Goal: Task Accomplishment & Management: Manage account settings

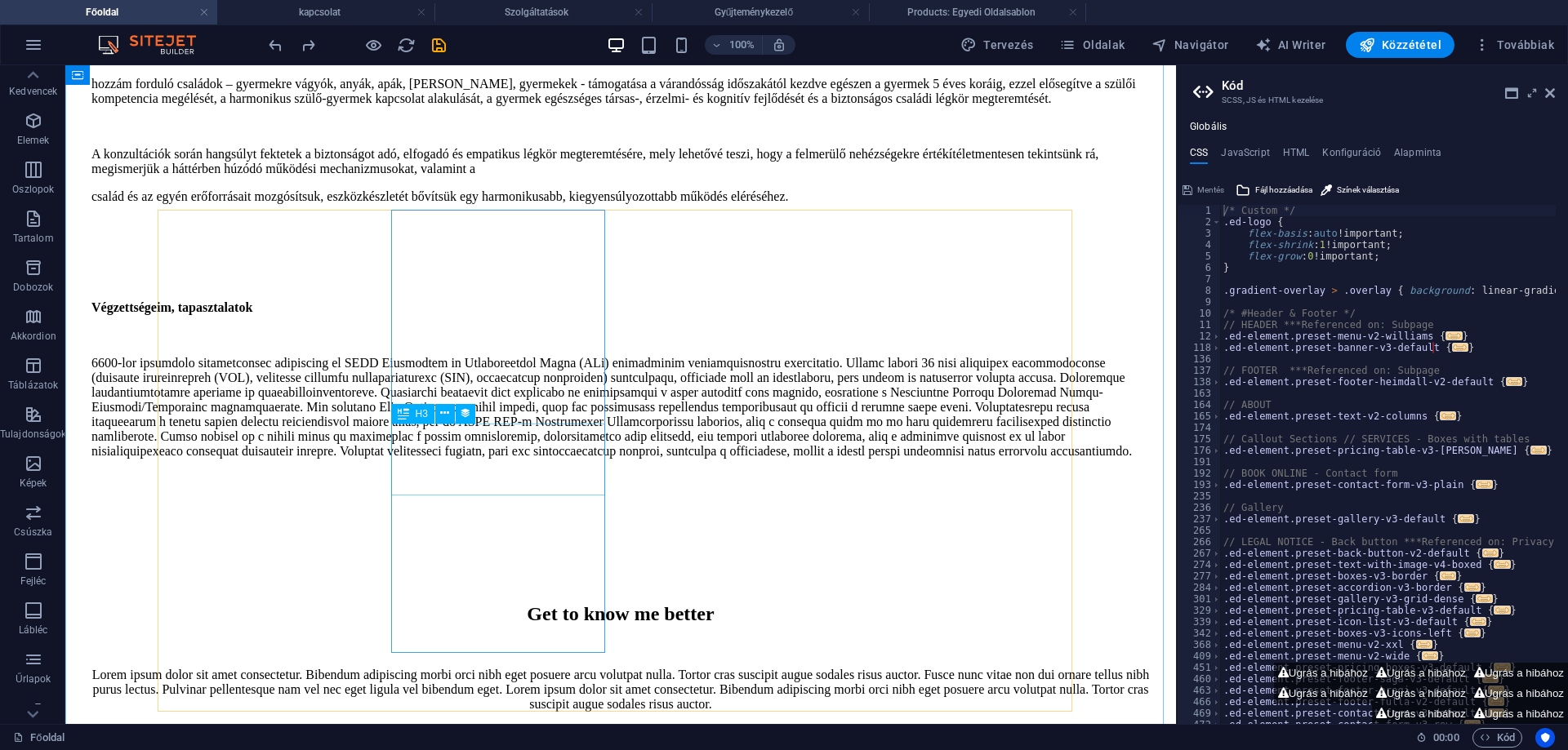
scroll to position [2433, 0]
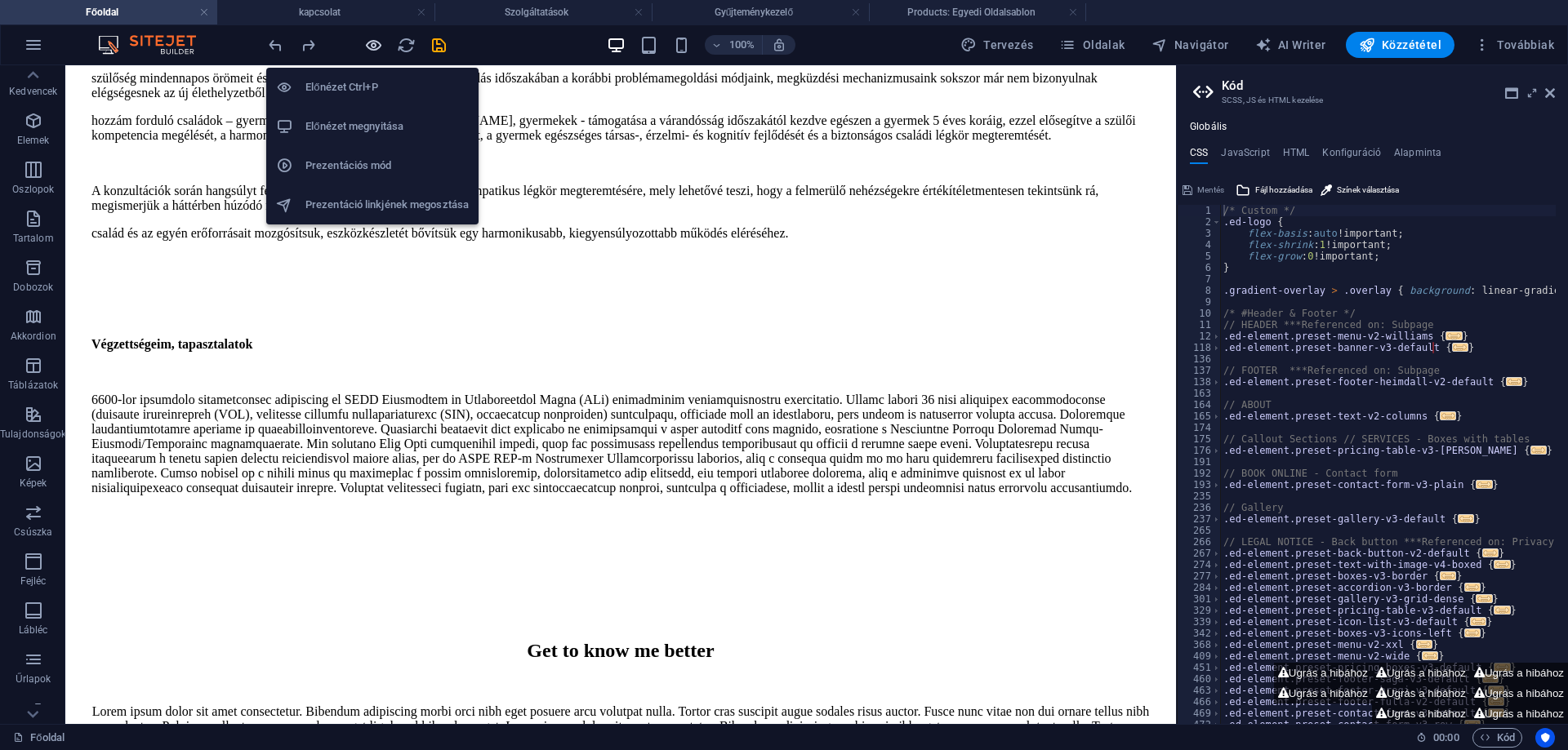
click at [374, 43] on icon "button" at bounding box center [374, 45] width 19 height 19
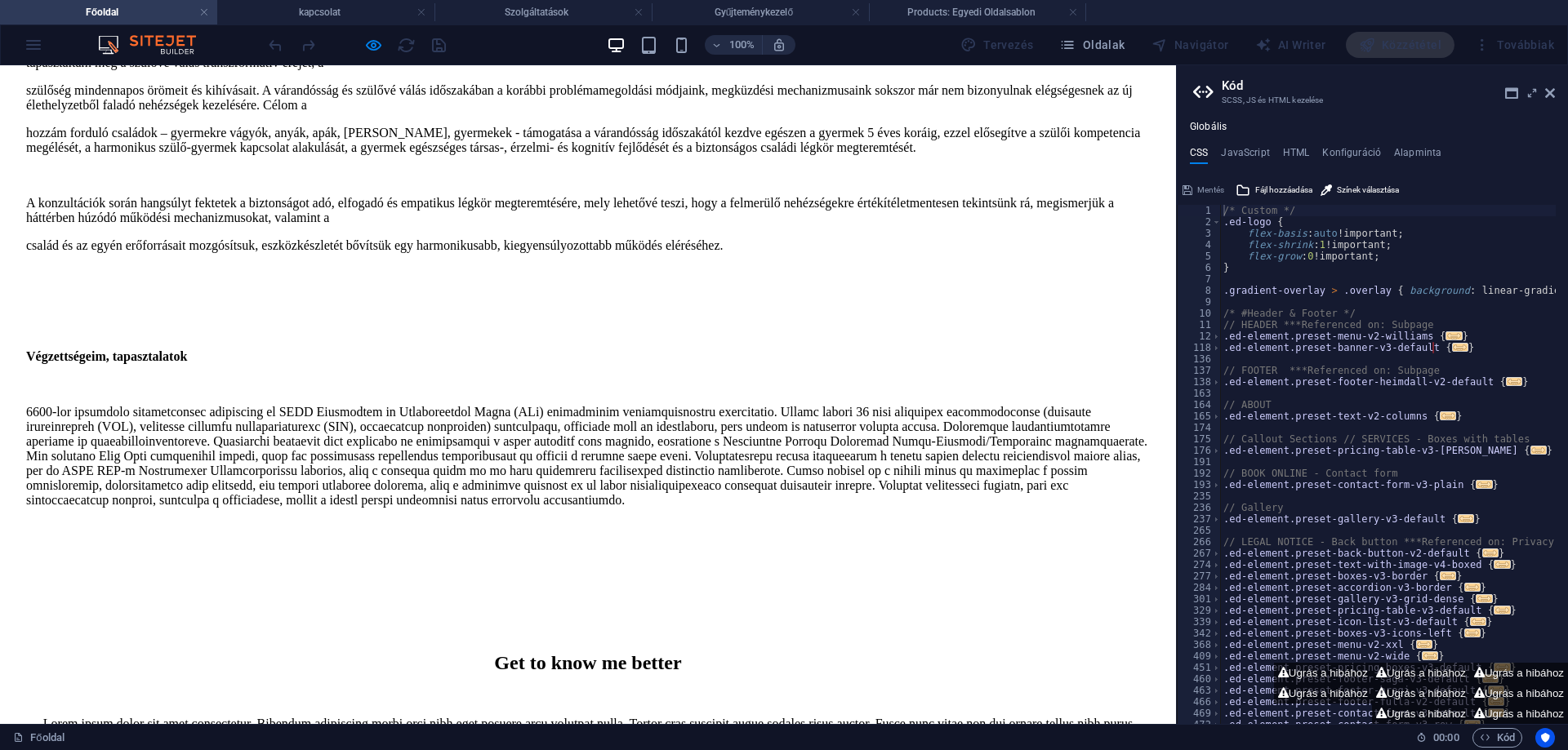
scroll to position [2186, 0]
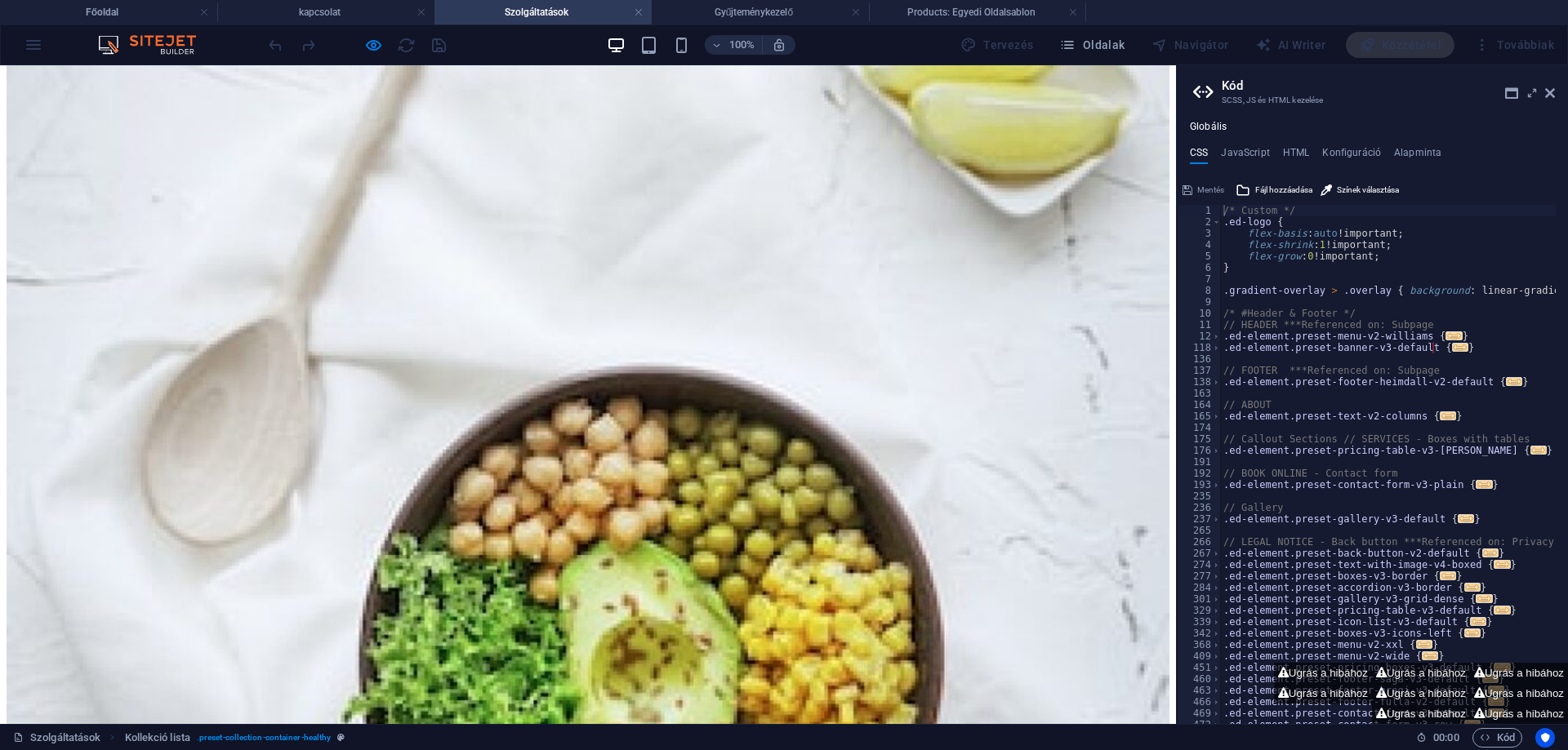
scroll to position [310, 0]
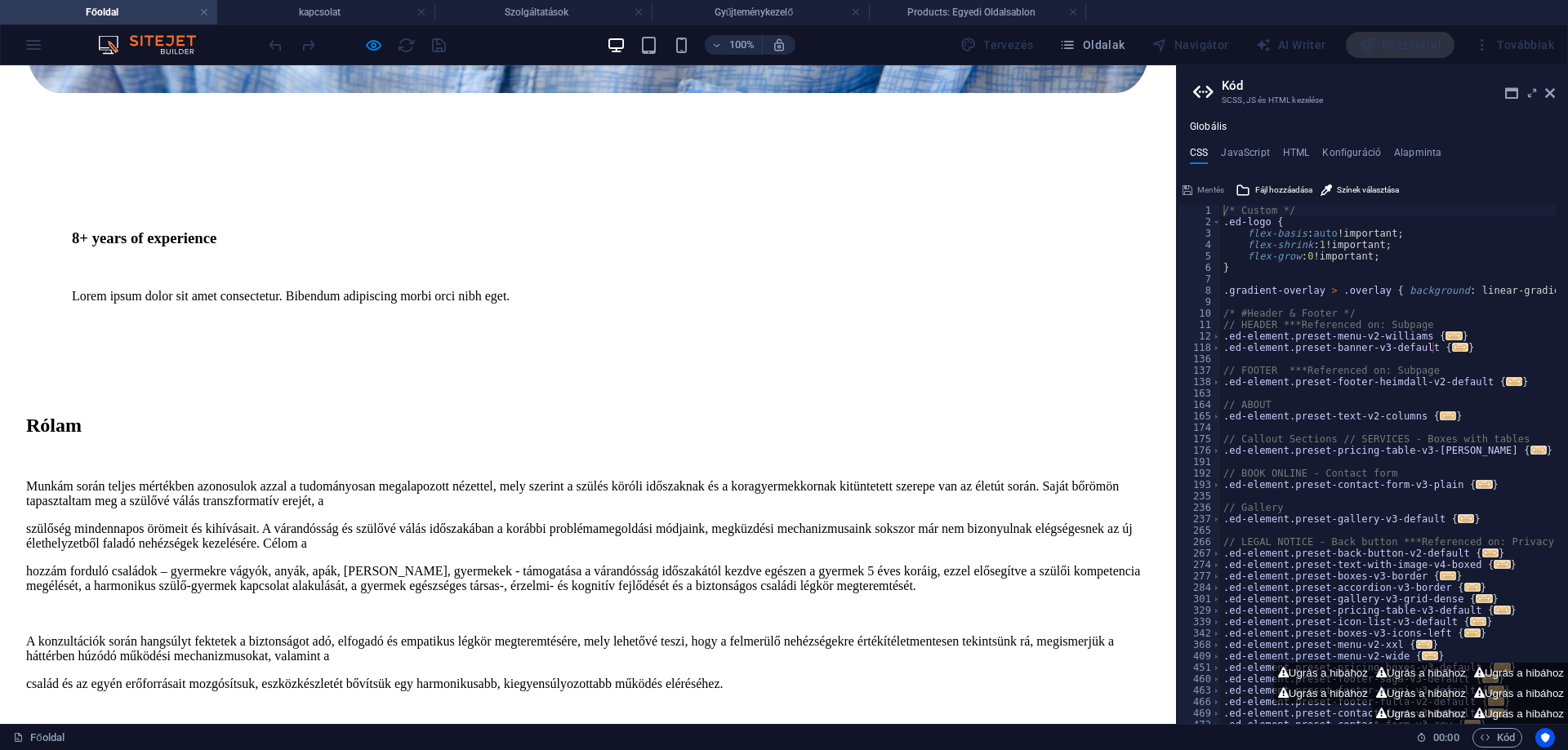
scroll to position [2103, 0]
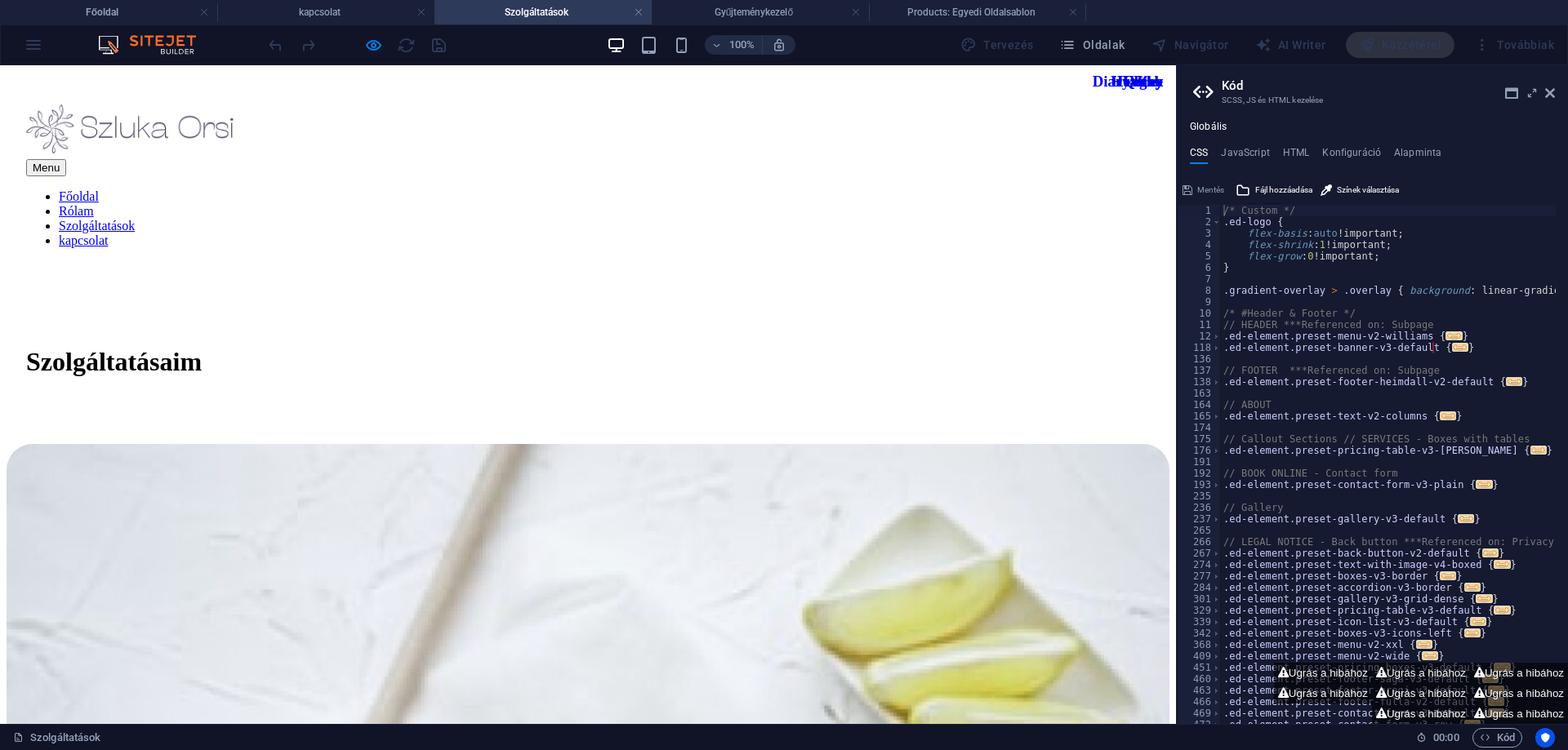
scroll to position [0, 0]
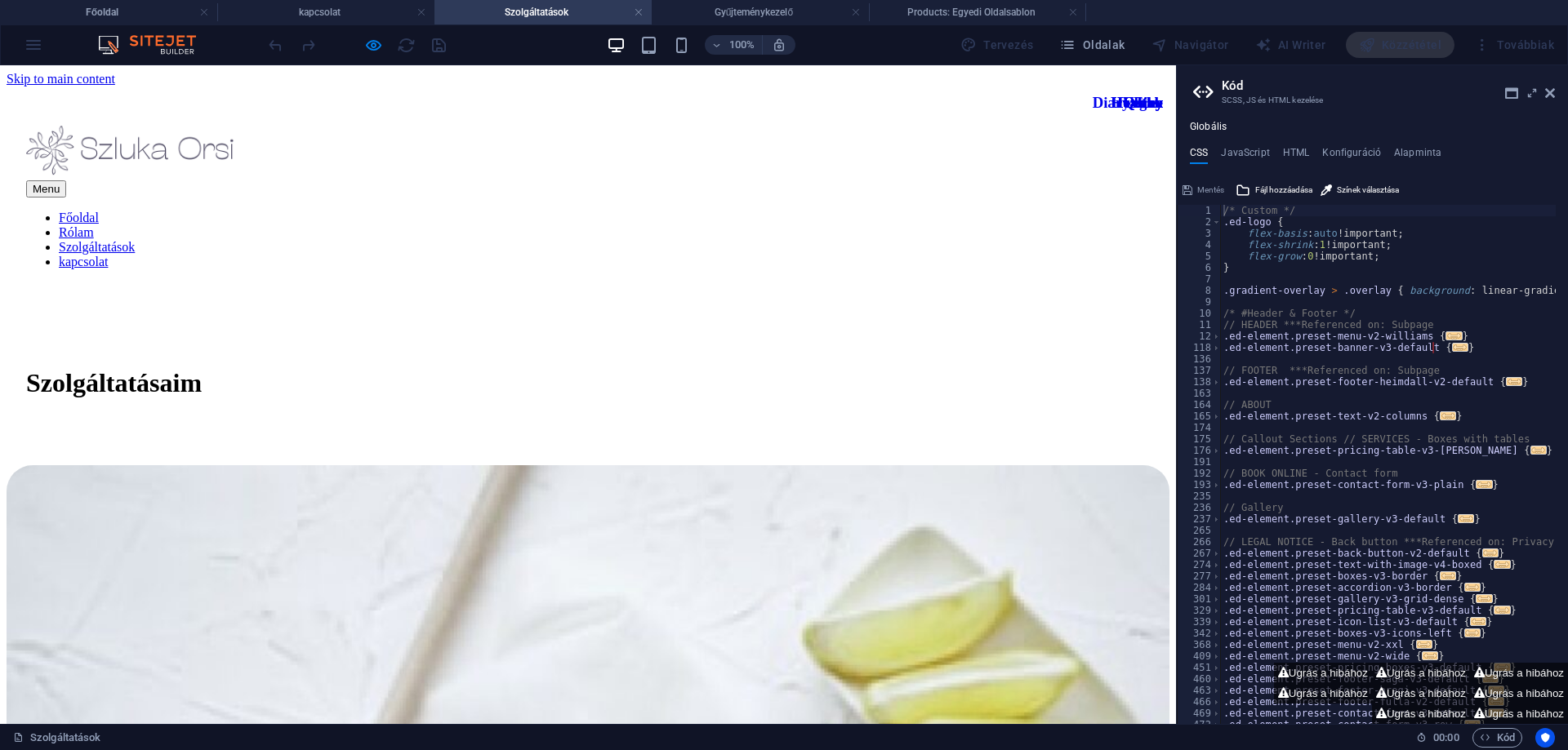
click at [98, 211] on link "Főoldal" at bounding box center [78, 217] width 40 height 14
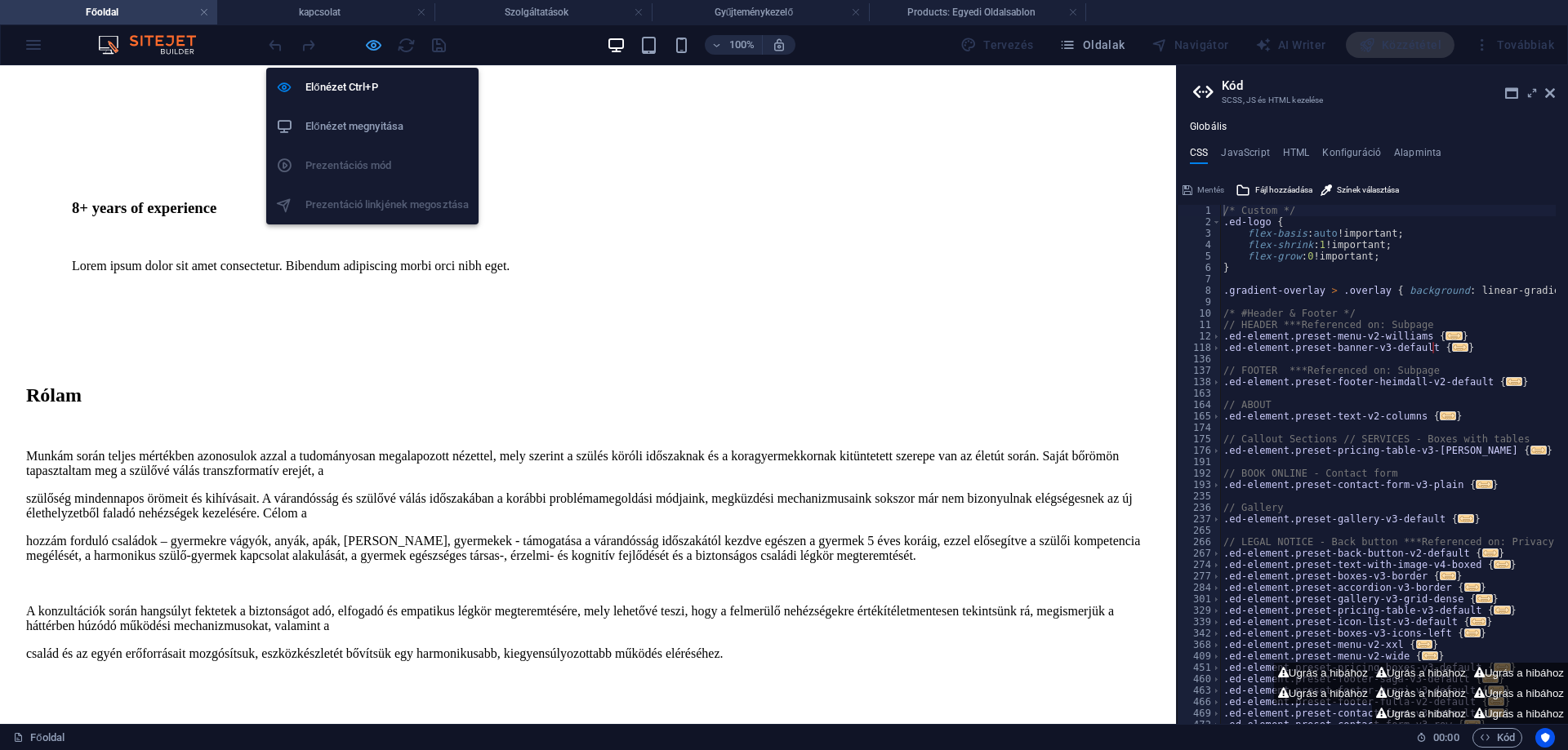
click at [366, 47] on icon "button" at bounding box center [374, 45] width 19 height 19
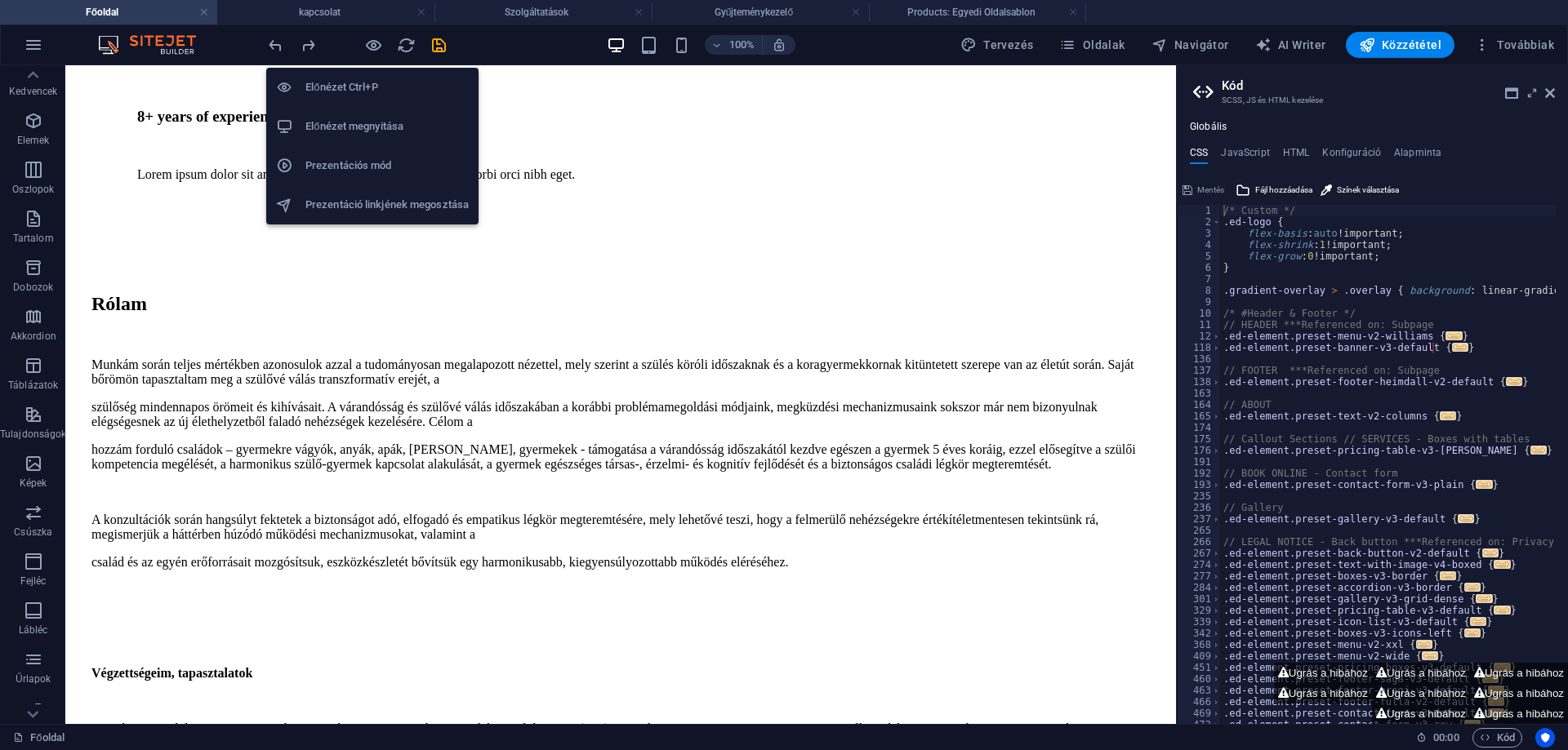
scroll to position [2433, 0]
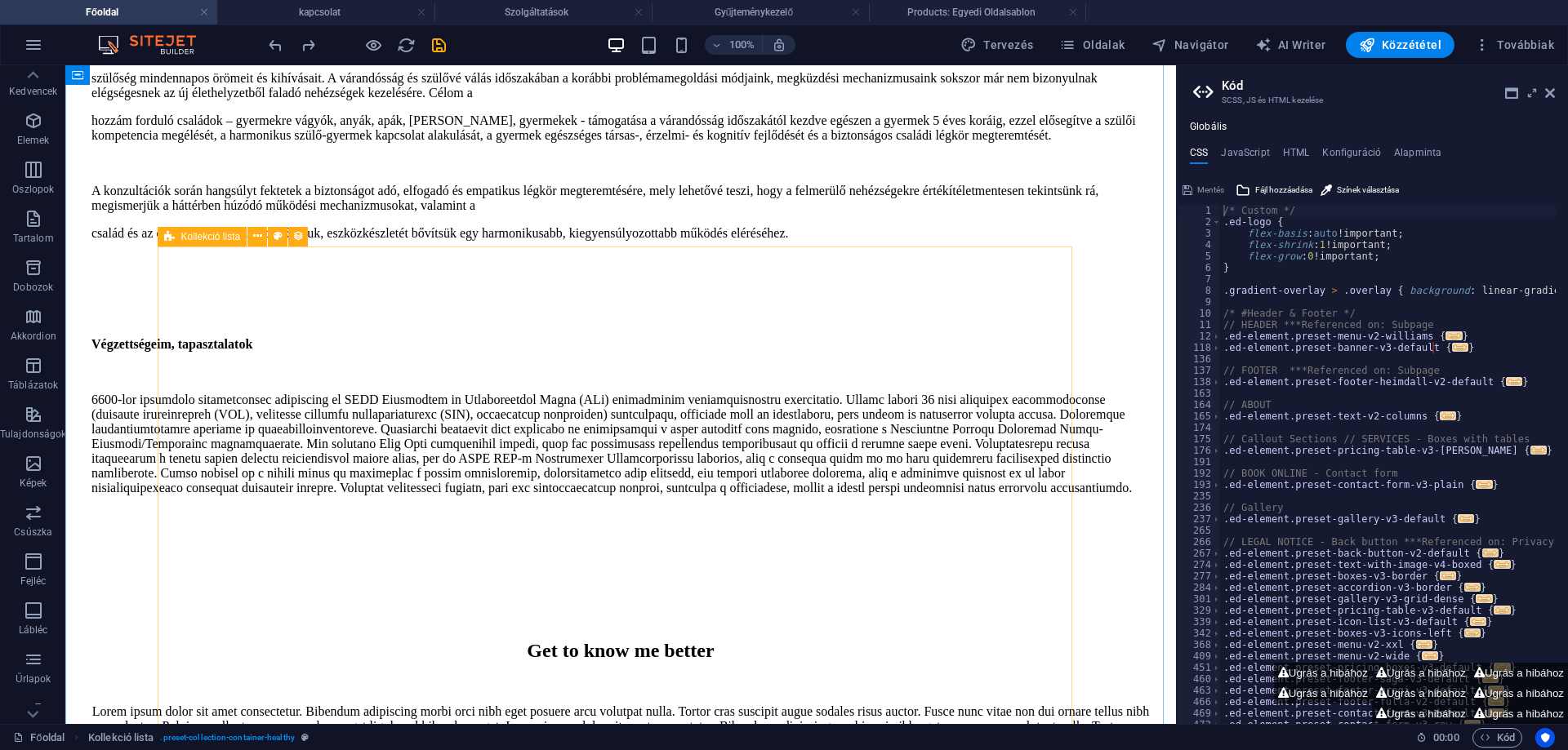
click at [172, 237] on icon at bounding box center [170, 236] width 11 height 19
click at [259, 233] on icon at bounding box center [258, 236] width 9 height 17
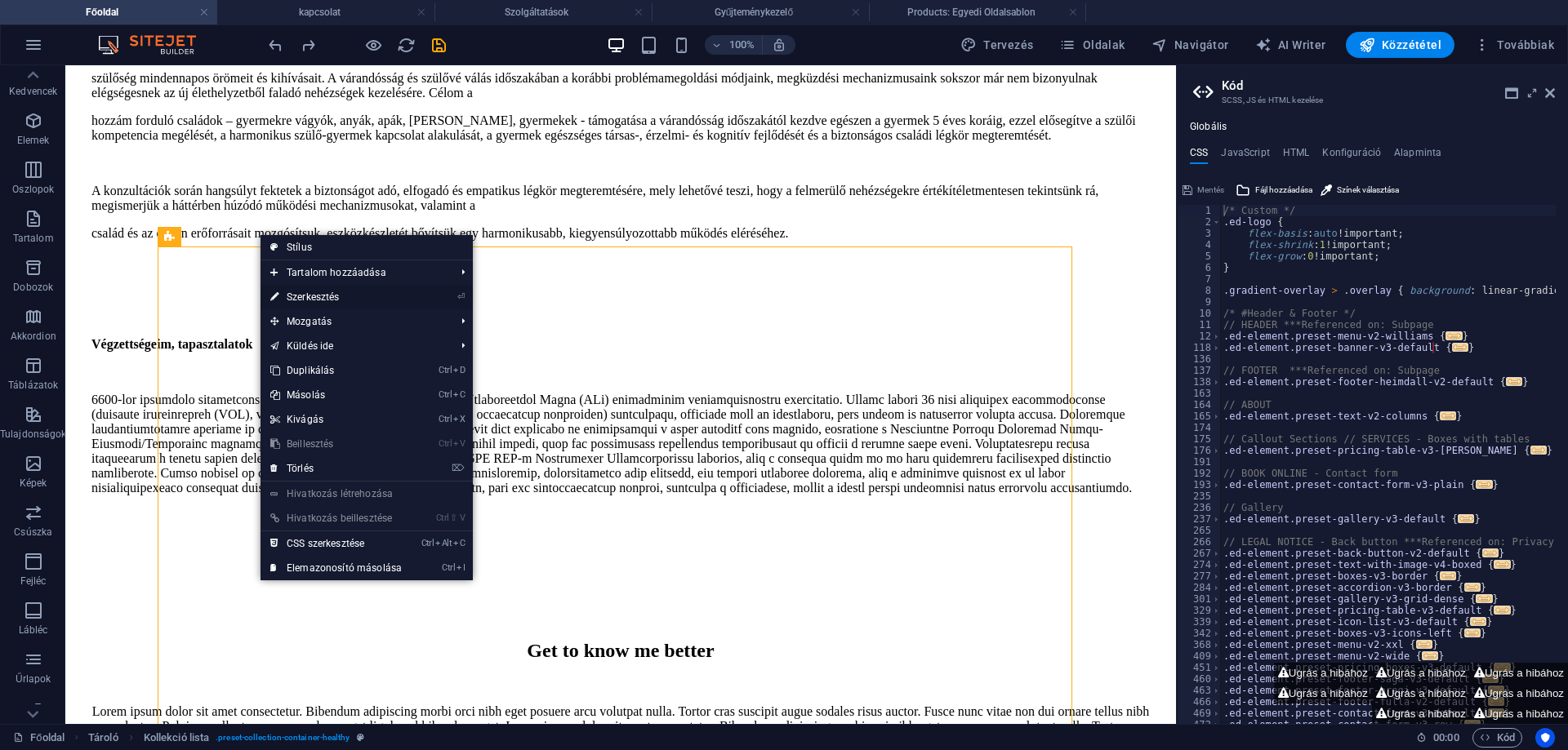
click at [305, 298] on link "⏎ Szerkesztés" at bounding box center [336, 297] width 151 height 25
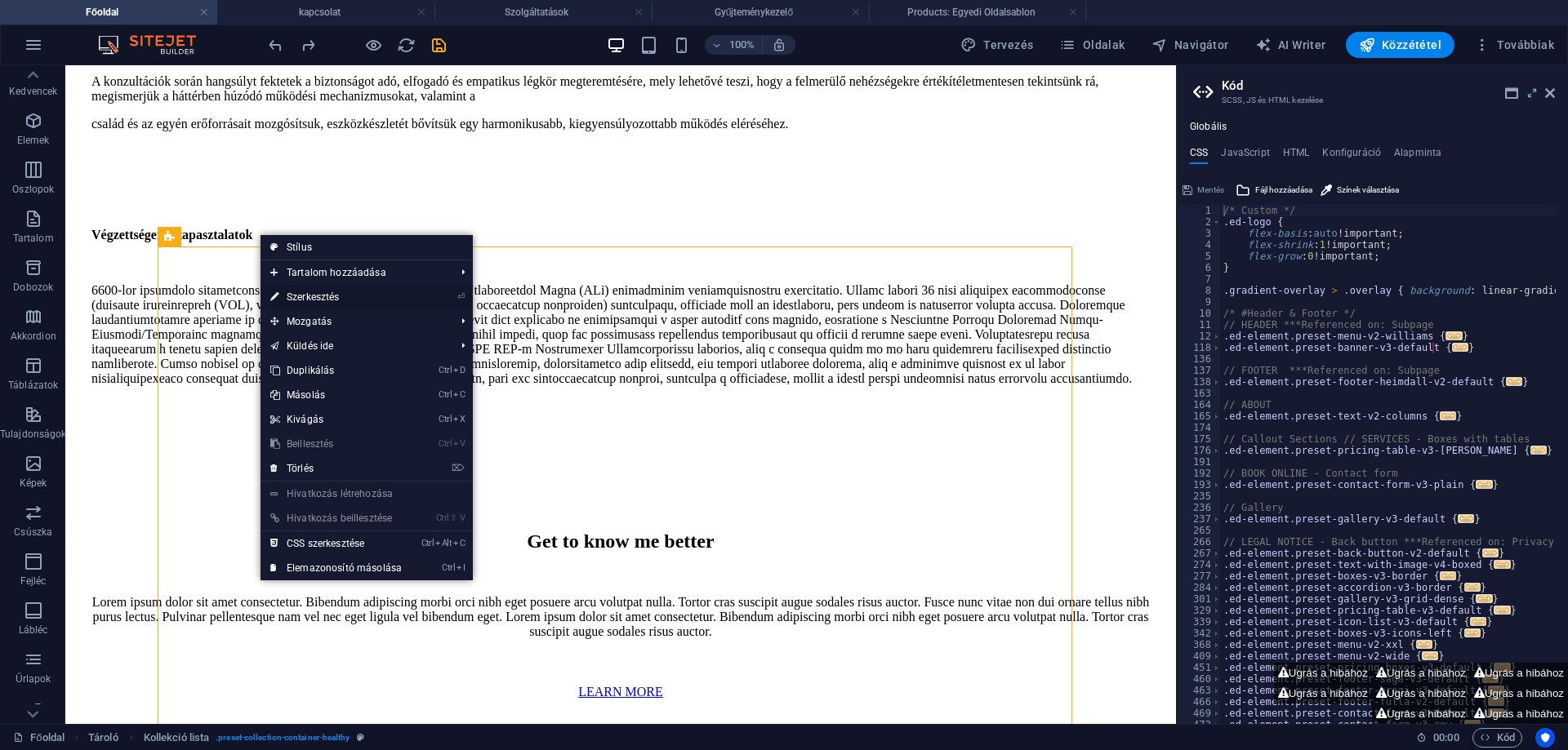
select select "68e05702aceab1dca100e864"
select select "createdAt_DESC"
select select "columns.popular"
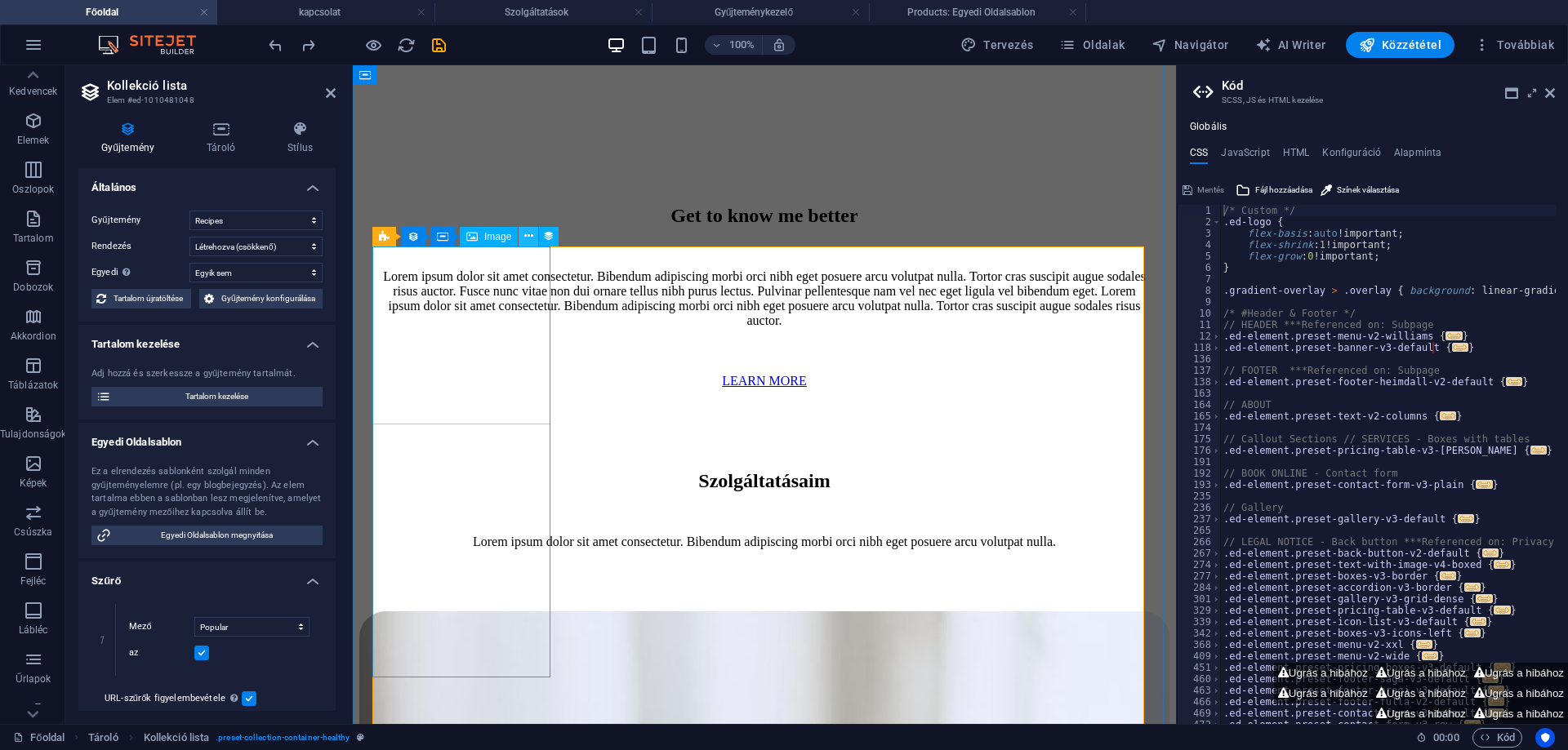
click at [525, 237] on icon at bounding box center [529, 236] width 9 height 17
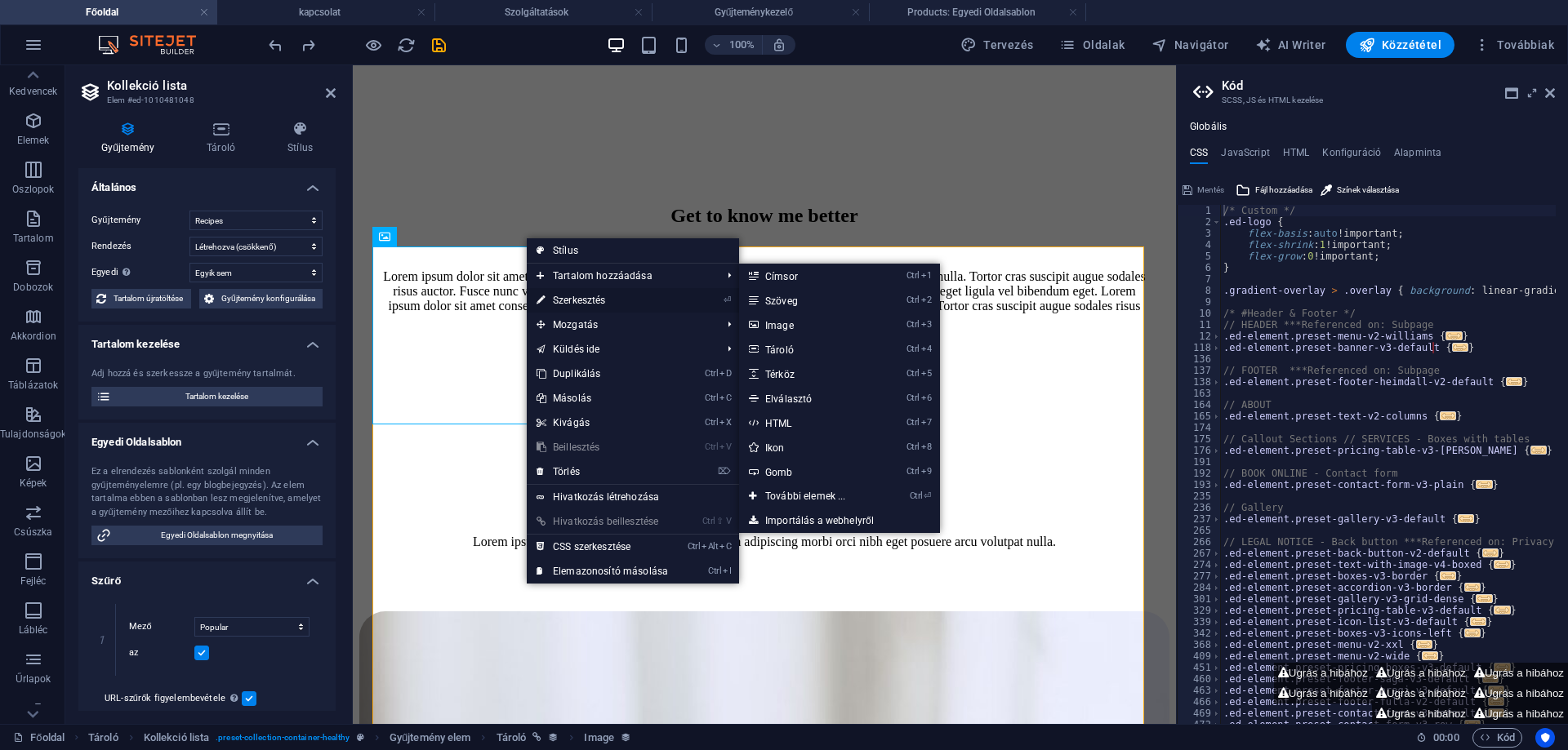
click at [574, 295] on link "⏎ Szerkesztés" at bounding box center [603, 300] width 151 height 25
select select "recipe-image"
select select "%"
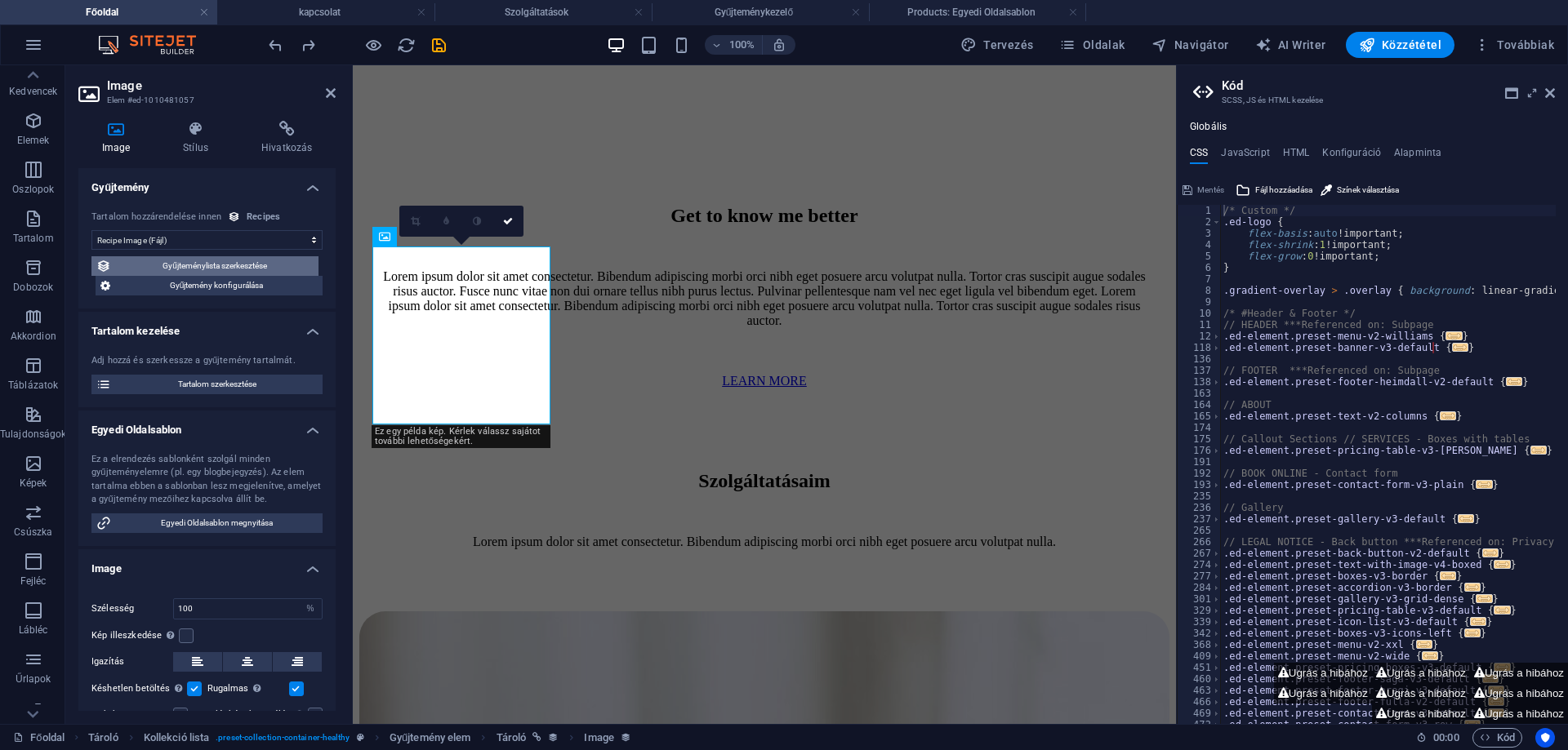
click at [220, 265] on span "Gyűjteménylista szerkesztése" at bounding box center [214, 265] width 198 height 19
select select "68e05702aceab1dca100e864"
select select "createdAt_DESC"
select select "columns.popular"
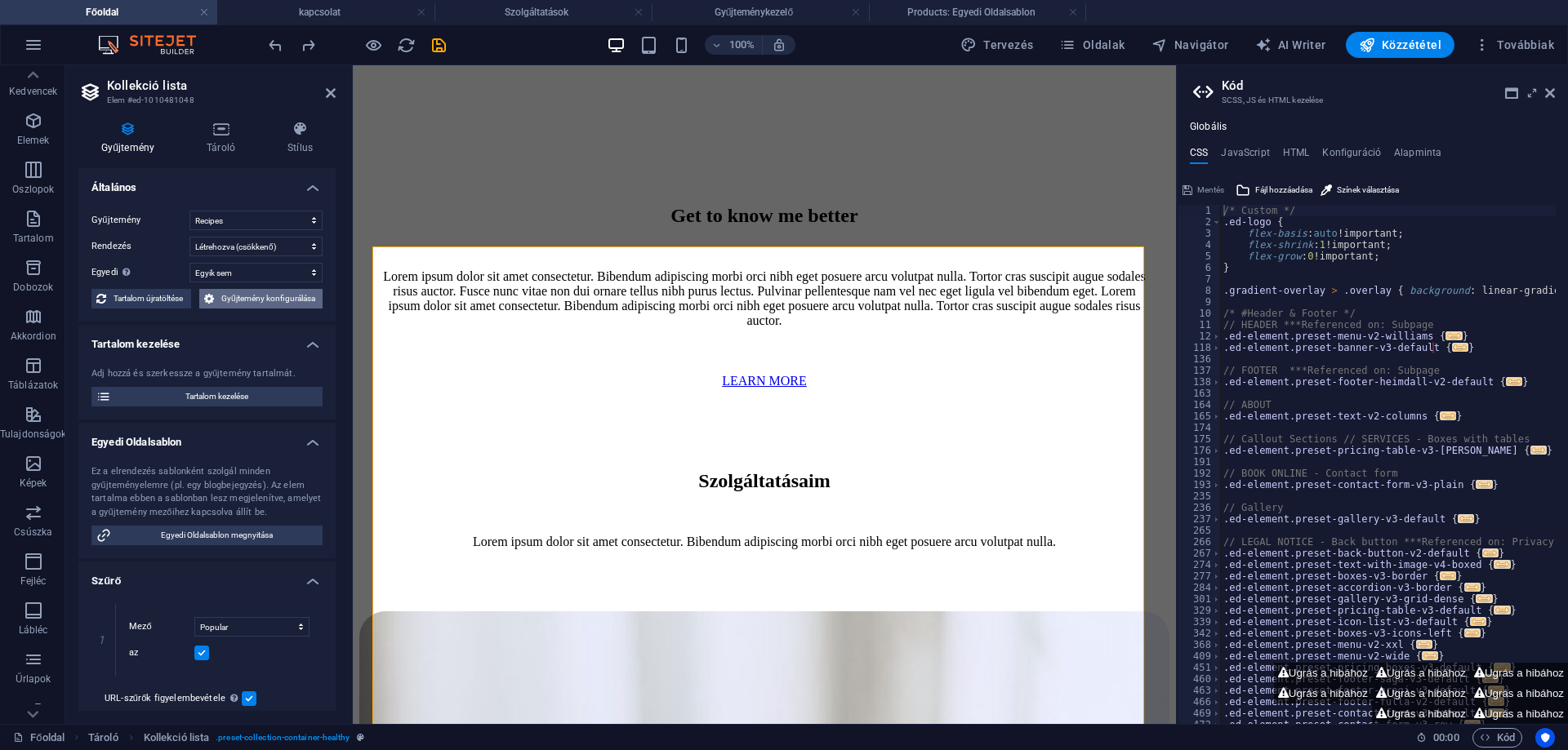
click at [243, 295] on span "Gyűjtemény konfigurálása" at bounding box center [268, 298] width 98 height 19
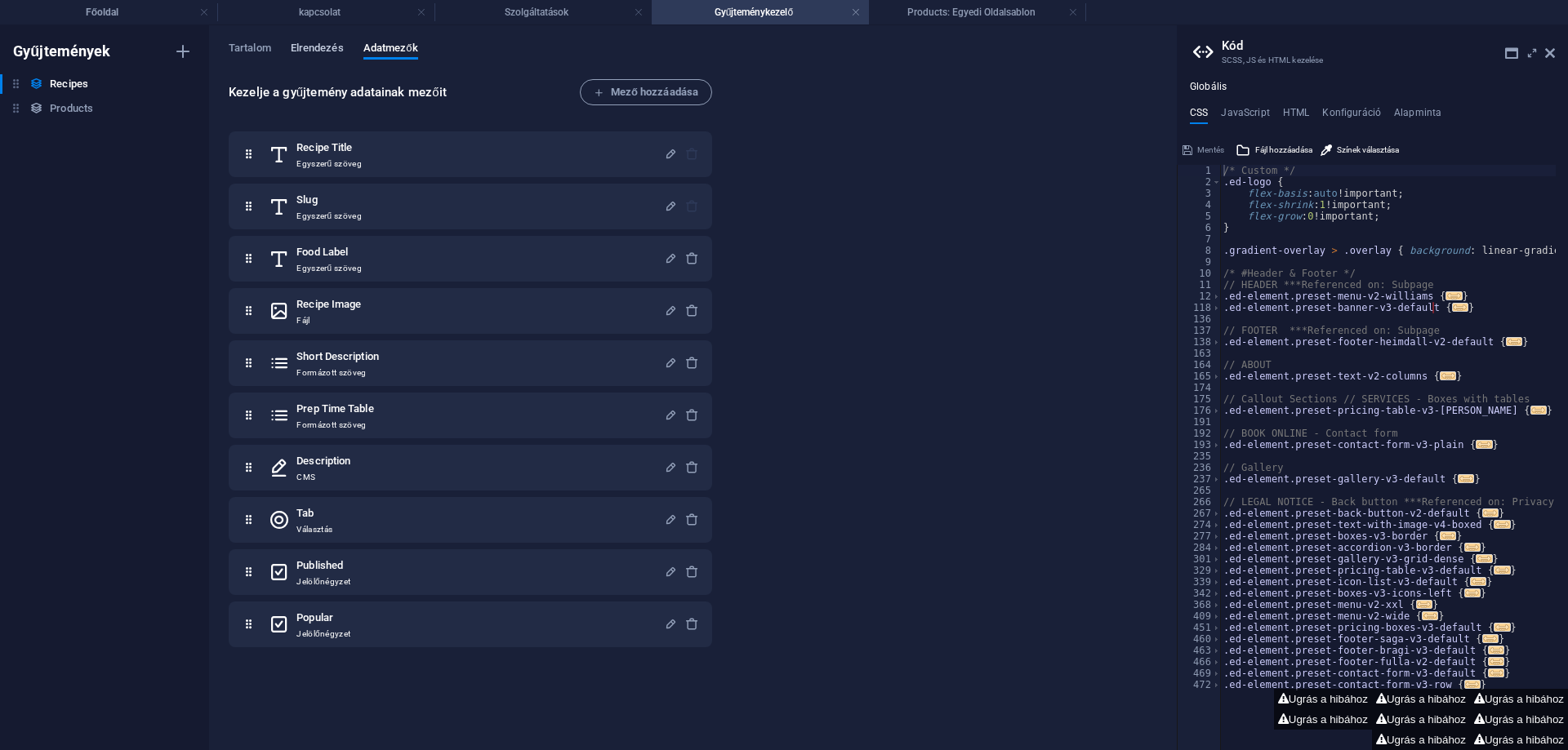
click at [329, 42] on span "Elrendezés" at bounding box center [317, 49] width 53 height 23
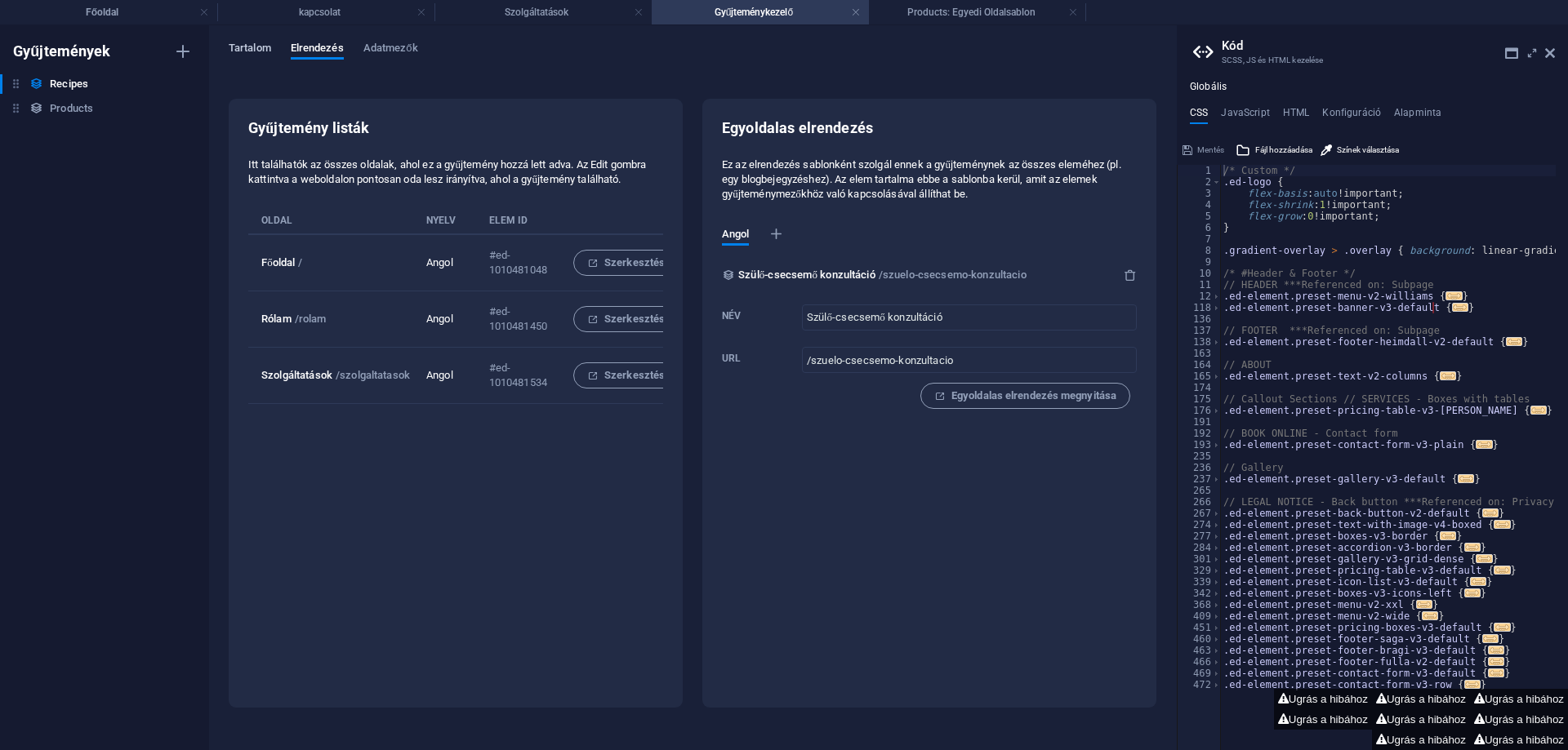
click at [259, 45] on span "Tartalom" at bounding box center [250, 49] width 43 height 23
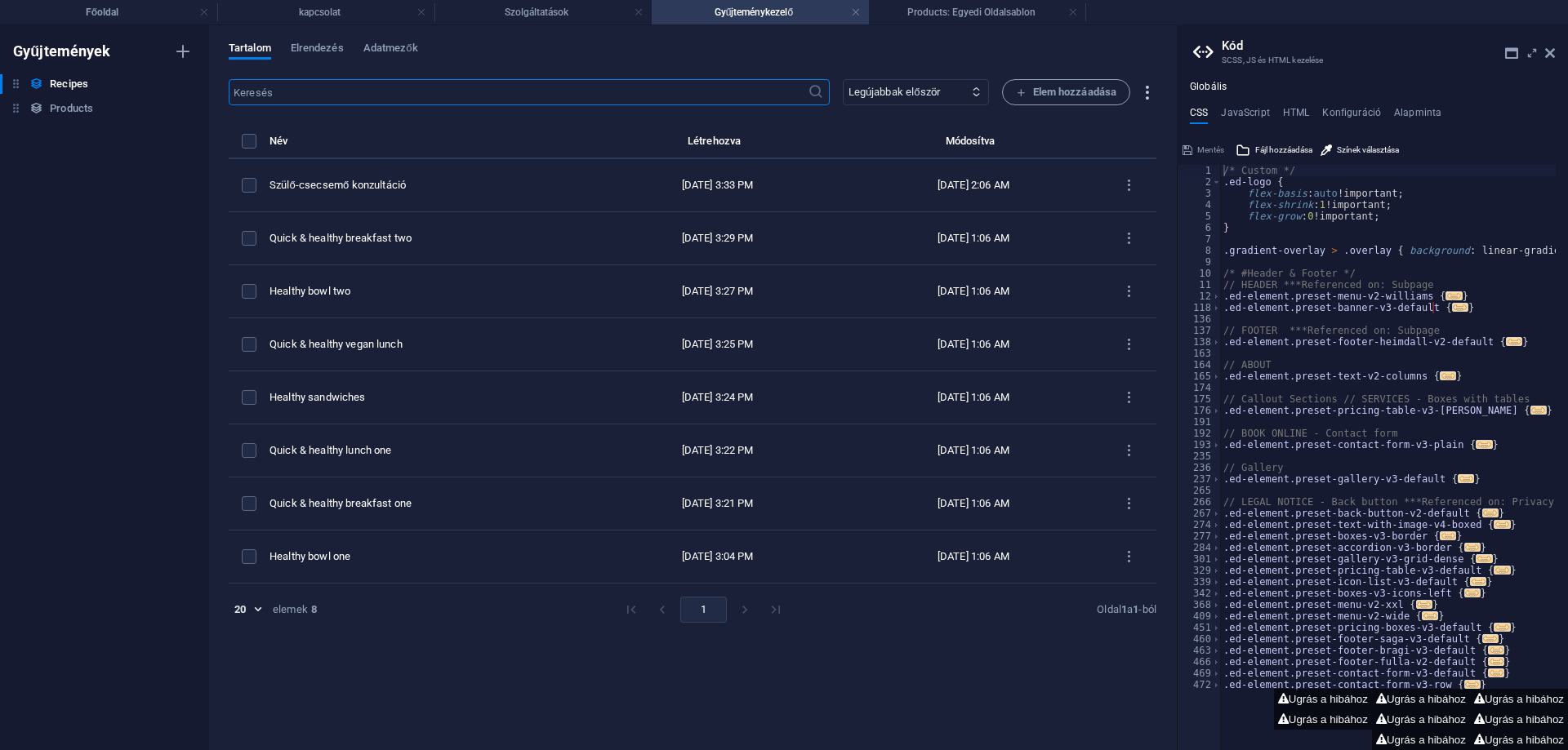
click at [1147, 90] on icon "button" at bounding box center [1147, 92] width 19 height 19
click at [249, 239] on div at bounding box center [784, 375] width 1568 height 750
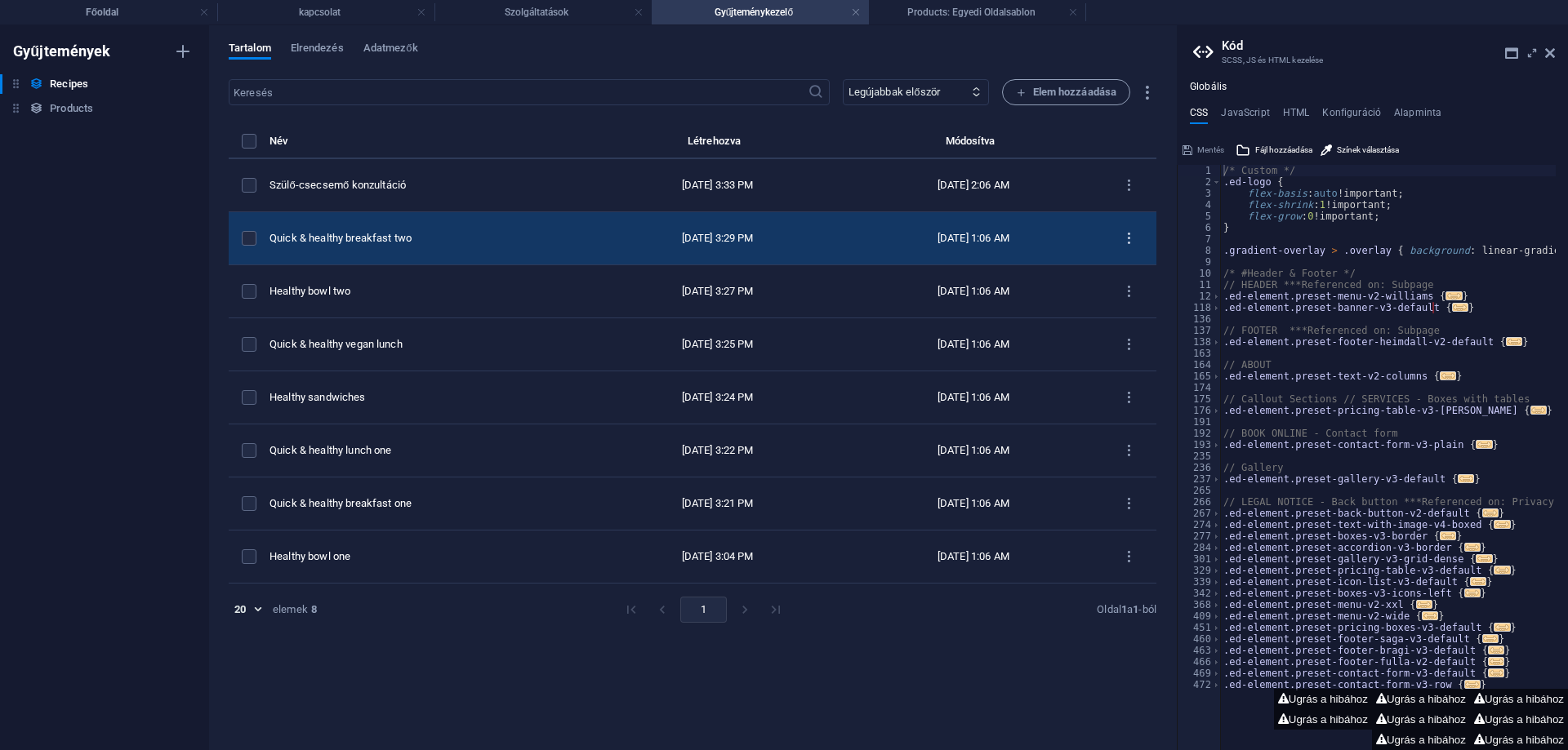
click at [1131, 231] on icon "items list" at bounding box center [1129, 239] width 15 height 15
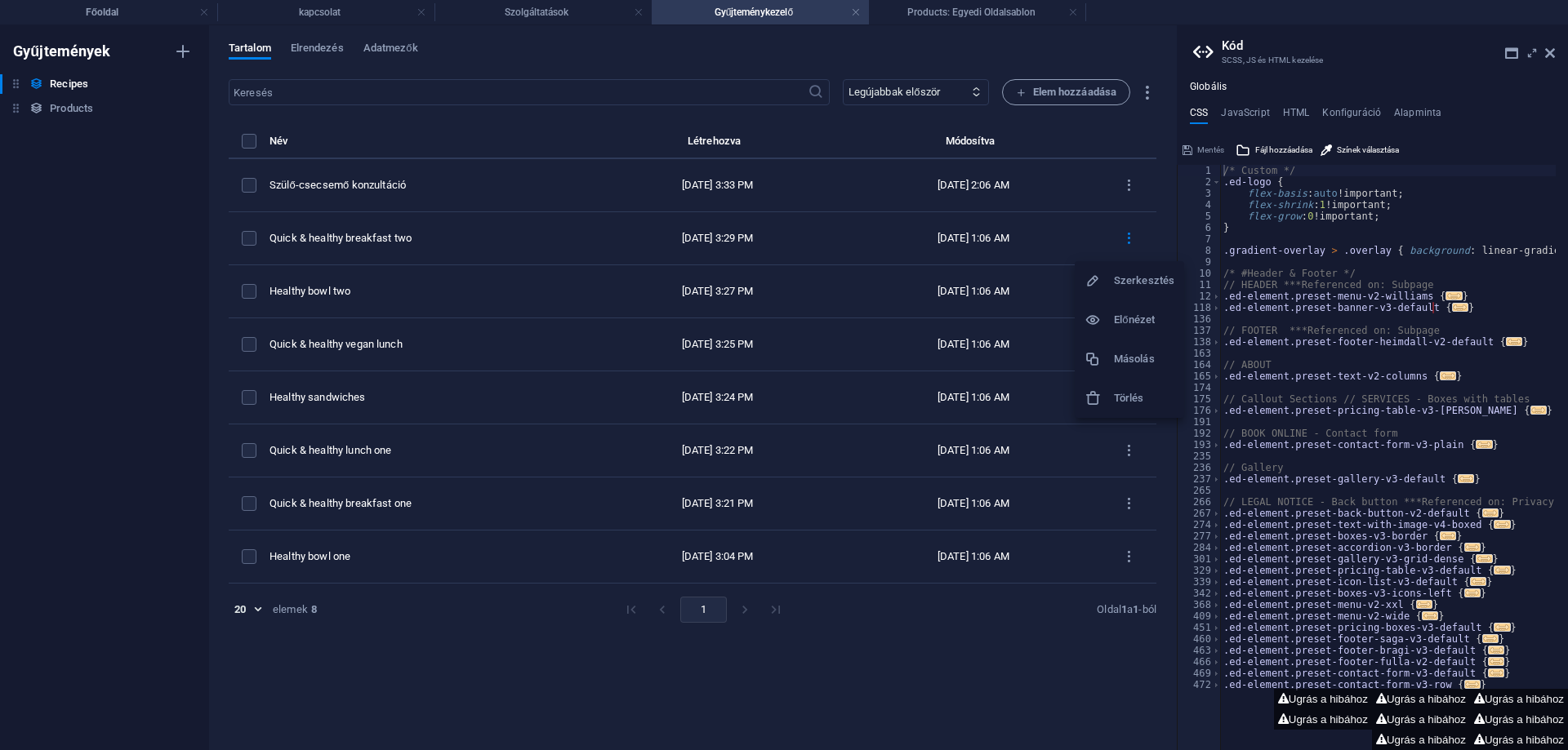
click at [1132, 314] on h6 "Előnézet" at bounding box center [1144, 319] width 60 height 19
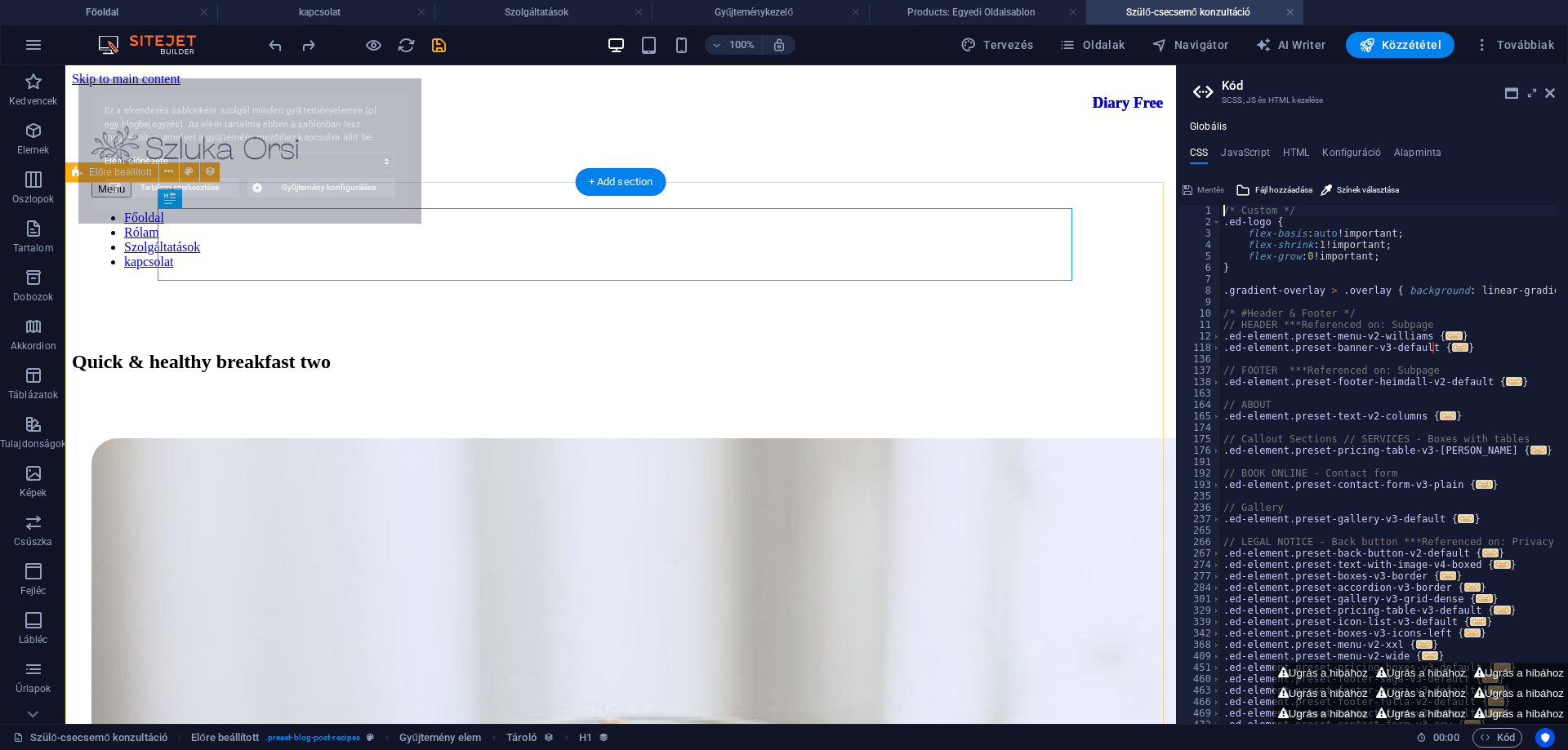
select select "68e05702aceab1dca100e86b"
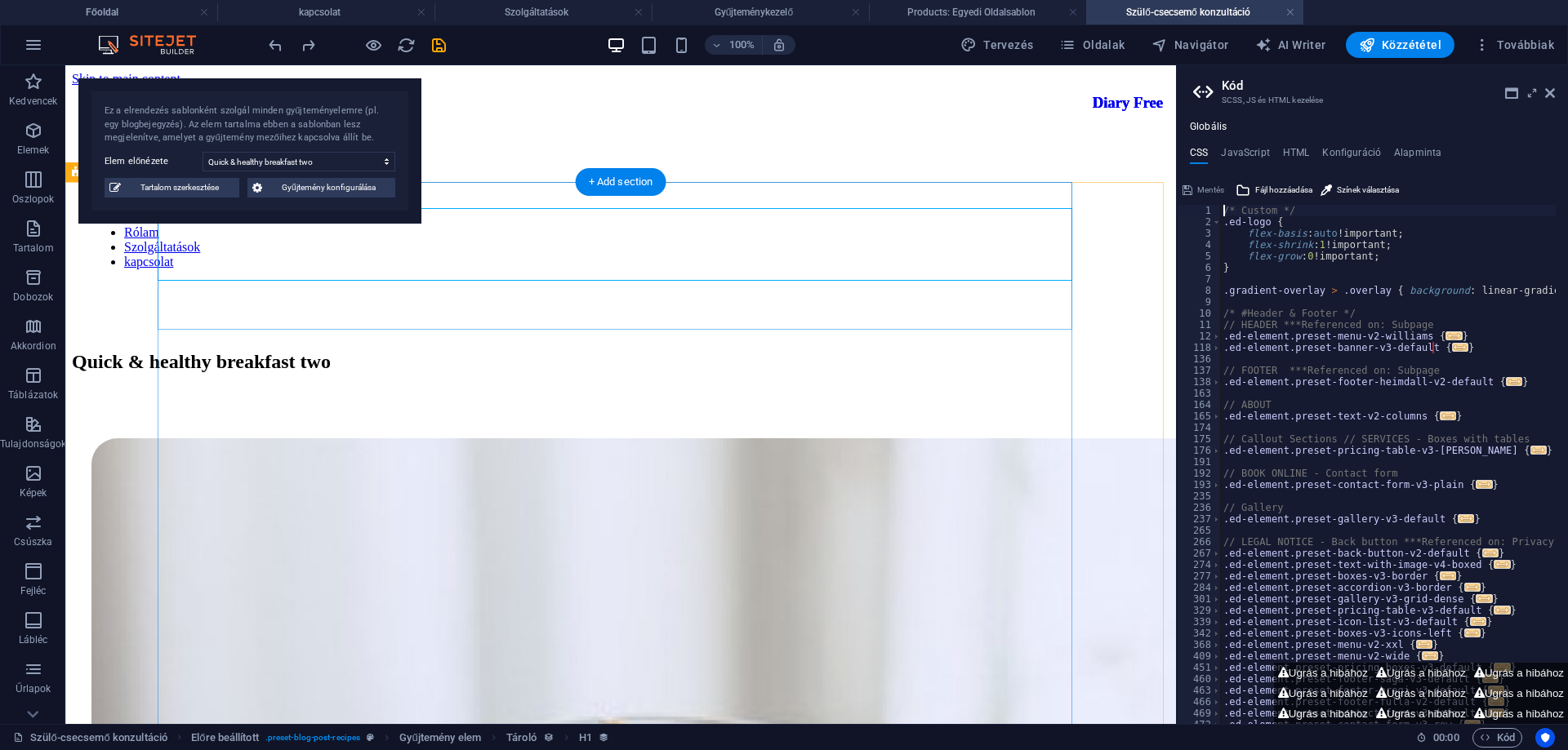
click at [857, 351] on div "Quick & healthy breakfast two" at bounding box center [621, 362] width 1098 height 22
click at [191, 186] on span "Tartalom szerkesztése" at bounding box center [180, 187] width 108 height 19
select select "Breakfast"
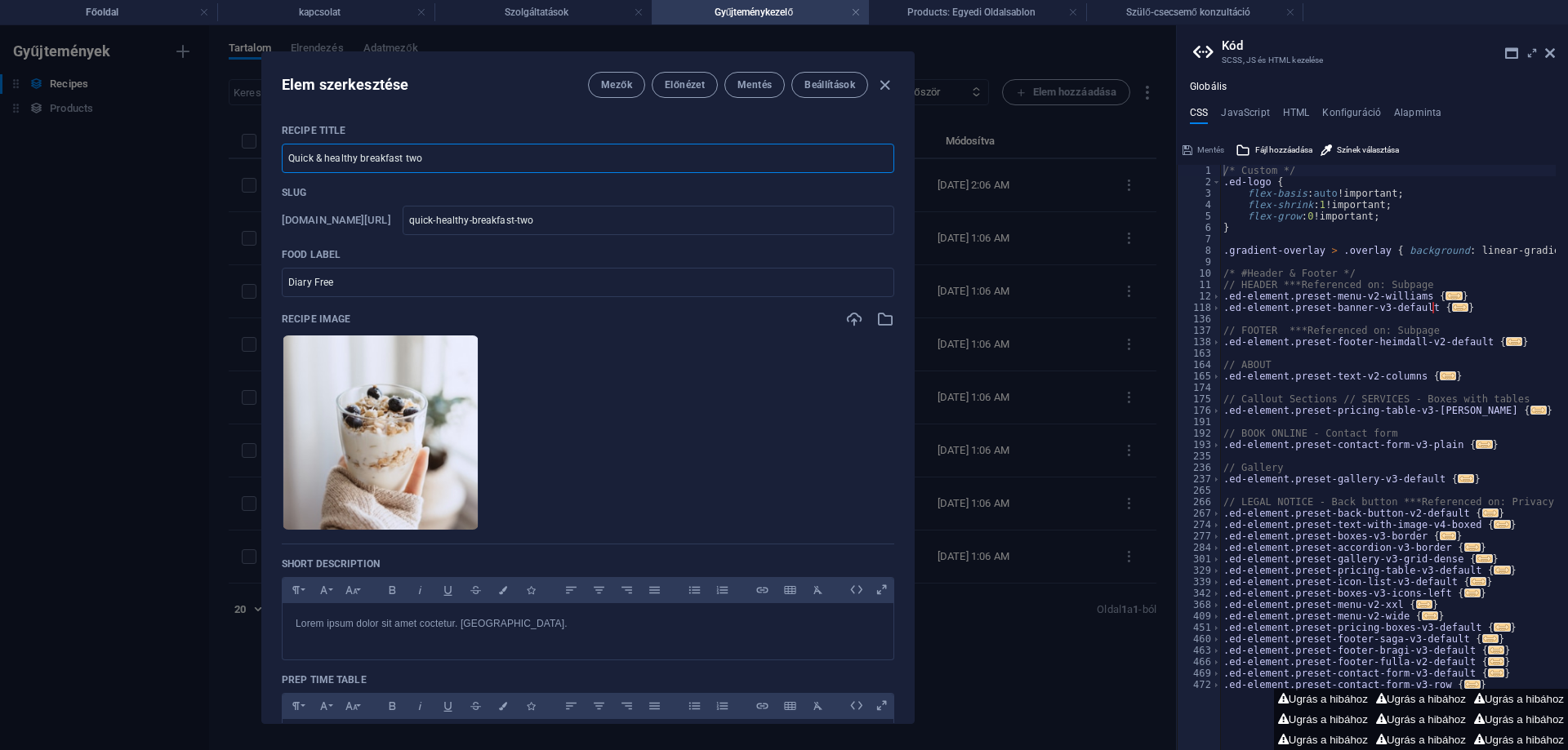
drag, startPoint x: 440, startPoint y: 159, endPoint x: 161, endPoint y: 150, distance: 279.1
click at [161, 150] on div "Elem szerkesztése Mezők Előnézet Mentés Beállítások Recipe Title Quick & health…" at bounding box center [588, 387] width 1176 height 724
type input "S"
type input "s"
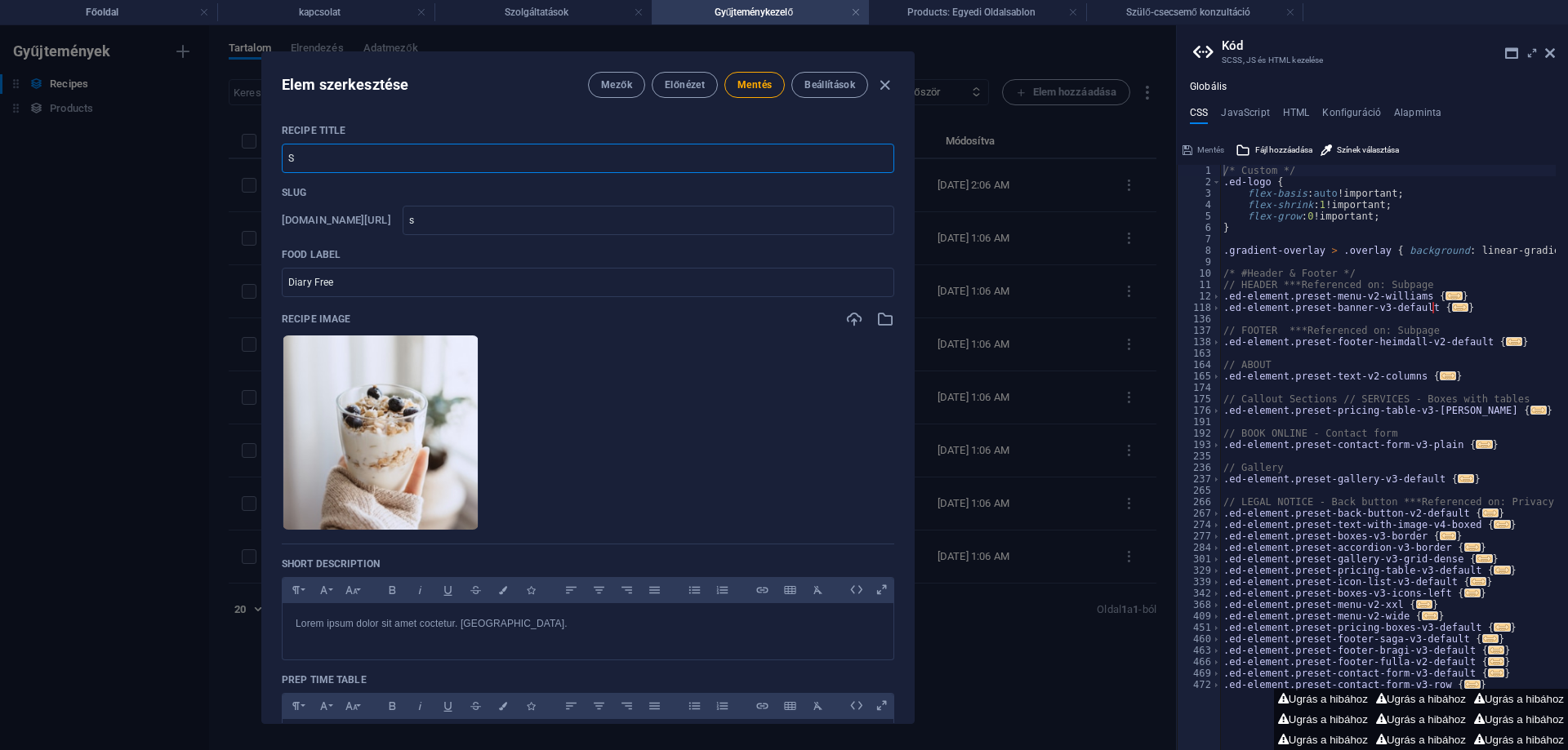
type input "Sz"
type input "sz"
type input "Szü"
type input "szue"
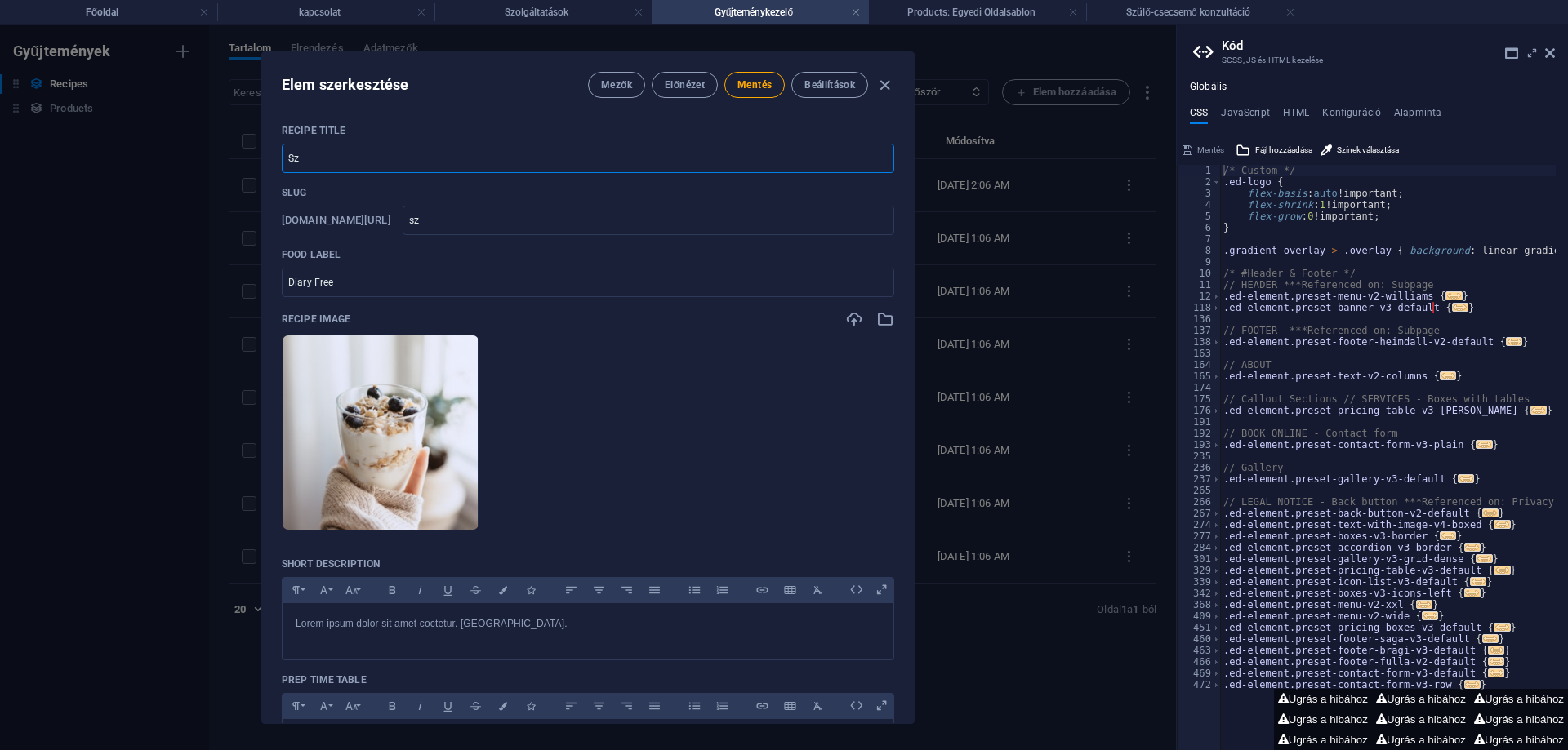
type input "szue"
type input "Szül"
type input "szuel"
type input "Szülő"
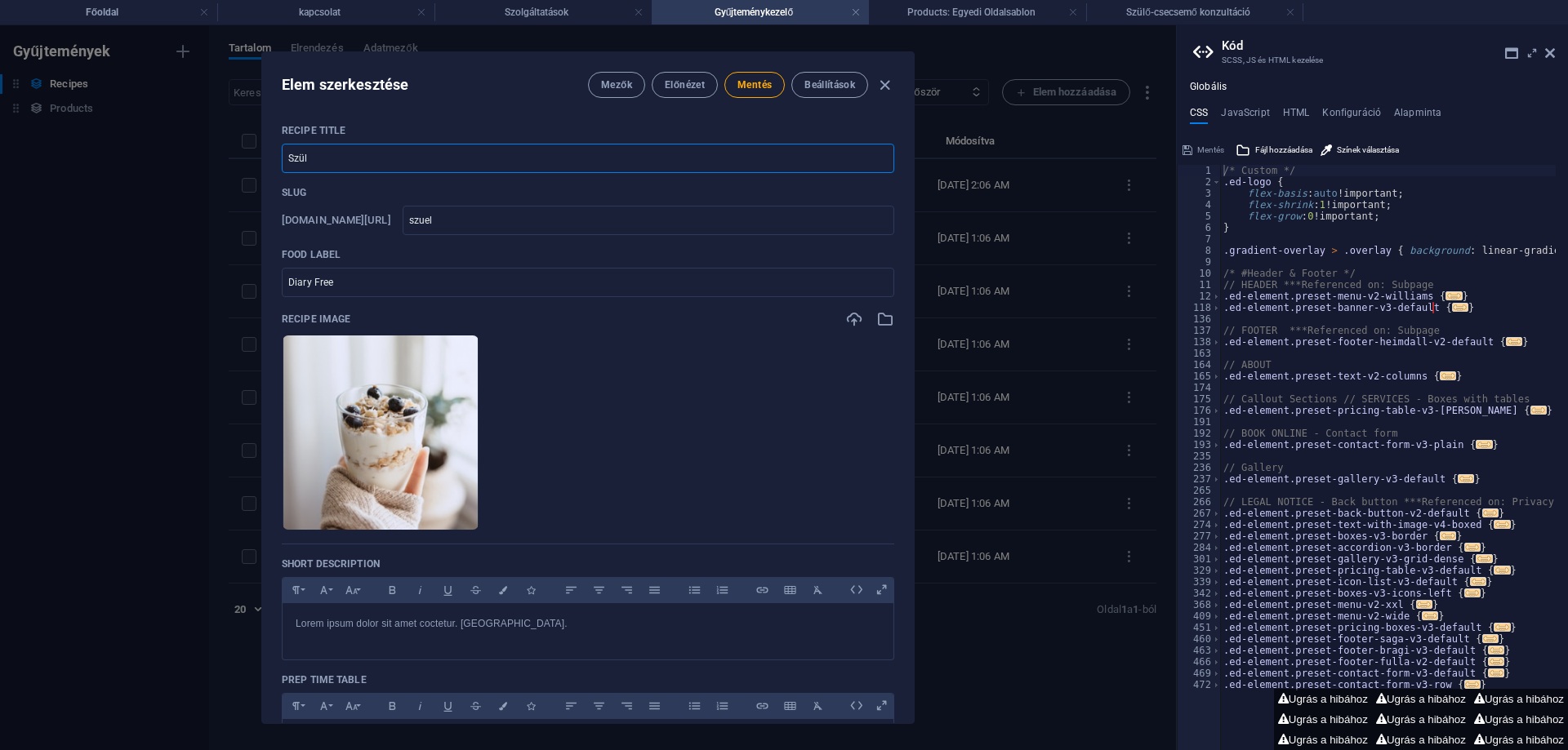
type input "szuelo"
click at [877, 84] on icon "button" at bounding box center [884, 85] width 19 height 19
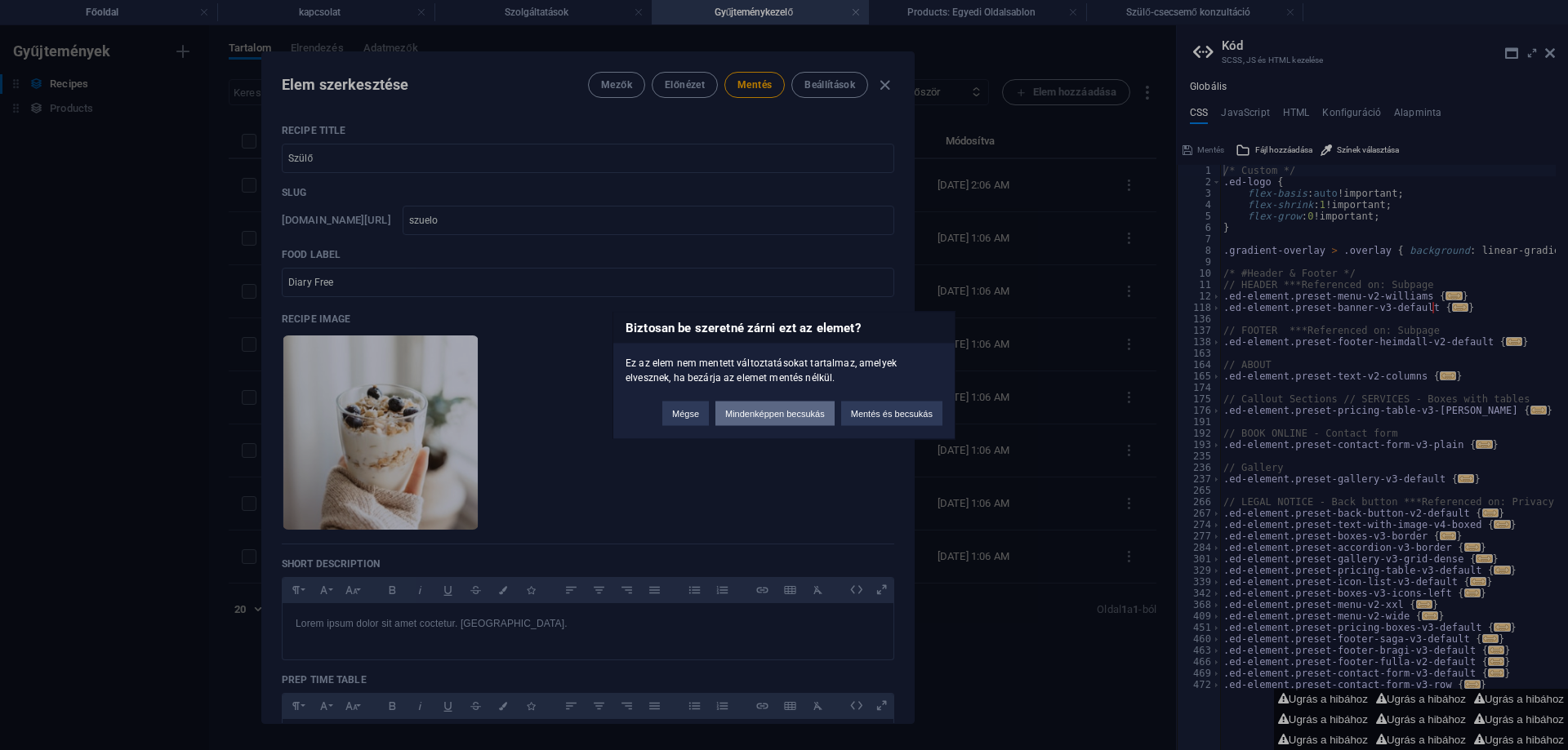
click at [757, 409] on button "Mindenképpen becsukás" at bounding box center [775, 413] width 119 height 25
type input "Quick & healthy breakfast two"
type input "quick-healthy-breakfast-two"
checkbox input "false"
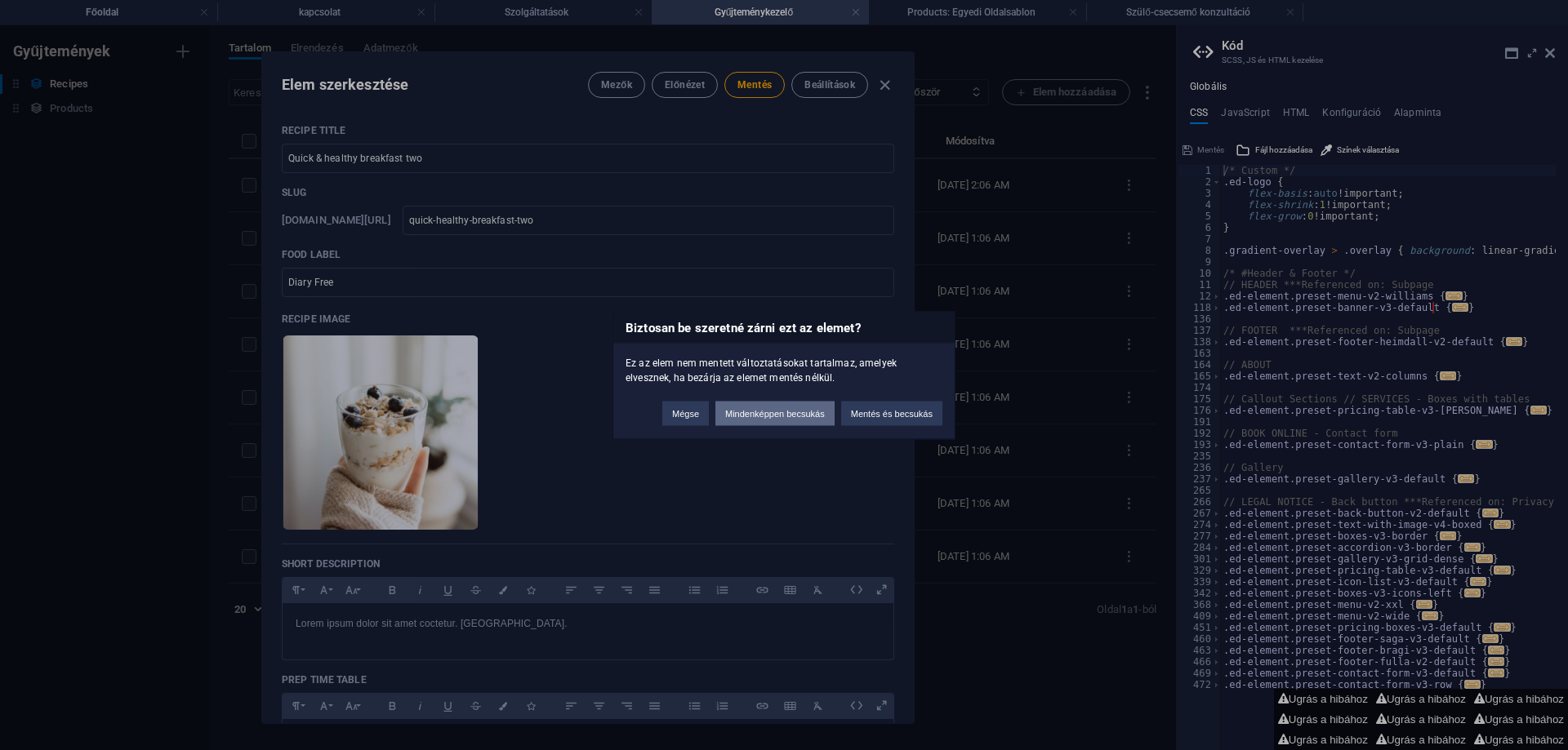
checkbox input "false"
type input "quick-healthy-breakfast-two"
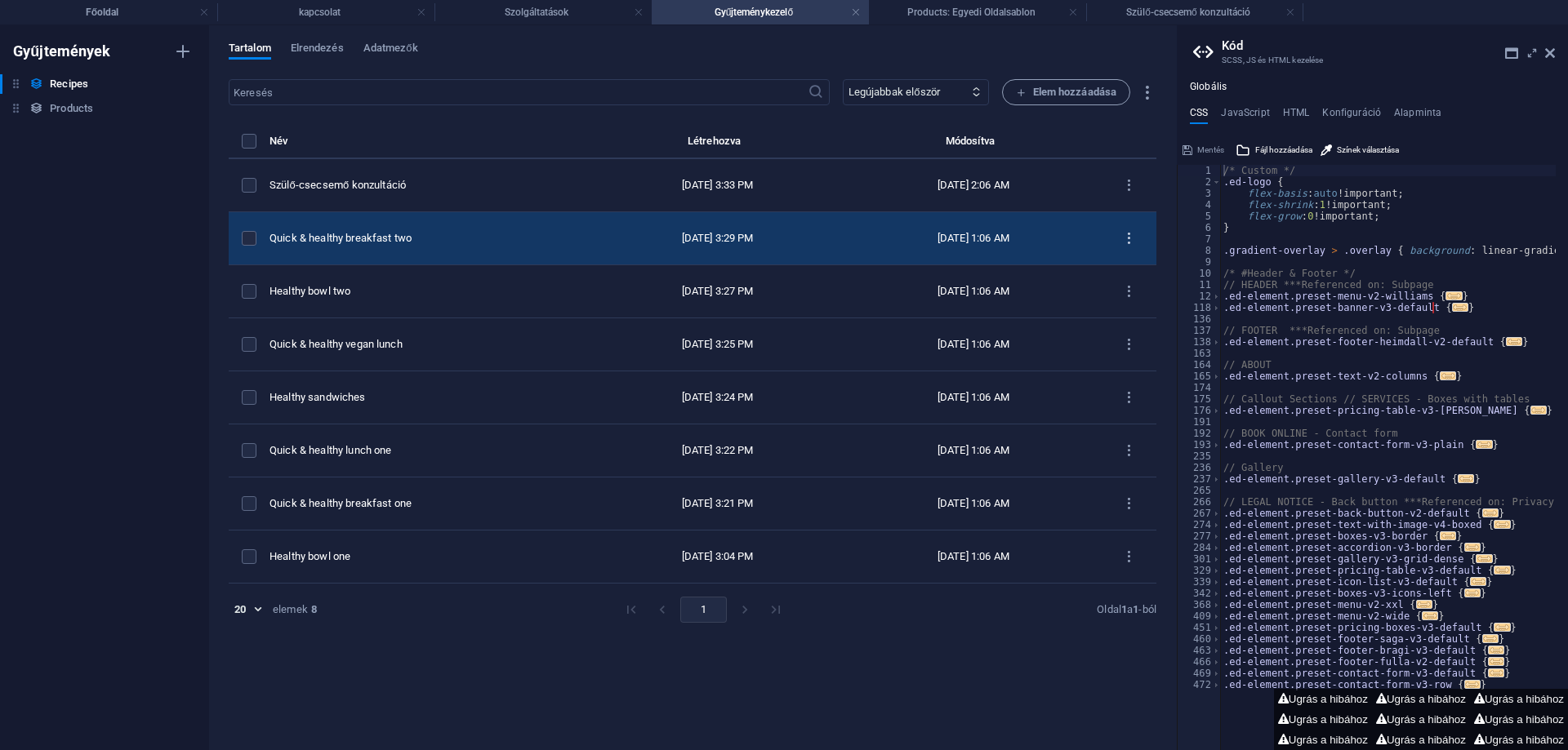
click at [1129, 231] on icon "items list" at bounding box center [1129, 239] width 15 height 15
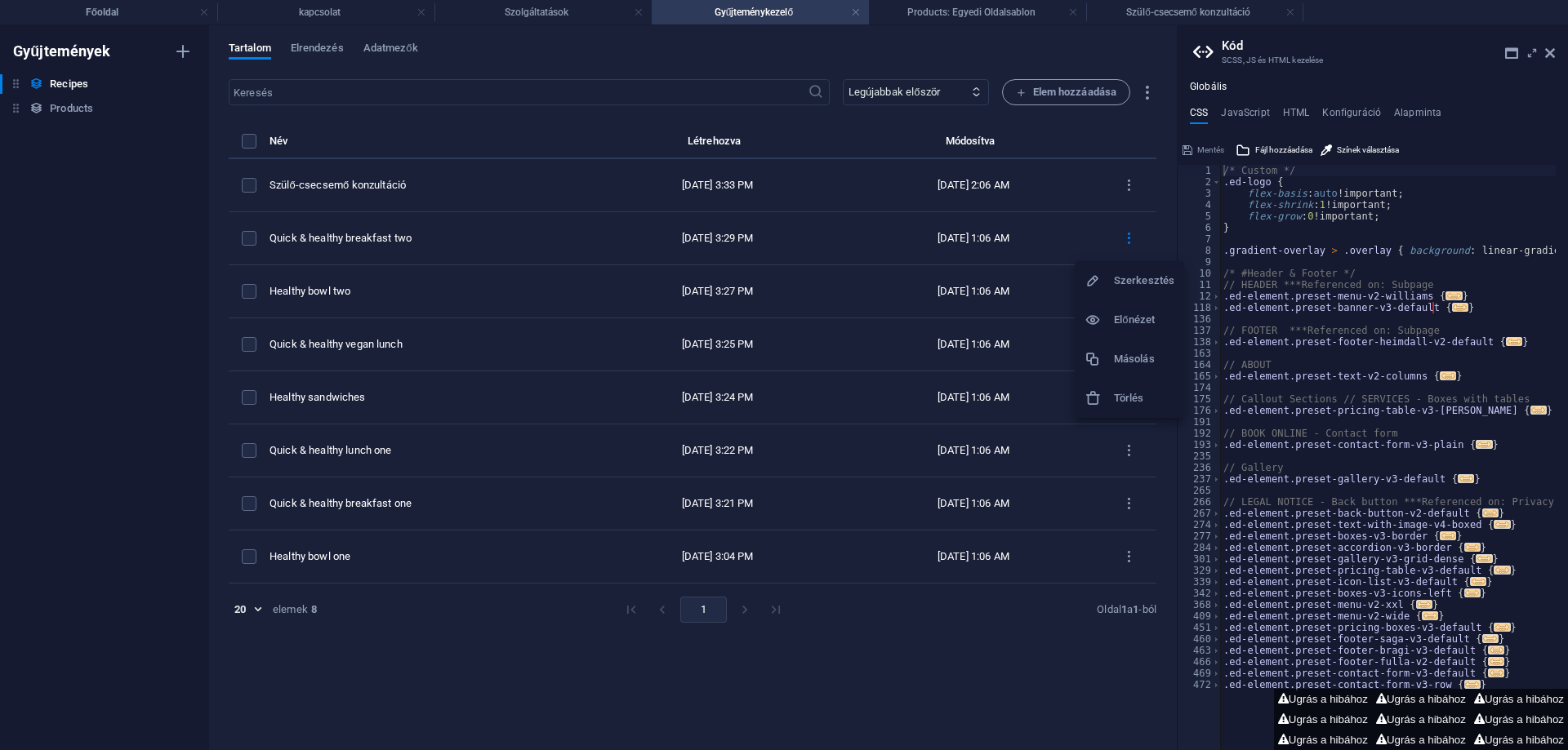
click at [1123, 278] on h6 "Szerkesztés" at bounding box center [1144, 280] width 60 height 19
select select "Breakfast"
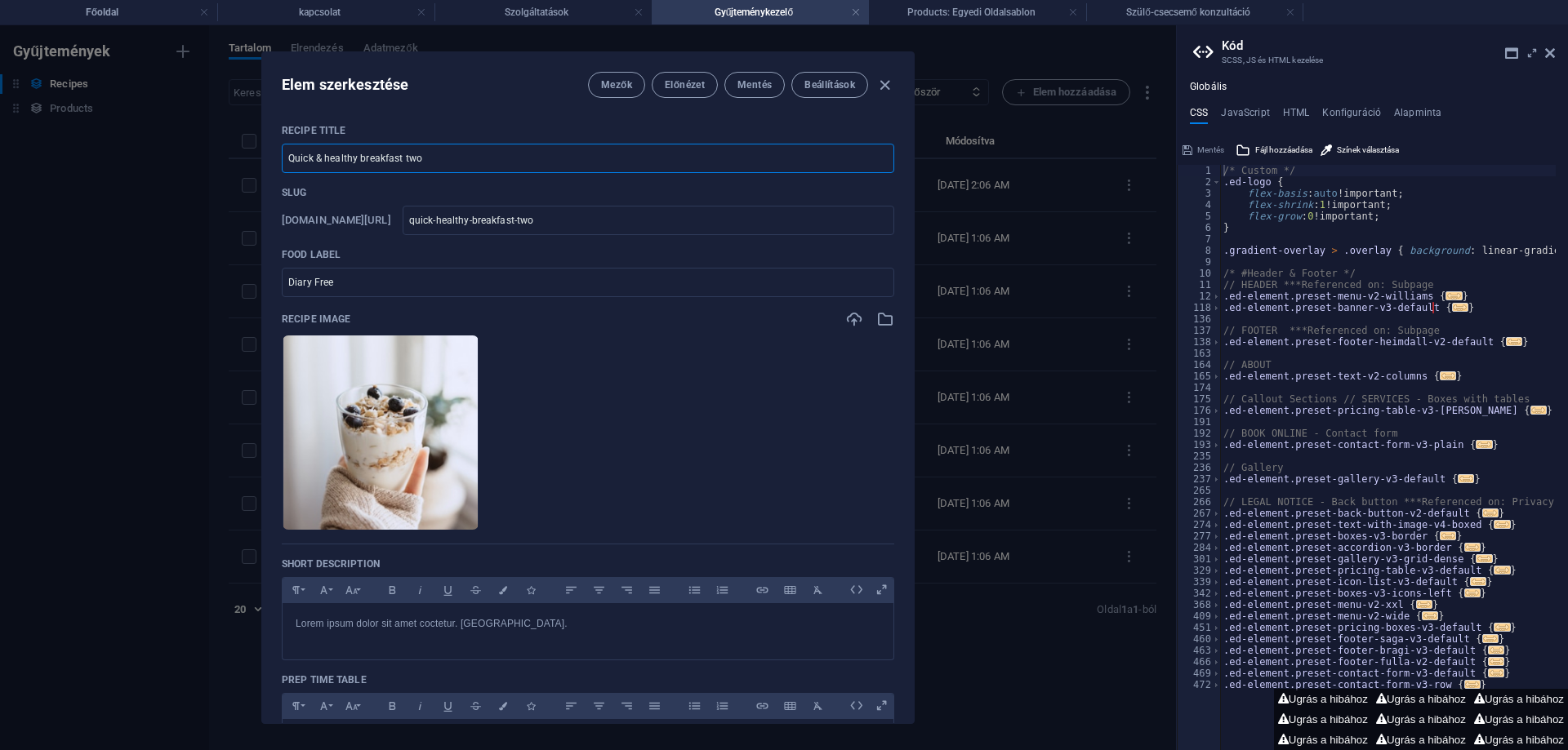
drag, startPoint x: 437, startPoint y: 158, endPoint x: 160, endPoint y: 119, distance: 279.7
click at [160, 119] on div "Elem szerkesztése Mezők Előnézet Mentés Beállítások Recipe Title Quick & health…" at bounding box center [588, 387] width 1176 height 724
type input "S"
type input "s"
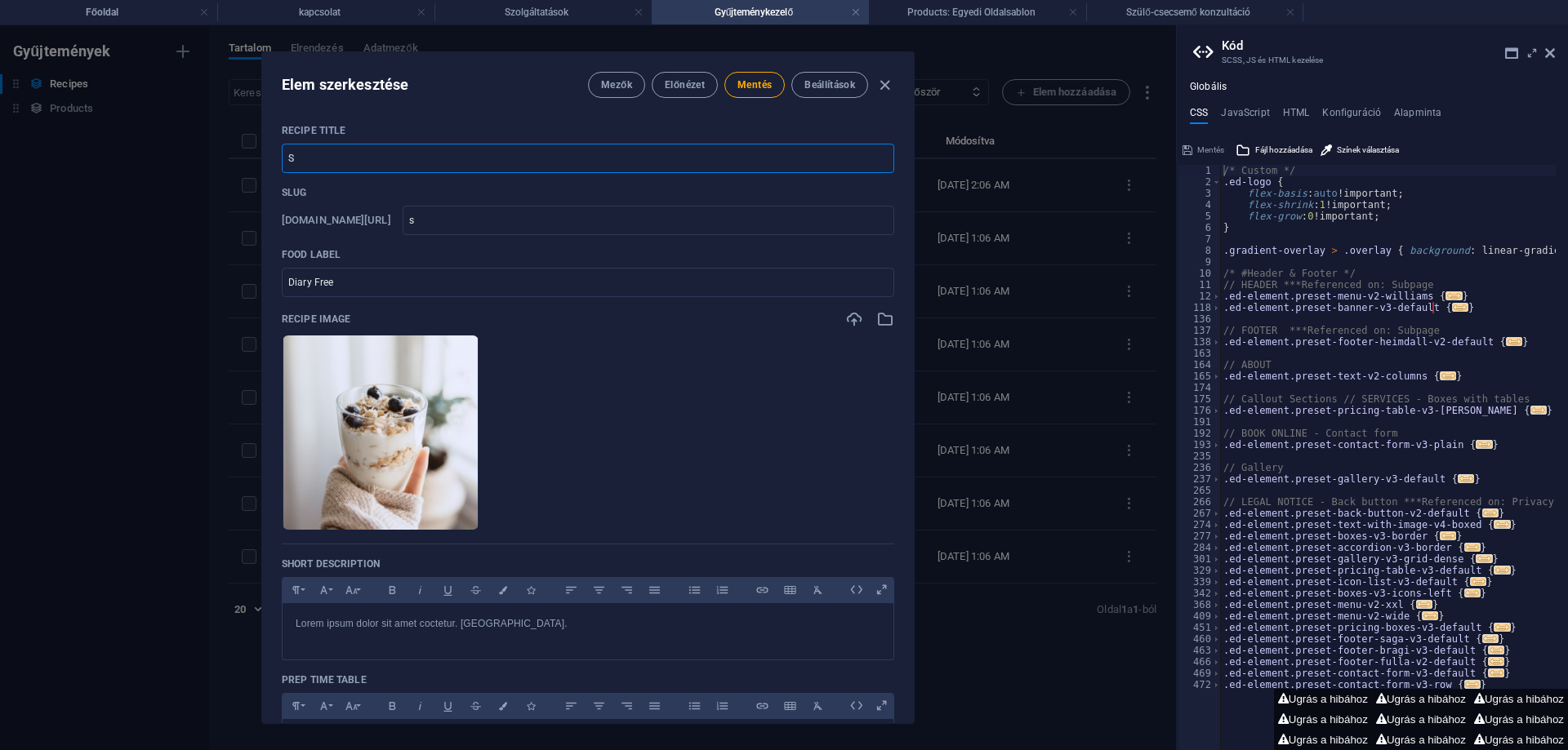
type input "Sz"
type input "sz"
type input "Szü"
type input "szue"
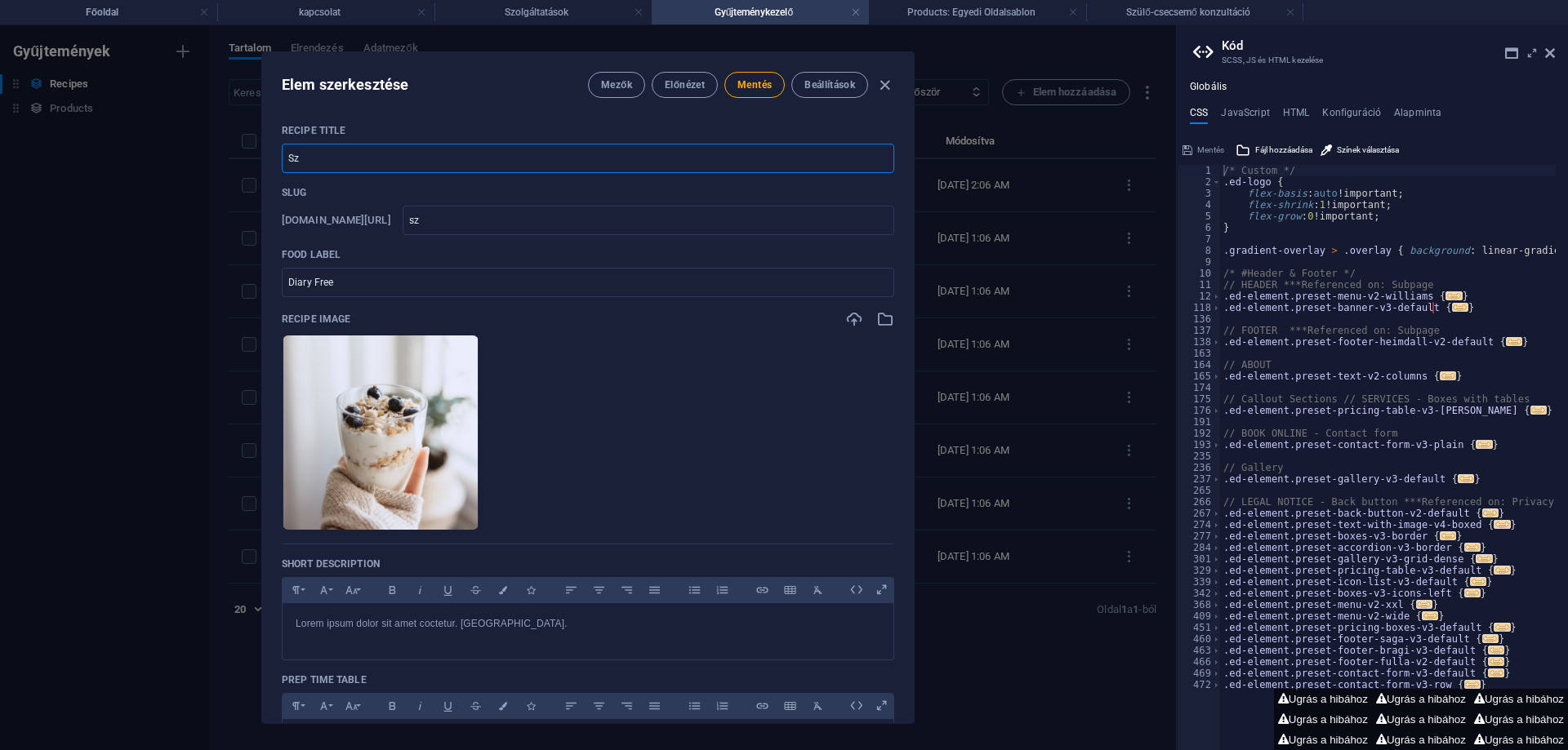
type input "szue"
type input "Szül"
type input "szuel"
type input "Szülő"
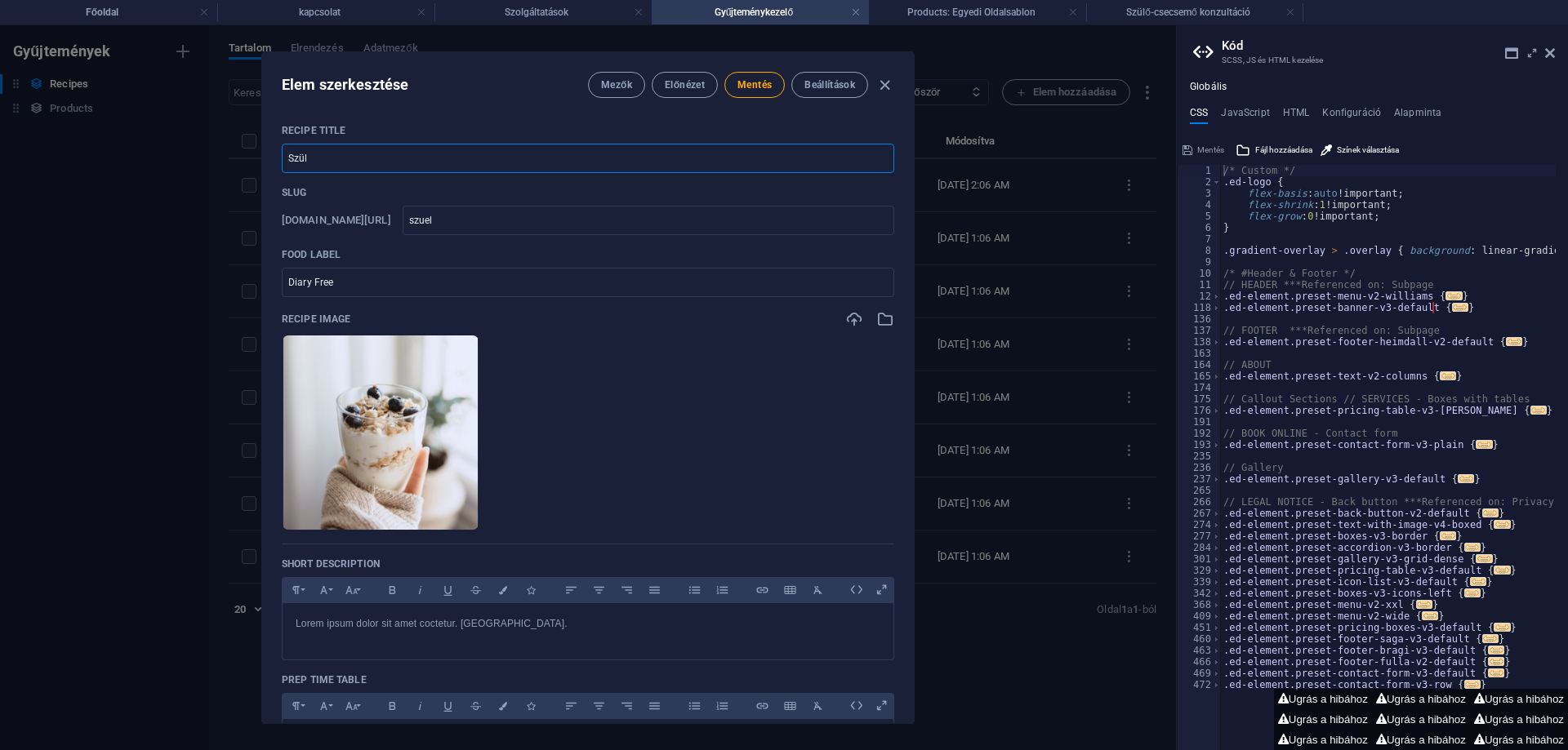
type input "szuelo"
type input "Szülő-c"
type input "szuelo-c"
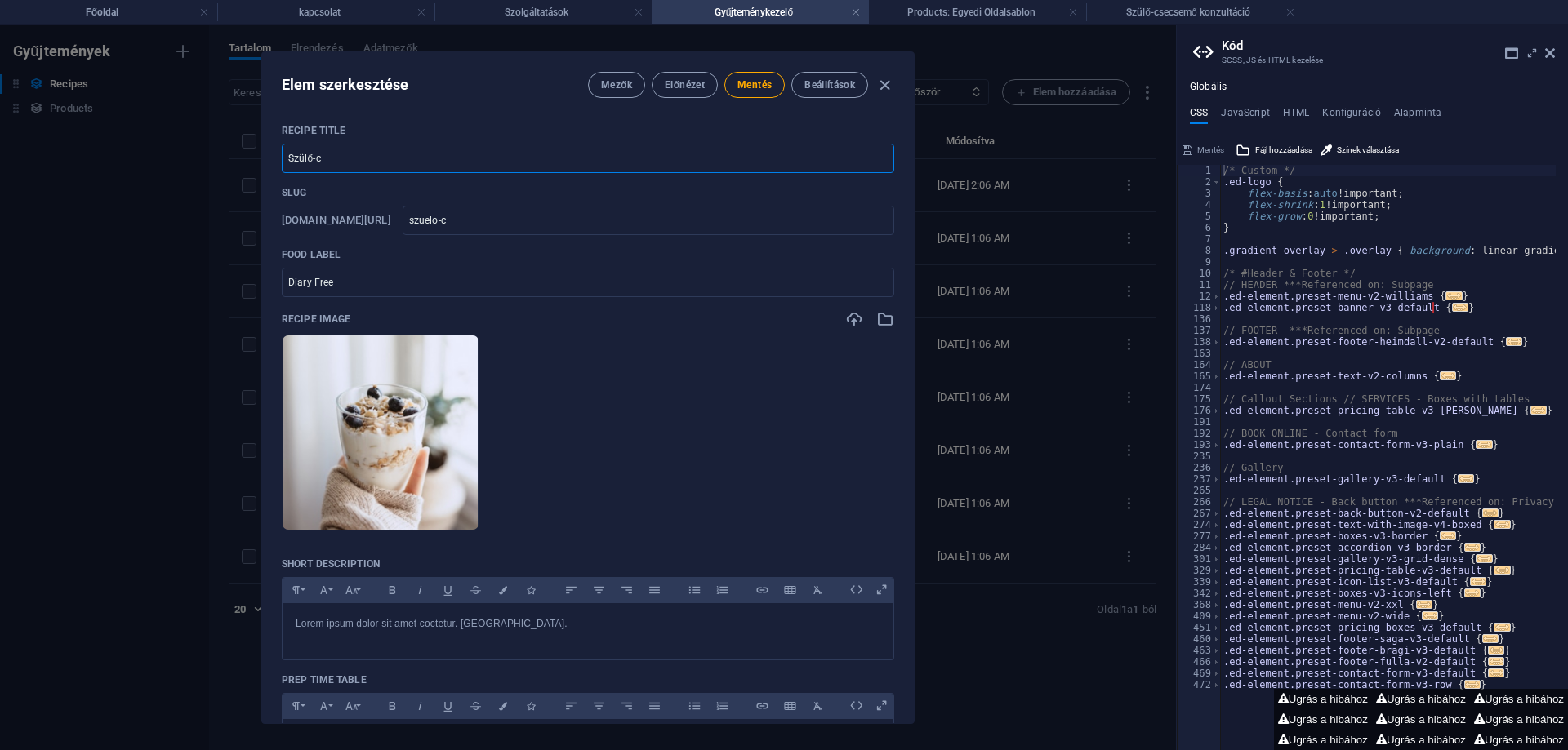
type input "Szülő-cs"
type input "szuelo-cs"
type input "Szülő-cse"
type input "szuelo-cse"
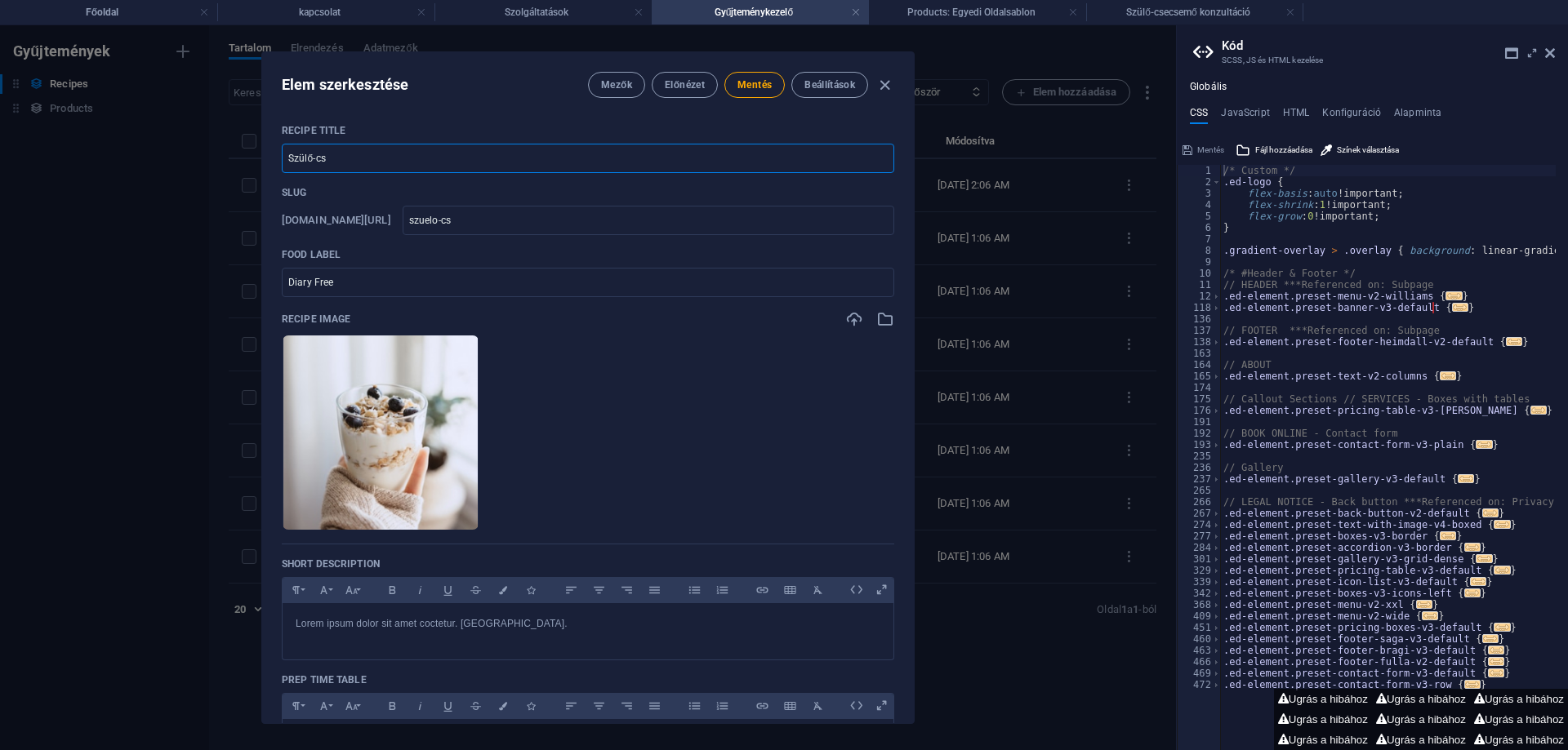
type input "szuelo-cse"
type input "Szülő-csec"
type input "szuelo-csec"
type input "Szülő-csecs"
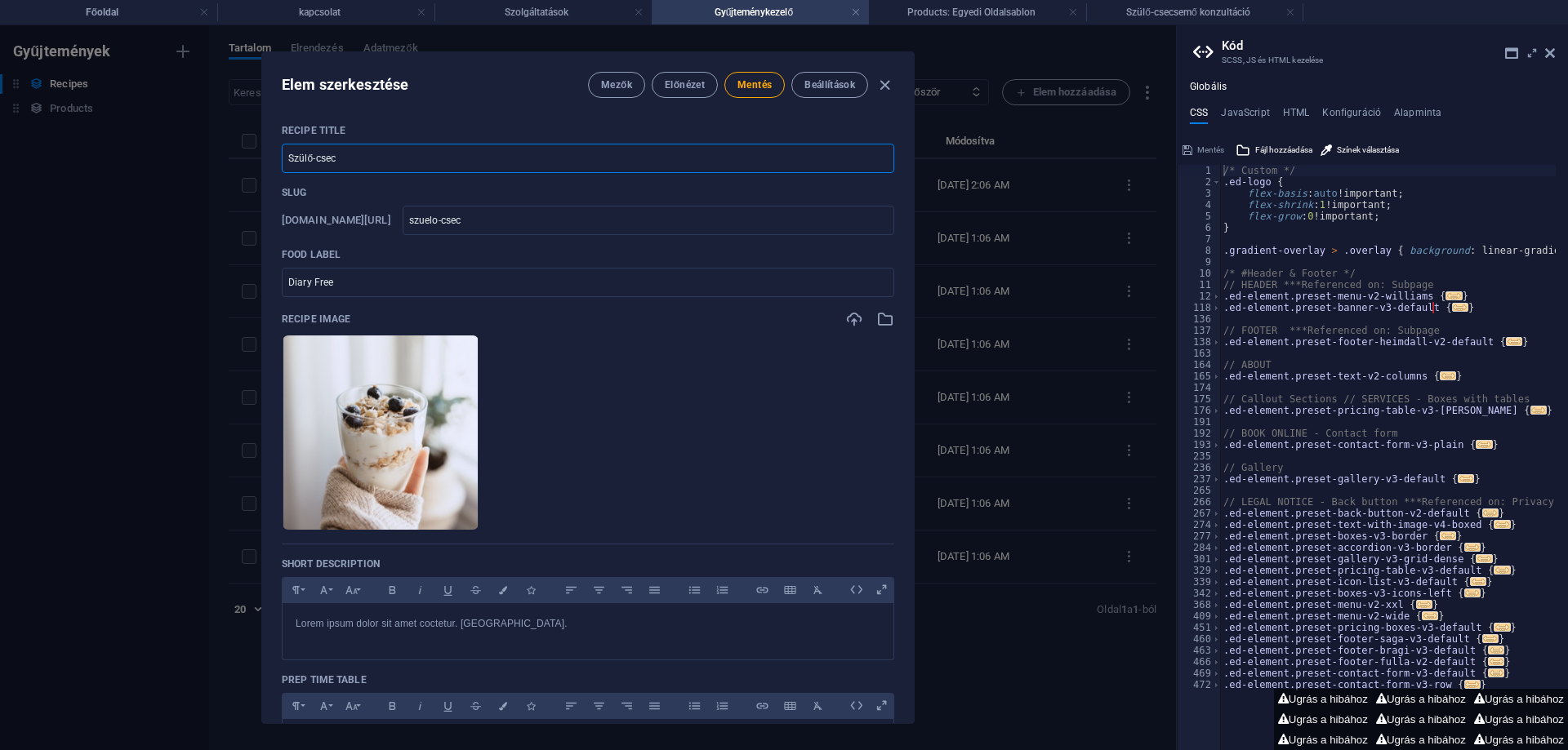
type input "szuelo-csecs"
type input "Szülő-csecse"
type input "szuelo-csecse"
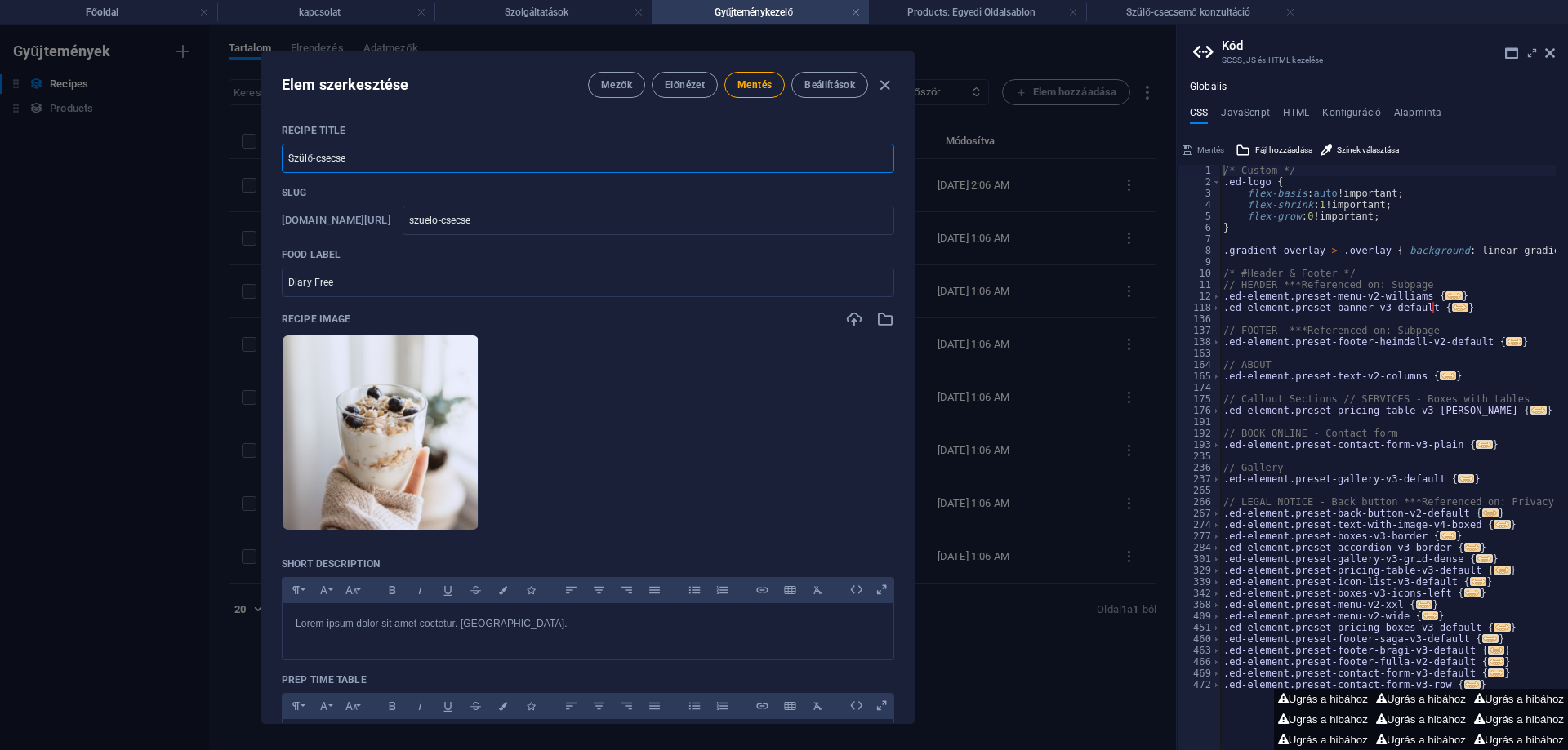
type input "Szülő-csecsem"
type input "szuelo-csecsem"
type input "Szülő-csecsemő"
type input "szuelo-csecsemo"
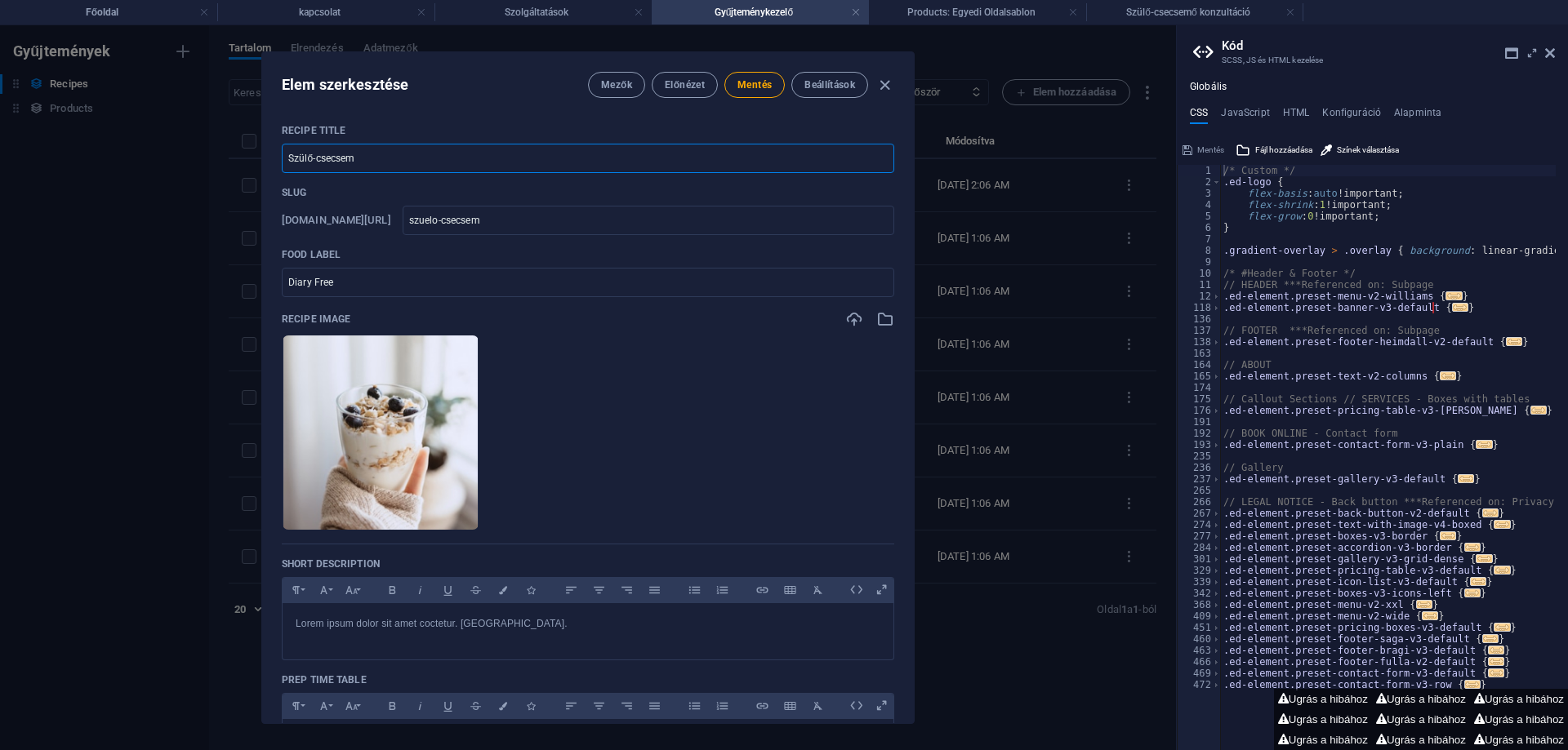
type input "szuelo-csecsemo"
type input "Szülő-csecsemő k"
type input "szuelo-csecsemo-k"
type input "Szülő-csecsemő ko"
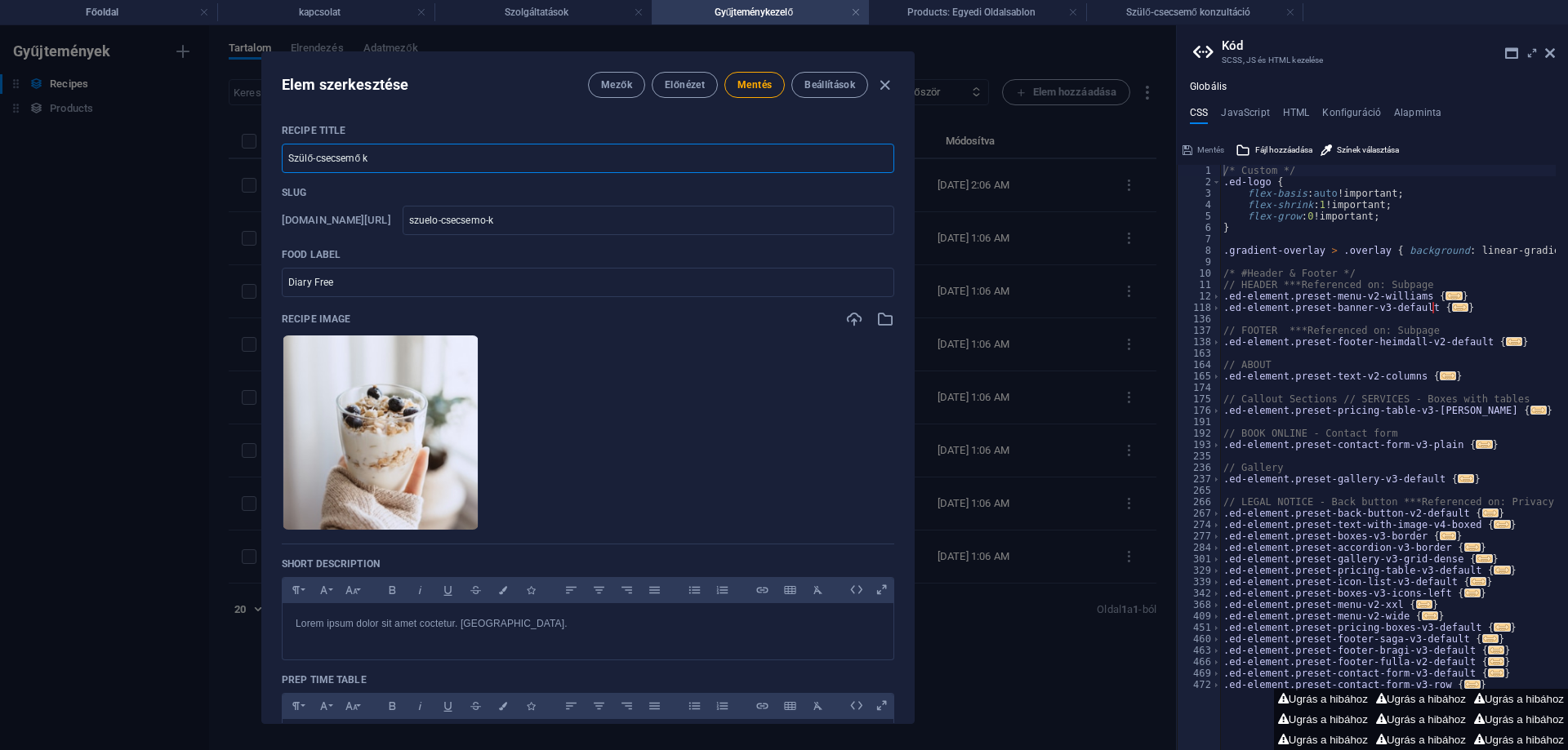
type input "szuelo-csecsemo-ko"
type input "Szülő-csecsemő kon"
type input "szuelo-csecsemo-kon"
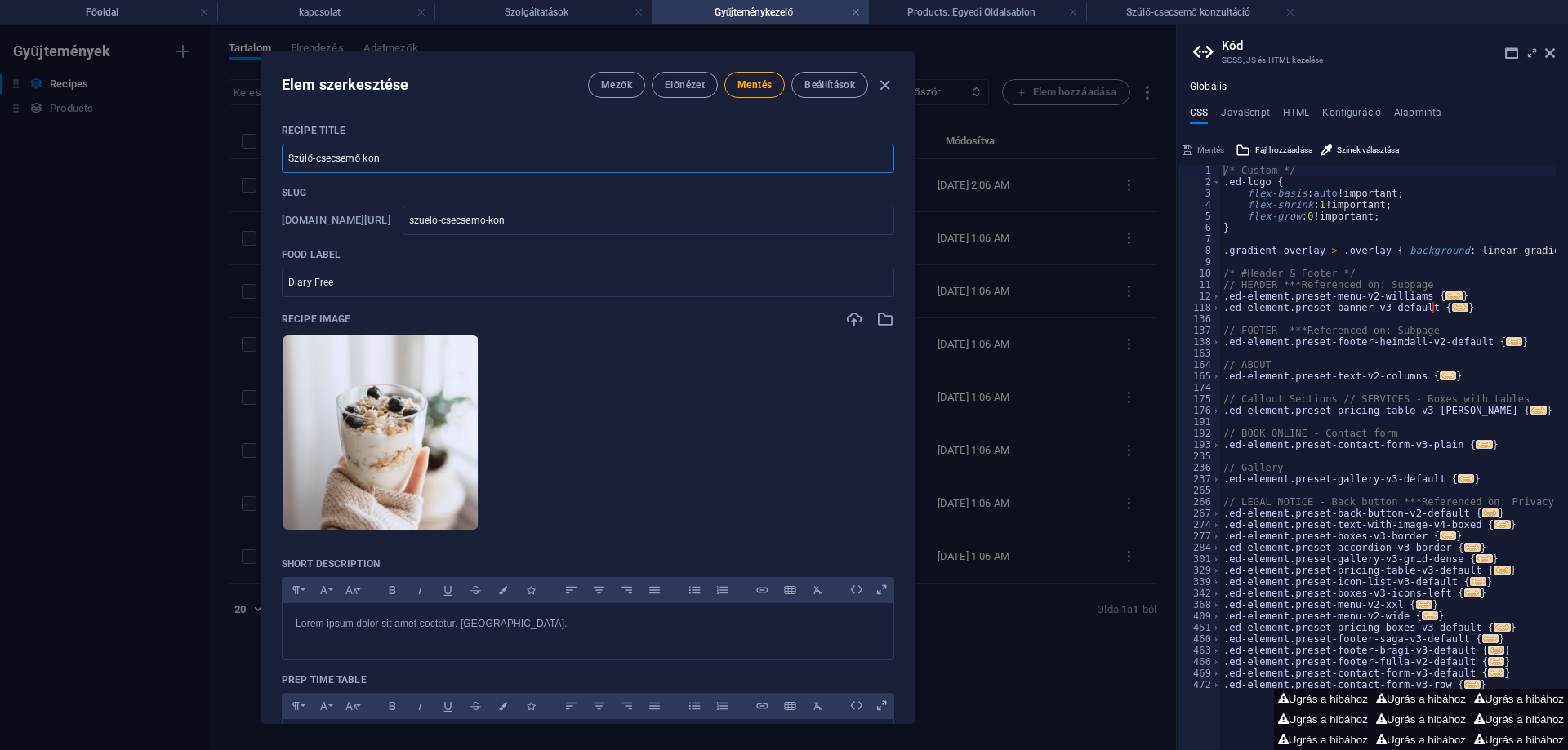
type input "Szülő-csecsemő konz"
type input "szuelo-csecsemo-konz"
type input "Szülő-csecsemő konzu"
type input "szuelo-csecsemo-konzu"
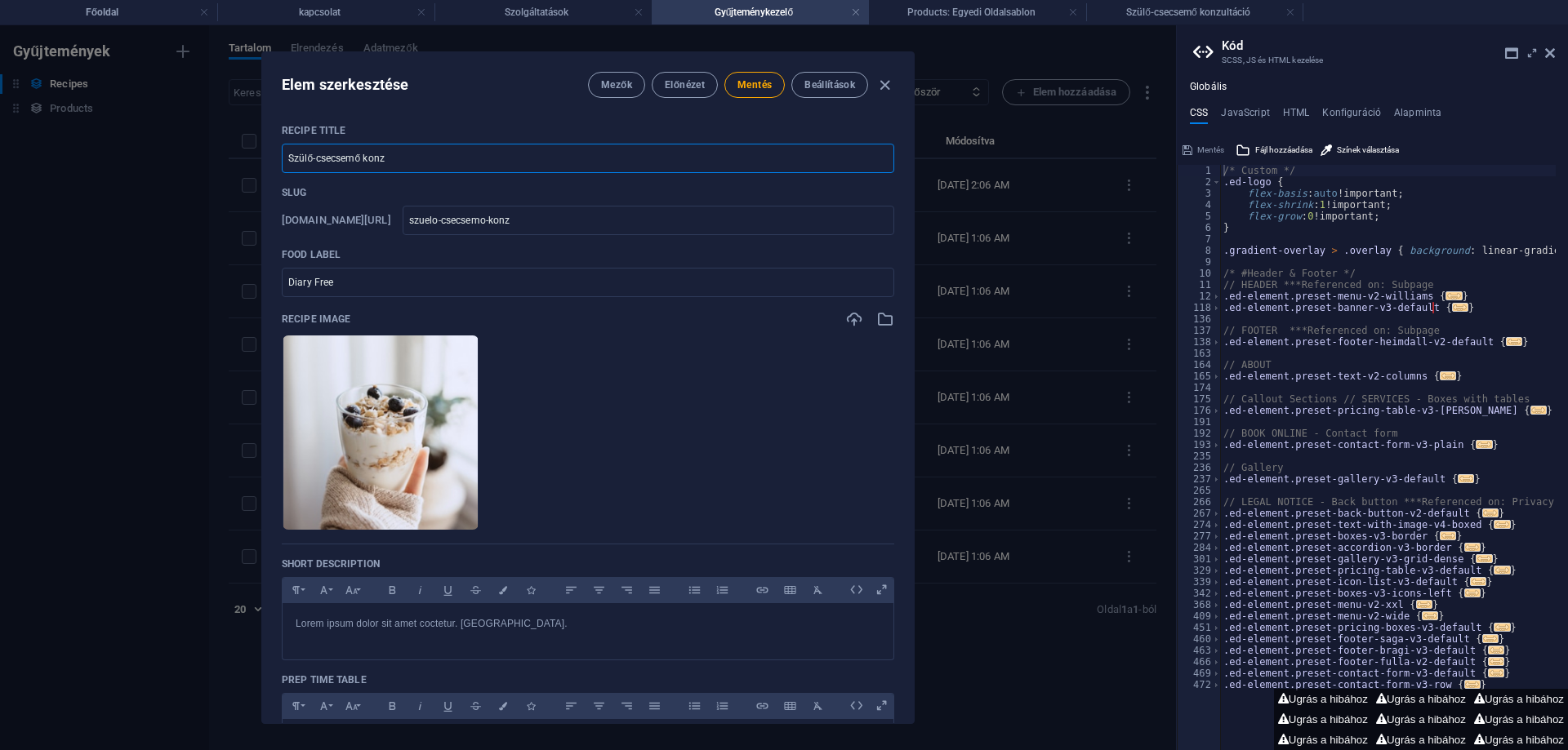
type input "szuelo-csecsemo-konzu"
type input "Szülő-csecsemő konzul"
type input "szuelo-csecsemo-konzul"
type input "Szülő-csecsemő konzult"
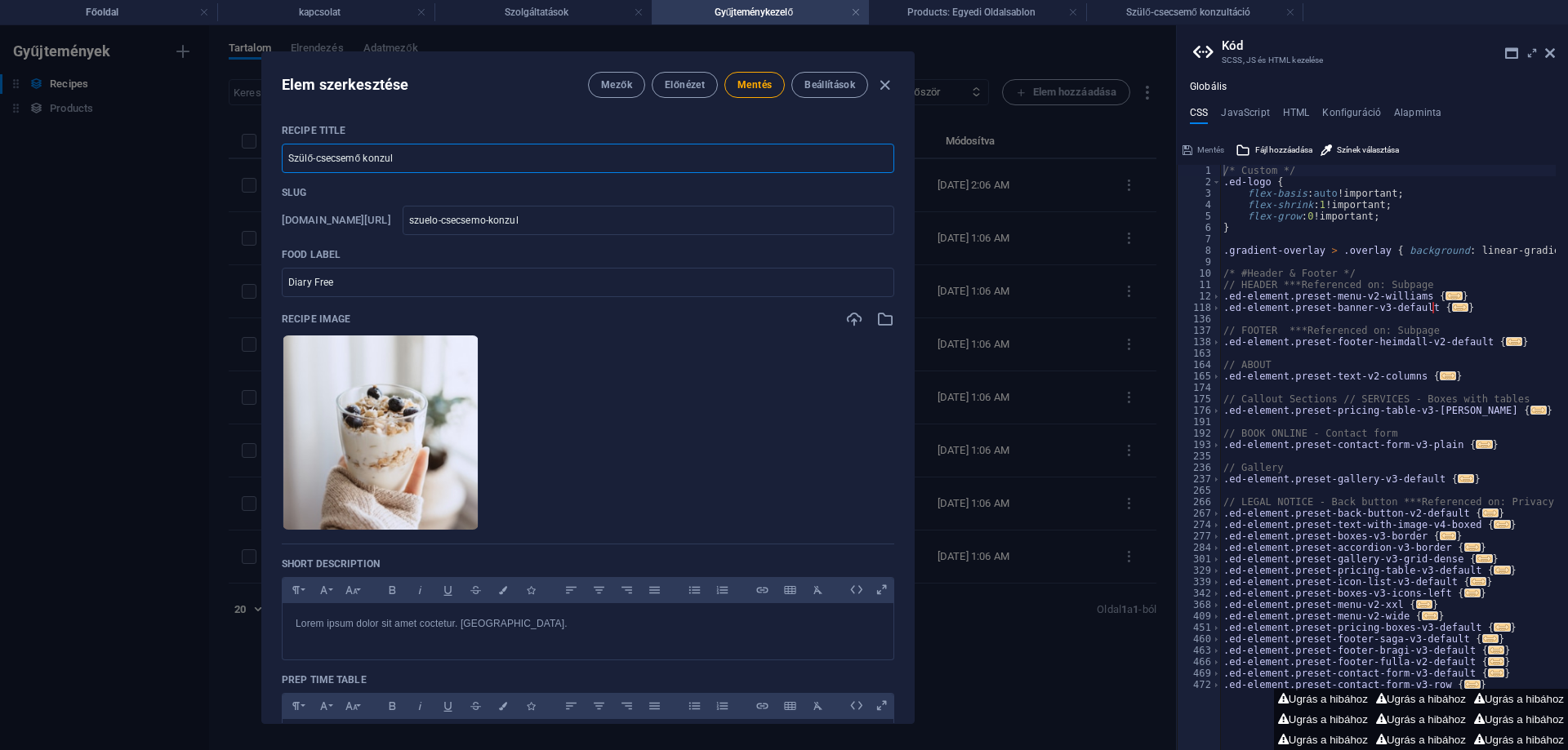
type input "szuelo-csecsemo-konzult"
type input "Szülő-csecsemő konzultá"
type input "szuelo-csecsemo-konzulta"
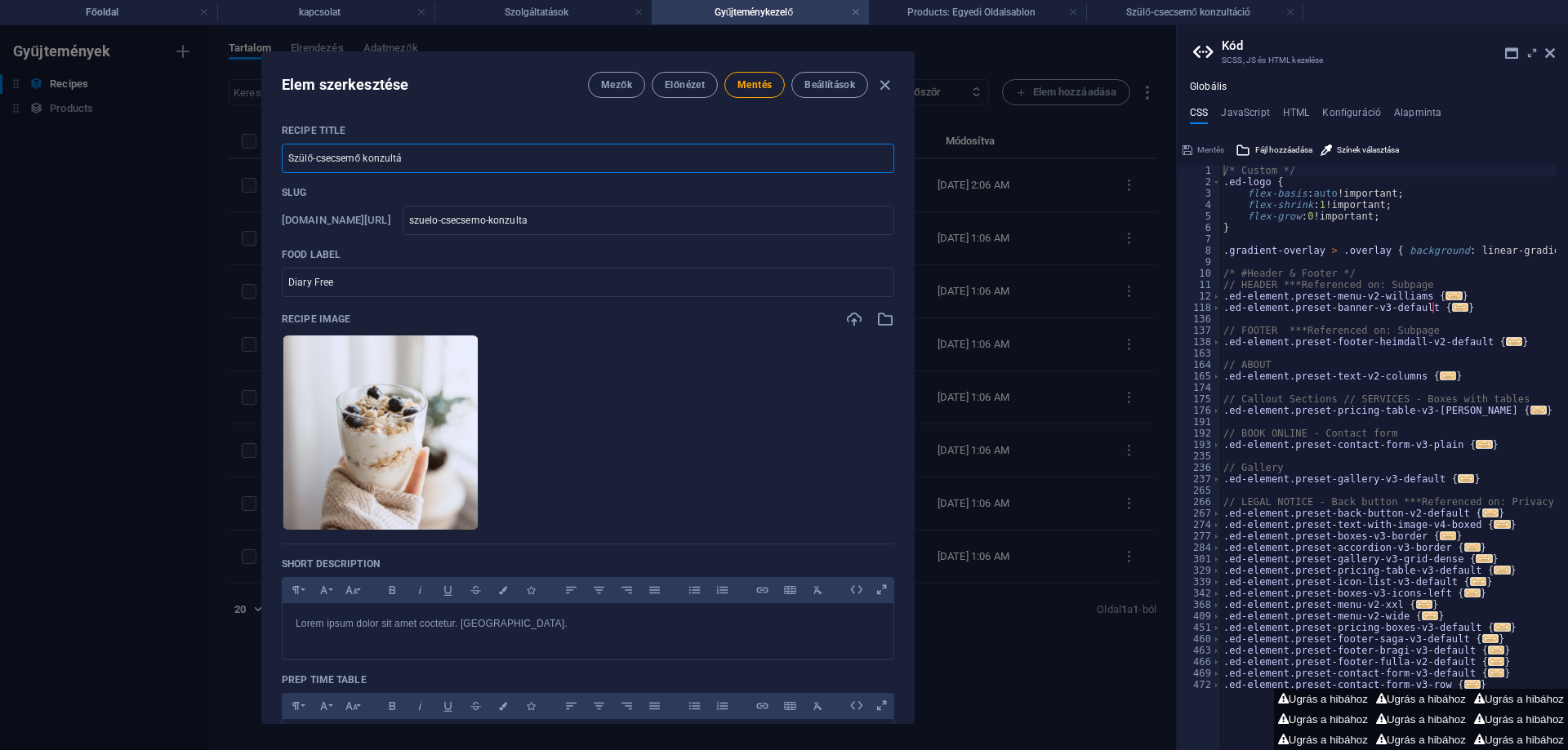
type input "Szülő-csecsemő konzultác"
type input "szuelo-csecsemo-konzultac"
type input "Szülő-csecsemő konzultáci"
type input "szuelo-csecsemo-konzultaci"
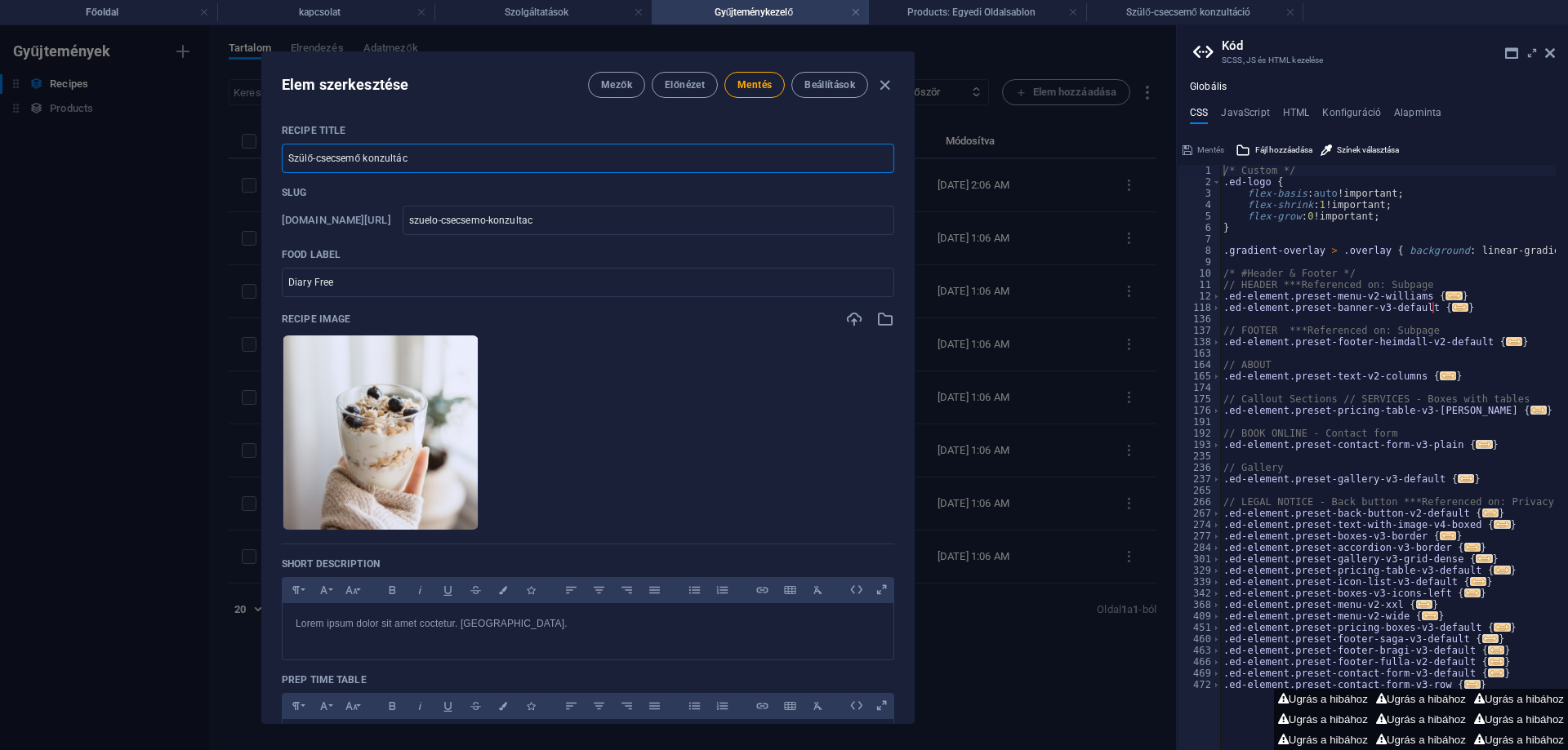
type input "szuelo-csecsemo-konzultaci"
type input "Szülő-csecsemő konzultáció"
type input "szuelo-csecsemo-konzultacio"
type input "Szülő-csecsemő konzultáció"
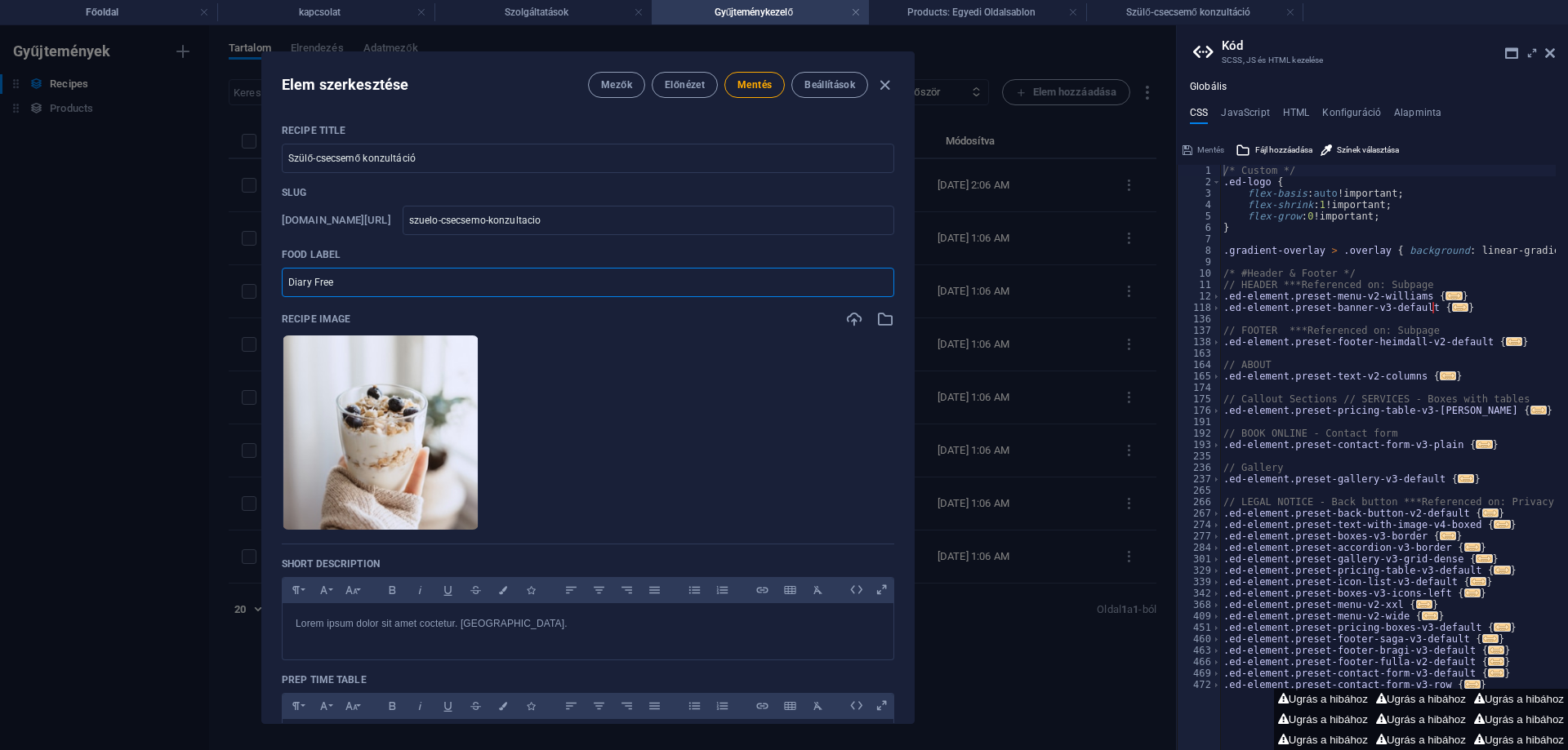
drag, startPoint x: 345, startPoint y: 283, endPoint x: 253, endPoint y: 289, distance: 92.2
click at [253, 289] on div "Elem szerkesztése Mezők Előnézet Mentés Beállítások Recipe Title Szülő-csecsemő…" at bounding box center [588, 387] width 1176 height 724
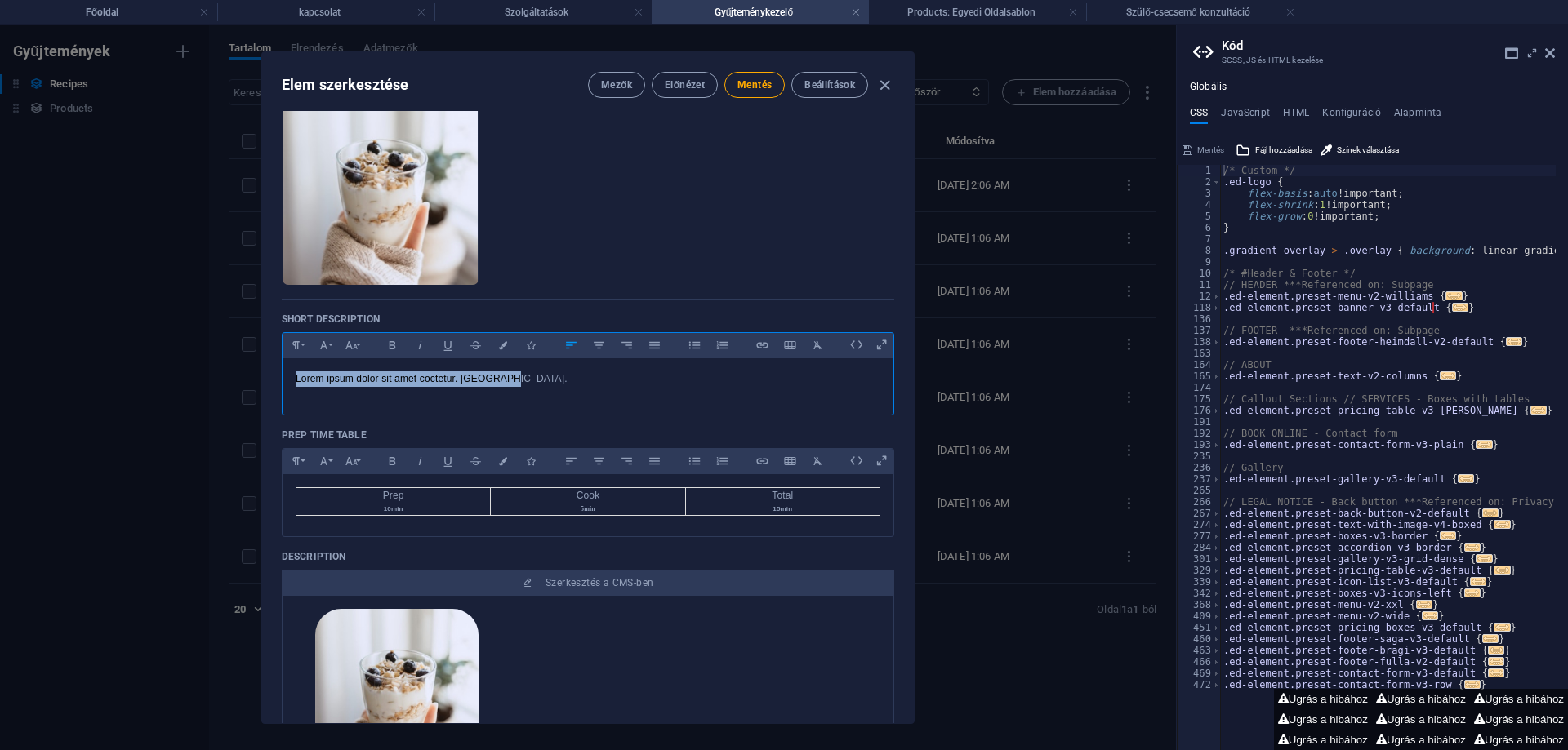
drag, startPoint x: 525, startPoint y: 379, endPoint x: 284, endPoint y: 380, distance: 241.0
click at [284, 380] on div "Lorem ipsum dolor sit amet coctetur. [GEOGRAPHIC_DATA]." at bounding box center [588, 383] width 611 height 49
click at [696, 344] on icon "button" at bounding box center [694, 344] width 14 height 19
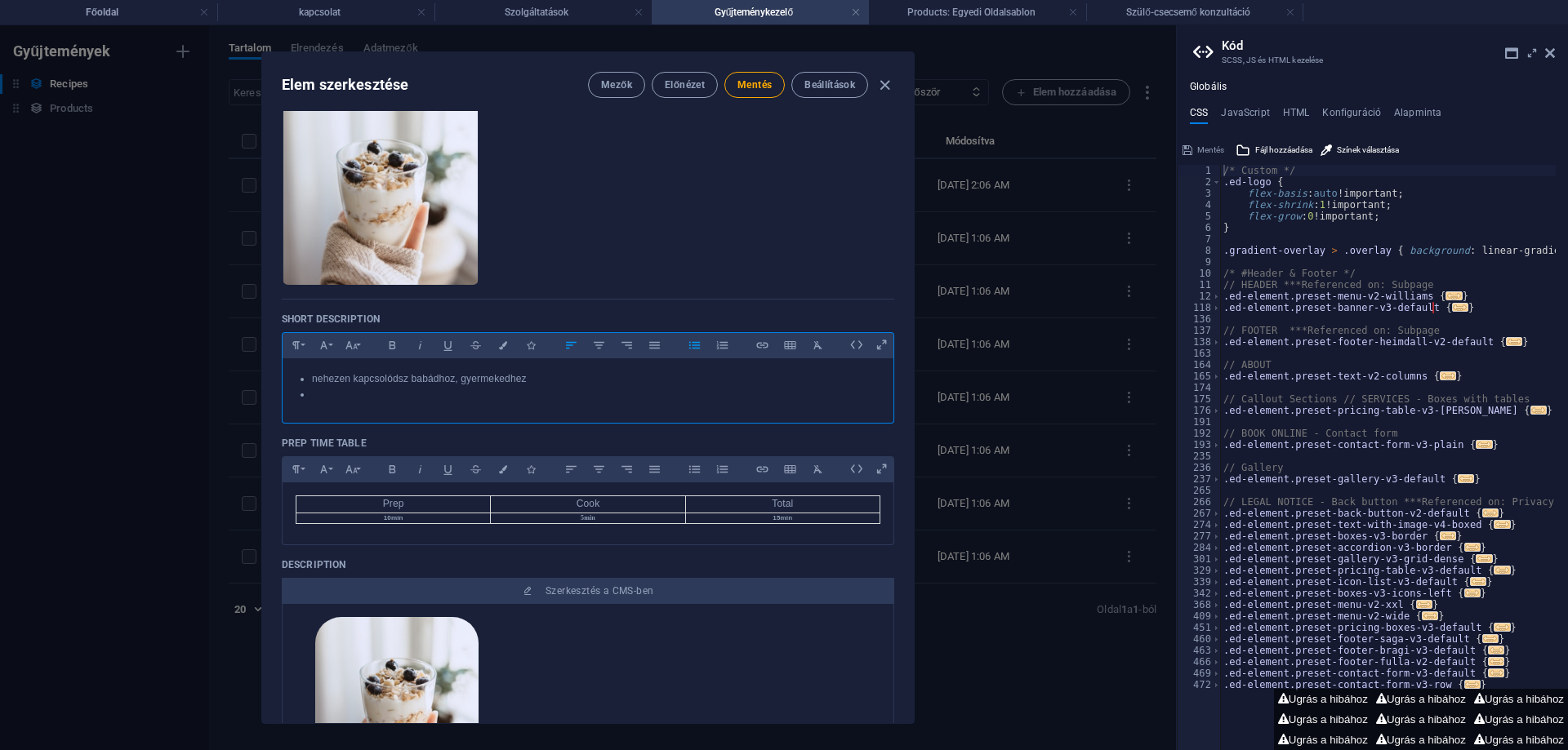
scroll to position [0, 1]
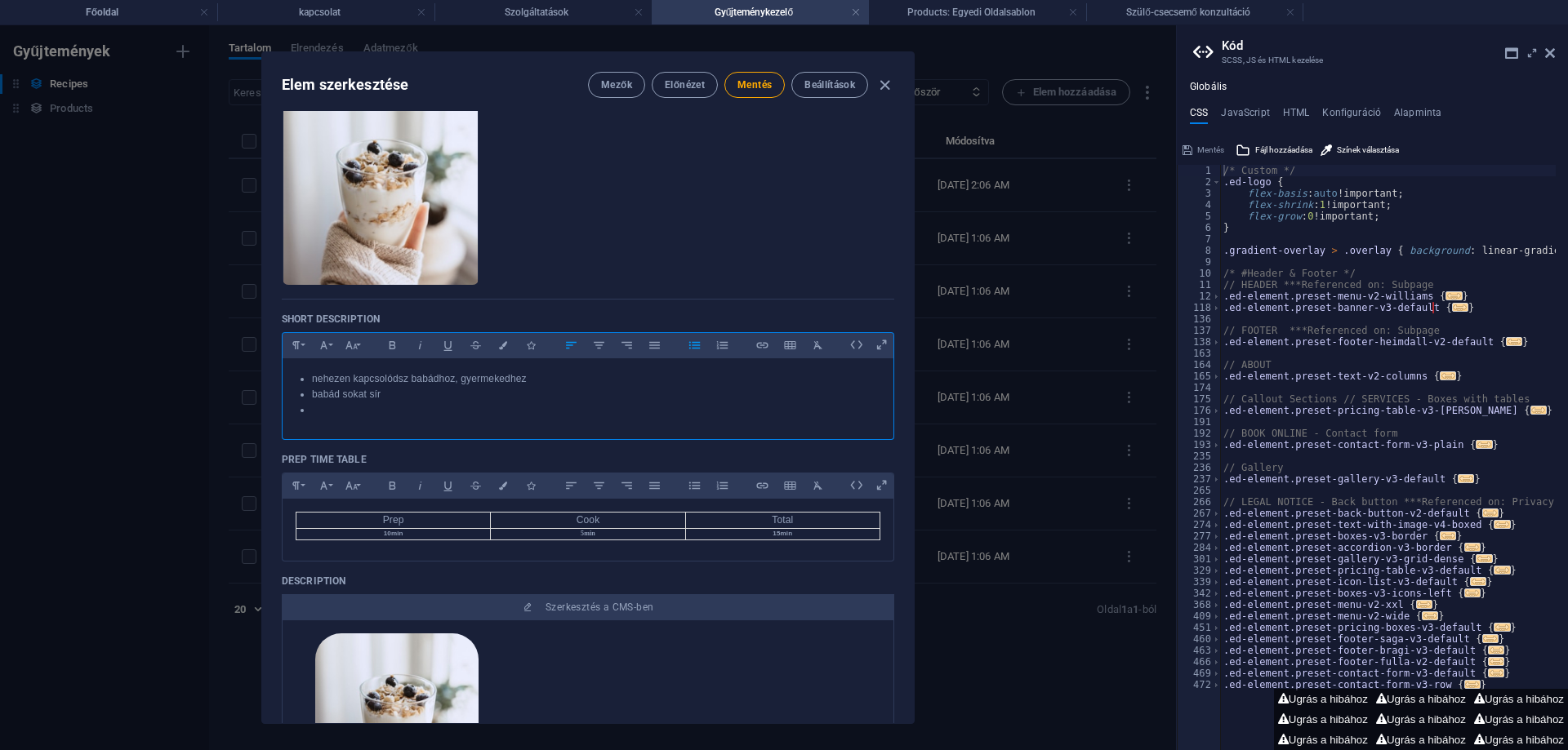
click at [397, 396] on li "babád sokat sír" at bounding box center [595, 395] width 568 height 15
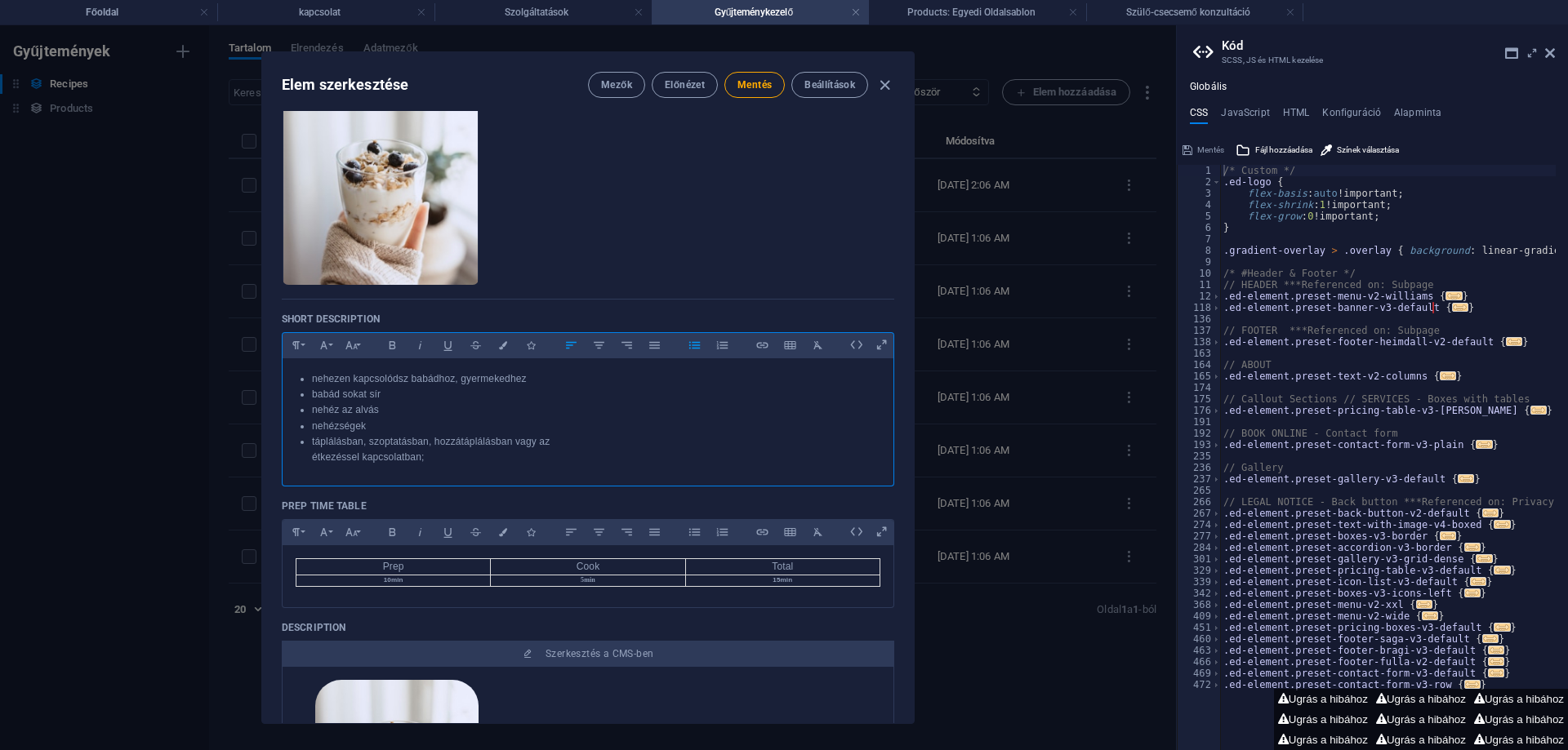
scroll to position [289, 1]
click at [562, 446] on li "táplálásban, szoptatásban, hozzátáplálásban vagy az étkezéssel kapcsolatban;" at bounding box center [595, 450] width 568 height 31
click at [553, 442] on li "táplálásban, szoptatásban, hozzátáplálásban vagy az étkezéssel kapcsolatban;" at bounding box center [595, 450] width 568 height 31
click at [310, 457] on ul "nehezen kapcsolódsz babádhoz, gyermekedhez babád sokat sír nehéz az alvás nehéz…" at bounding box center [587, 418] width 584 height 94
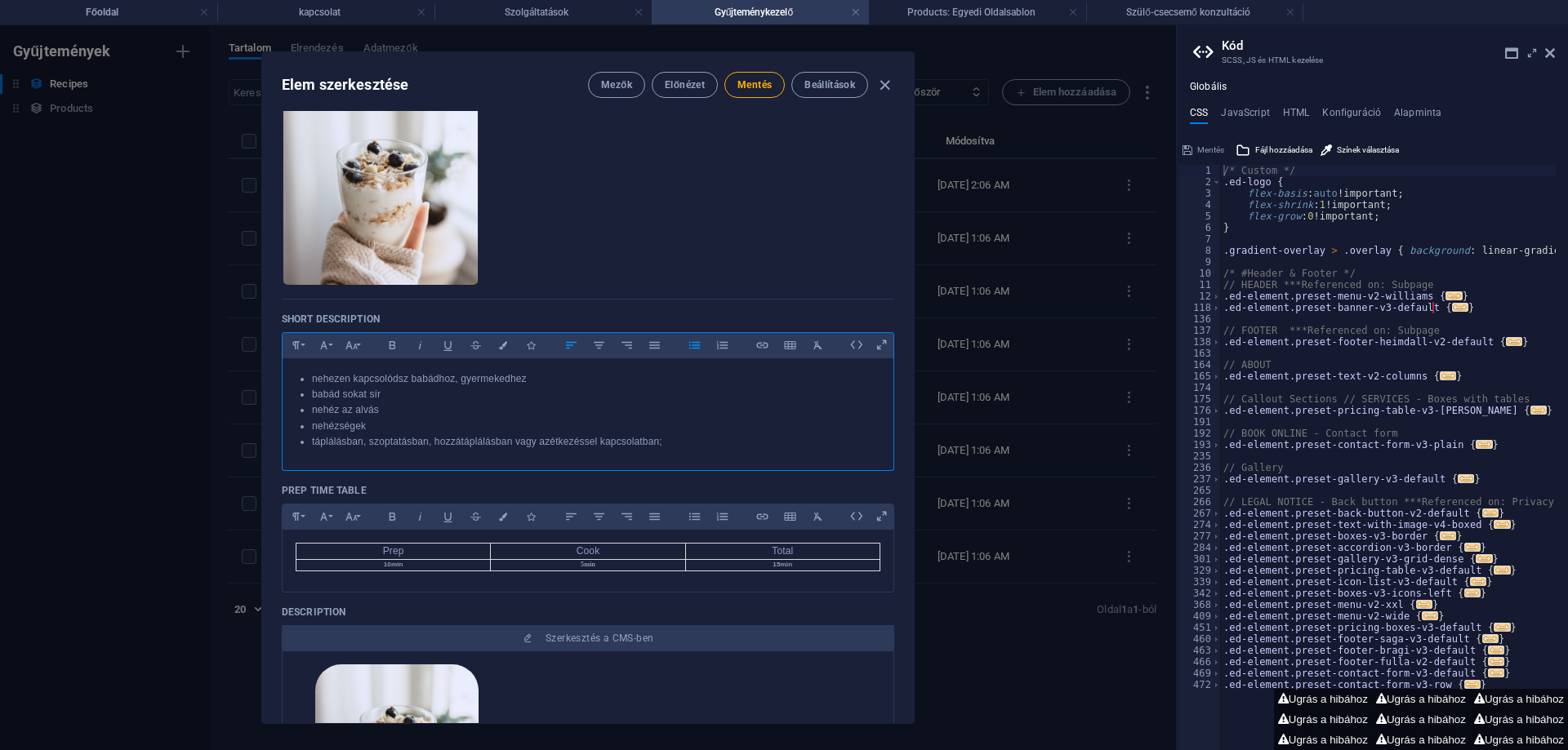
click at [669, 444] on li "táplálásban, szoptatásban, hozzátáplálásban vagy az étkezéssel kapcsolatban;" at bounding box center [595, 442] width 568 height 15
click at [658, 438] on li "táplálásban, szoptatásban, hozzátáplálásban vagy az étkezéssel kapcsolatban;" at bounding box center [595, 442] width 568 height 15
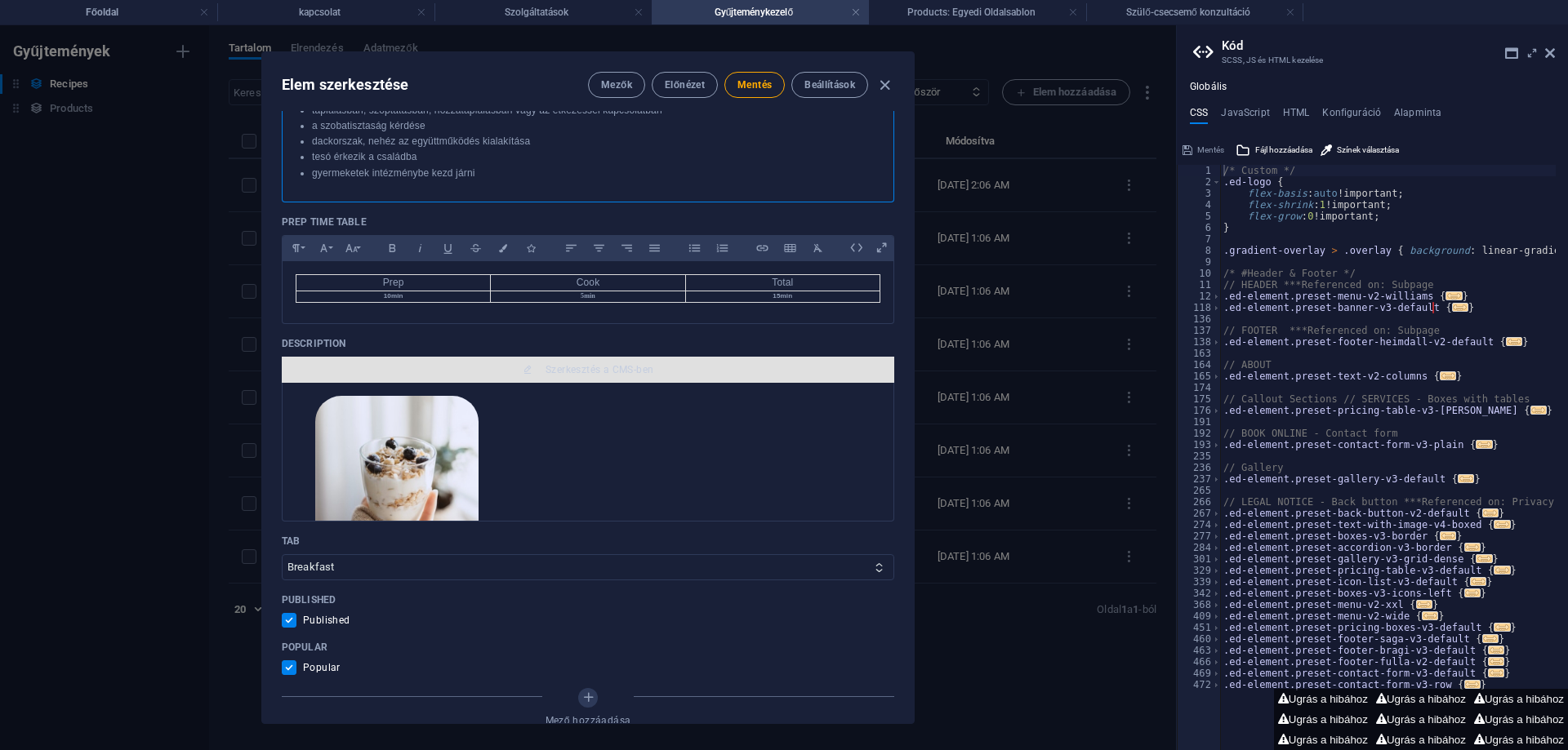
scroll to position [489, 0]
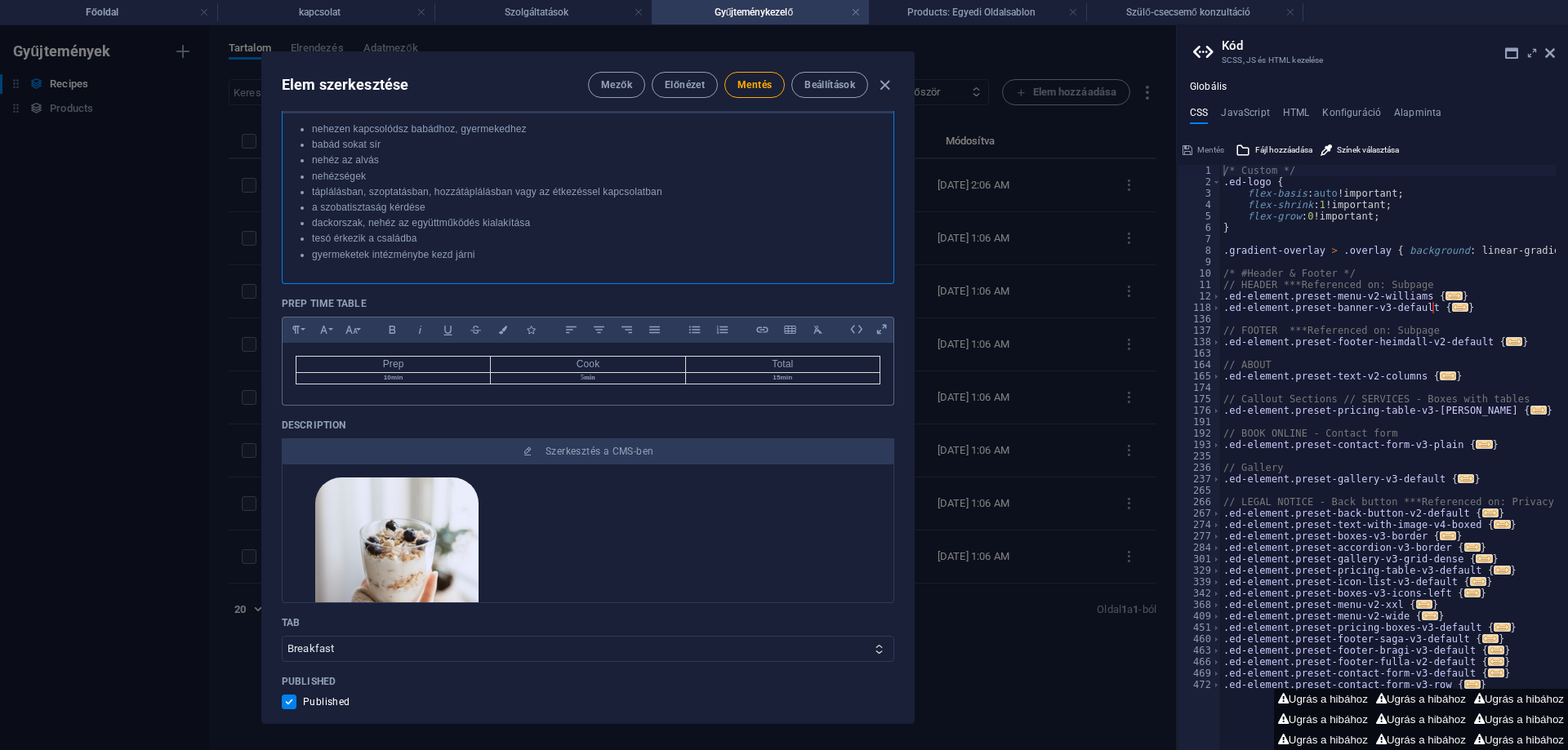
click at [434, 363] on td "Prep" at bounding box center [393, 365] width 194 height 16
click at [373, 394] on icon "button" at bounding box center [376, 396] width 19 height 19
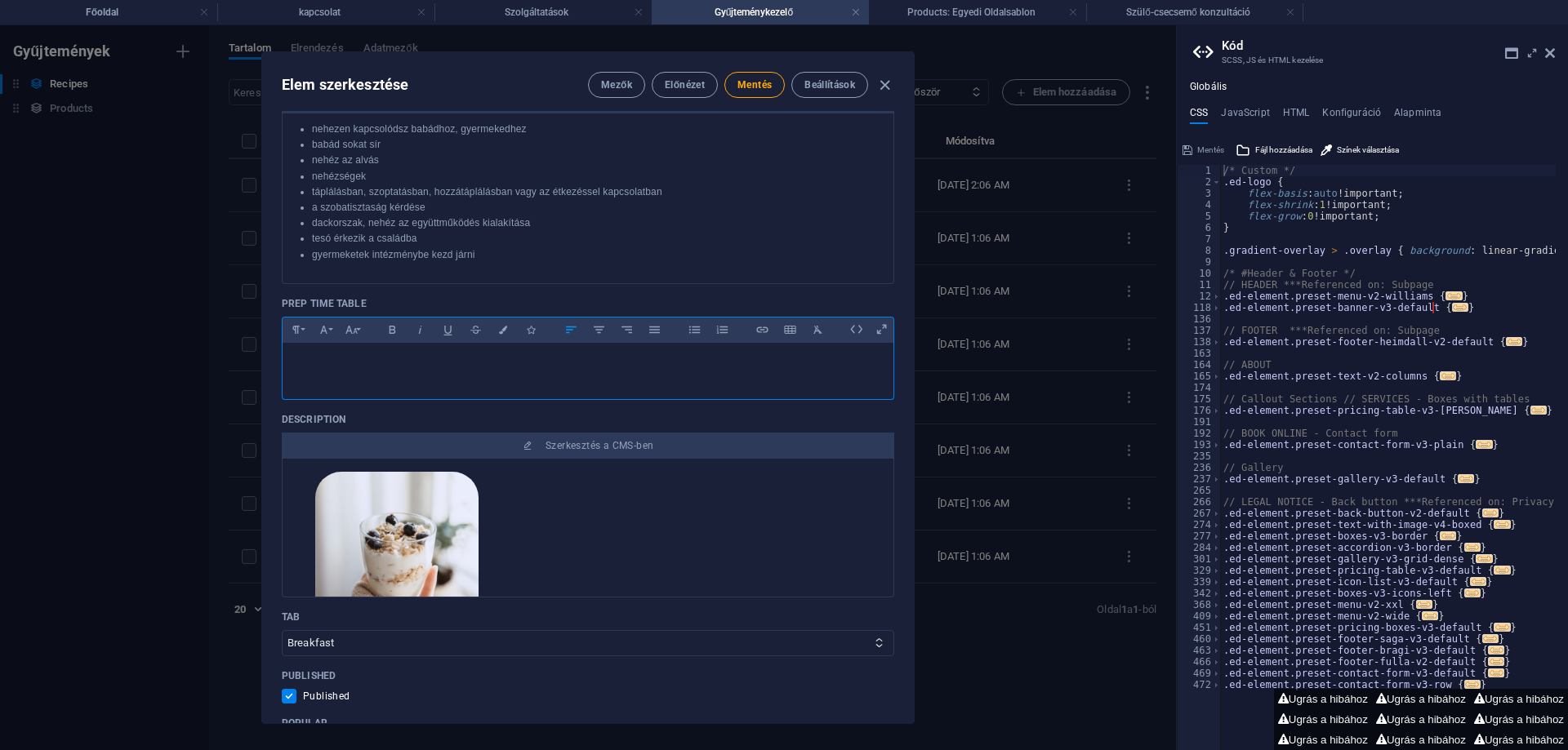
click at [330, 303] on p "Prep Time Table" at bounding box center [588, 303] width 613 height 13
click at [740, 82] on span "Mentés" at bounding box center [755, 85] width 35 height 13
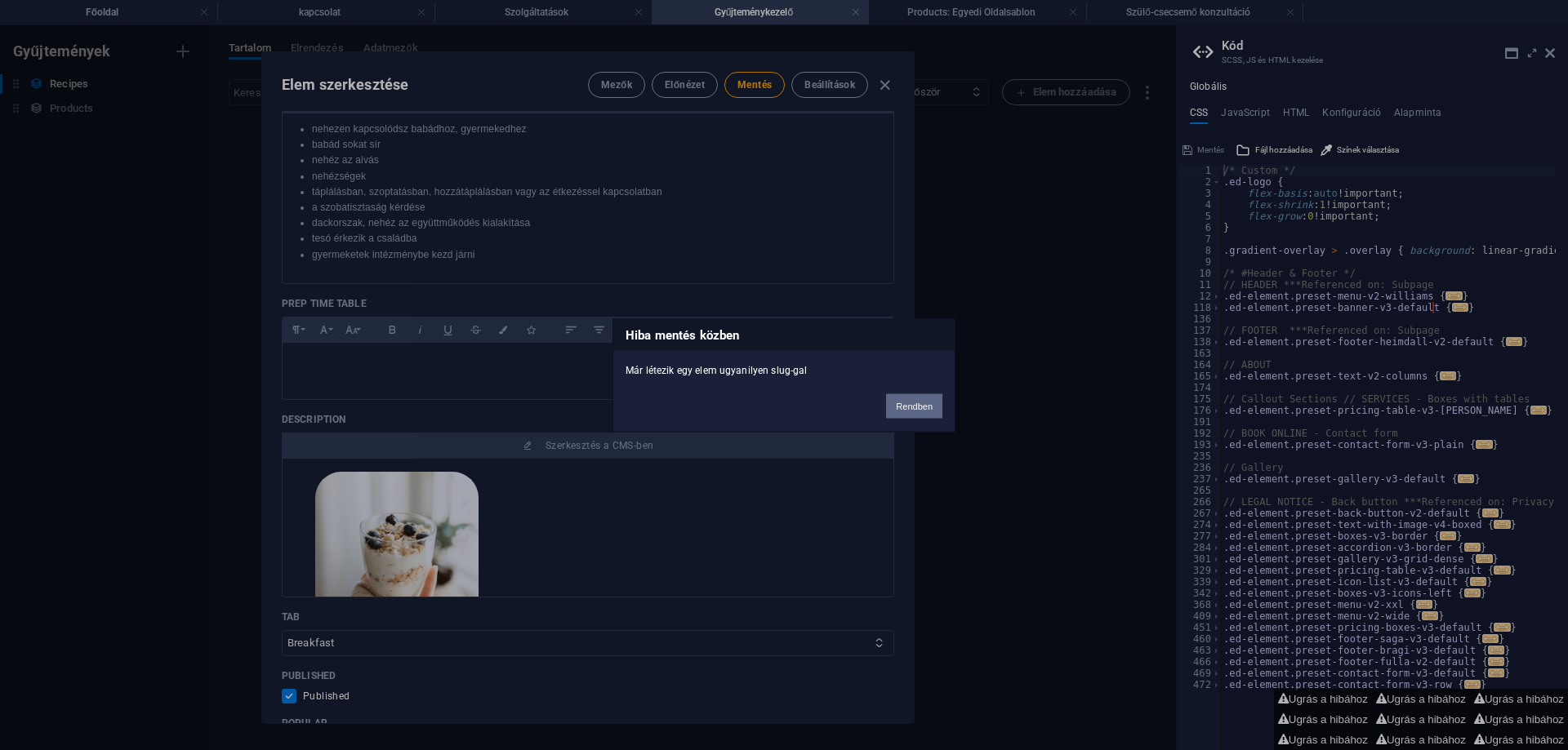
click at [921, 406] on button "Rendben" at bounding box center [914, 406] width 57 height 25
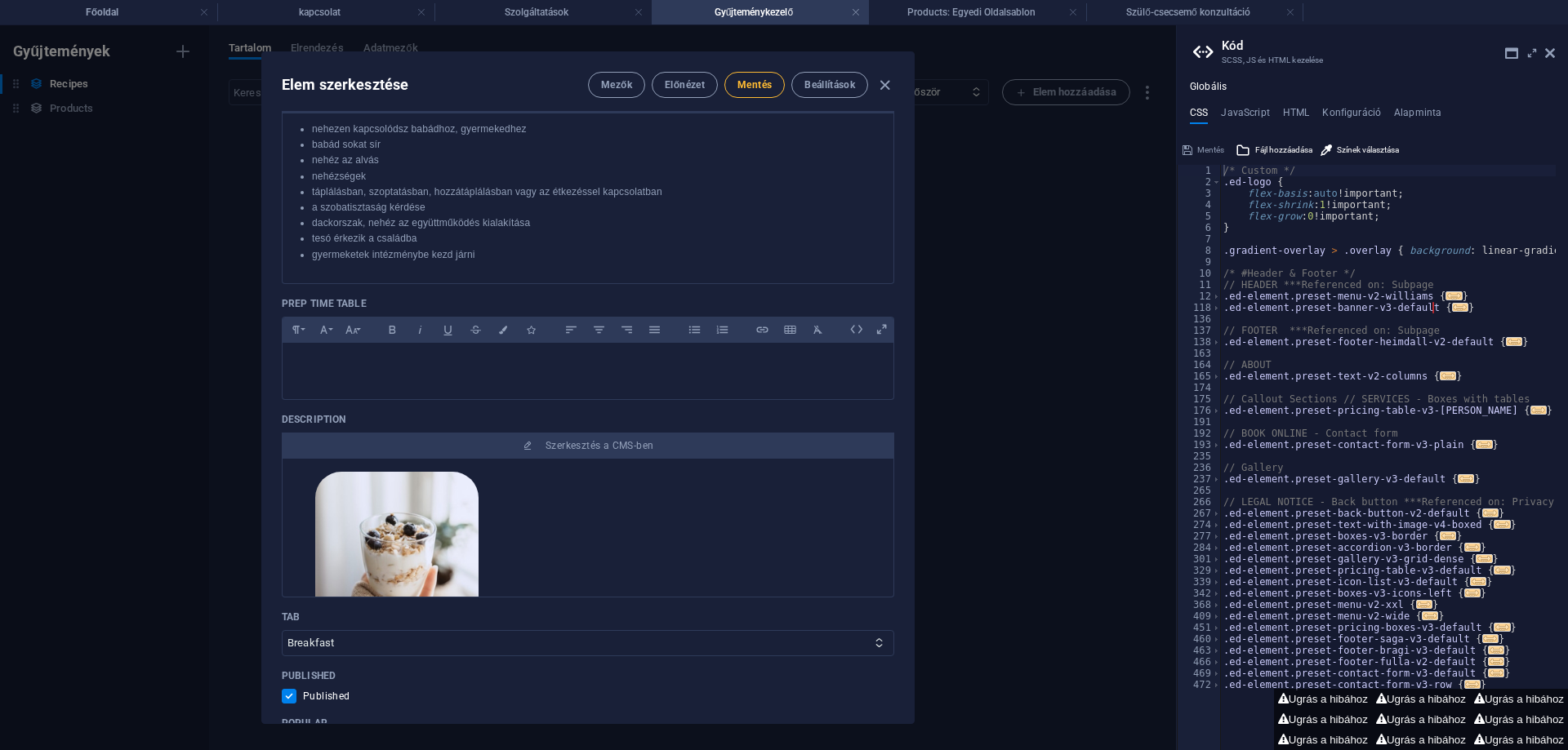
click at [761, 87] on span "Mentés" at bounding box center [755, 85] width 35 height 13
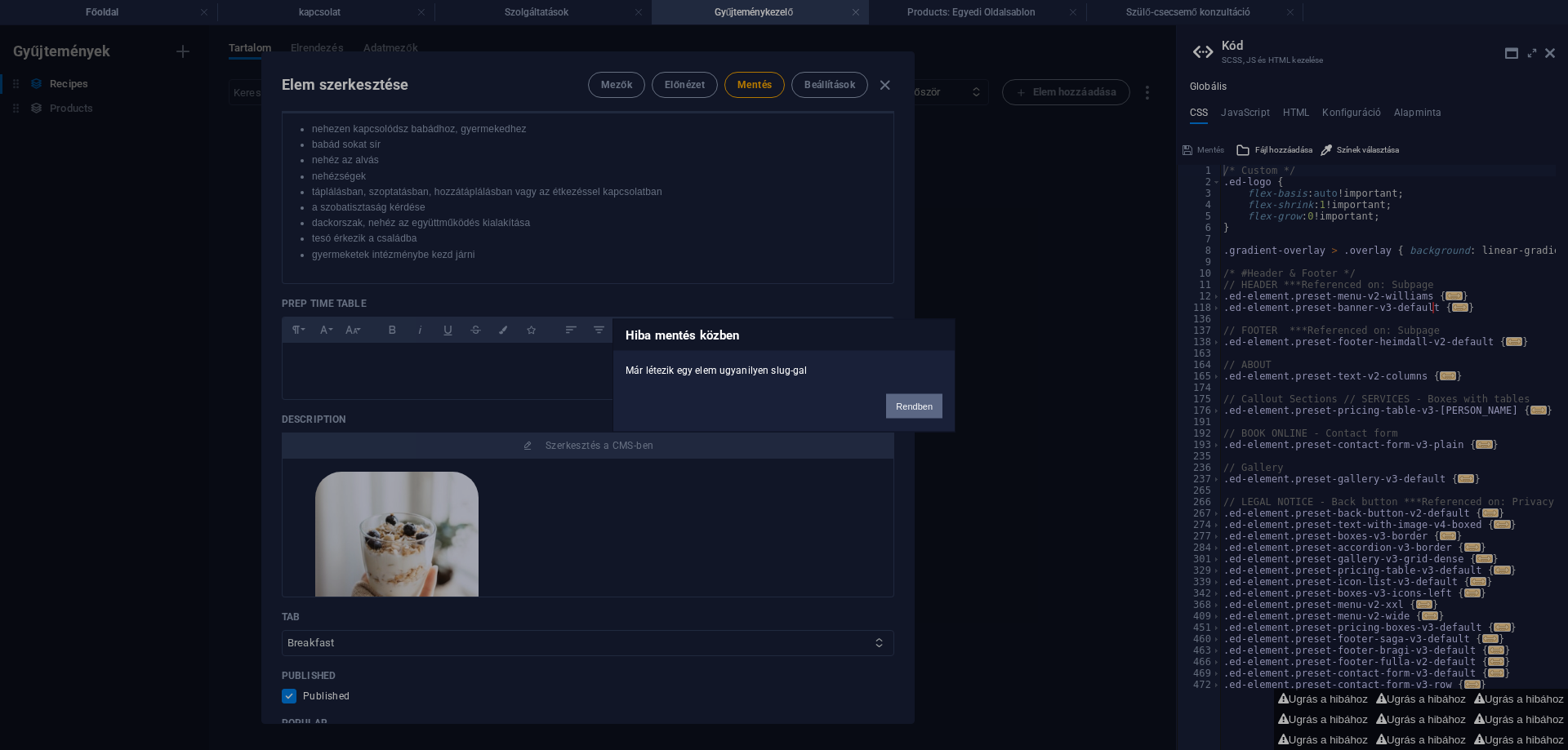
click at [916, 399] on button "Rendben" at bounding box center [914, 406] width 57 height 25
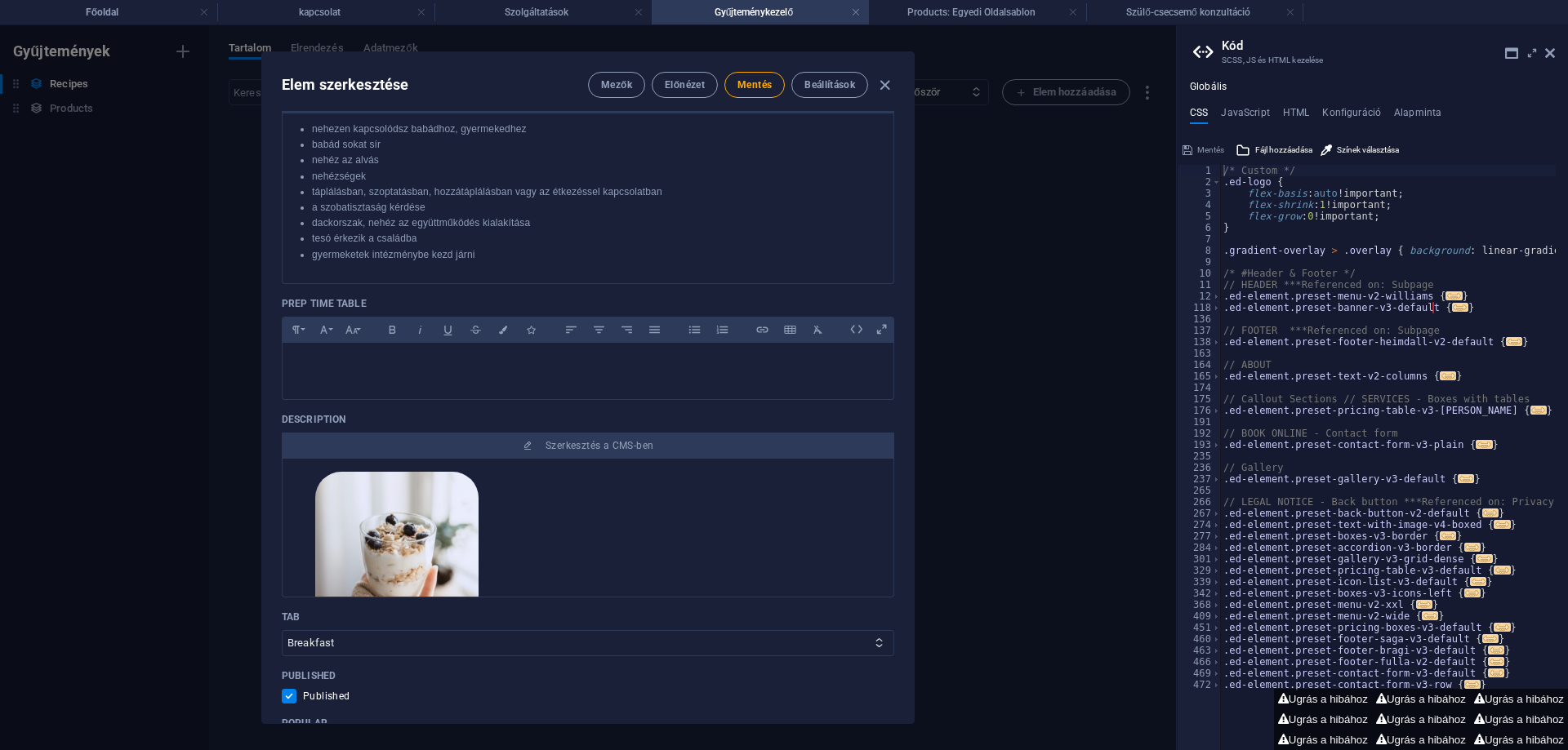
scroll to position [0, 0]
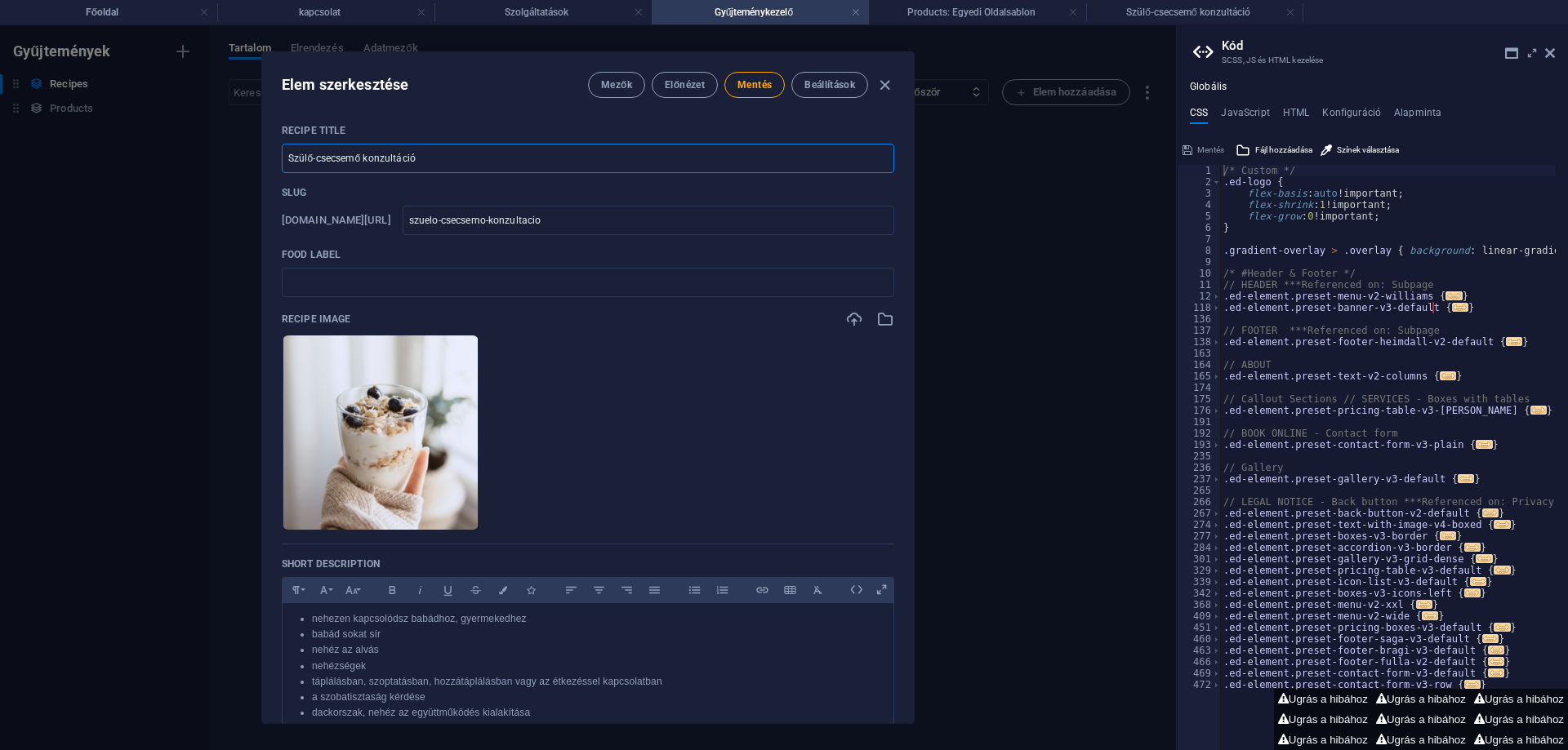
click at [434, 160] on input "Szülő-csecsemő konzultáció" at bounding box center [588, 159] width 613 height 29
type input "Szülő-csecsemő konzultáció 2"
type input "szuelo-csecsemo-konzultacio-2"
type input "Szülő-csecsemő konzultáció 2"
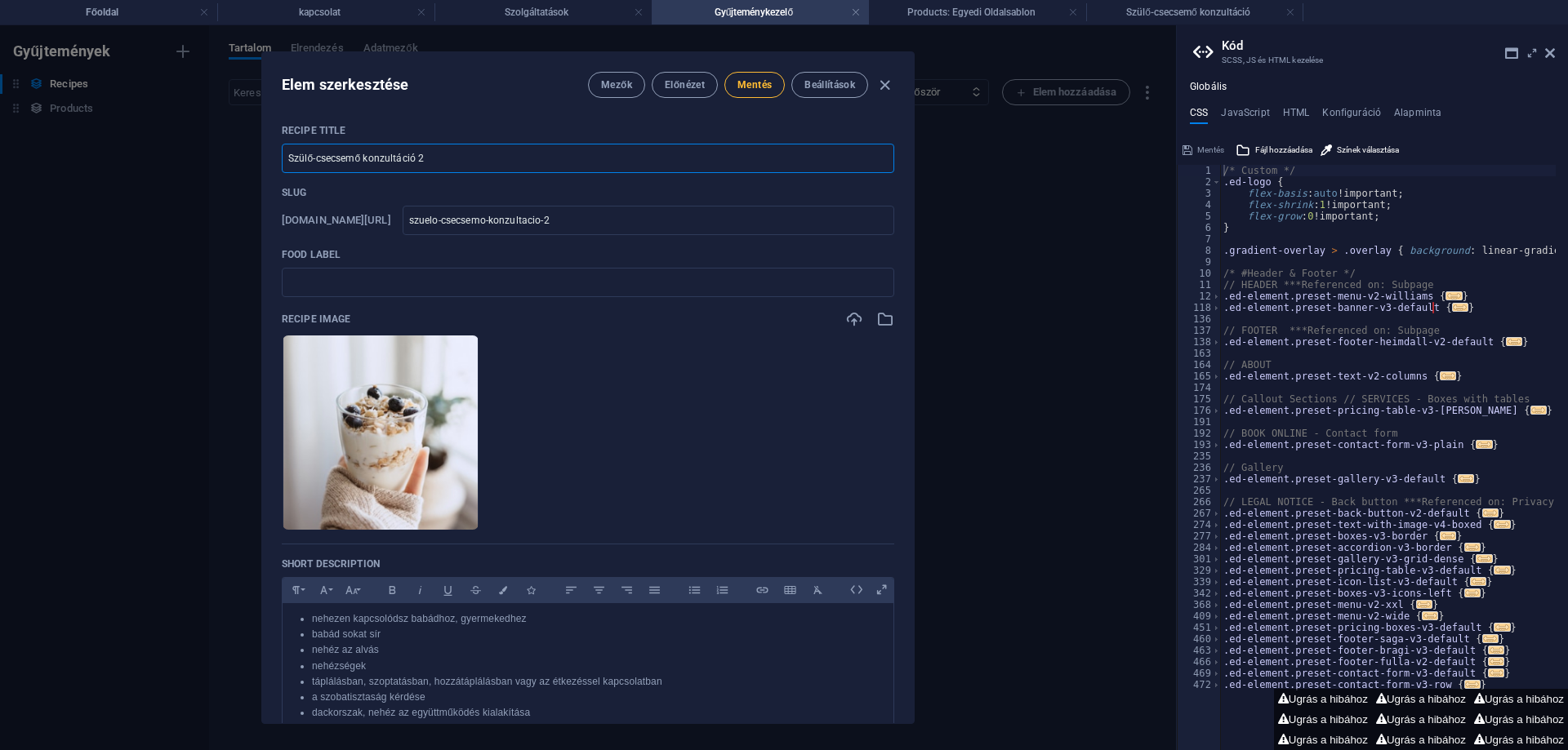
click at [749, 78] on span "Mentés" at bounding box center [755, 85] width 35 height 13
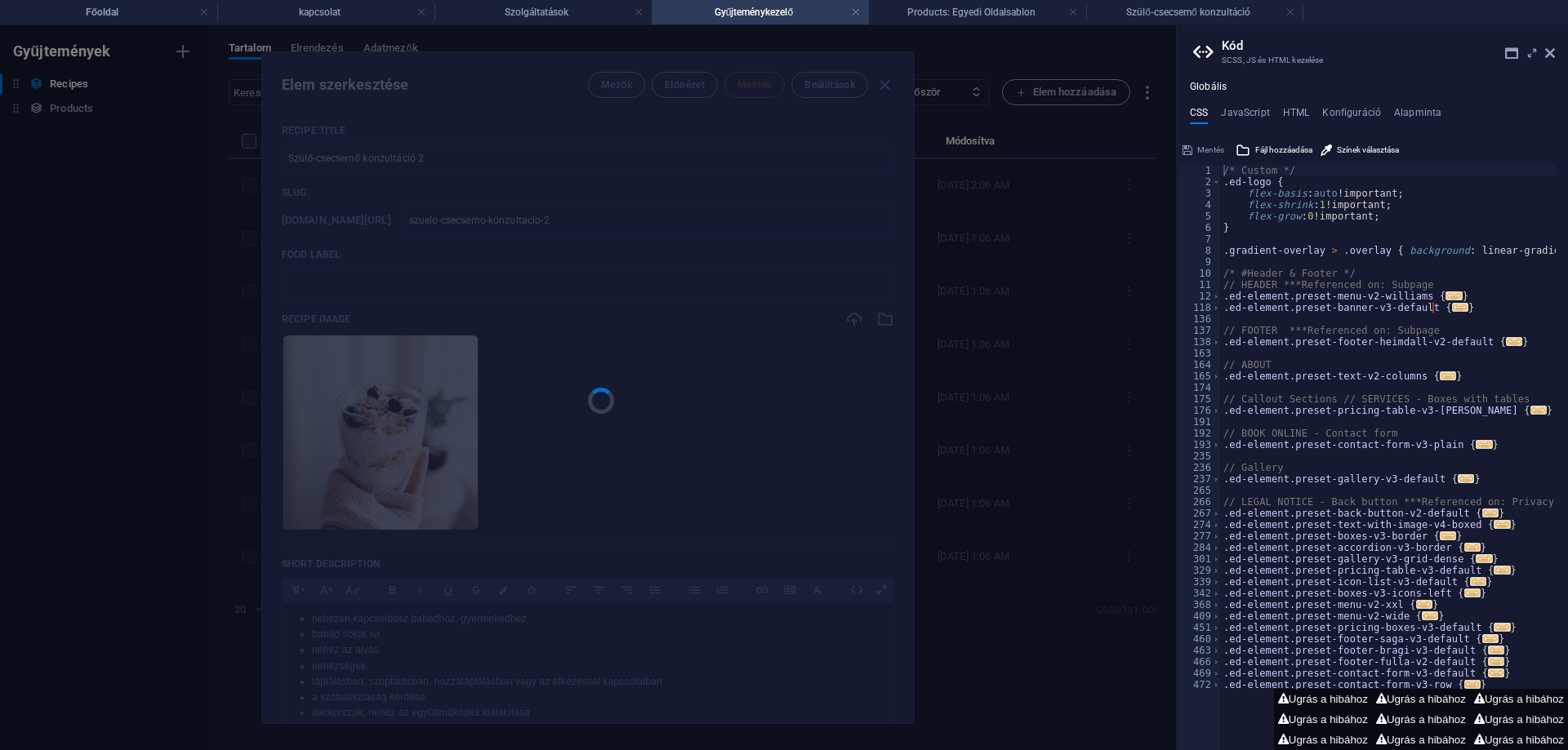
type input "szuelo-csecsemo-konzultacio-2"
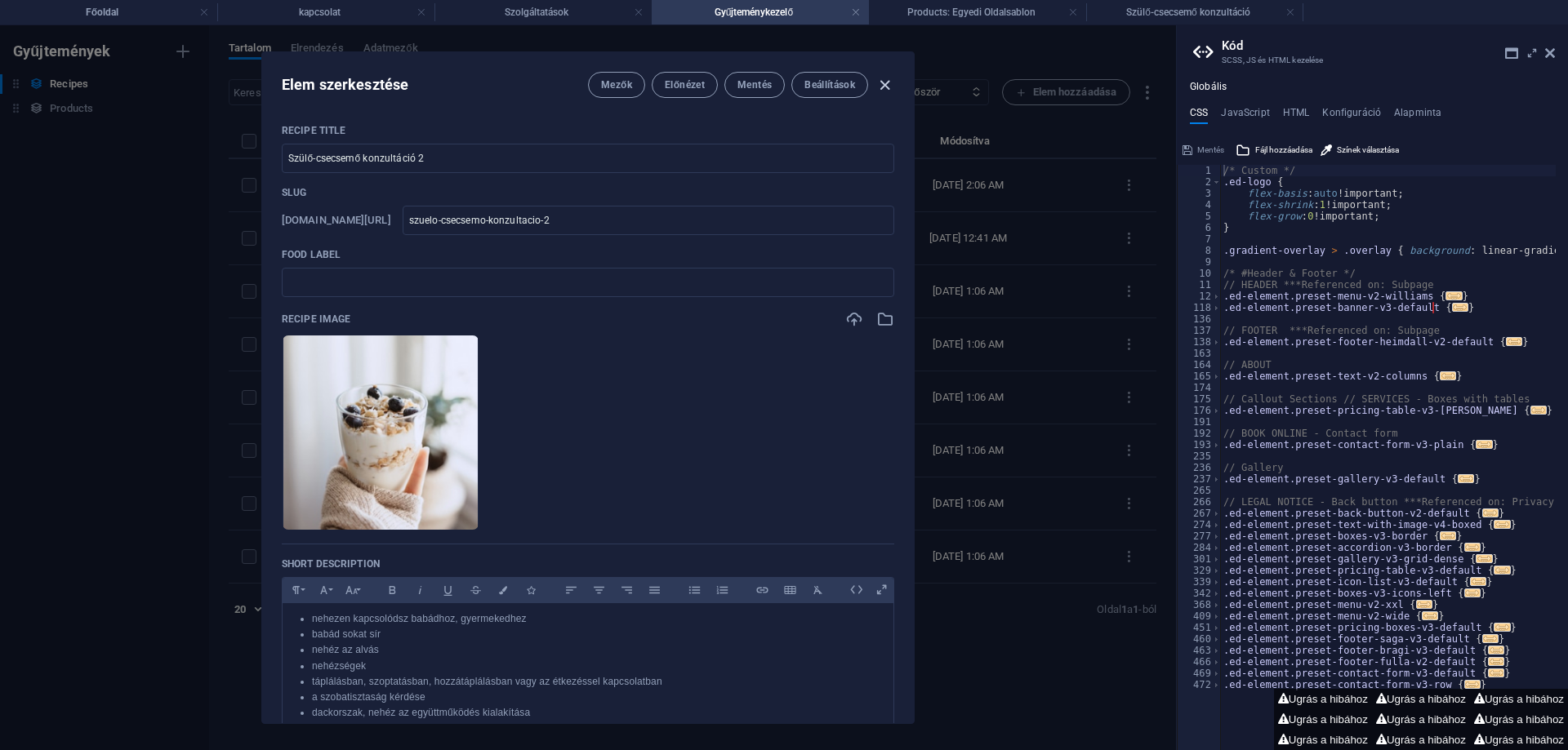
click at [885, 84] on icon "button" at bounding box center [884, 85] width 19 height 19
checkbox input "false"
type input "szuelo-csecsemo-konzultacio-2"
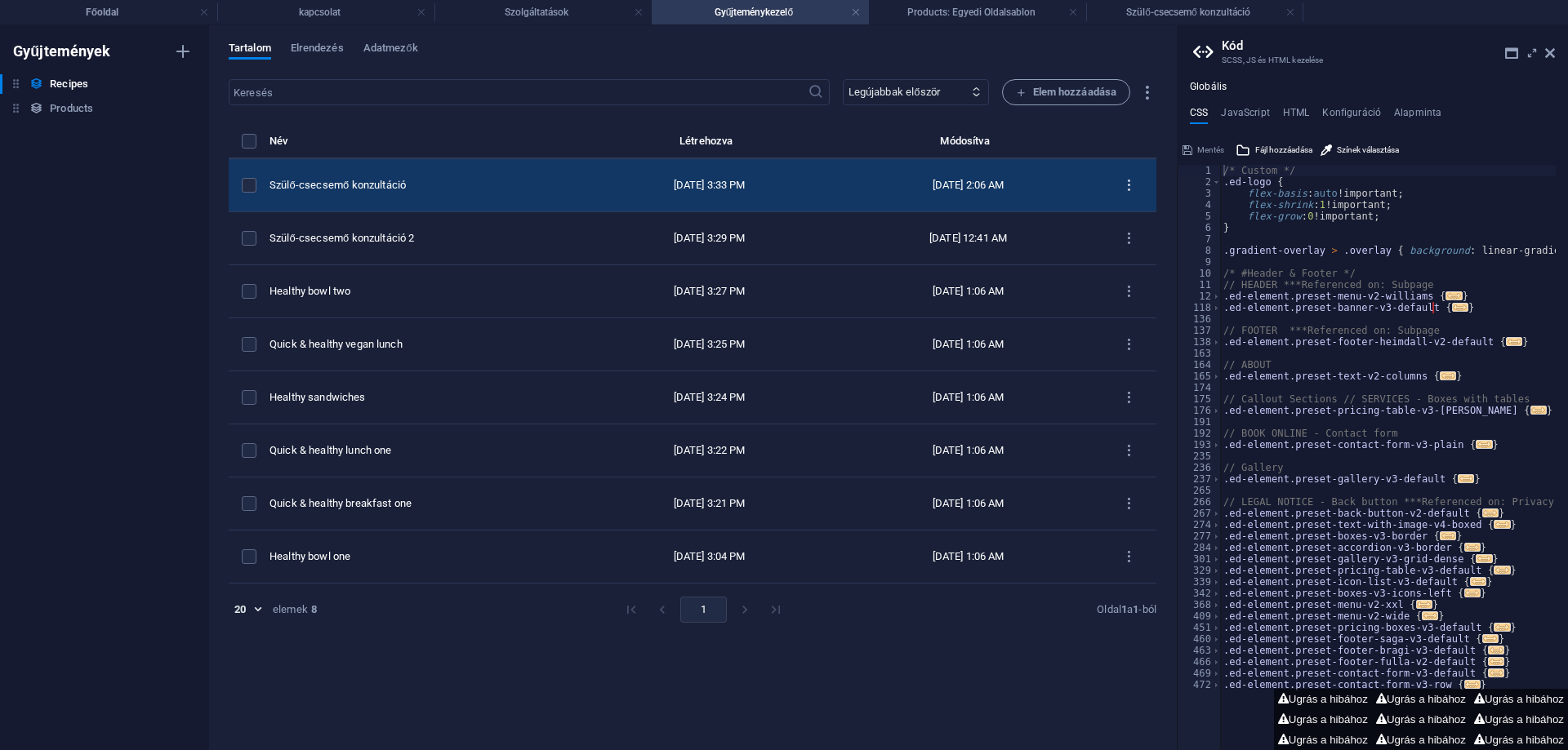
click at [1131, 182] on icon "items list" at bounding box center [1129, 185] width 15 height 15
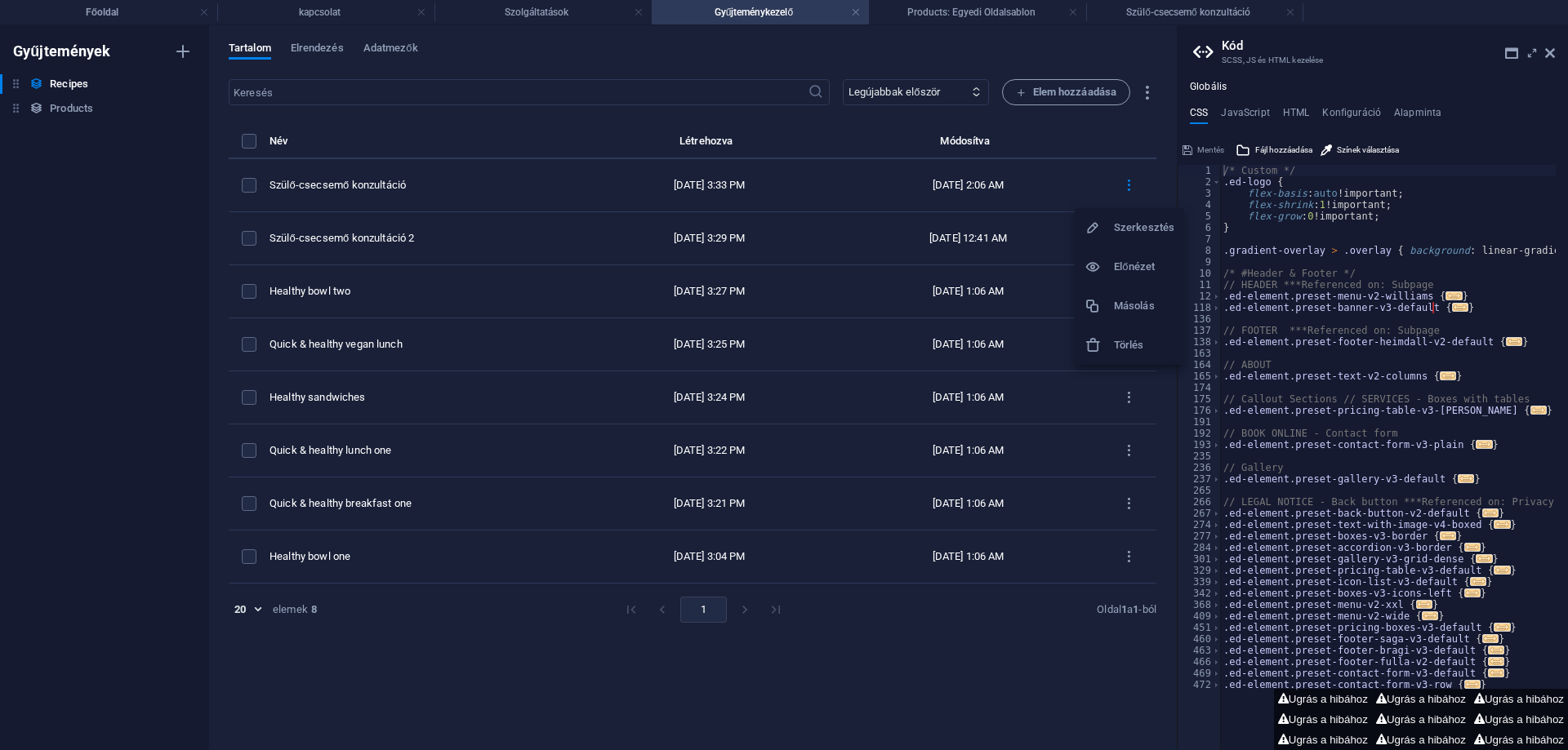
click at [1119, 343] on h6 "Törlés" at bounding box center [1144, 344] width 60 height 19
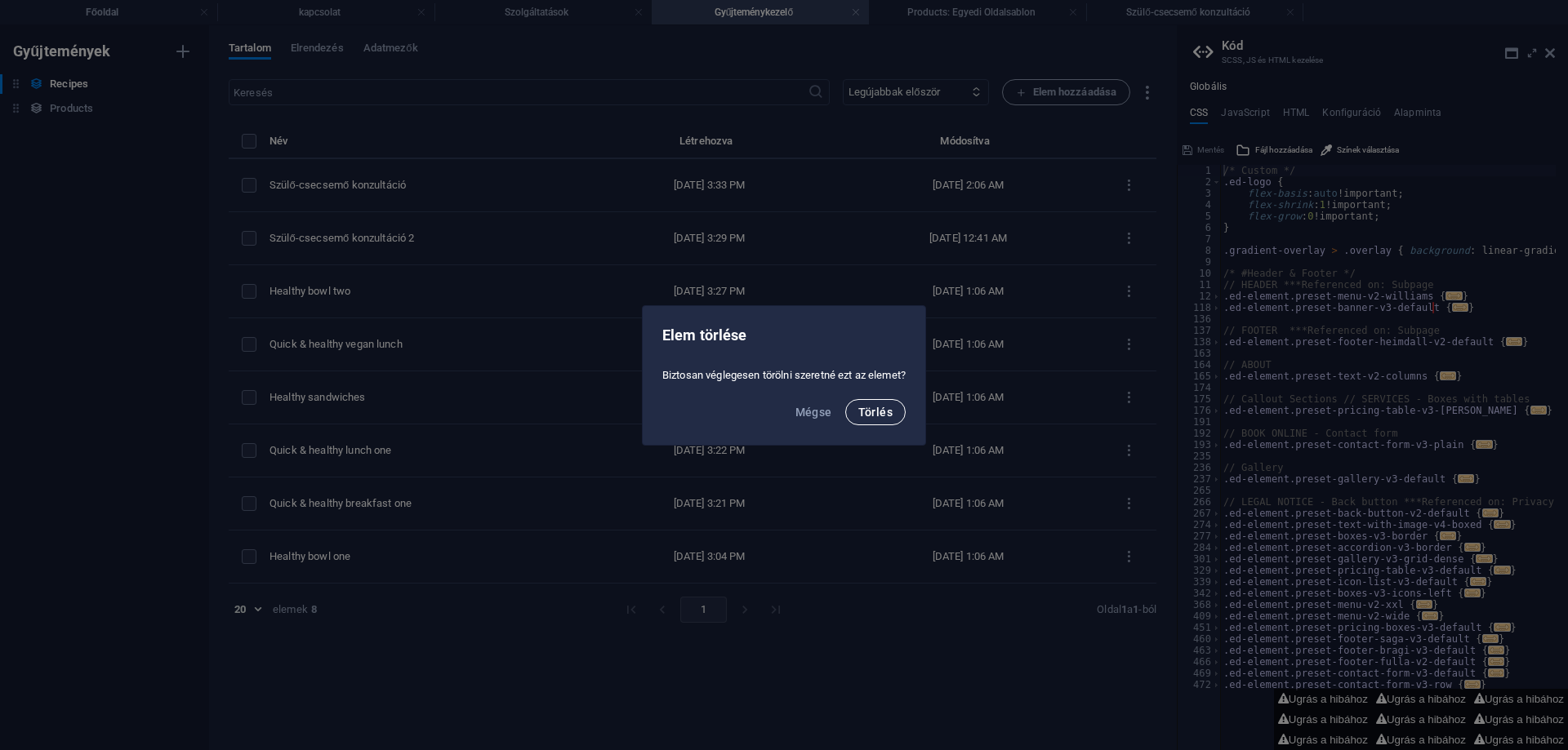
click at [869, 412] on span "Törlés" at bounding box center [875, 412] width 35 height 13
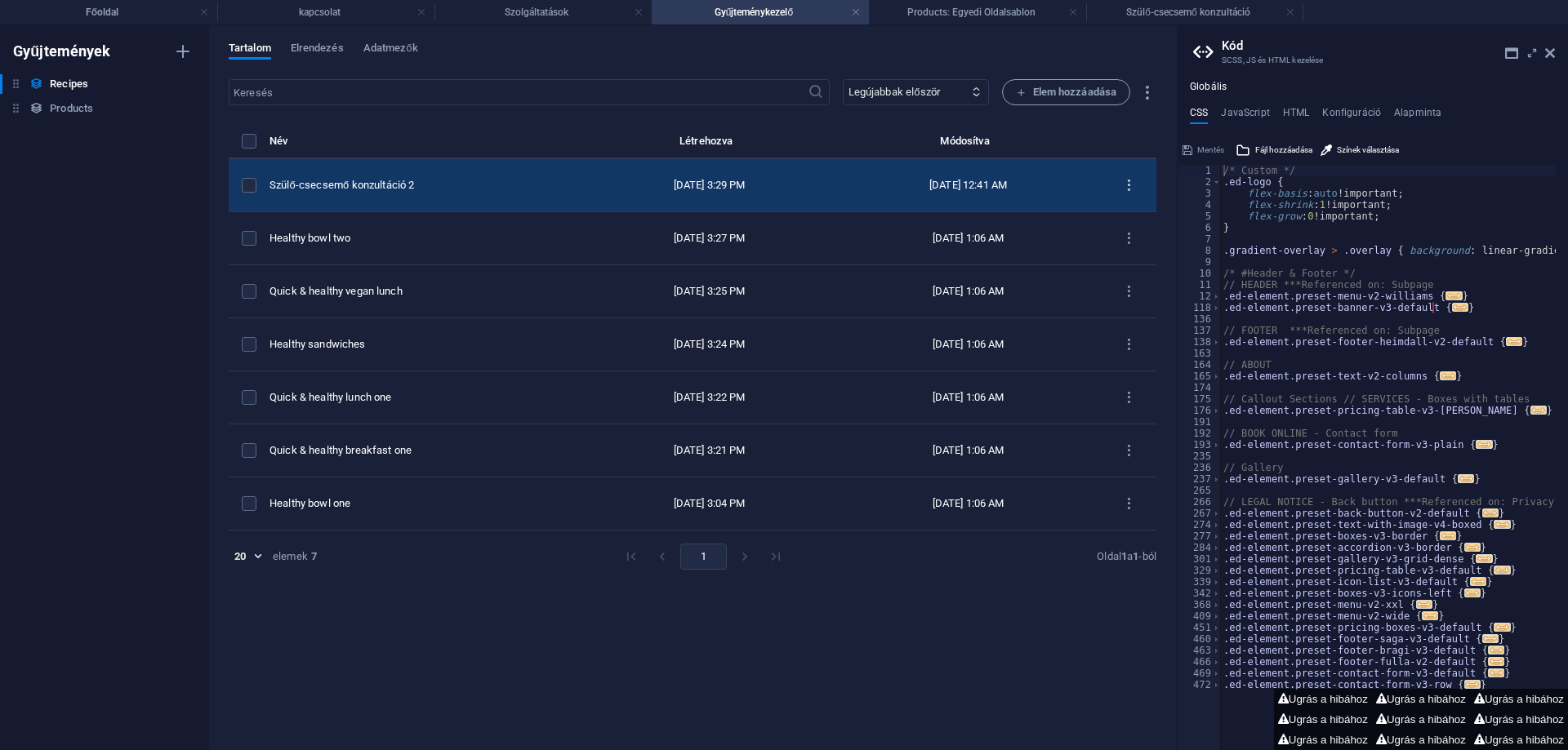
click at [1125, 182] on icon "items list" at bounding box center [1129, 185] width 15 height 15
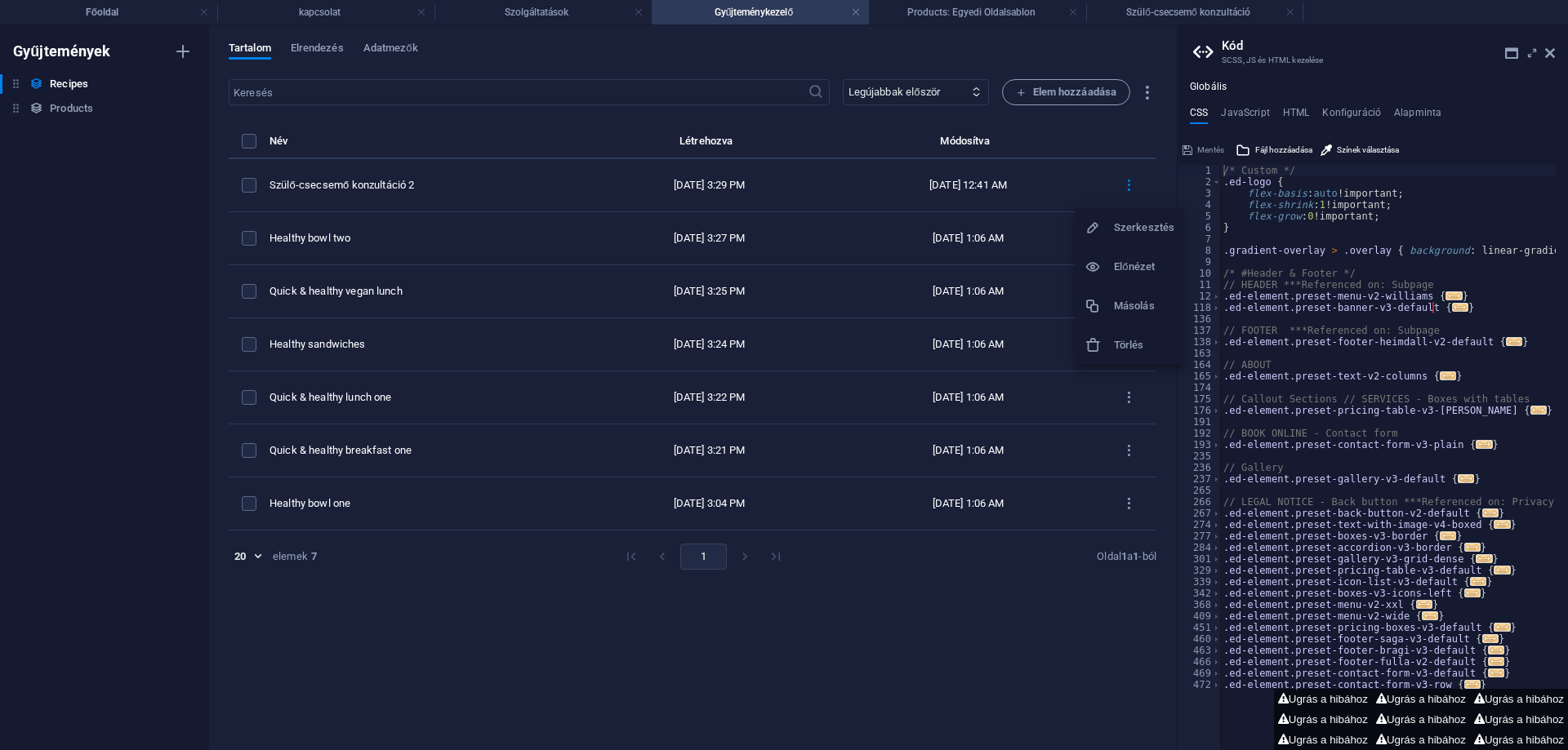
click at [1130, 224] on h6 "Szerkesztés" at bounding box center [1144, 227] width 60 height 19
select select "Breakfast"
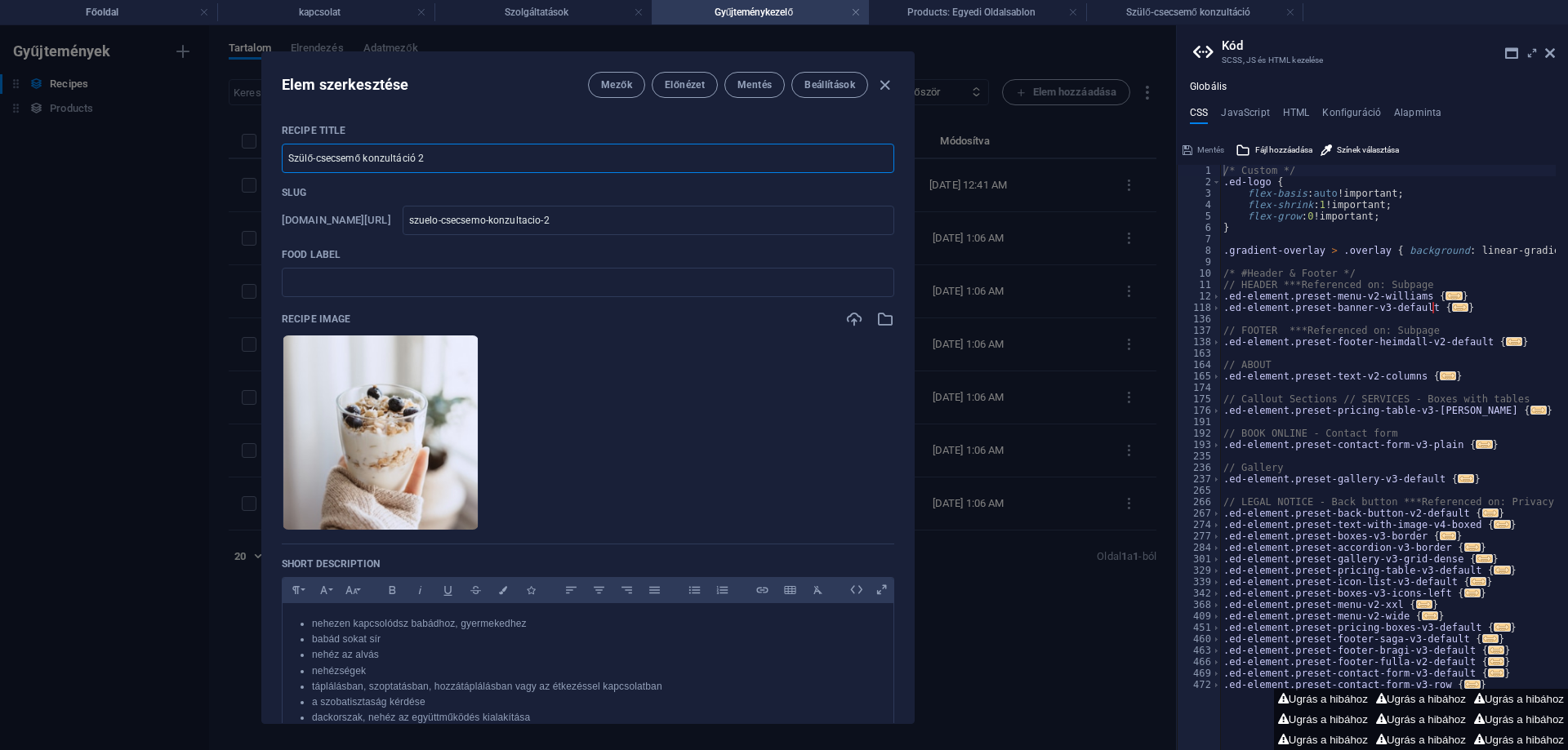
click at [464, 161] on input "Szülő-csecsemő konzultáció 2" at bounding box center [588, 159] width 613 height 29
type input "Szülő-csecsemő konzultáció"
type input "szuelo-csecsemo-konzultacio"
click at [317, 281] on input "text" at bounding box center [588, 283] width 613 height 29
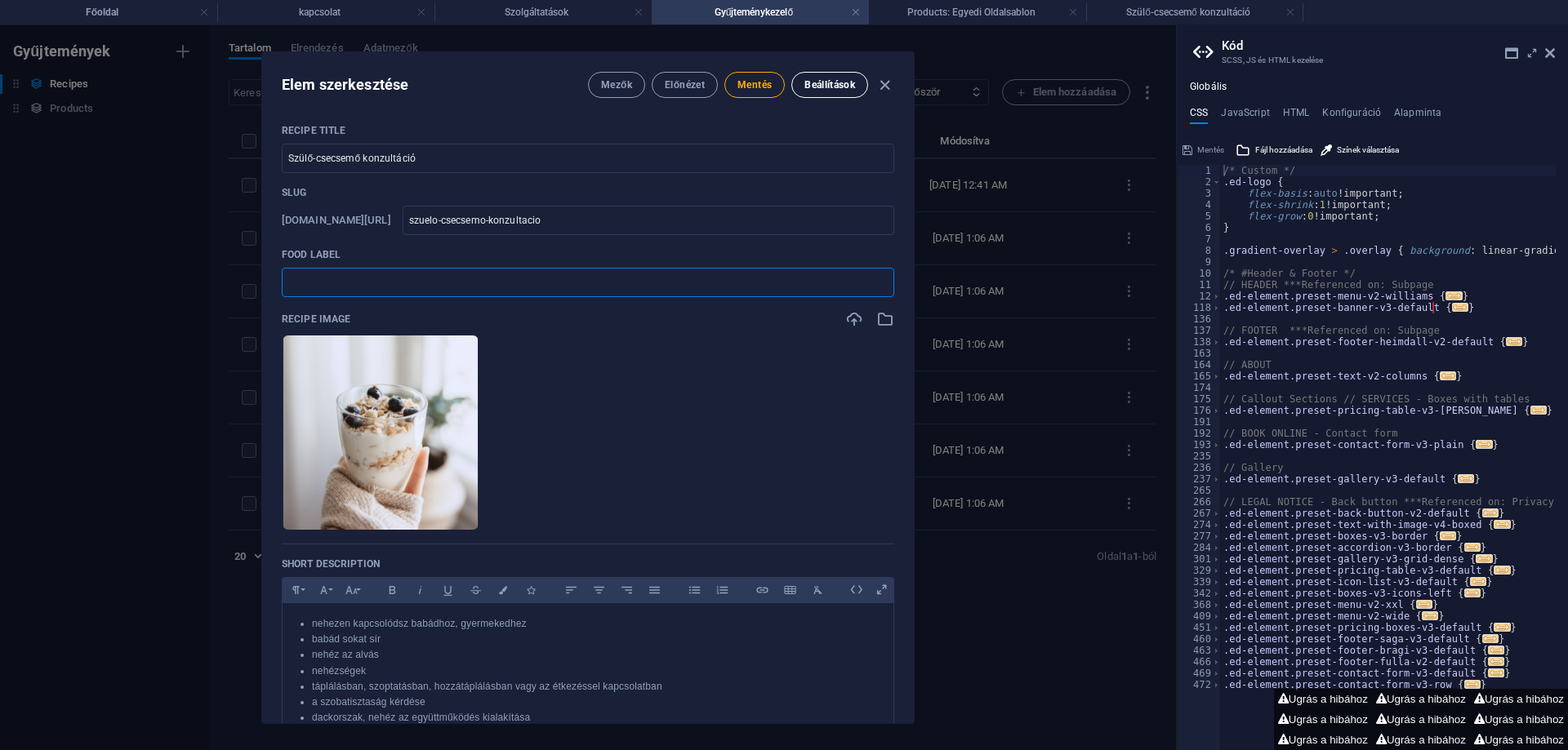
click at [623, 84] on span "Mezők" at bounding box center [616, 85] width 31 height 13
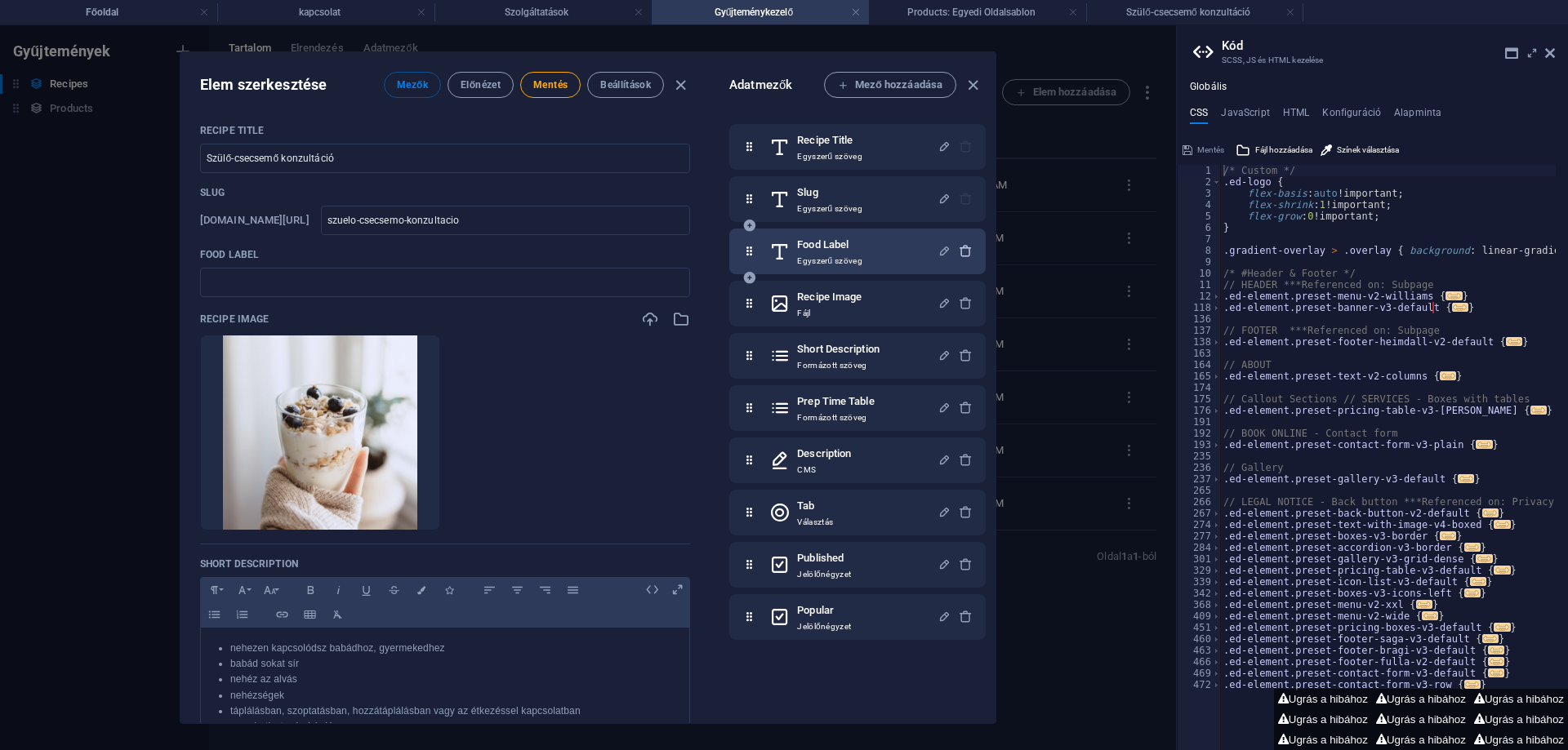
click at [963, 248] on icon "button" at bounding box center [965, 251] width 14 height 14
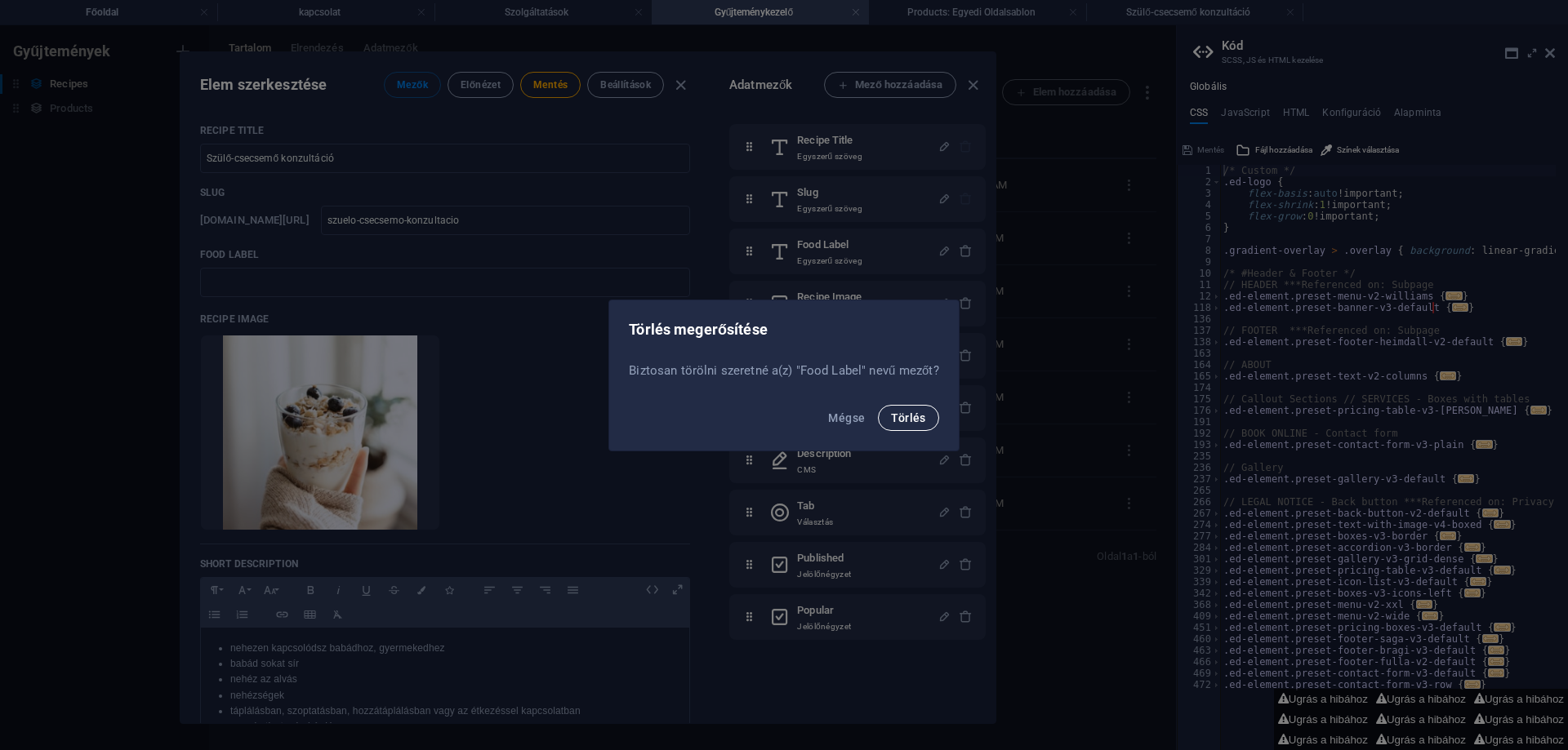
click at [913, 415] on span "Törlés" at bounding box center [908, 417] width 35 height 13
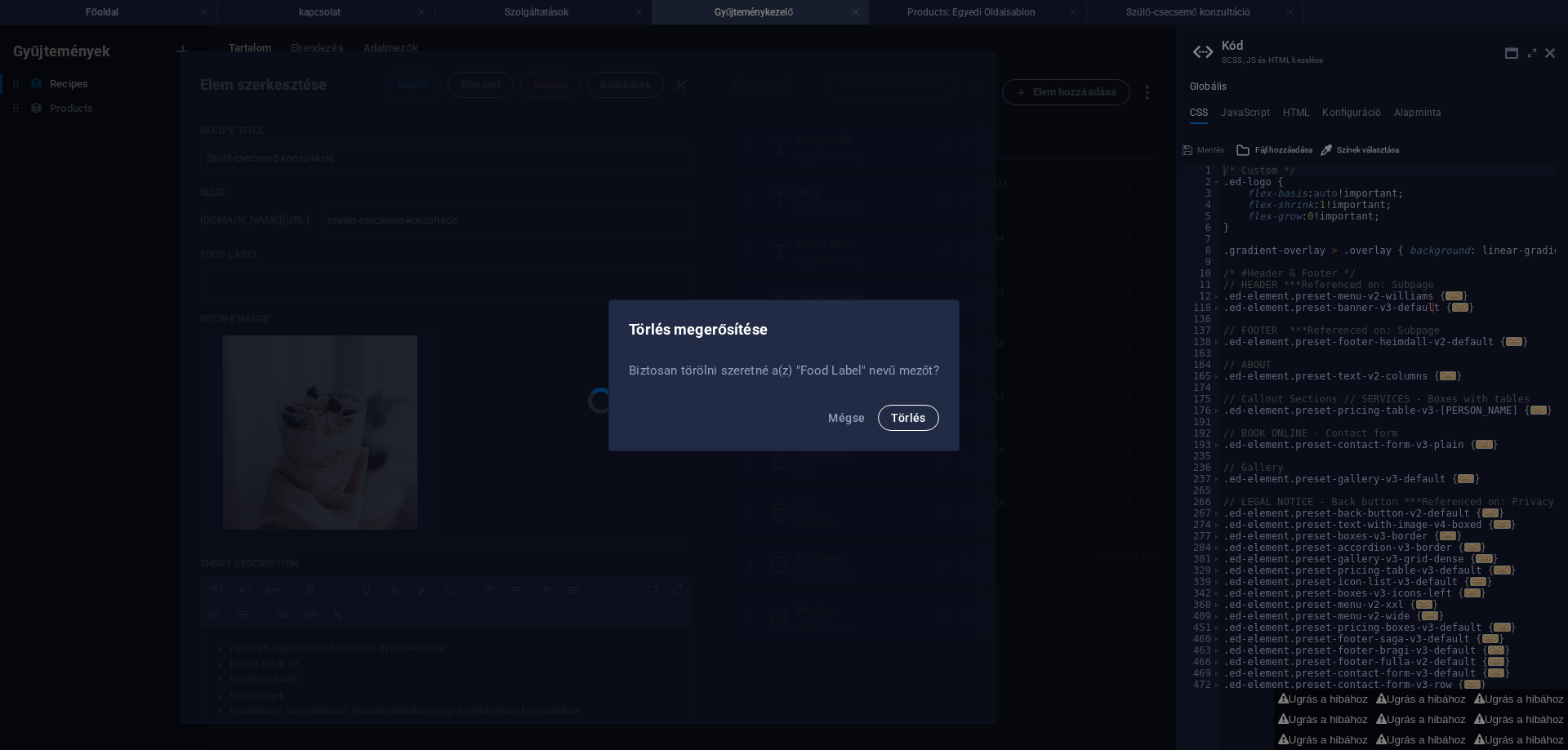
type input "Szülő-csecsemő konzultáció 2"
type input "szuelo-csecsemo-konzultacio-2"
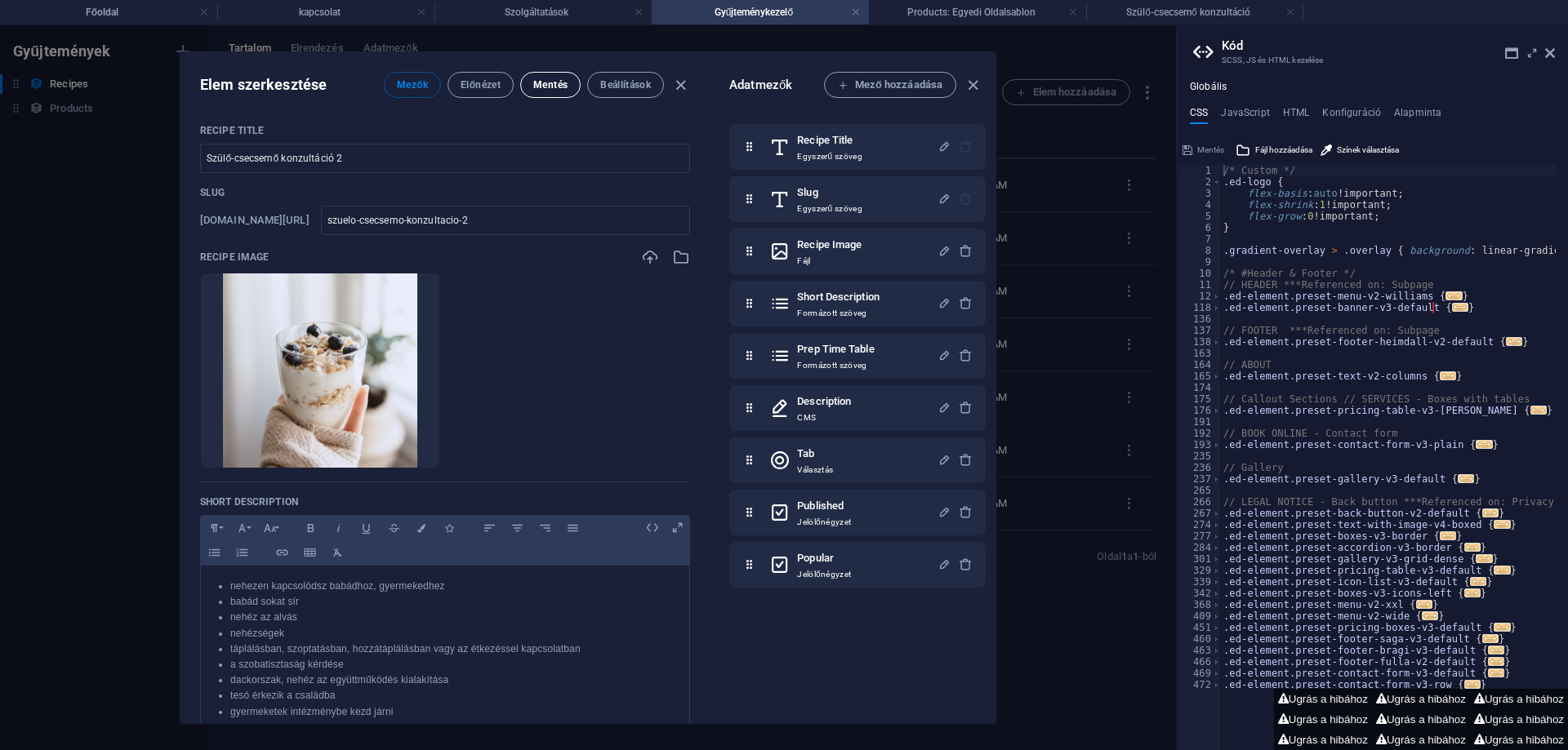
click at [551, 82] on span "Mentés" at bounding box center [551, 85] width 35 height 13
click at [377, 443] on icon "button" at bounding box center [373, 443] width 13 height 13
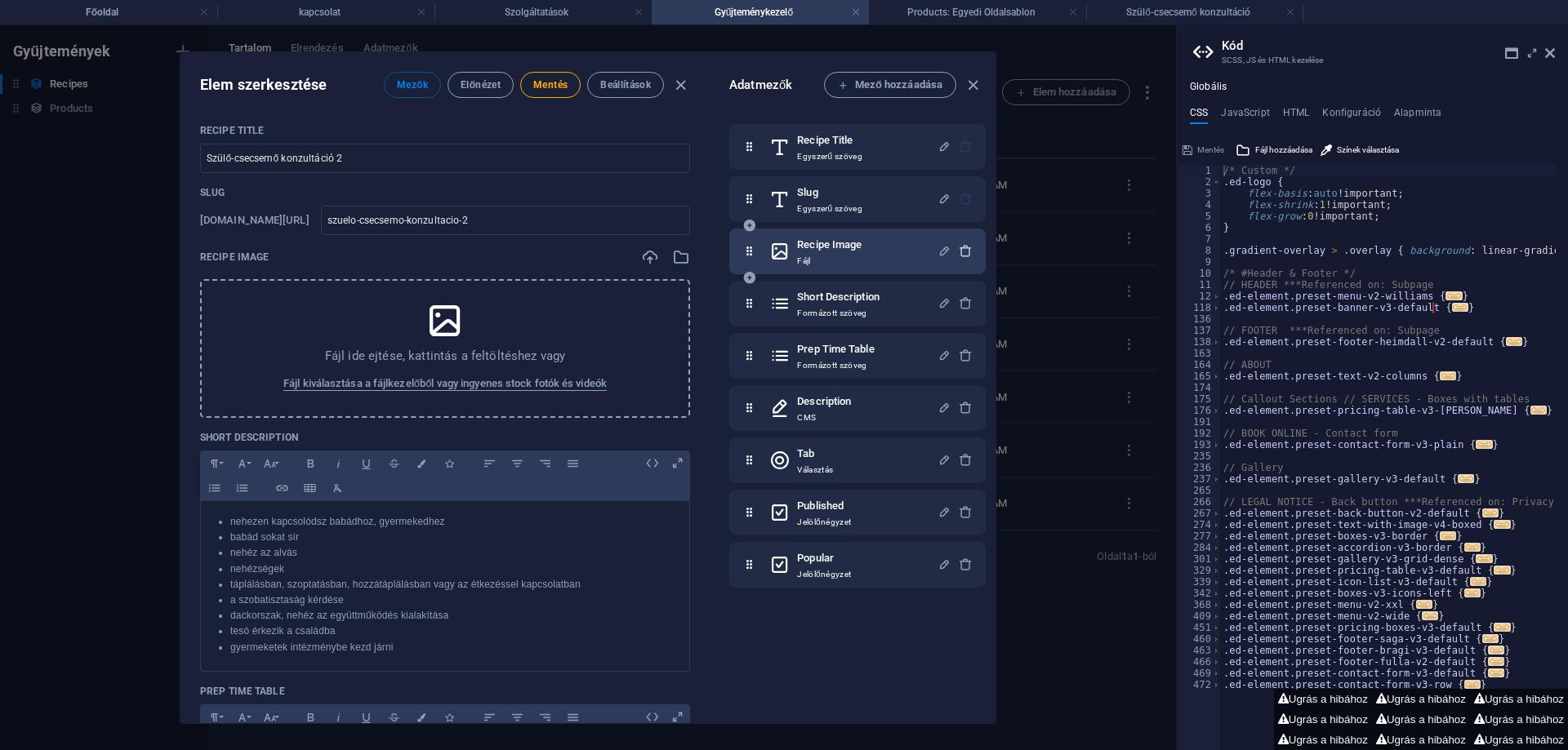
click at [965, 247] on icon "button" at bounding box center [965, 251] width 14 height 14
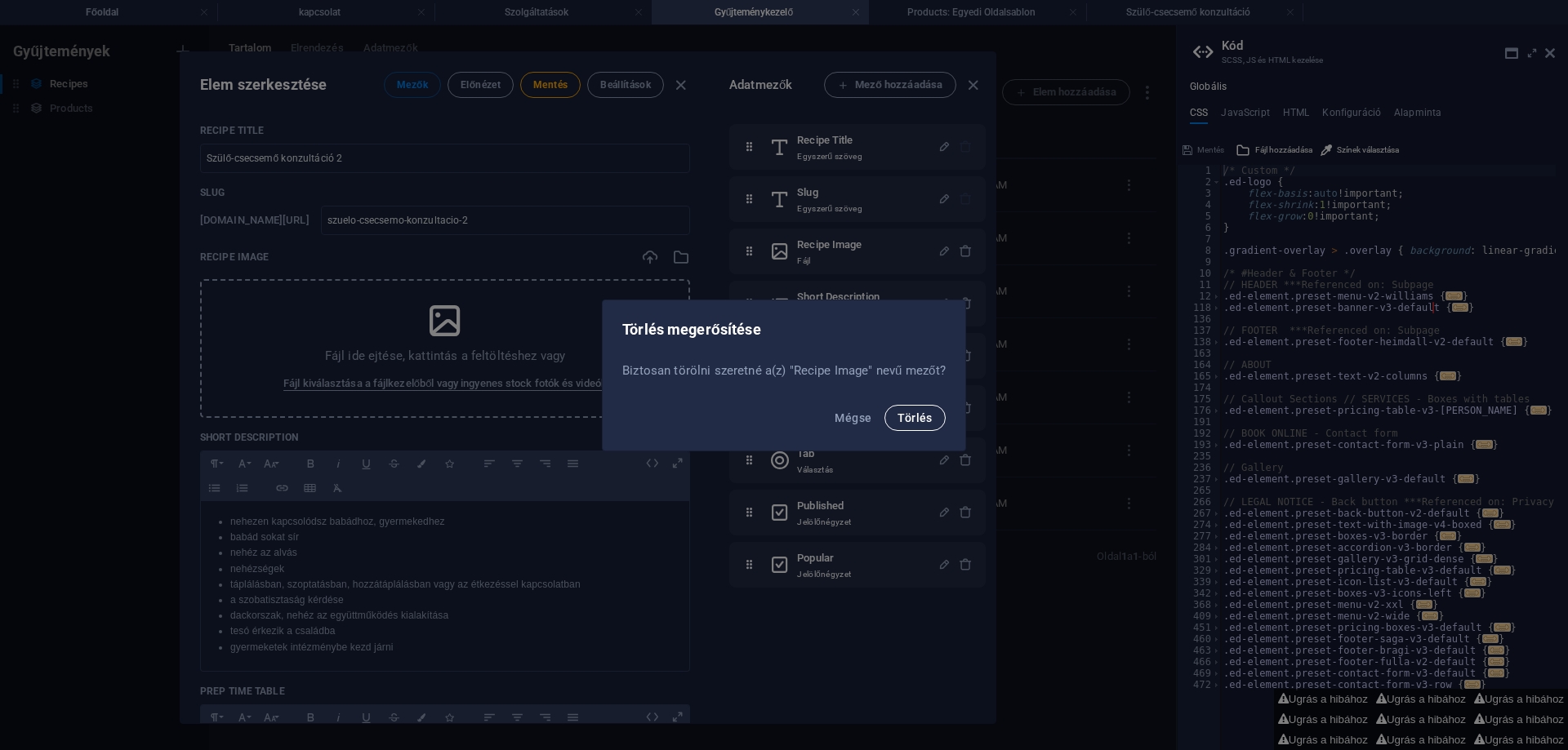
click at [918, 419] on span "Törlés" at bounding box center [914, 417] width 35 height 13
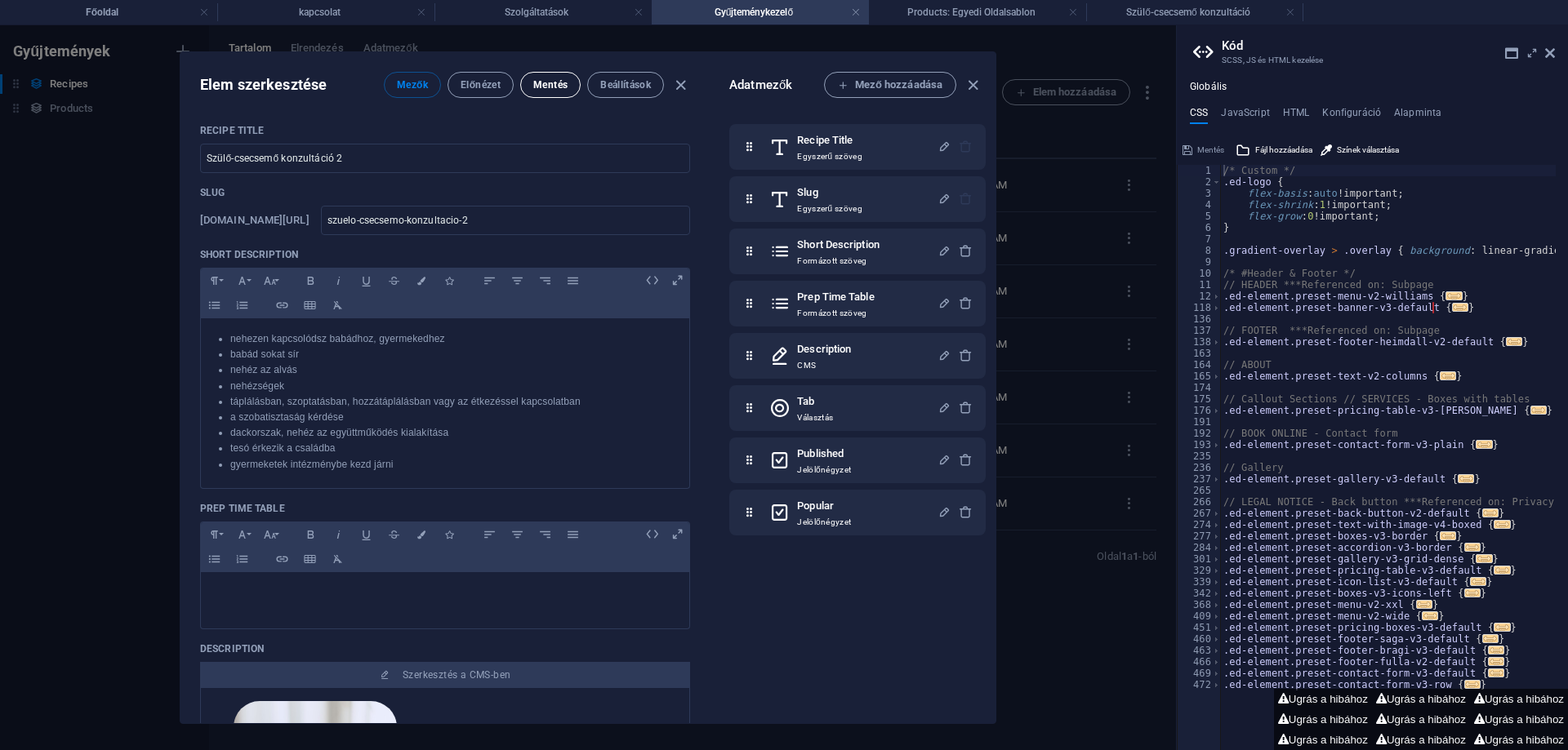
click at [552, 86] on span "Mentés" at bounding box center [551, 85] width 35 height 13
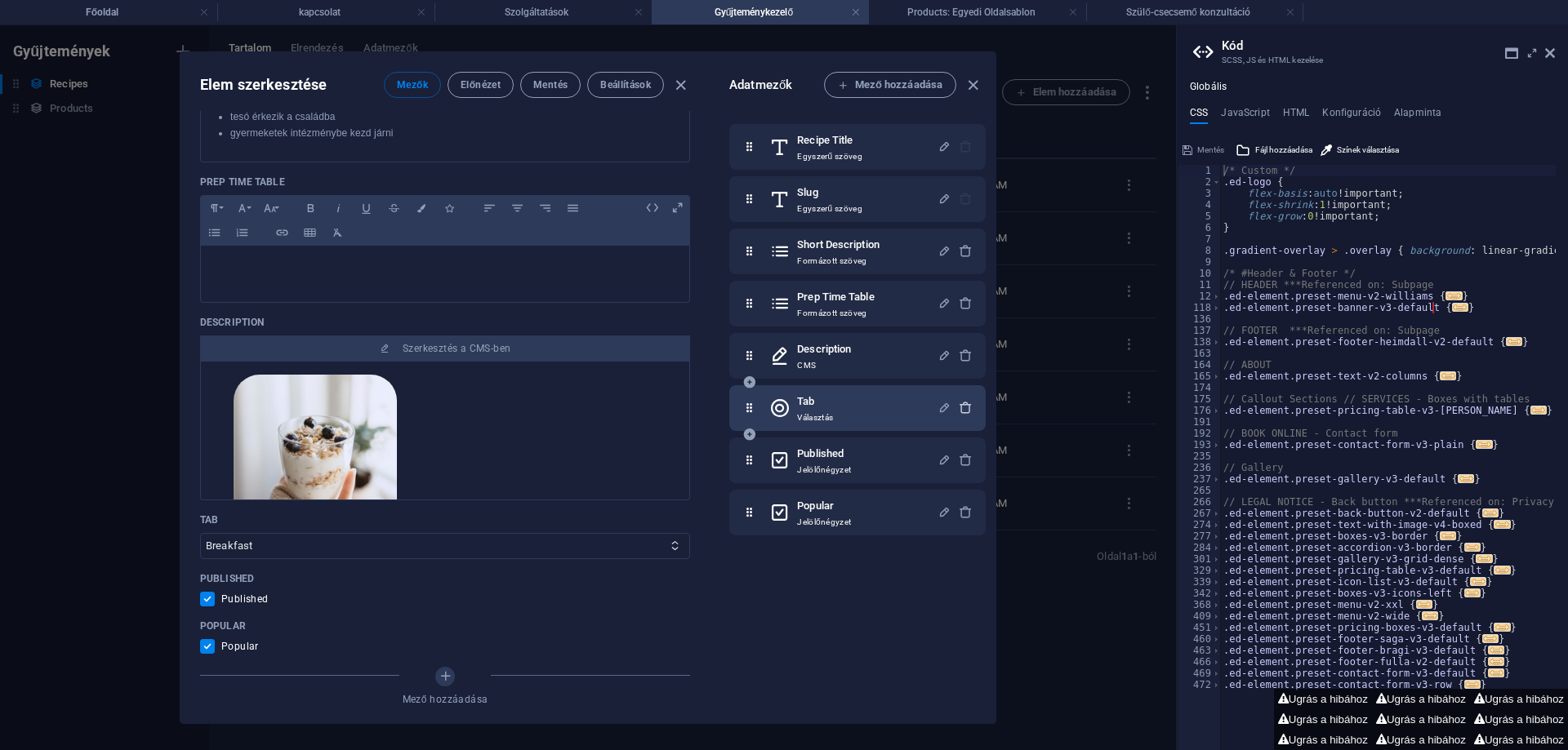
click at [960, 406] on icon "button" at bounding box center [965, 407] width 14 height 14
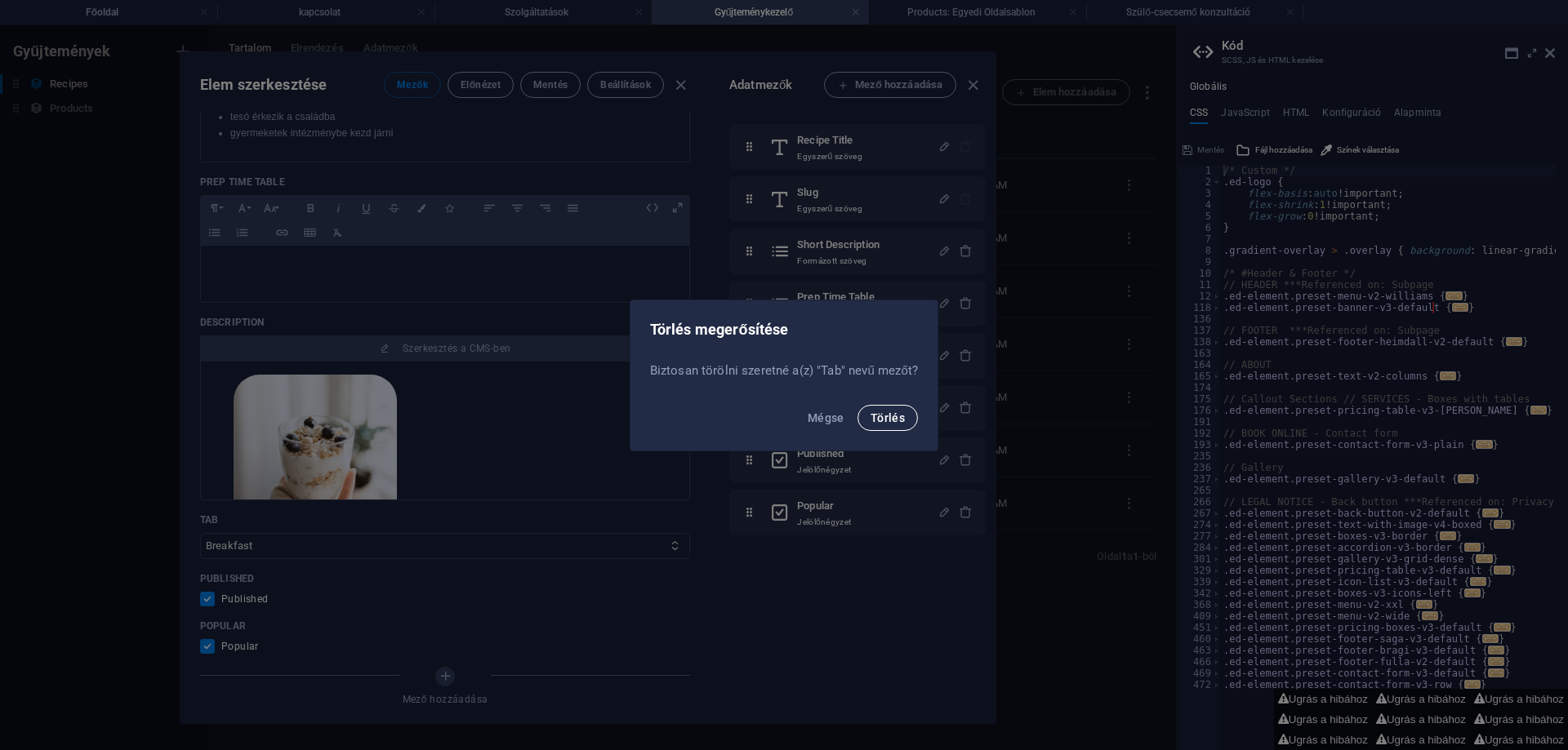
click at [891, 417] on span "Törlés" at bounding box center [888, 417] width 35 height 13
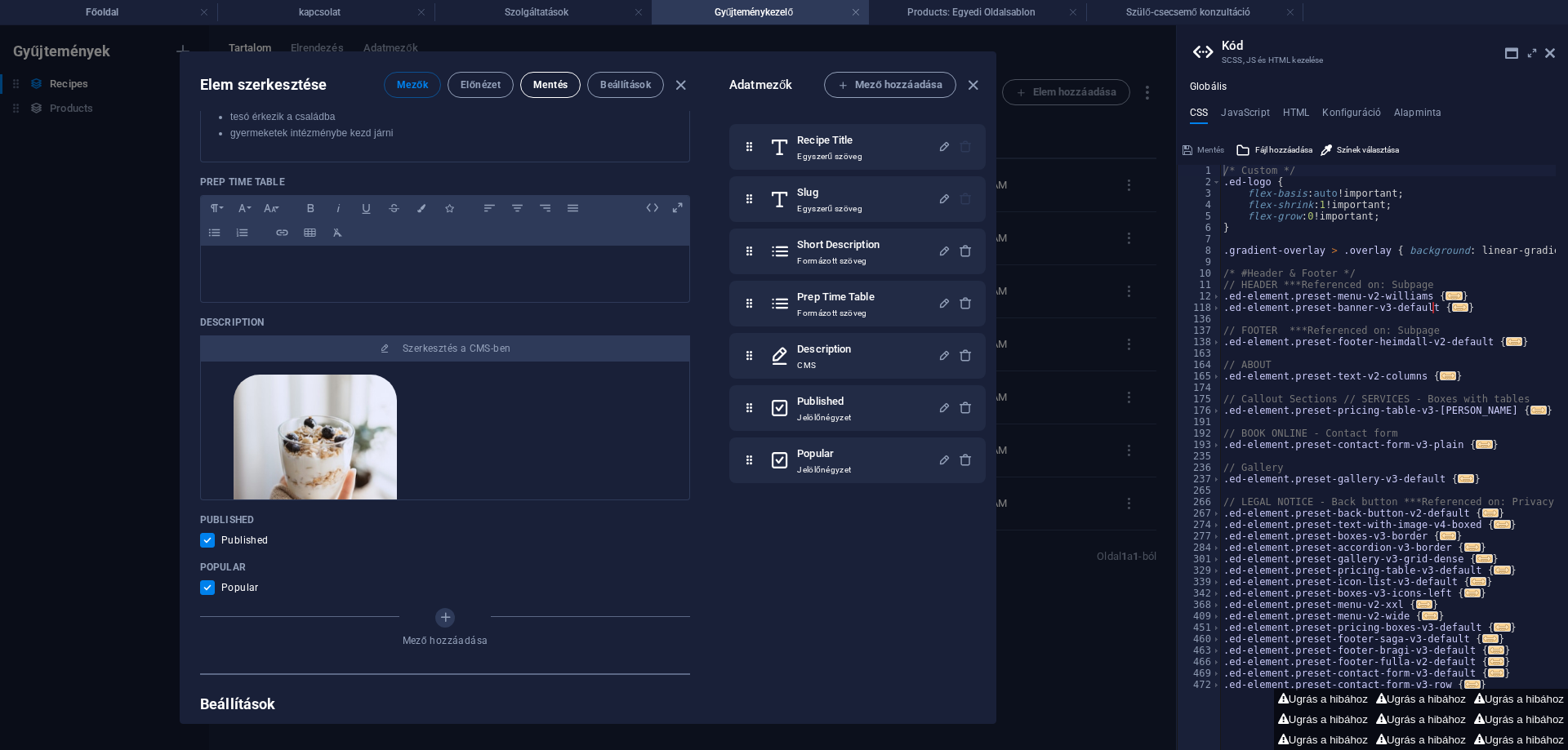
click at [542, 83] on span "Mentés" at bounding box center [551, 85] width 35 height 13
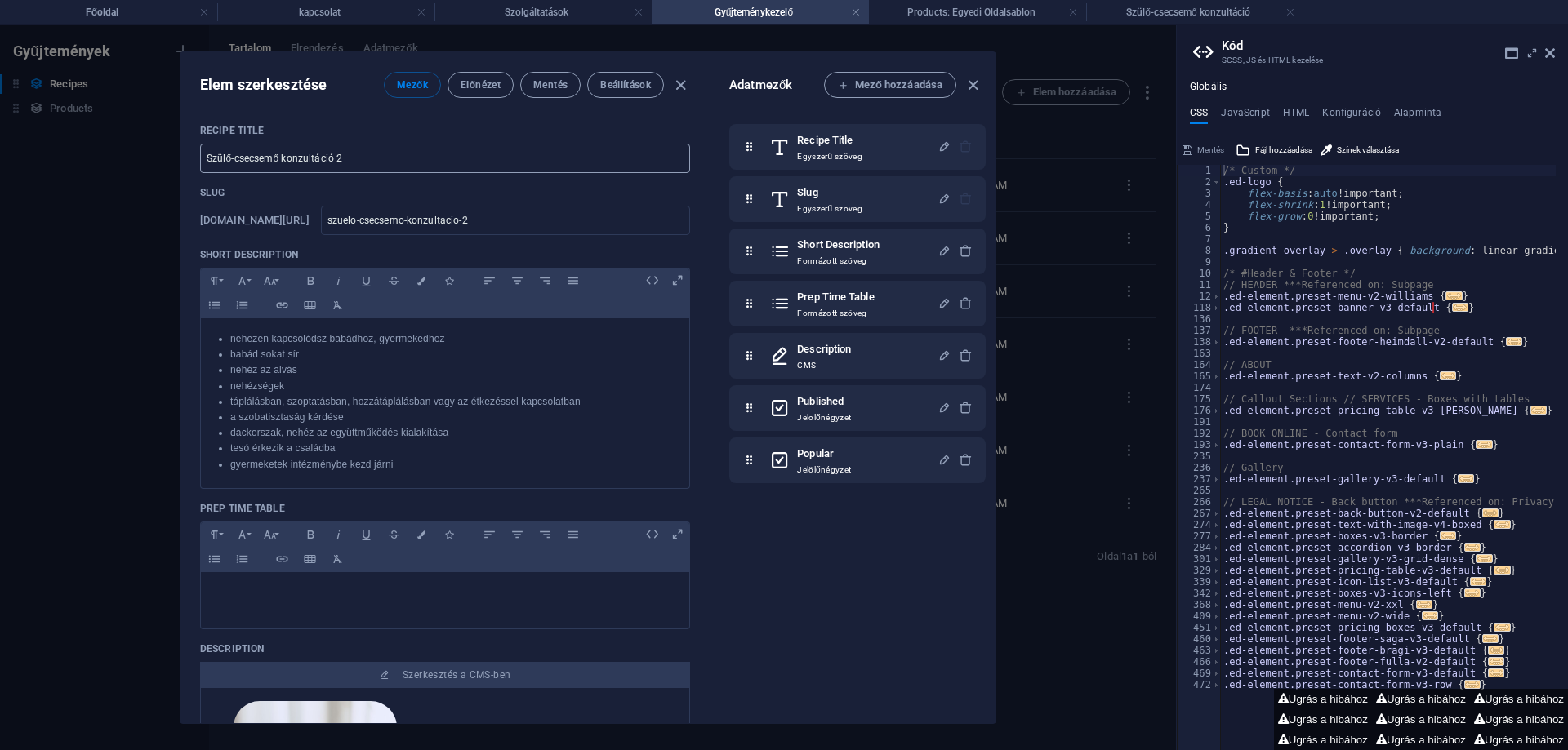
click at [360, 159] on input "Szülő-csecsemő konzultáció 2" at bounding box center [444, 159] width 490 height 29
type input "Szülő-csecsemő konzultáció"
type input "szuelo-csecsemo-konzultacio"
type input "Szülő-csecsemő konzultáció"
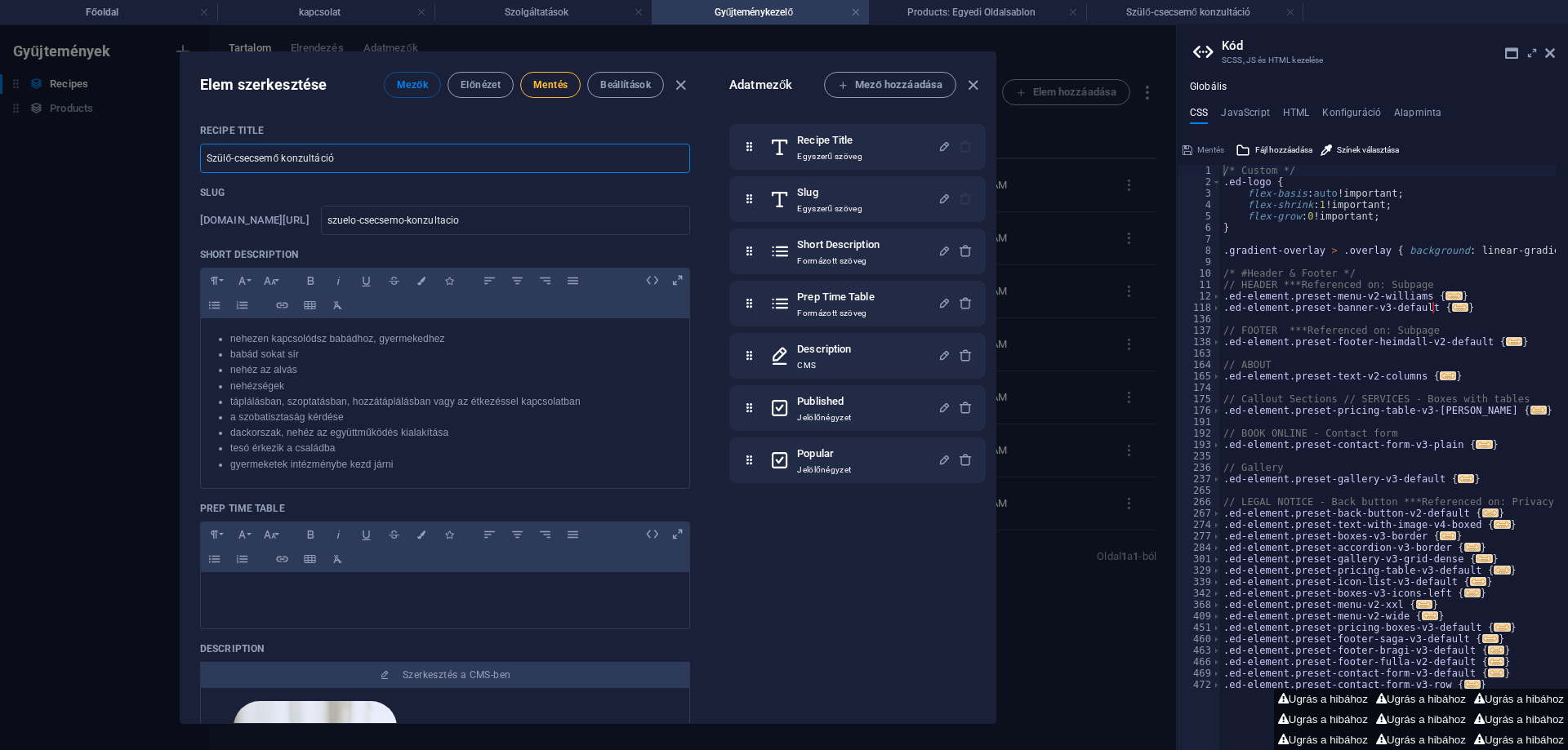
click at [546, 78] on span "Mentés" at bounding box center [551, 85] width 35 height 13
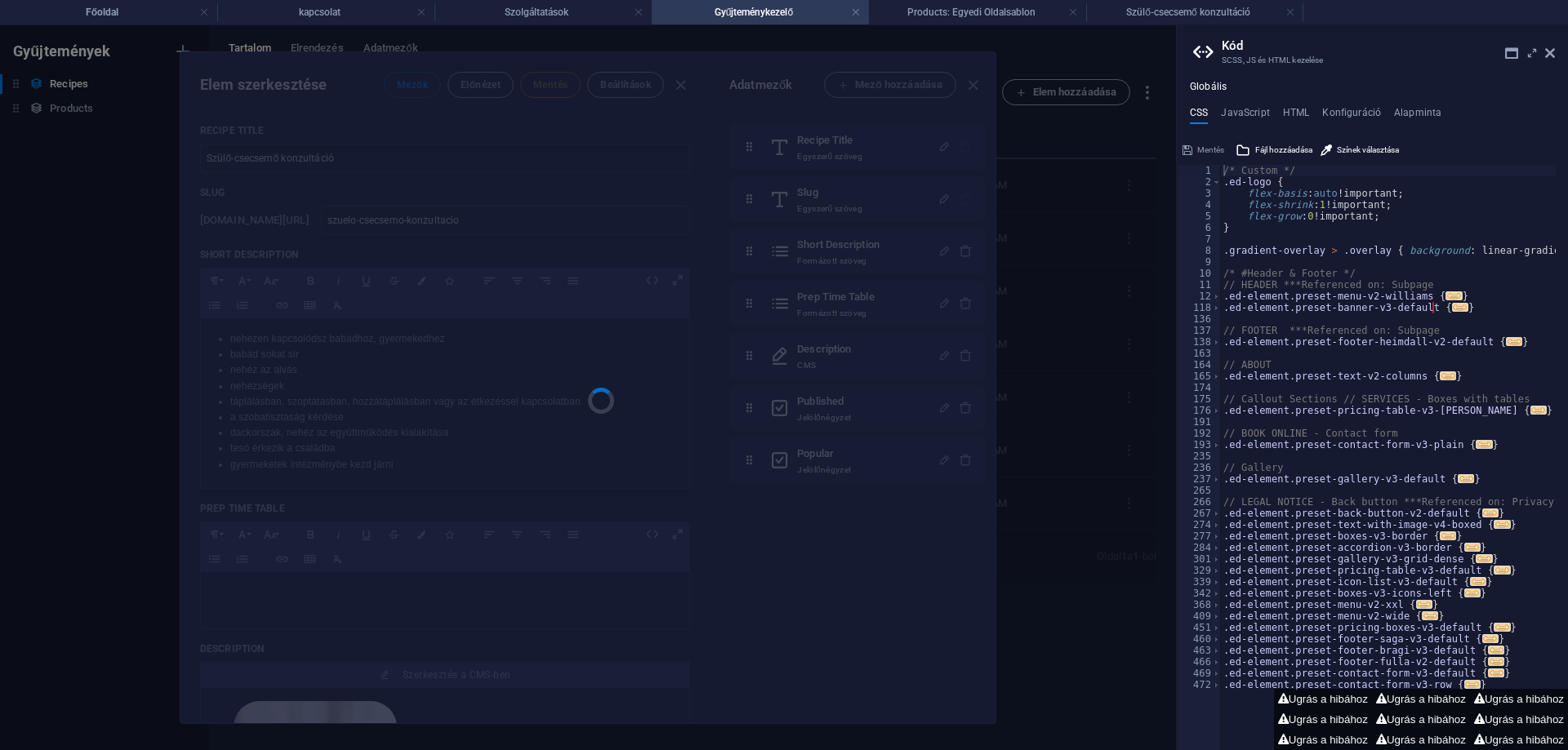
type input "szuelo-csecsemo-konzultacio"
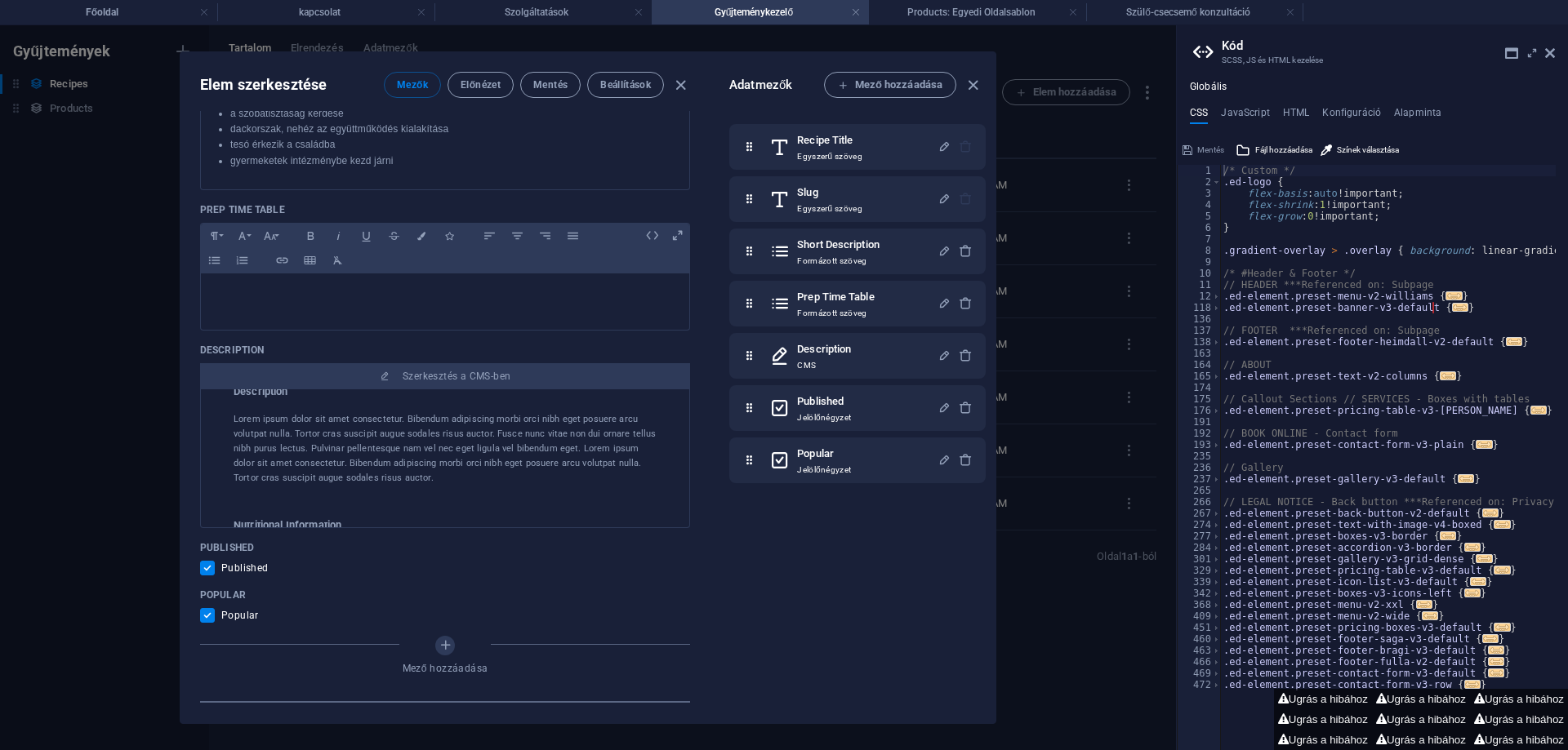
scroll to position [154, 0]
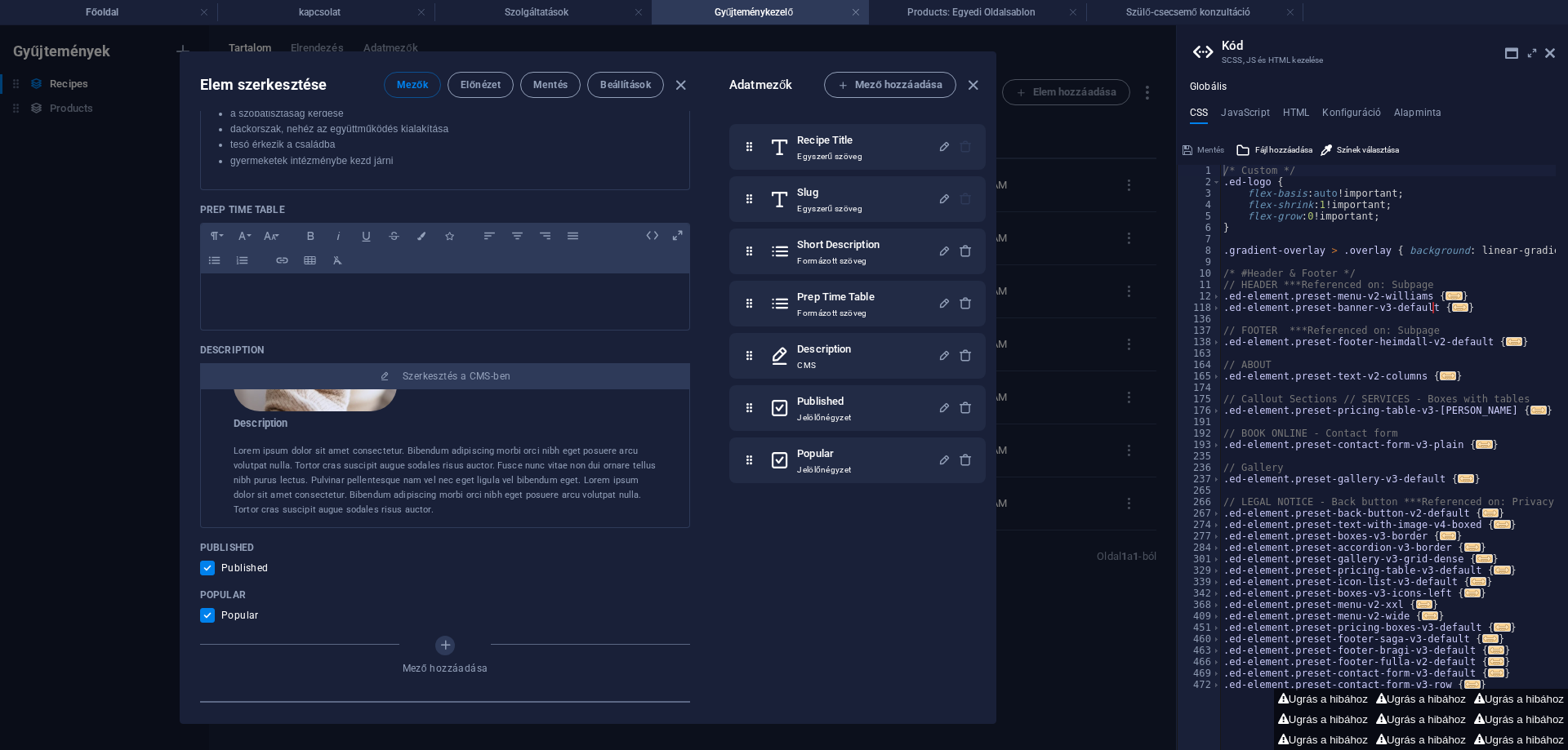
click at [411, 453] on p "Lorem ipsum dolor sit amet consectetur. Bibendum adipiscing morbi orci nibh ege…" at bounding box center [445, 480] width 423 height 74
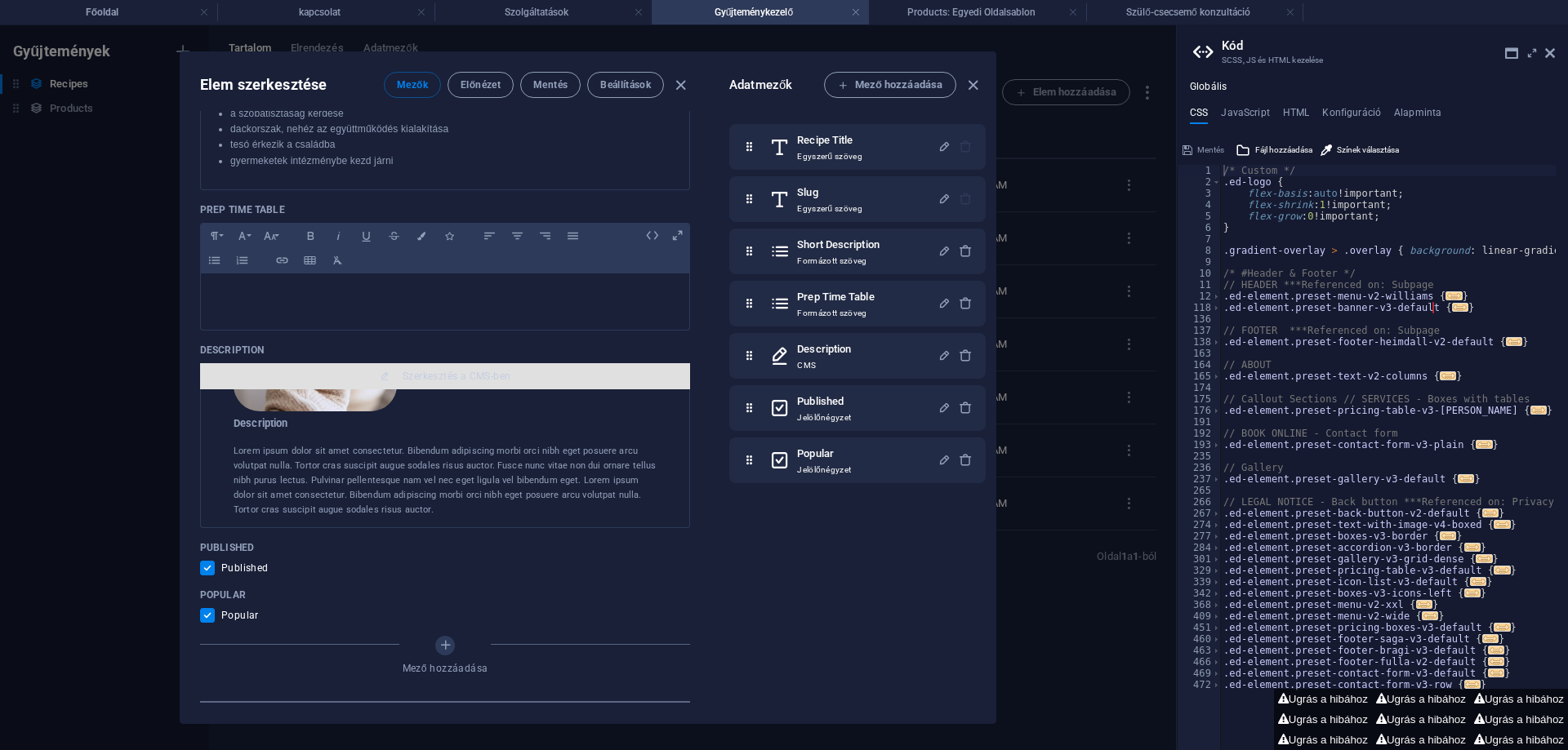
click at [450, 372] on span "Szerkesztés a CMS-ben" at bounding box center [457, 376] width 108 height 13
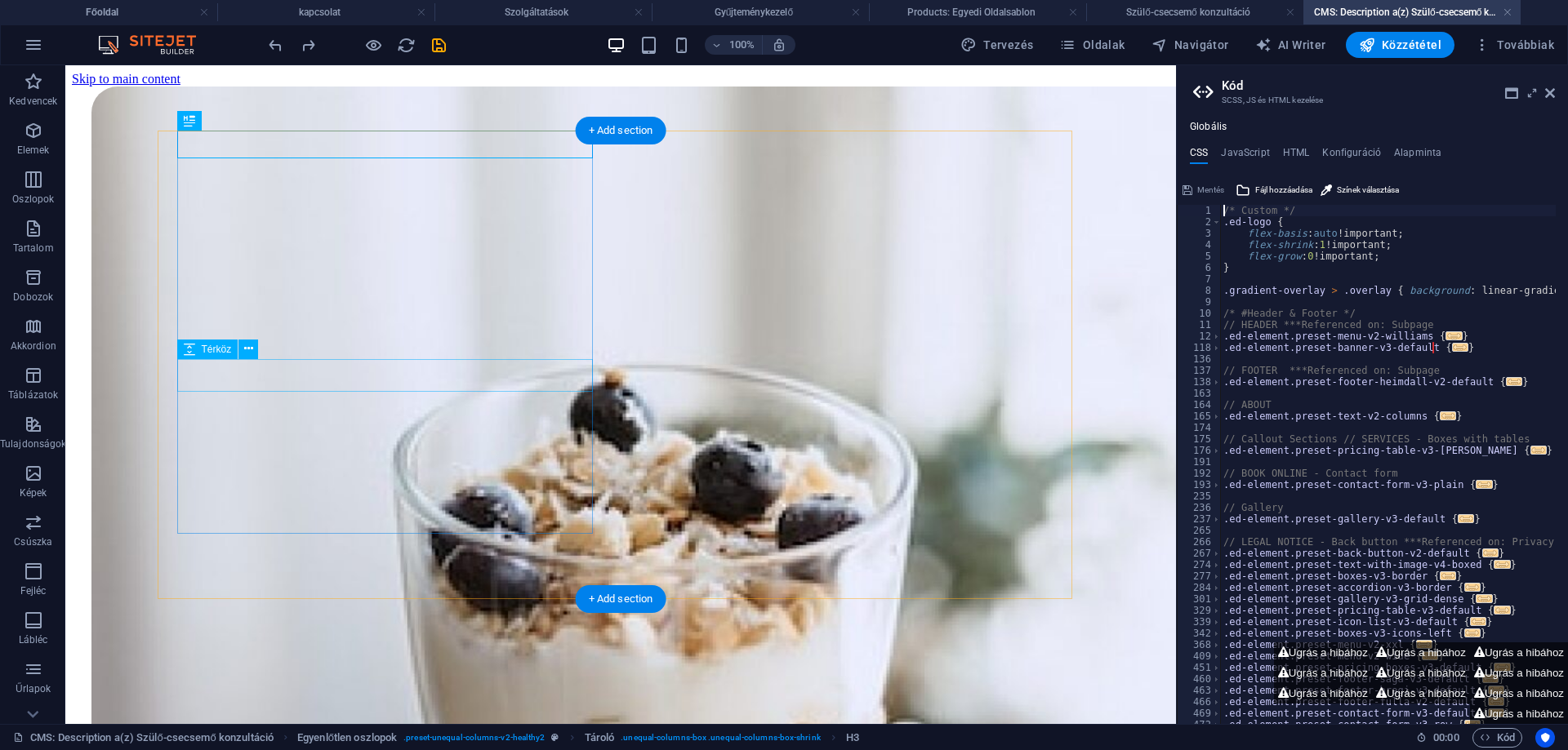
scroll to position [0, 0]
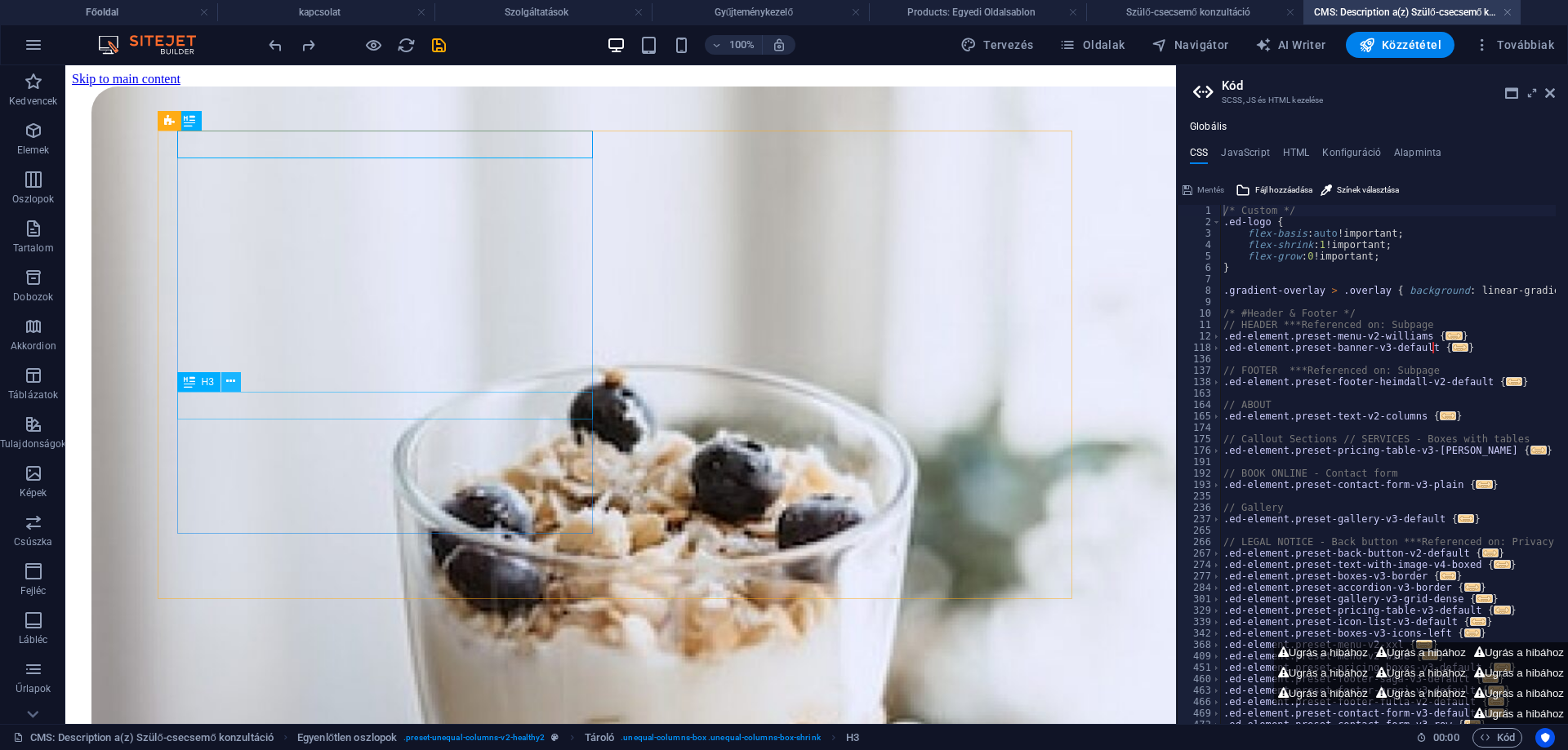
click at [232, 381] on icon at bounding box center [231, 381] width 9 height 17
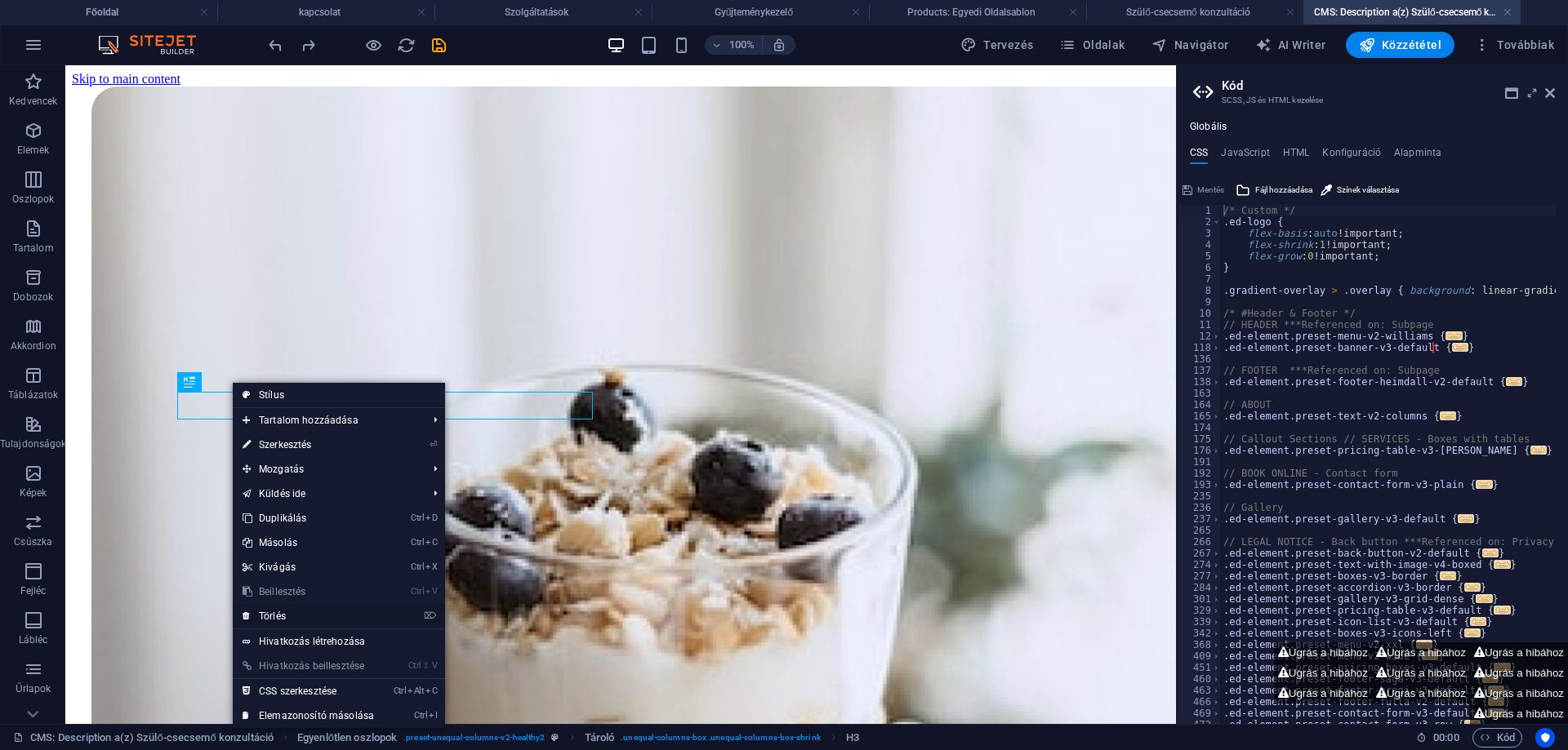
click at [275, 614] on link "⌦ Törlés" at bounding box center [308, 616] width 151 height 25
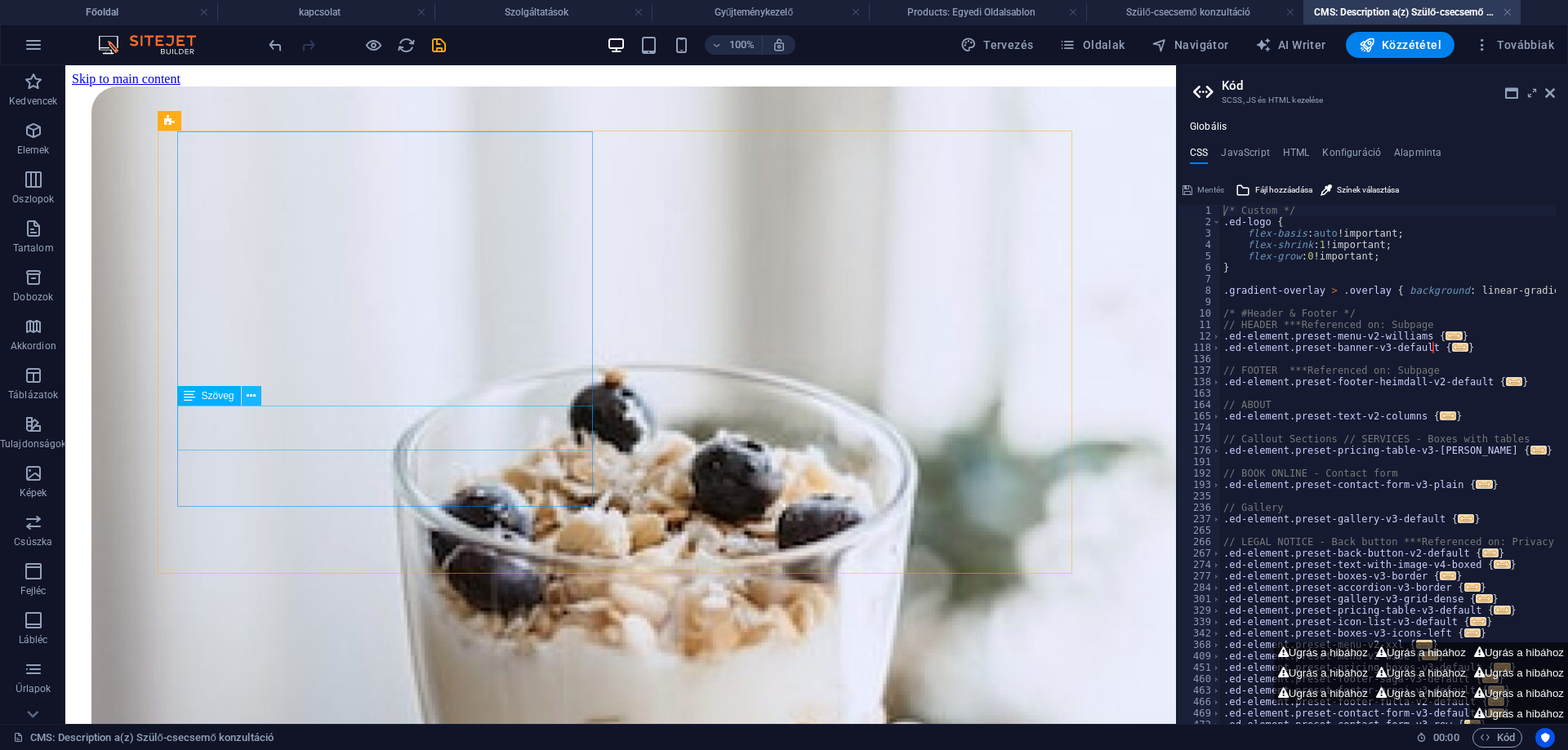
click at [251, 394] on icon at bounding box center [252, 396] width 9 height 17
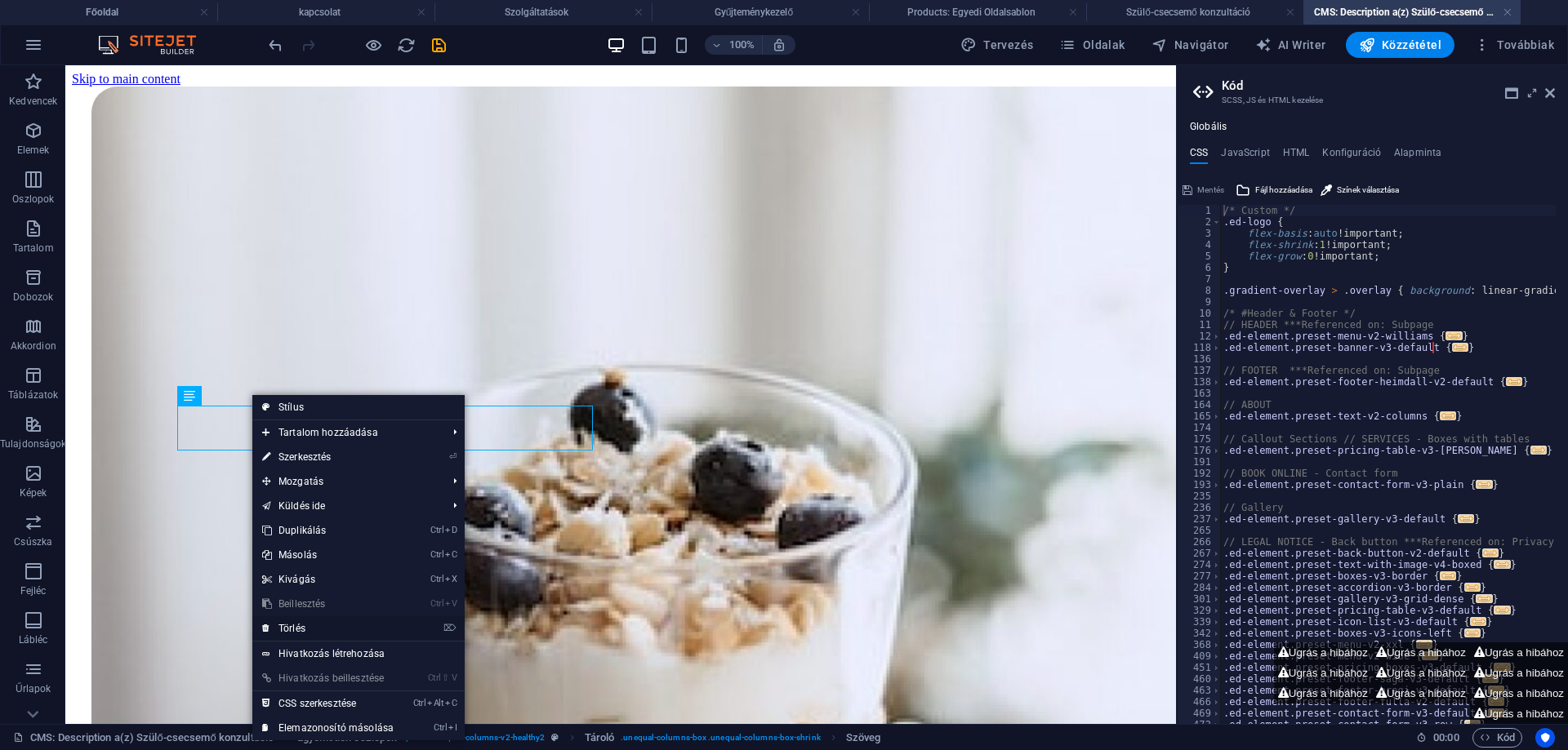
click at [299, 628] on link "⌦ Törlés" at bounding box center [328, 628] width 151 height 25
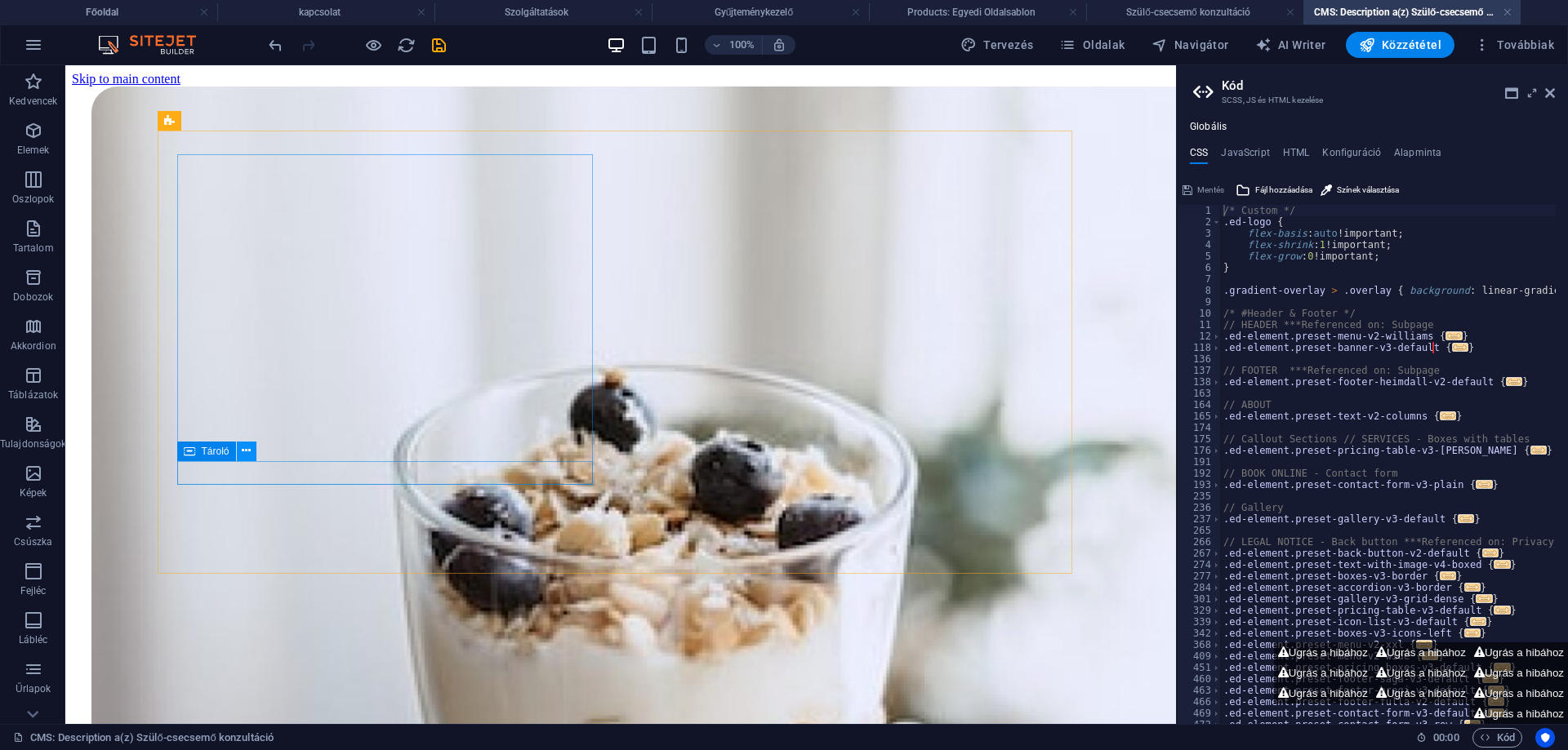
click at [249, 451] on icon at bounding box center [246, 451] width 9 height 17
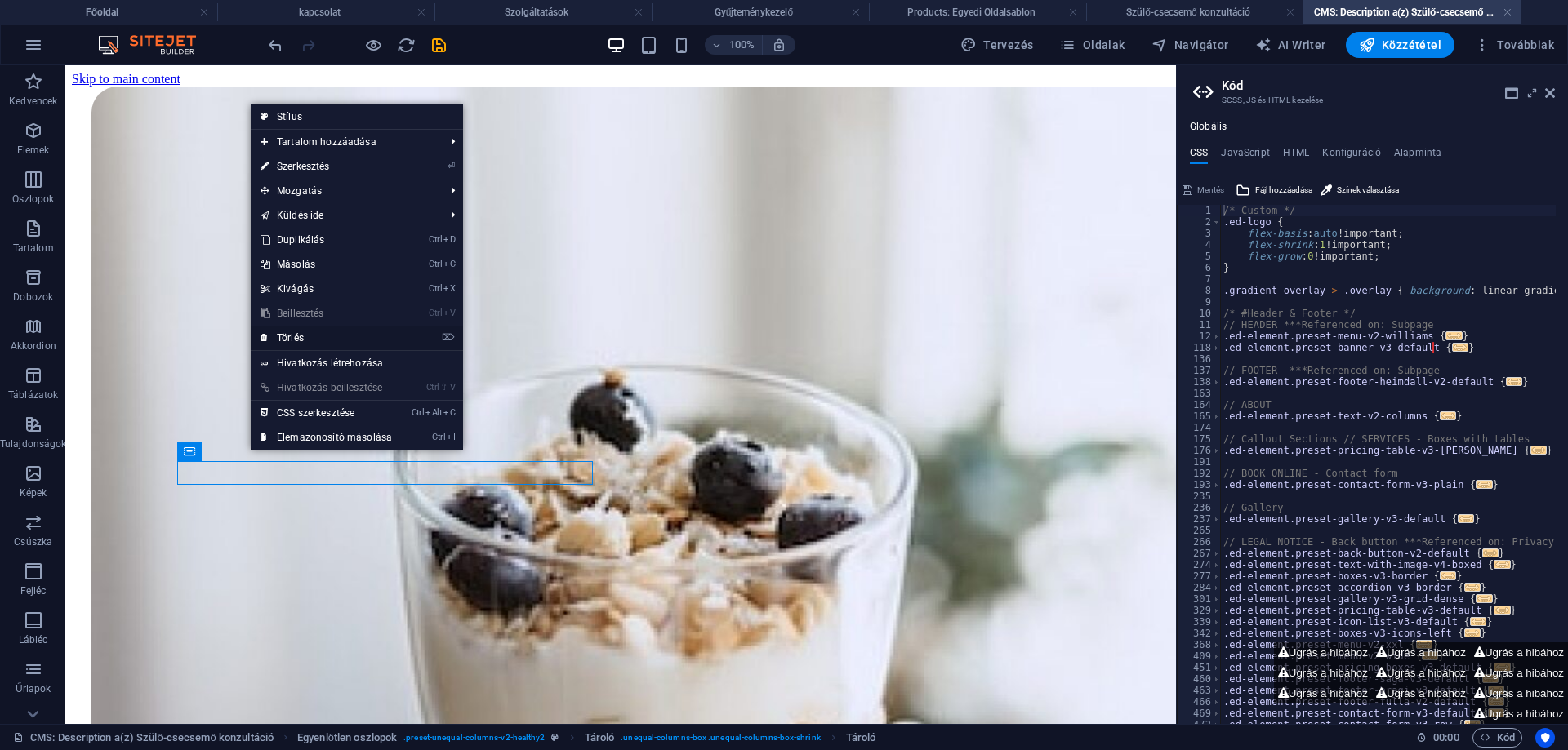
click at [296, 338] on link "⌦ Törlés" at bounding box center [326, 337] width 151 height 25
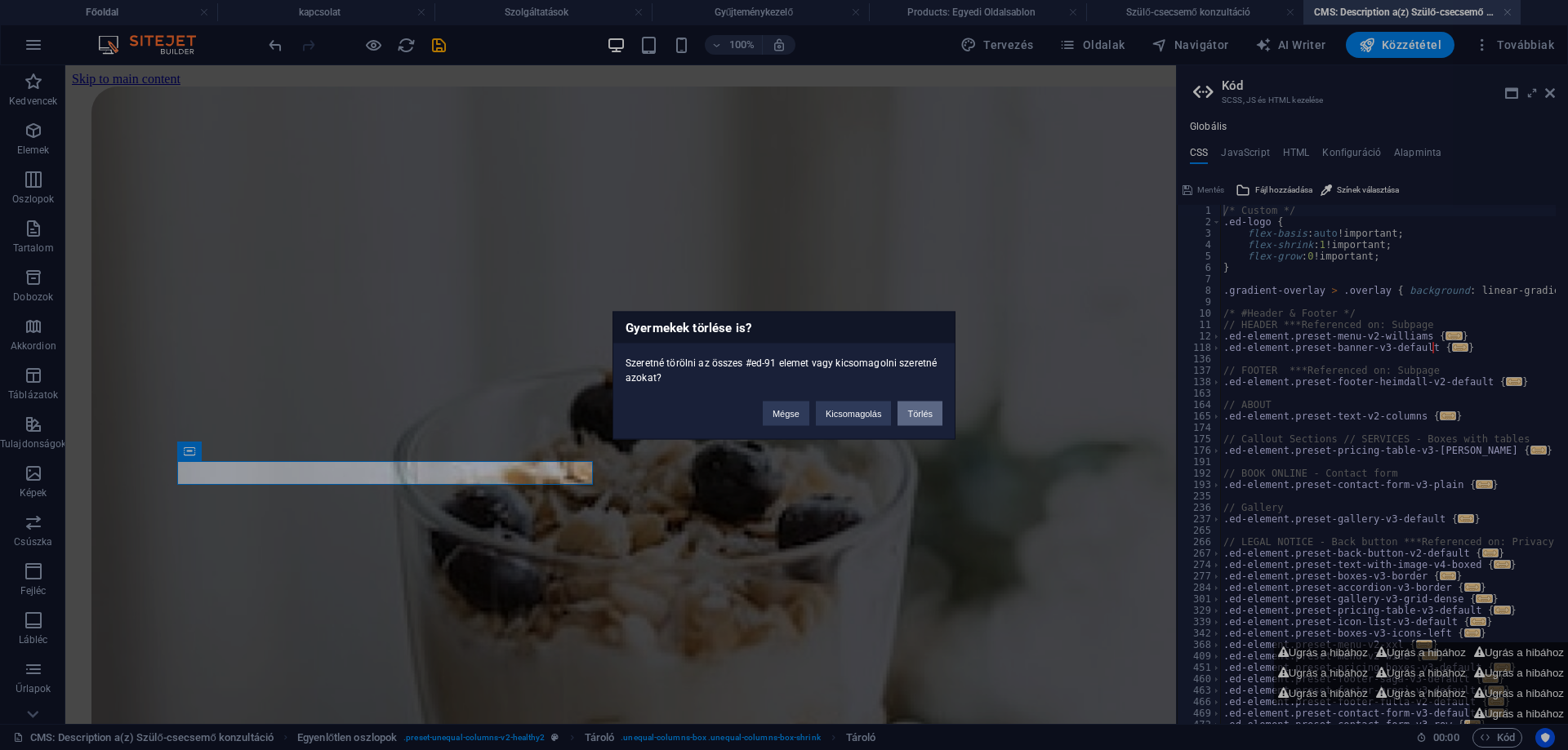
click at [917, 413] on button "Törlés" at bounding box center [919, 413] width 45 height 25
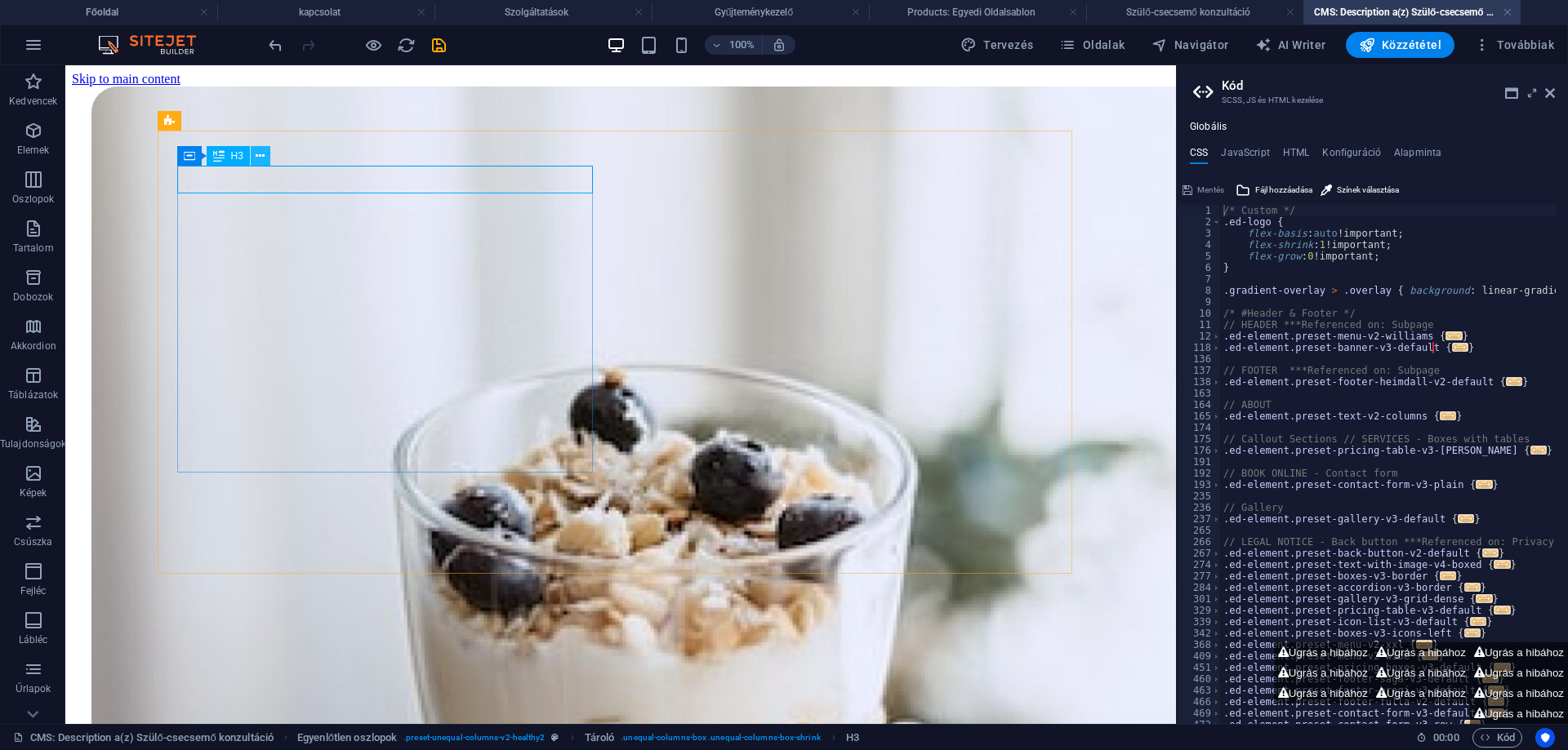
click at [265, 153] on button at bounding box center [260, 155] width 19 height 19
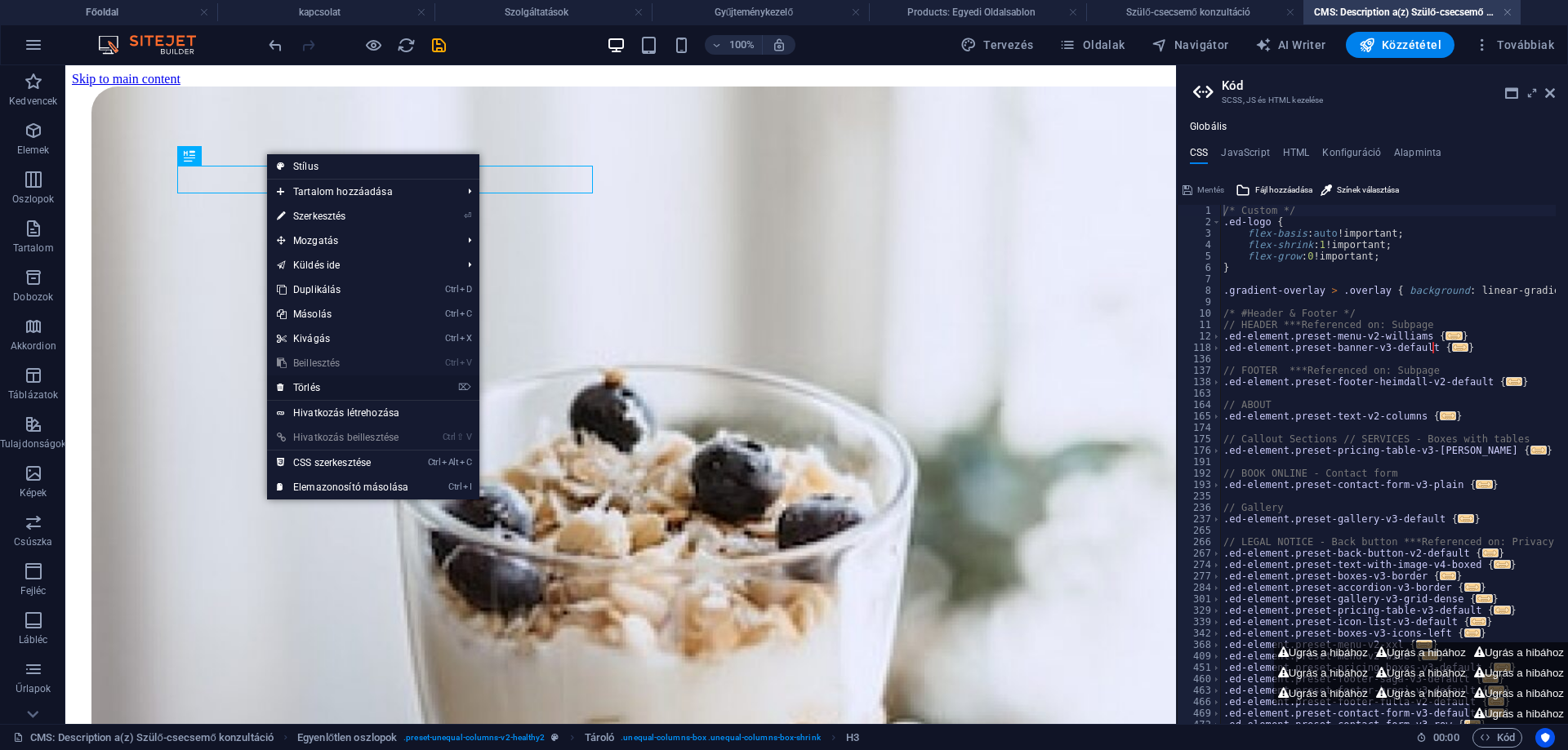
click at [317, 385] on link "⌦ Törlés" at bounding box center [343, 387] width 151 height 25
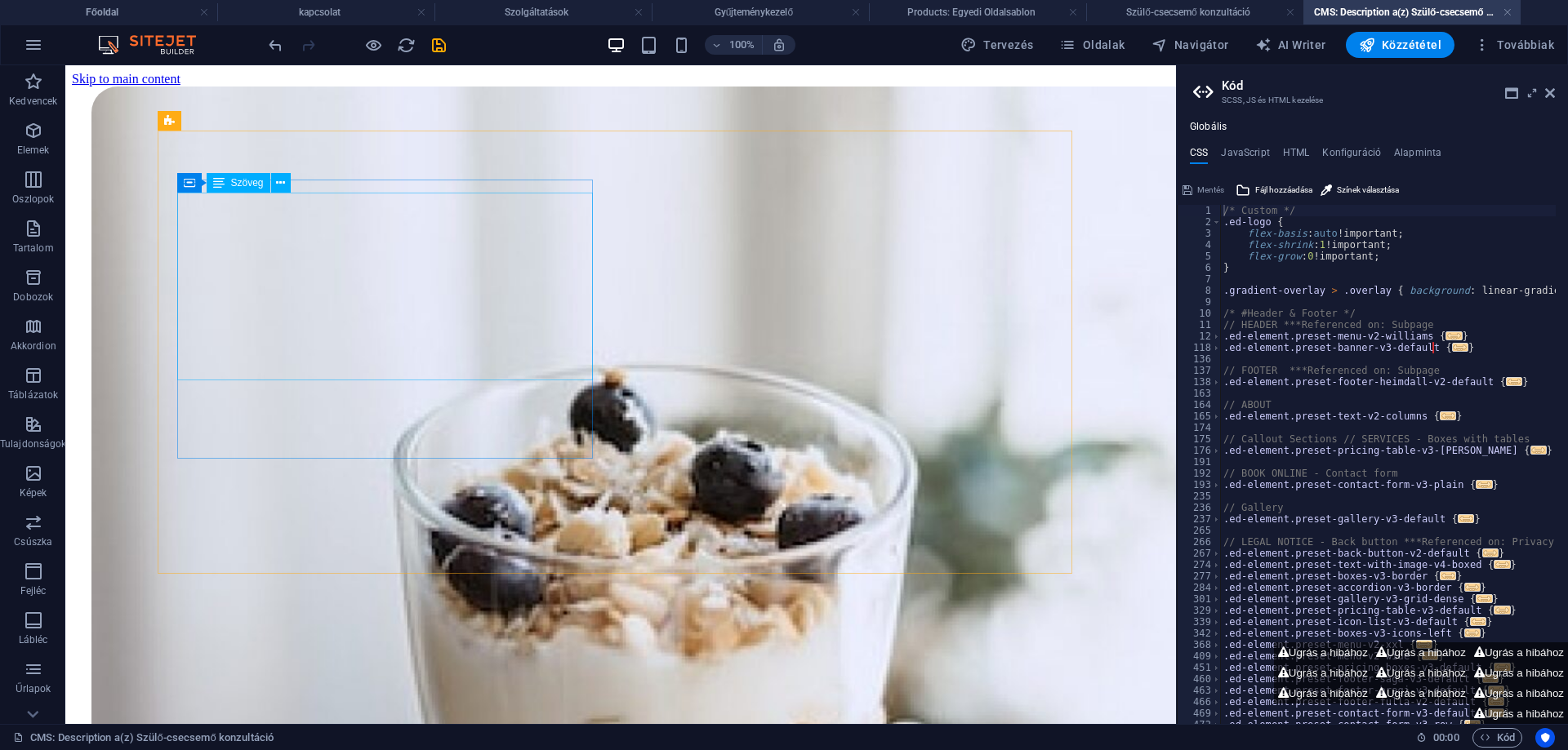
click at [232, 184] on span "Szöveg" at bounding box center [248, 182] width 33 height 10
click at [279, 184] on icon at bounding box center [281, 183] width 9 height 17
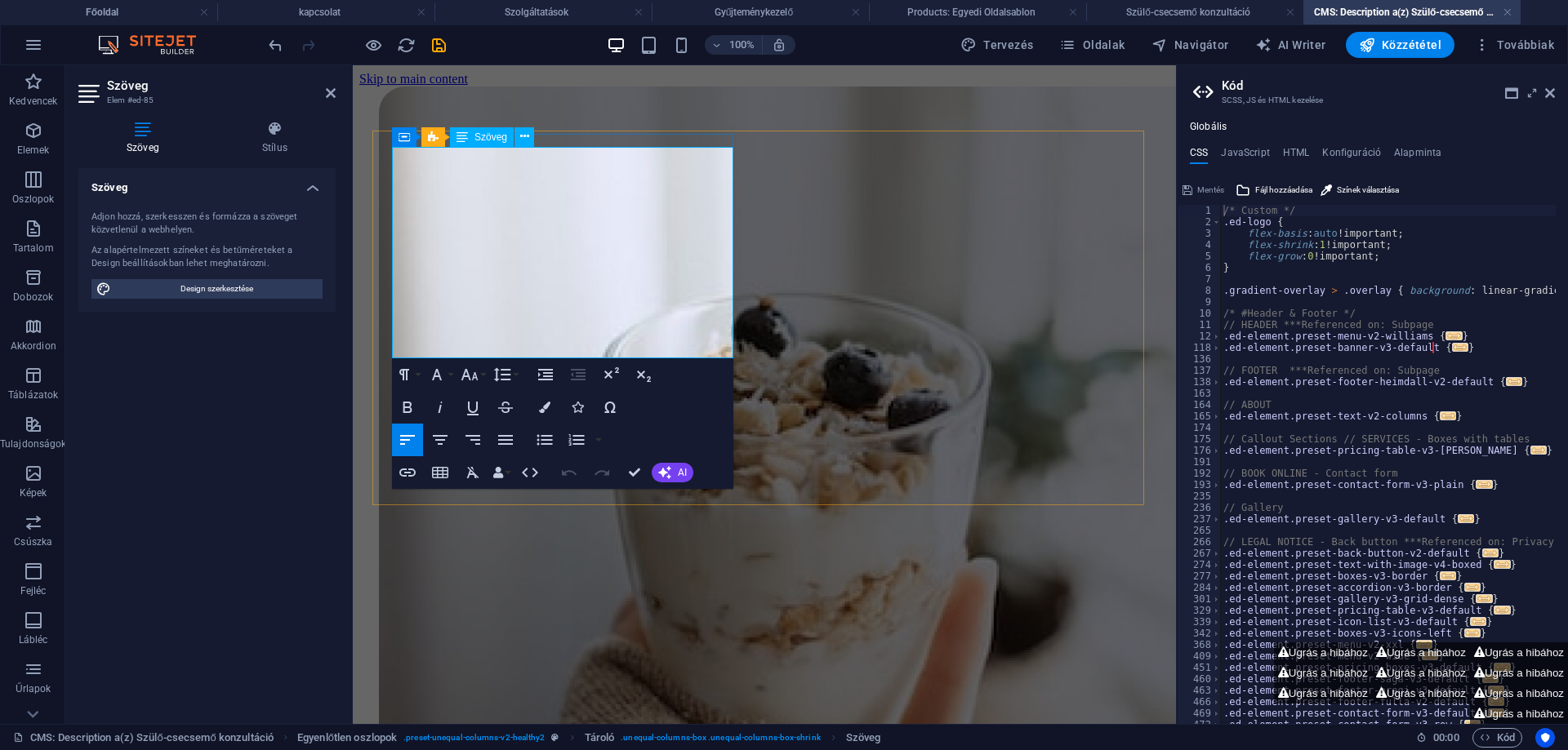
drag, startPoint x: 634, startPoint y: 347, endPoint x: 381, endPoint y: 153, distance: 318.8
click at [381, 153] on div "Lorem ipsum dolor sit amet consectetur. Bibendum adipiscing morbi orci nibh ege…" at bounding box center [764, 621] width 810 height 1068
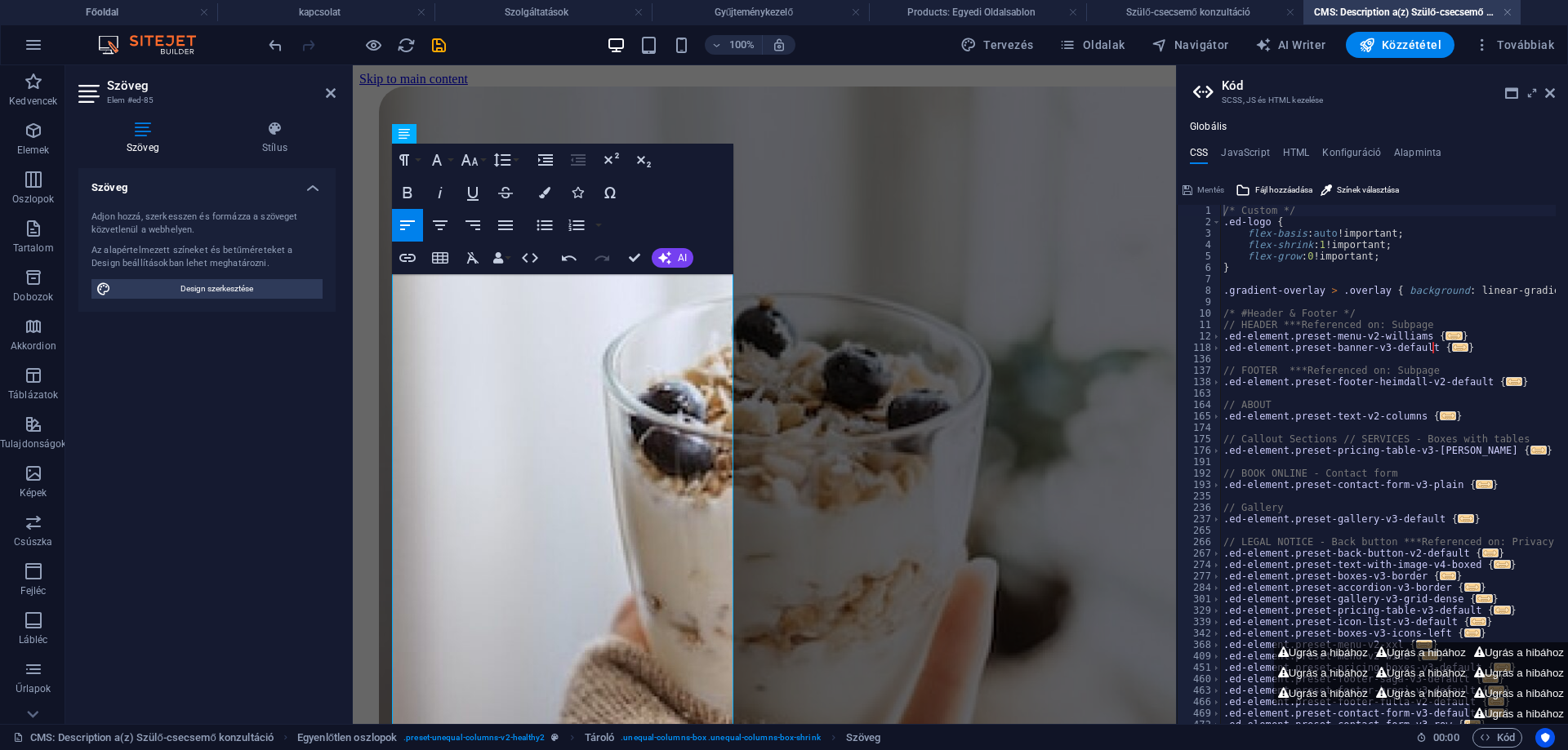
scroll to position [17177, 3]
click at [442, 43] on icon "save" at bounding box center [438, 45] width 19 height 19
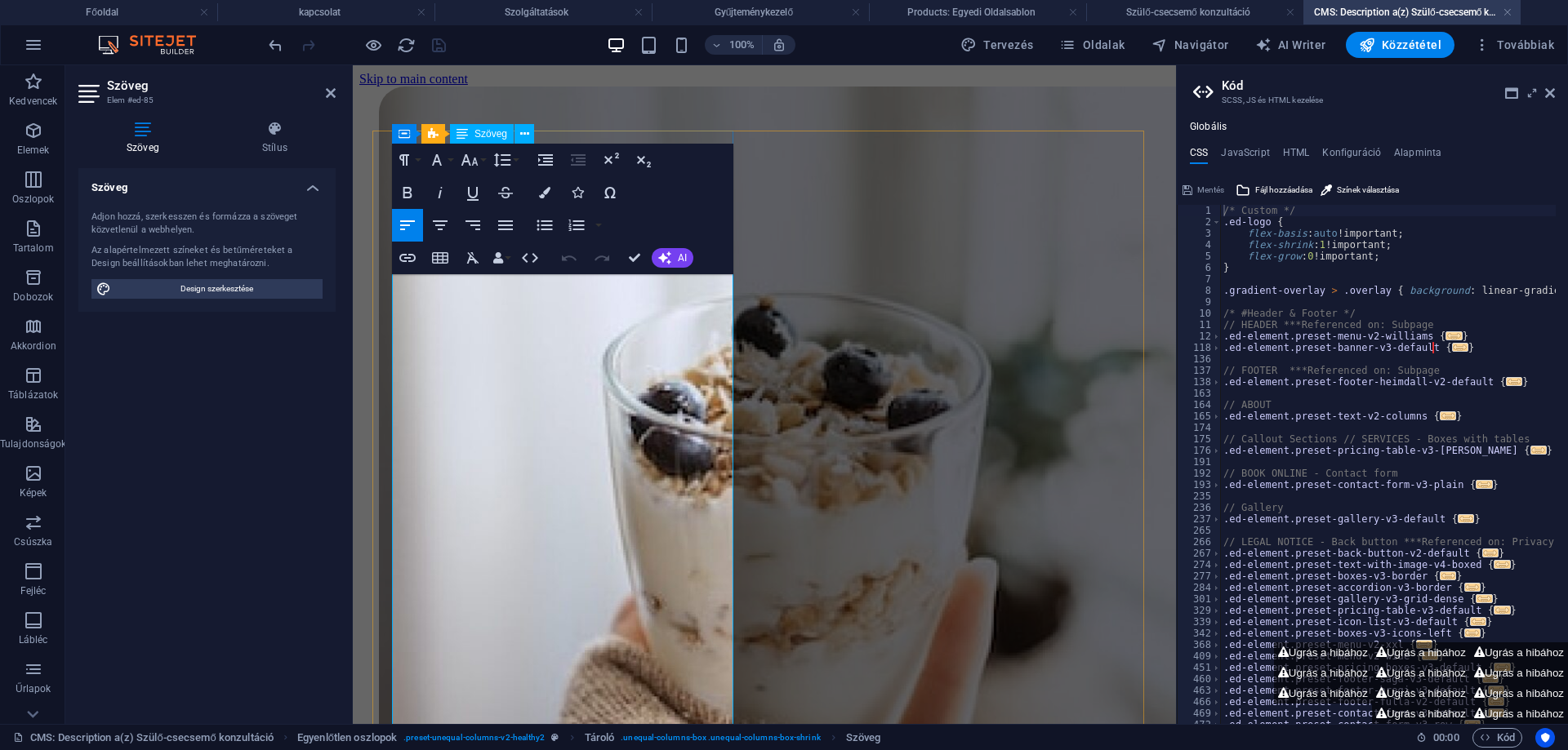
click at [915, 406] on icon at bounding box center [914, 406] width 9 height 17
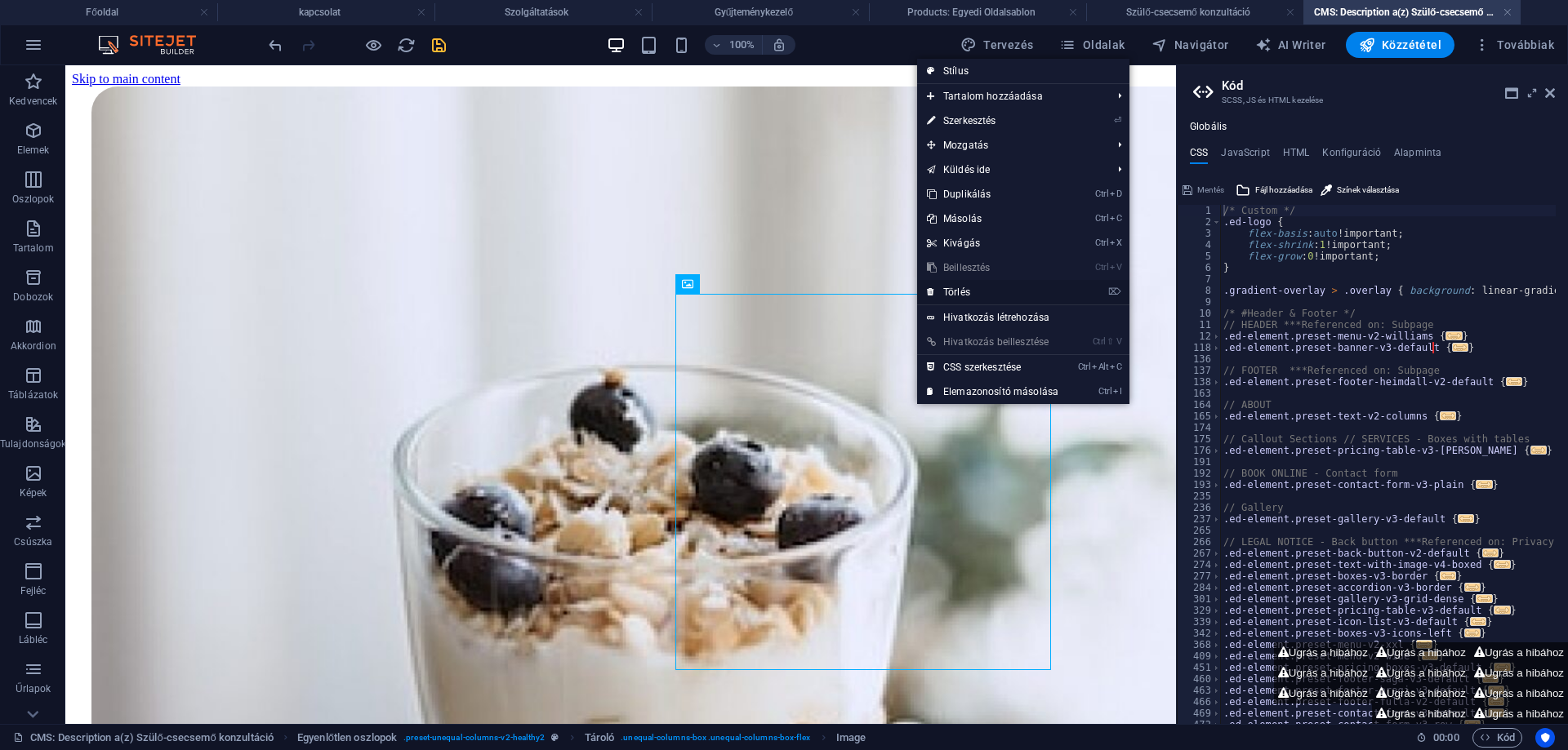
click at [975, 288] on link "⌦ Törlés" at bounding box center [993, 292] width 151 height 25
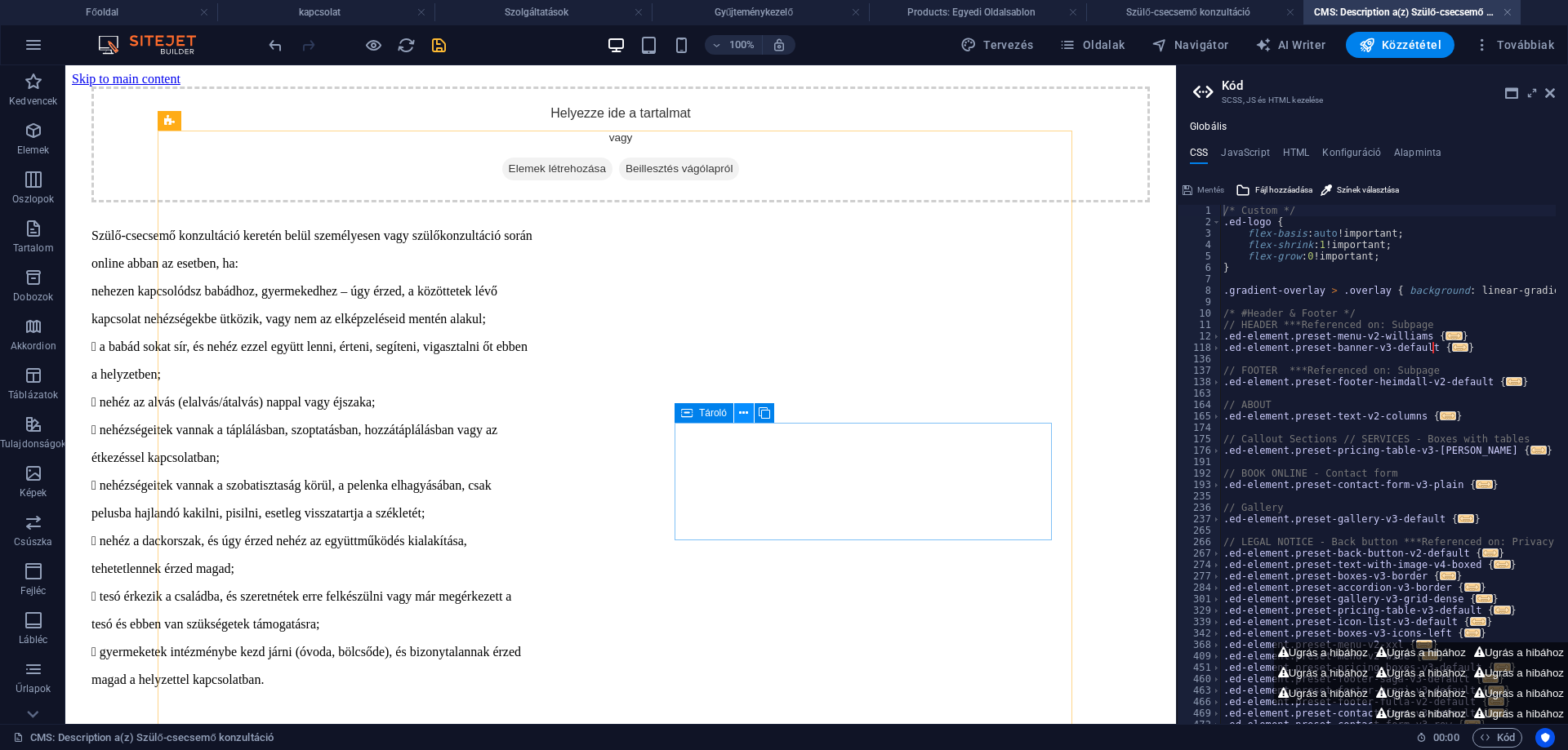
click at [745, 412] on icon at bounding box center [744, 413] width 9 height 17
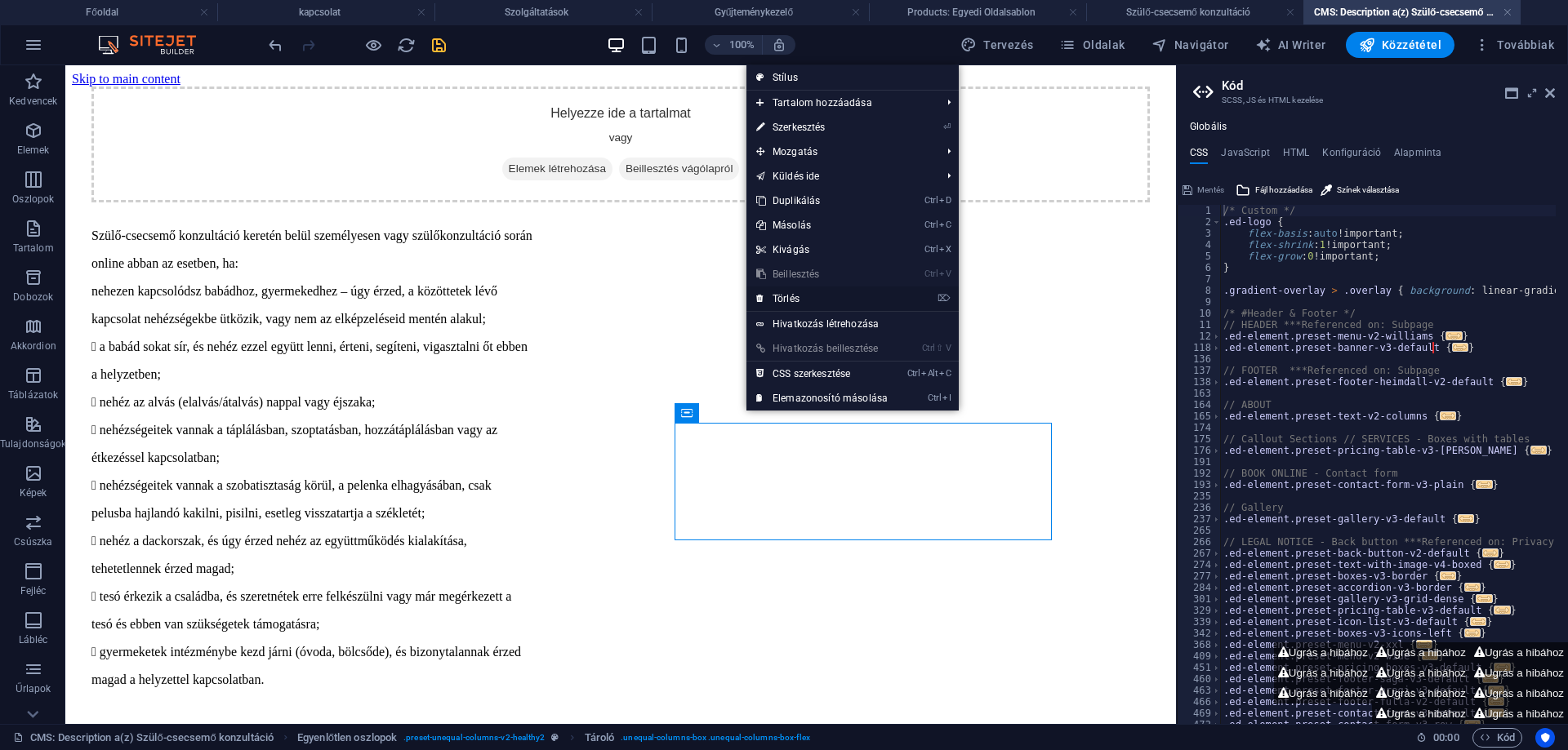
click at [800, 296] on link "⌦ Törlés" at bounding box center [822, 298] width 151 height 25
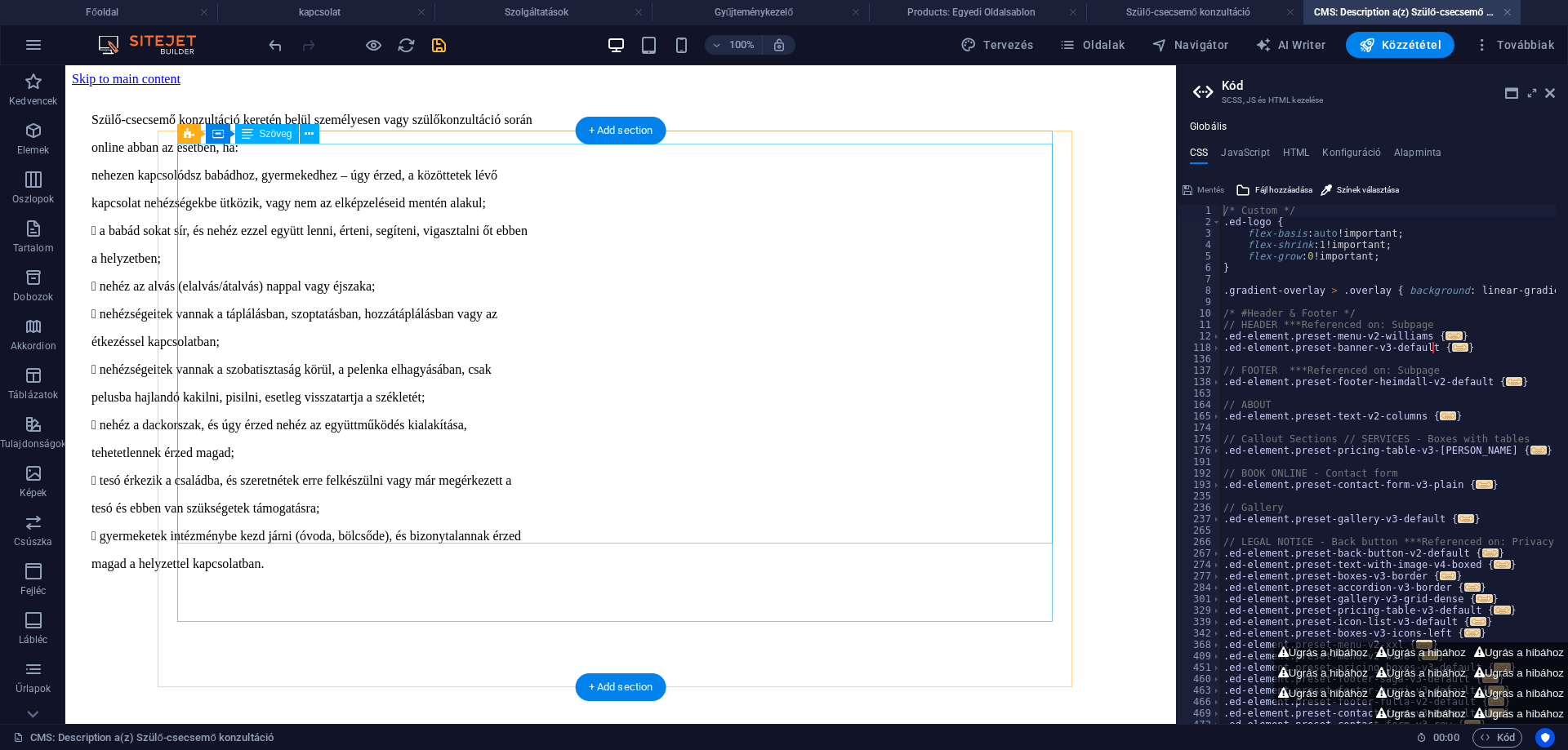
click at [746, 155] on div "Szülő-csecsemő konzultáció keretén belül személyesen vagy szülőkonzultáció sorá…" at bounding box center [620, 342] width 1058 height 458
click at [724, 151] on div "Szülő-csecsemő konzultáció keretén belül személyesen vagy szülőkonzultáció sorá…" at bounding box center [620, 342] width 1058 height 458
click at [724, 150] on div "Szülő-csecsemő konzultáció keretén belül személyesen vagy szülőkonzultáció sorá…" at bounding box center [620, 342] width 1058 height 458
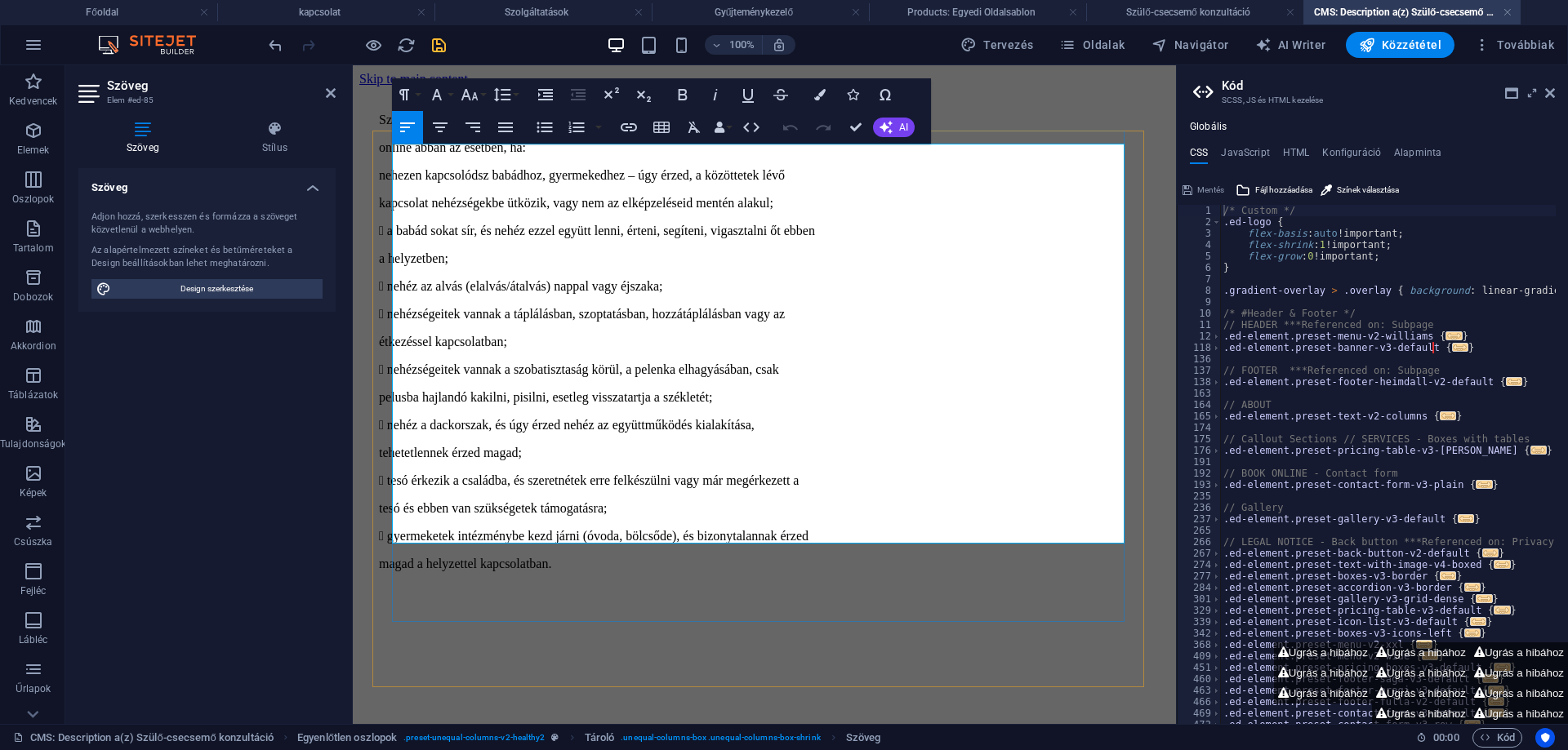
click at [944, 128] on p "Szülő-csecsemő konzultáció keretén belül személyesen vagy szülőkonzultáció során" at bounding box center [765, 120] width 771 height 15
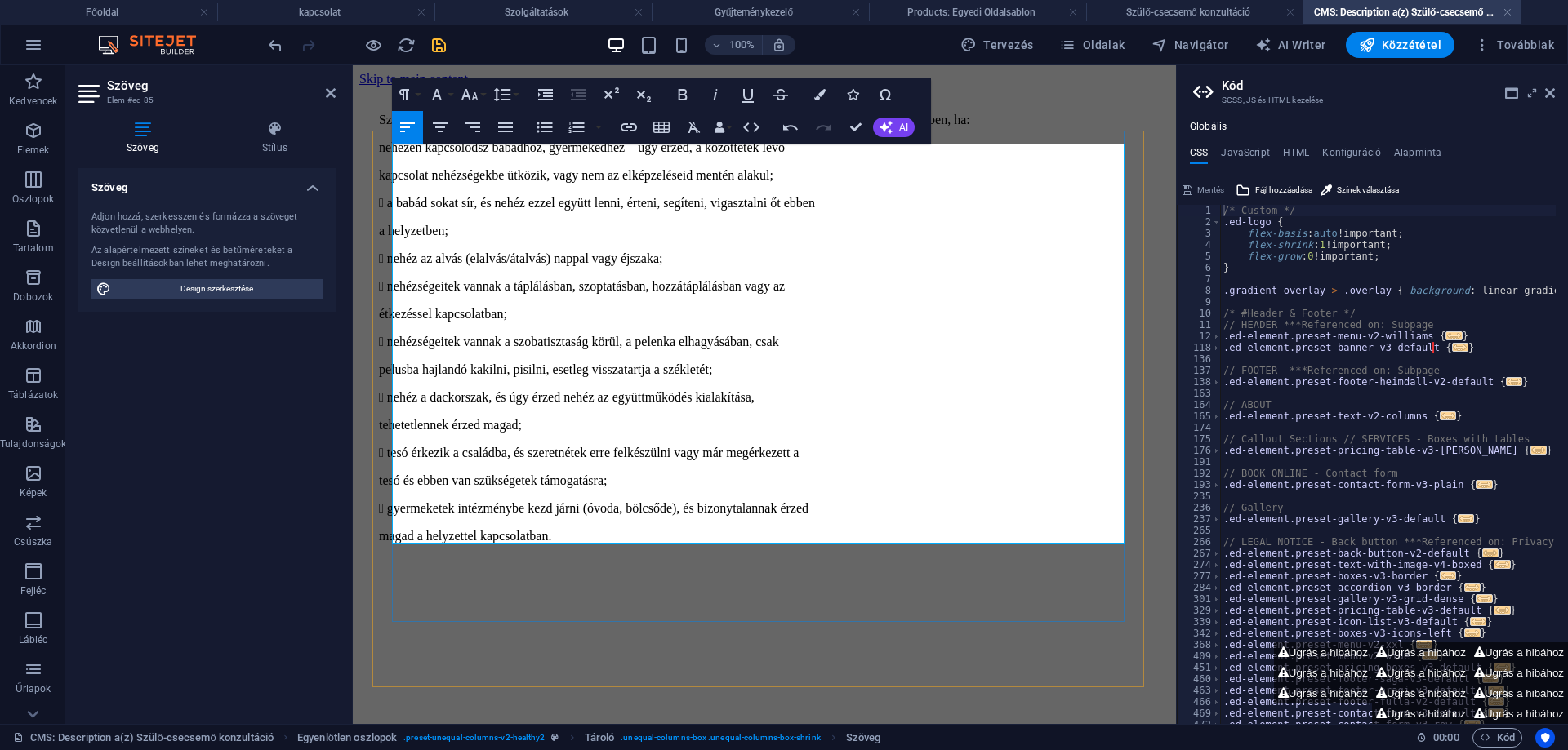
click at [408, 155] on p "nehezen kapcsolódsz babádhoz, gyermekedhez – úgy érzed, a közöttetek lévő" at bounding box center [765, 148] width 771 height 15
click at [914, 155] on p "nehezen kapcsolódsz babádhoz, gyermekedhez – úgy érzed, a közöttetek lévő" at bounding box center [765, 148] width 771 height 15
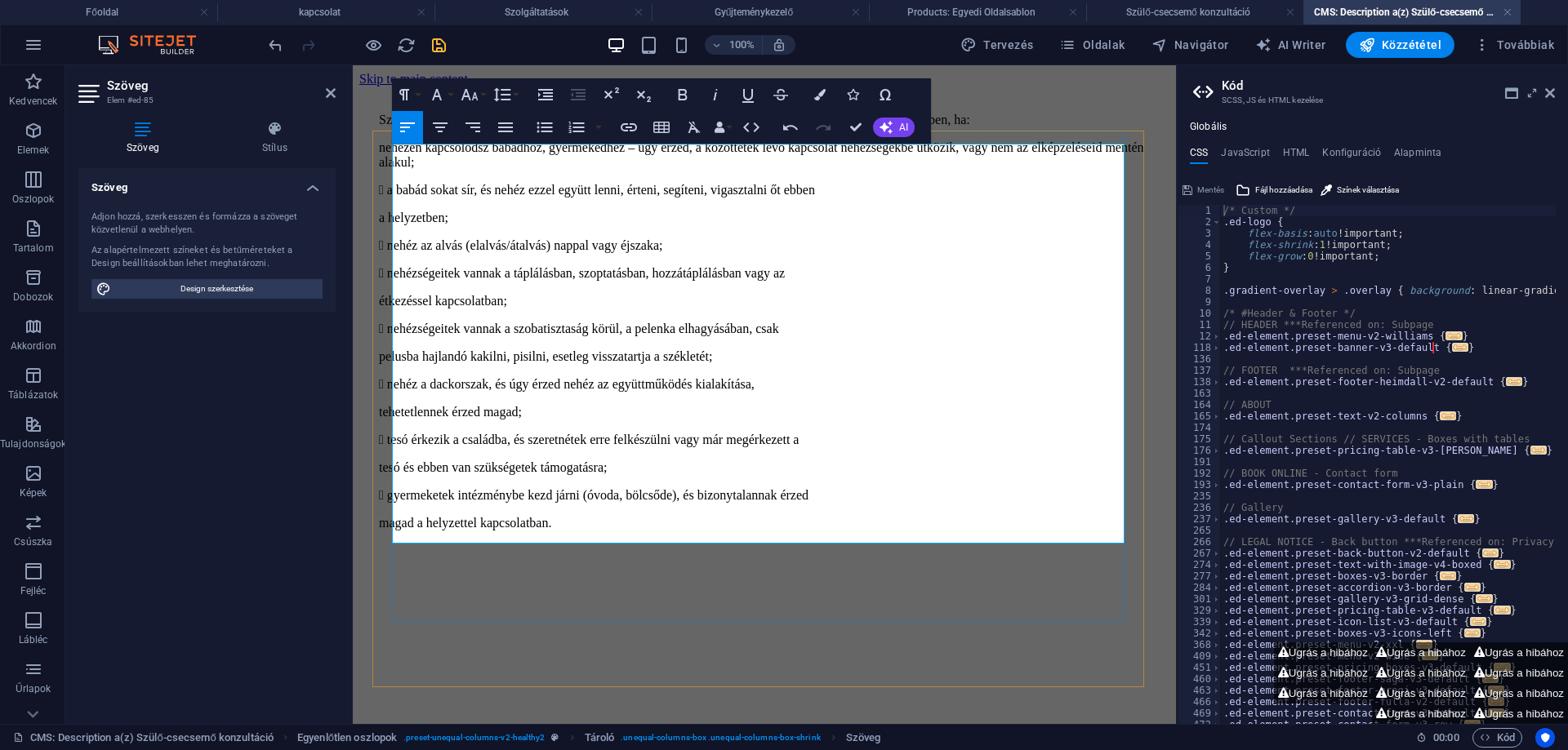
click at [943, 198] on p " a babád sokat sír, és nehéz ezzel együtt lenni, érteni, segíteni, vigasztalni…" at bounding box center [765, 190] width 771 height 15
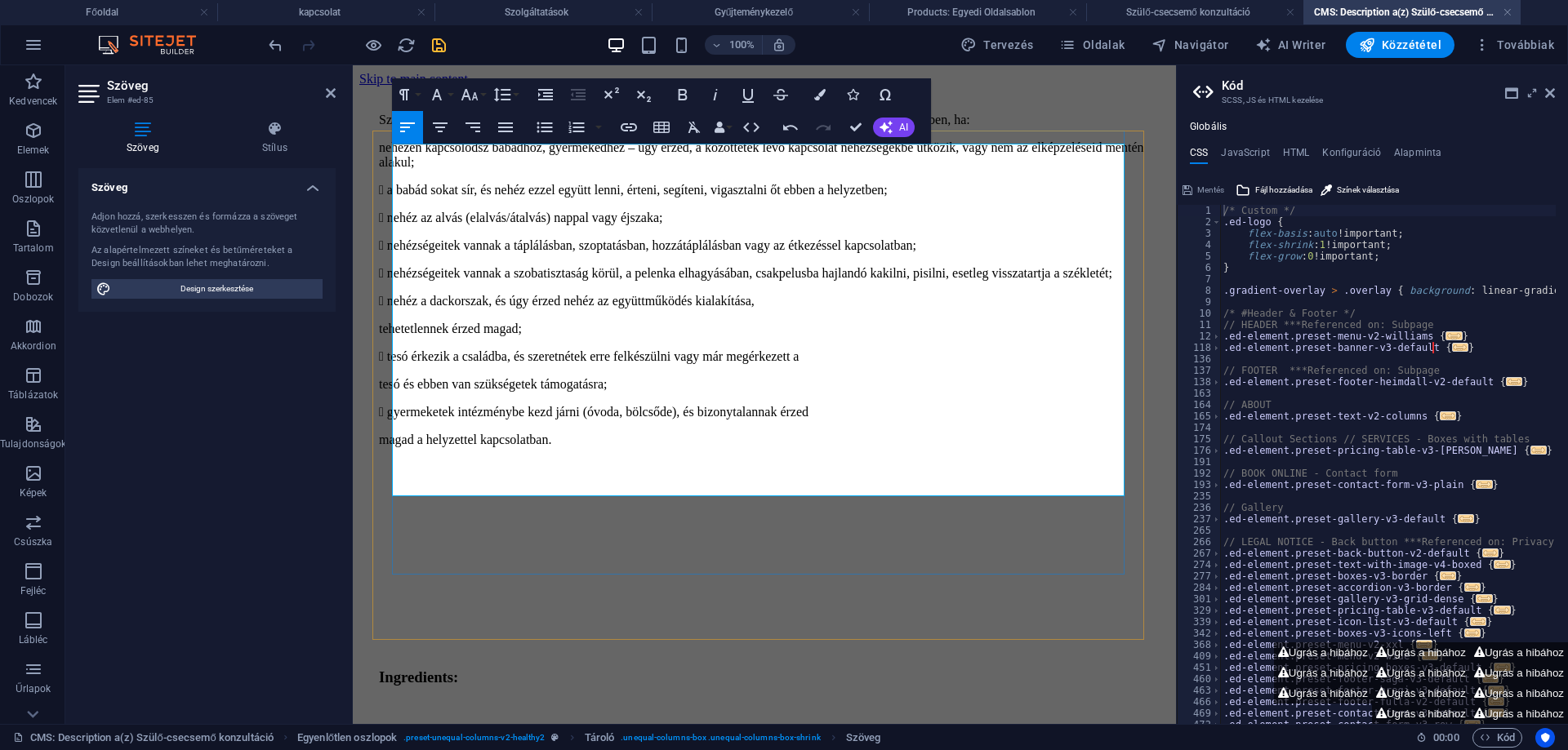
click at [878, 309] on p " nehéz a dackorszak, és úgy érzed nehéz az együttműködés kialakítása," at bounding box center [765, 301] width 771 height 15
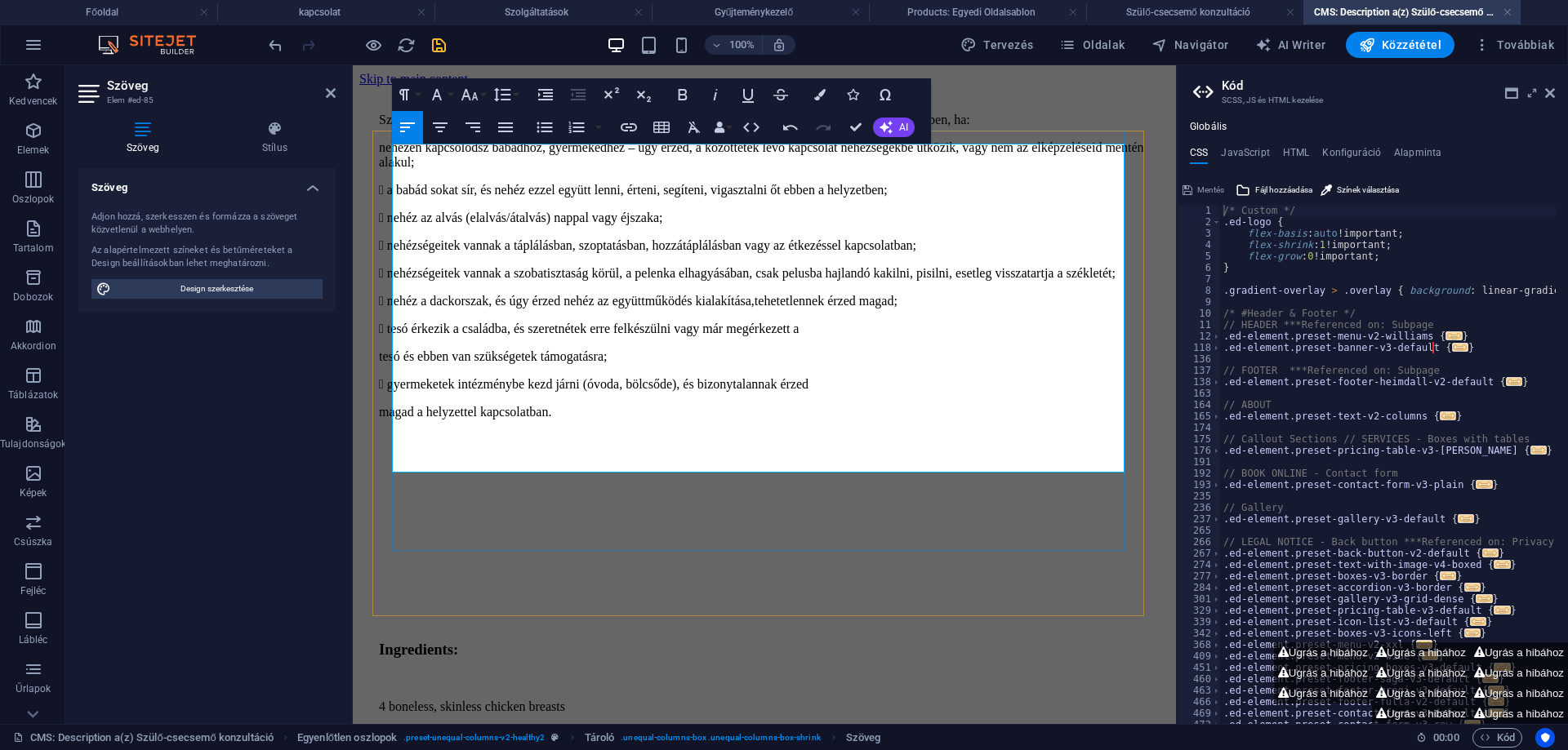
click at [934, 336] on p " tesó érkezik a családba, és szeretnétek erre felkészülni vagy már megérkezett…" at bounding box center [765, 329] width 771 height 15
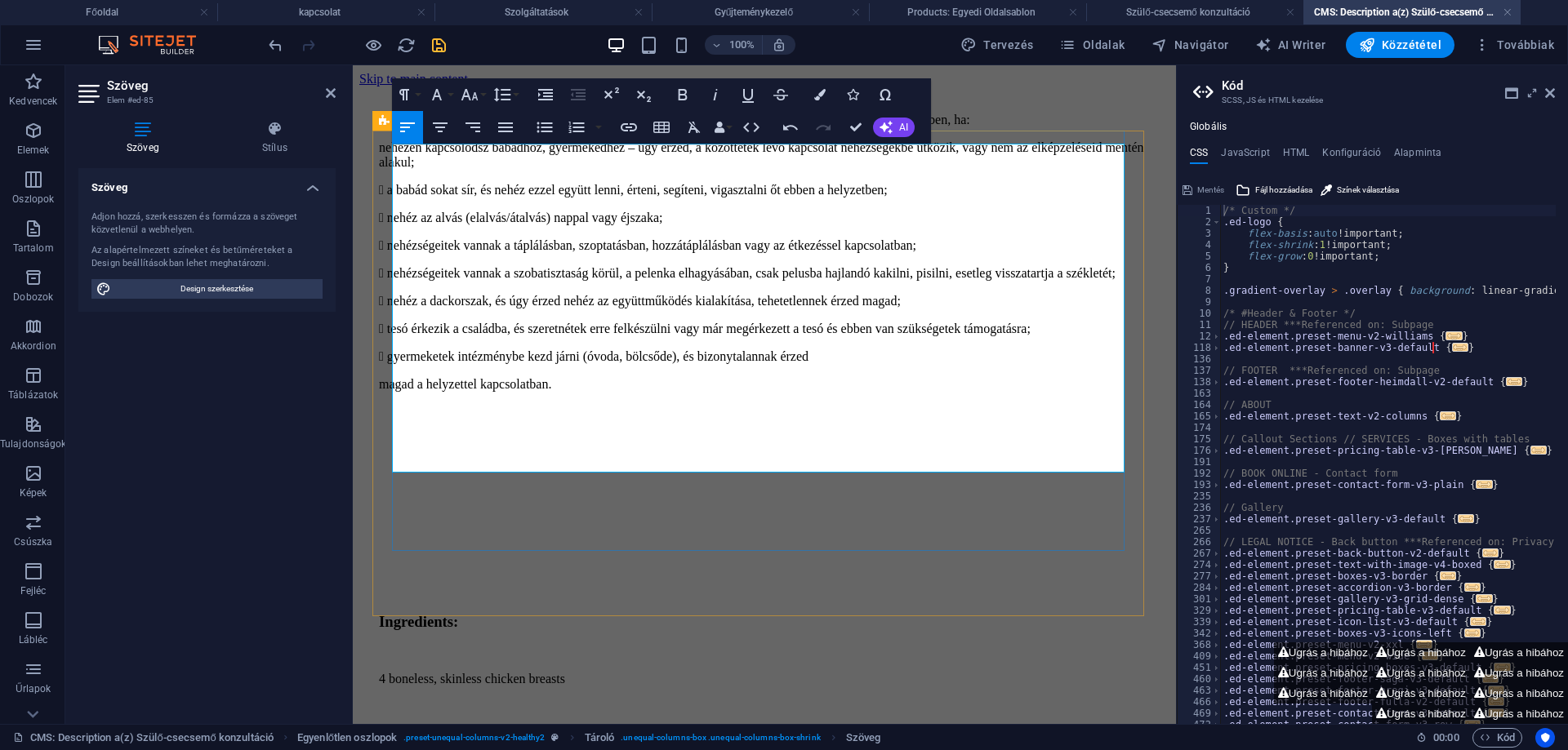
click at [943, 365] on p " gyermeketek intézménybe kezd járni (óvoda, bölcsőde), és bizonytalannak érzed" at bounding box center [765, 356] width 771 height 15
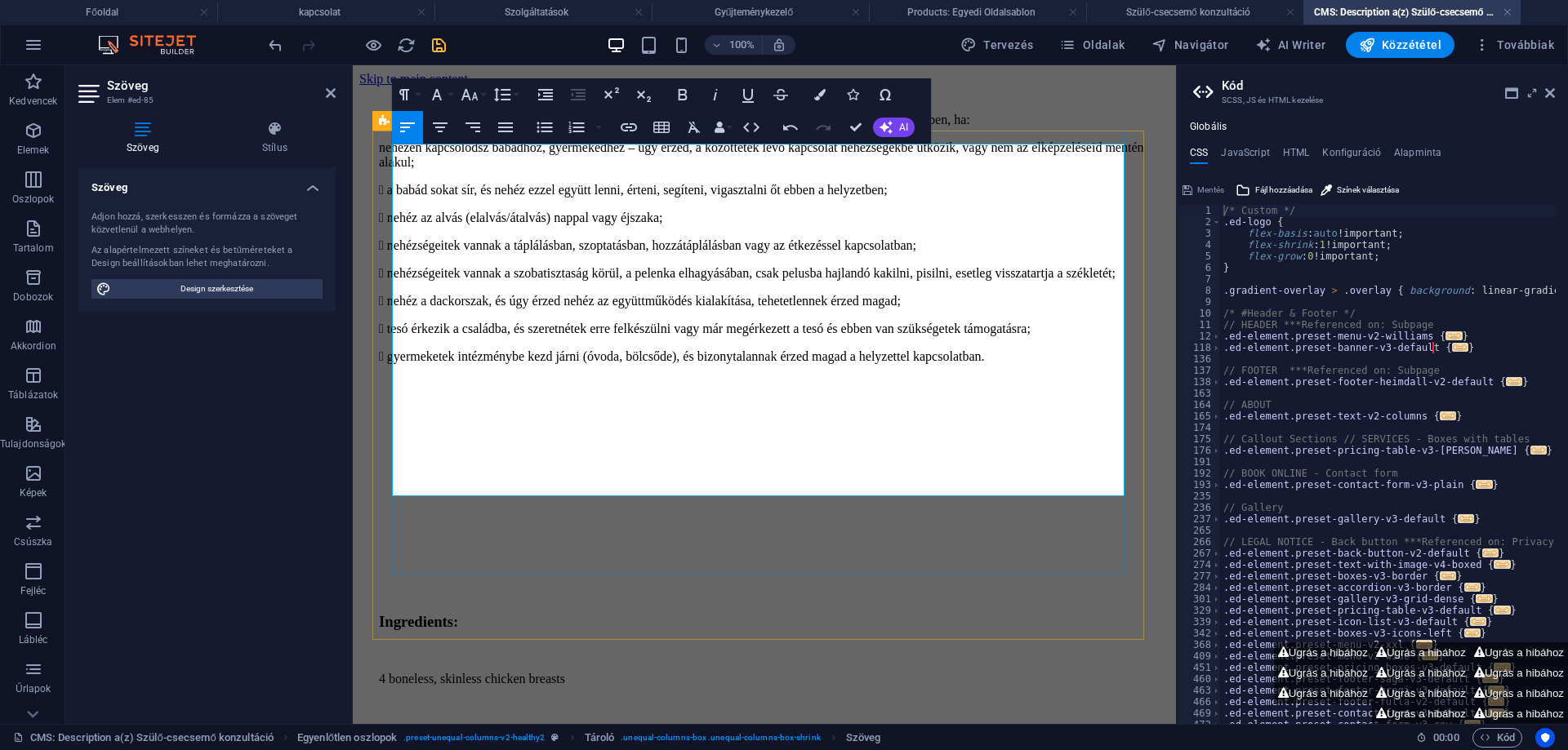
click at [392, 170] on p "nehezen kapcsolódsz babádhoz, gyermekedhez – úgy érzed, a közöttetek lévő kapcs…" at bounding box center [765, 155] width 771 height 29
click at [403, 198] on p " a babád sokat sír, és nehéz ezzel együtt lenni, érteni, segíteni, vigasztalni…" at bounding box center [765, 190] width 771 height 15
click at [438, 43] on icon "save" at bounding box center [438, 45] width 19 height 19
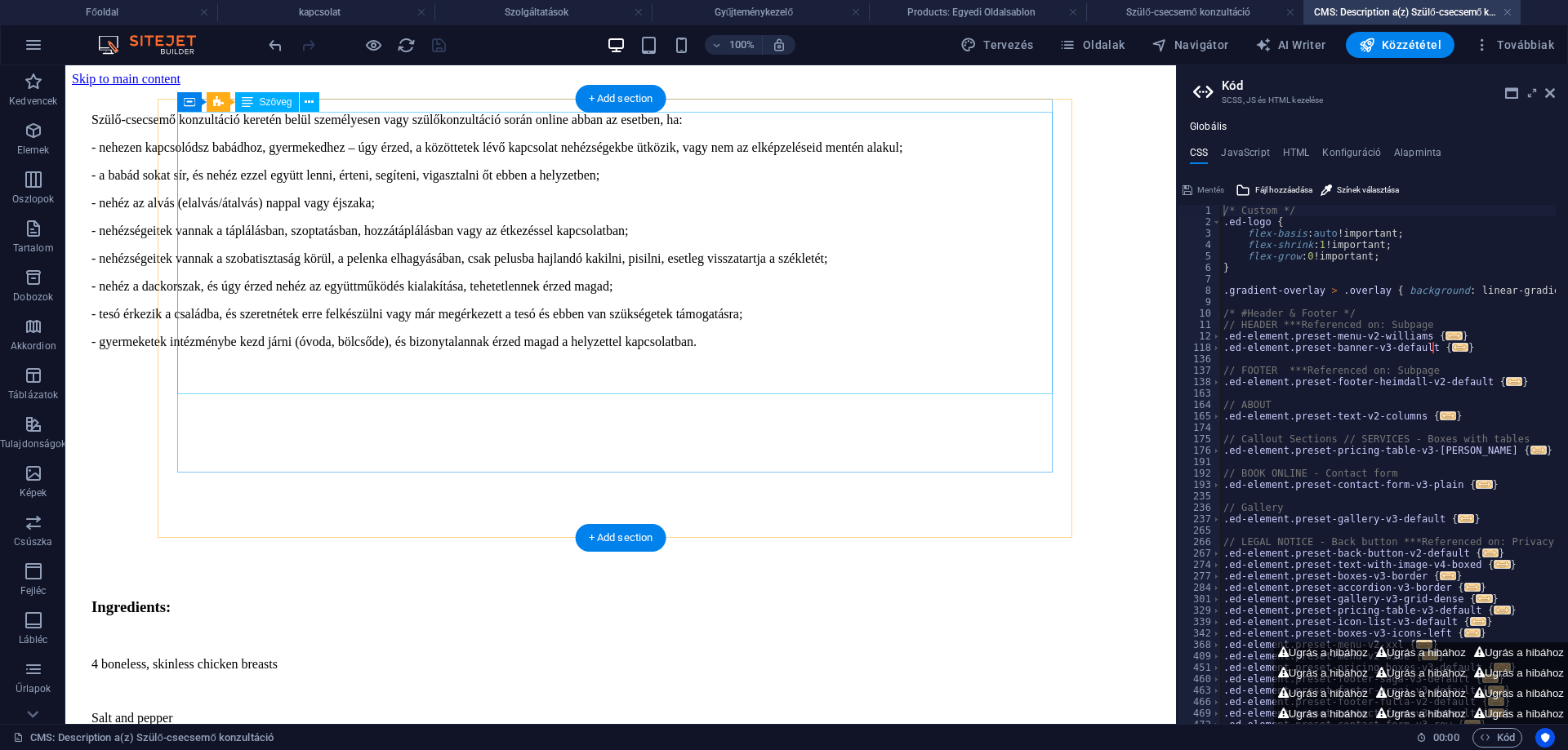
scroll to position [326, 0]
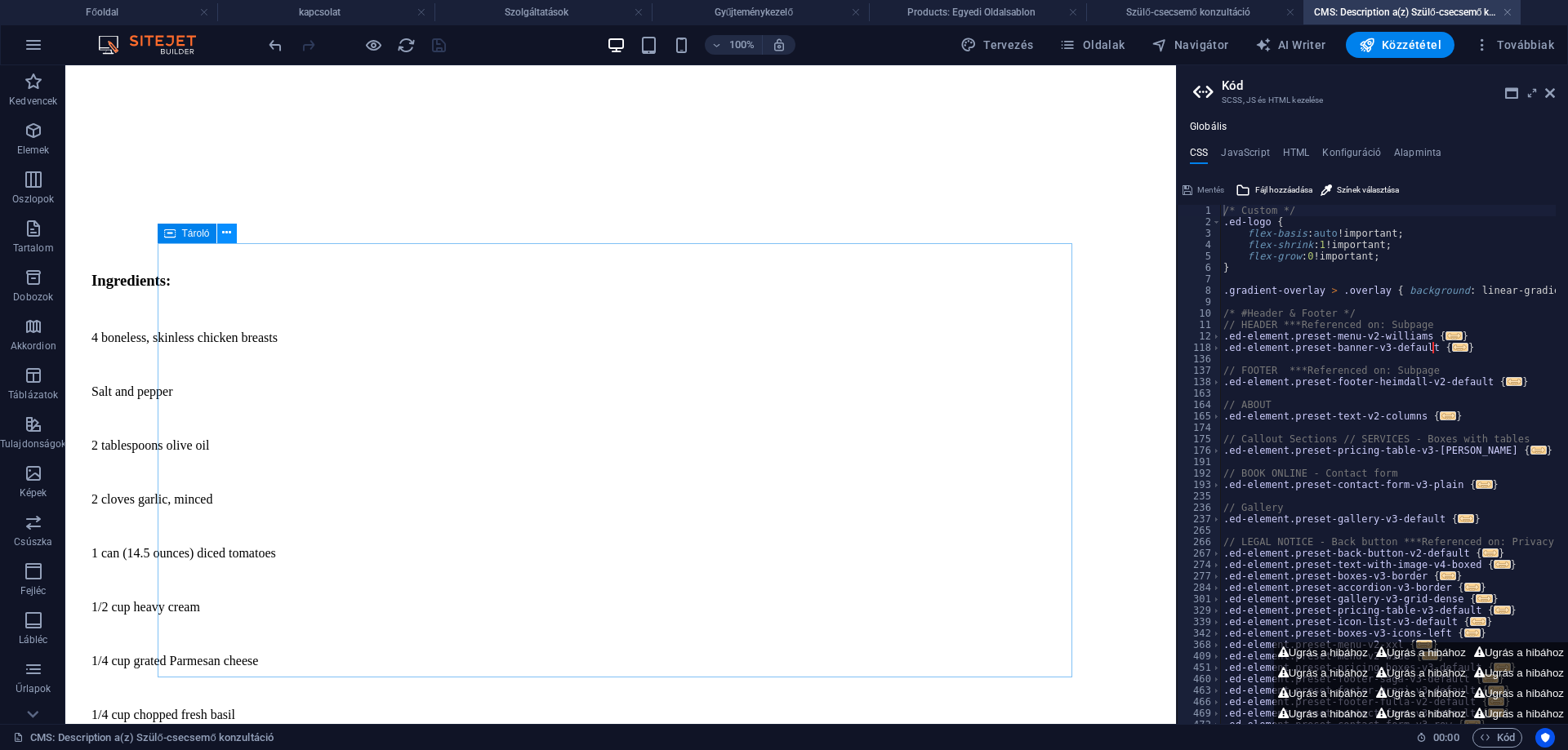
click at [229, 234] on icon at bounding box center [227, 232] width 9 height 17
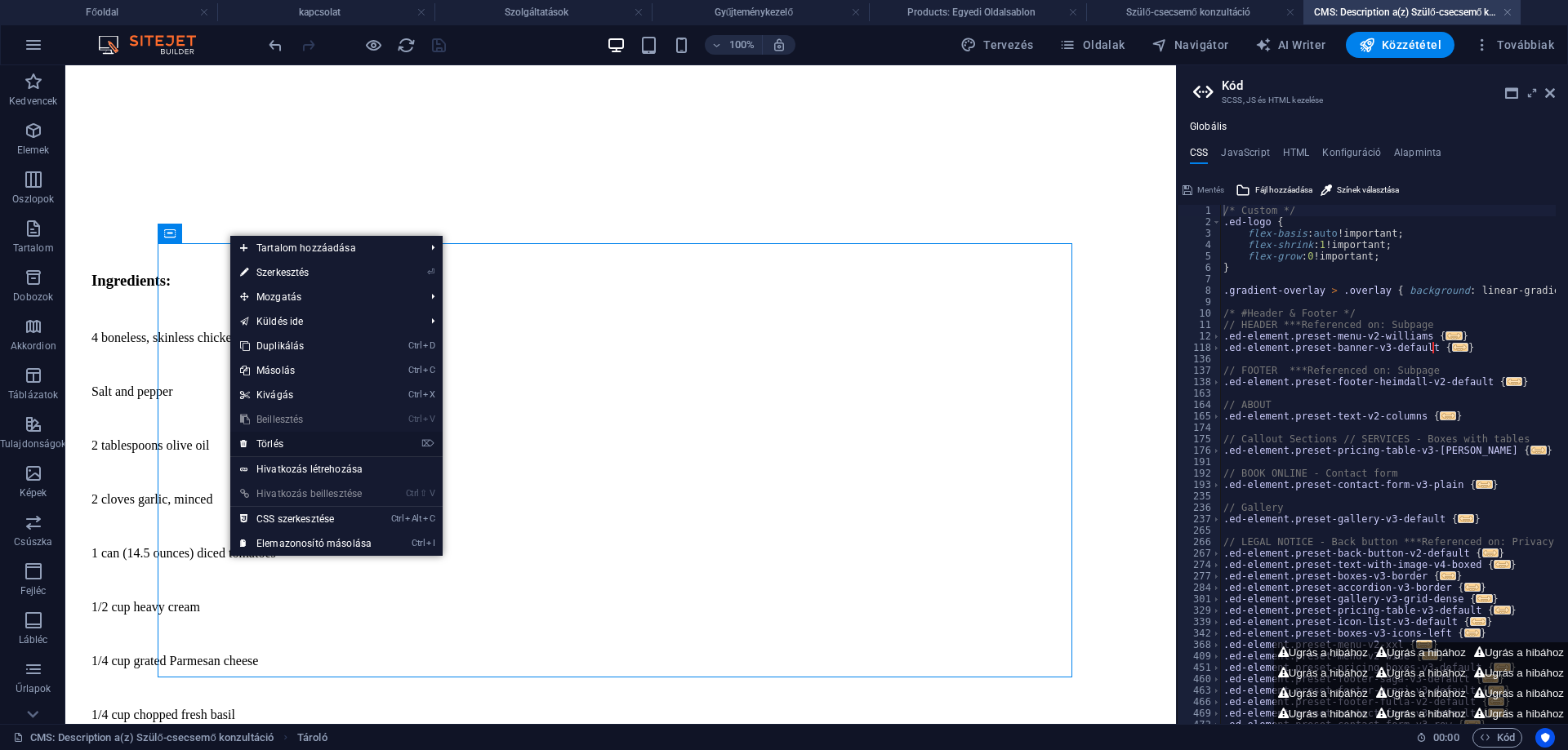
click at [268, 440] on link "⌦ Törlés" at bounding box center [306, 444] width 151 height 25
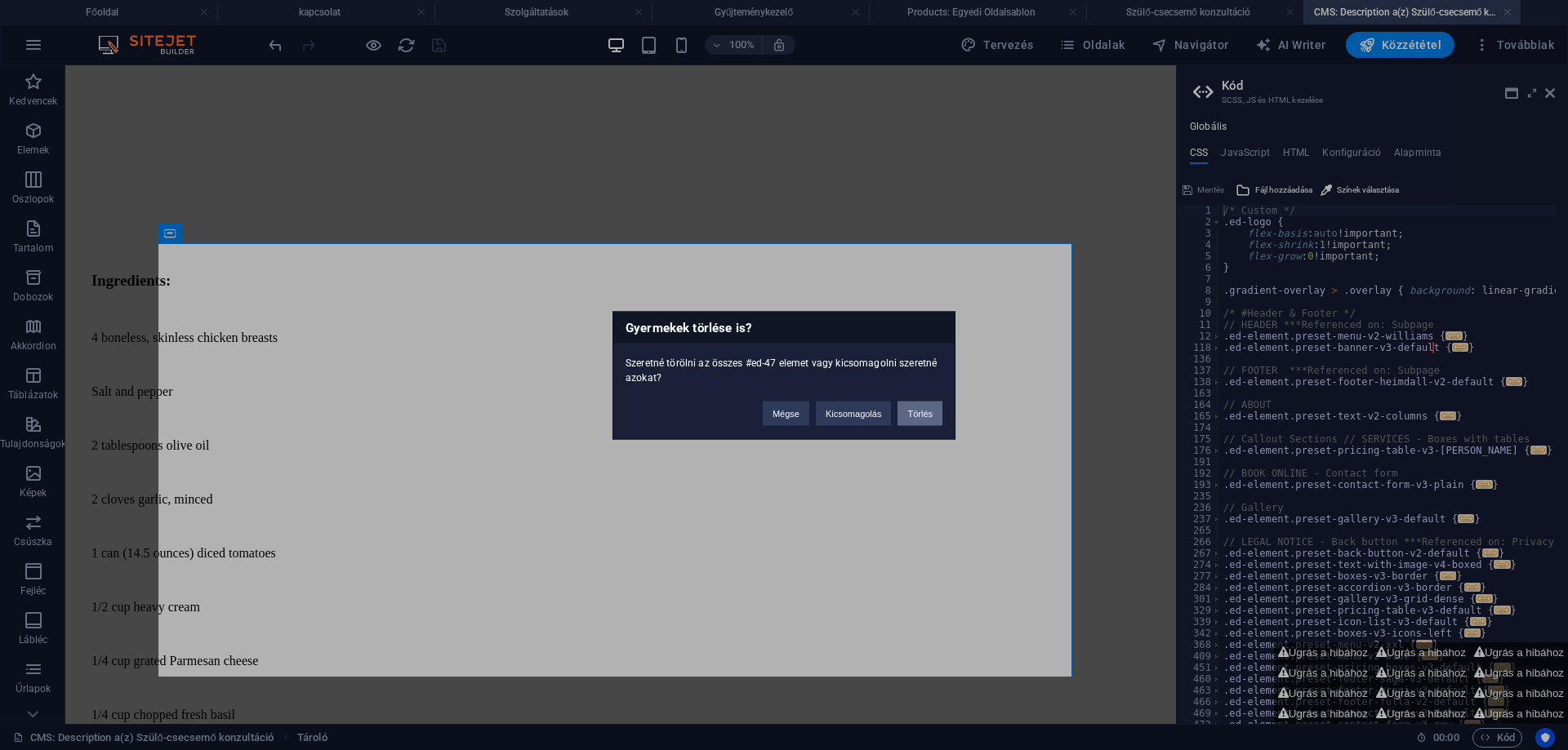
click at [921, 410] on button "Törlés" at bounding box center [919, 413] width 45 height 25
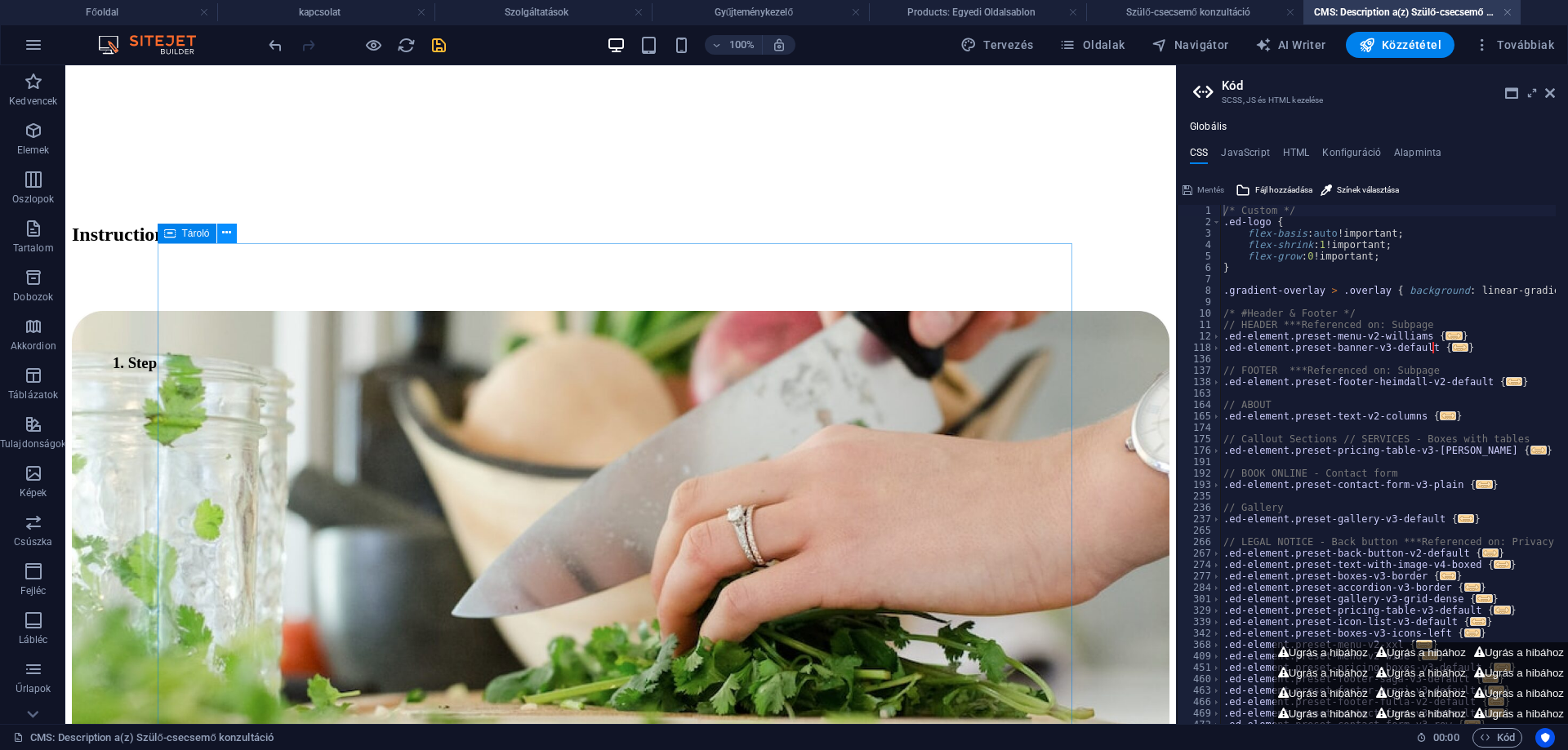
click at [227, 231] on icon at bounding box center [227, 232] width 9 height 17
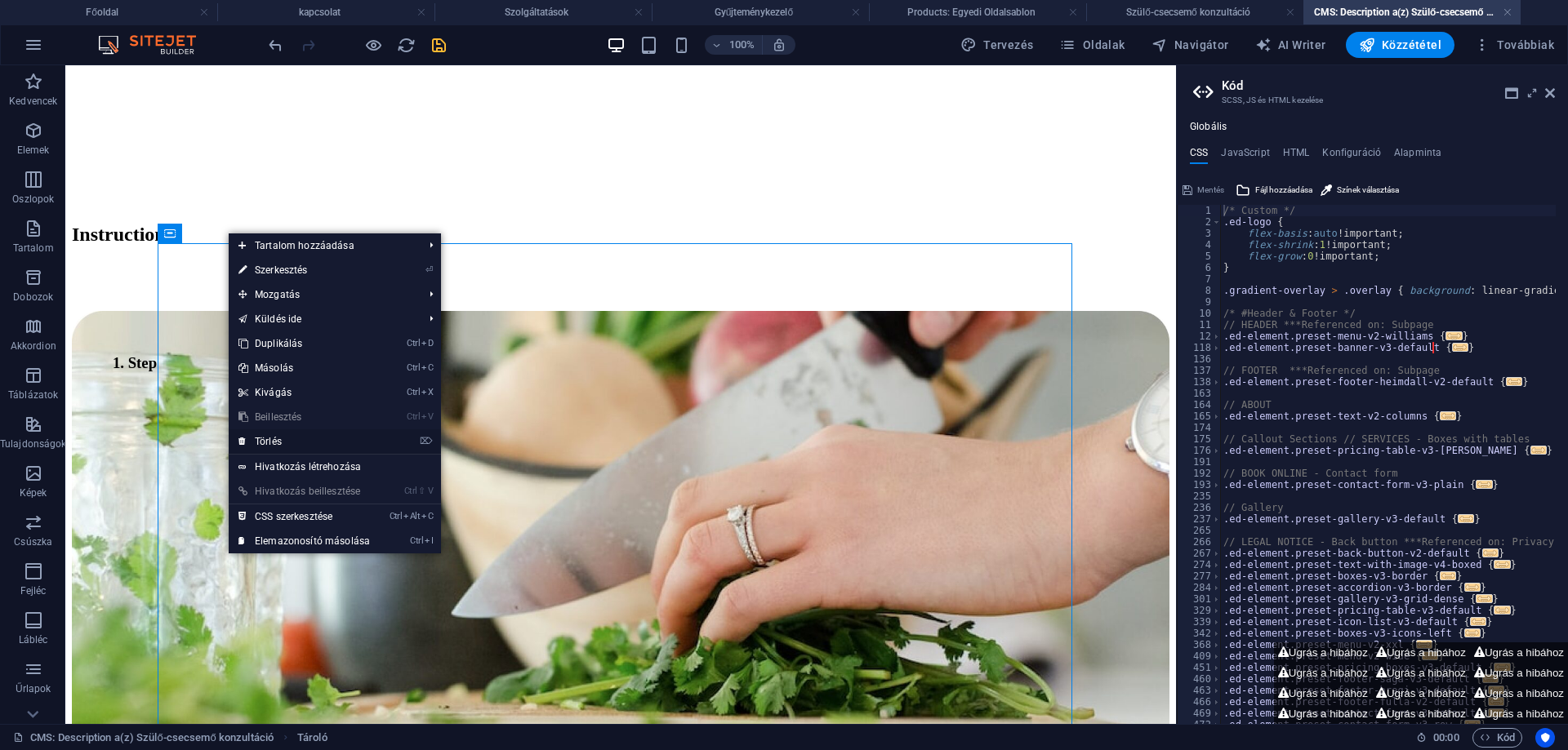
click at [282, 437] on link "⌦ Törlés" at bounding box center [304, 441] width 151 height 25
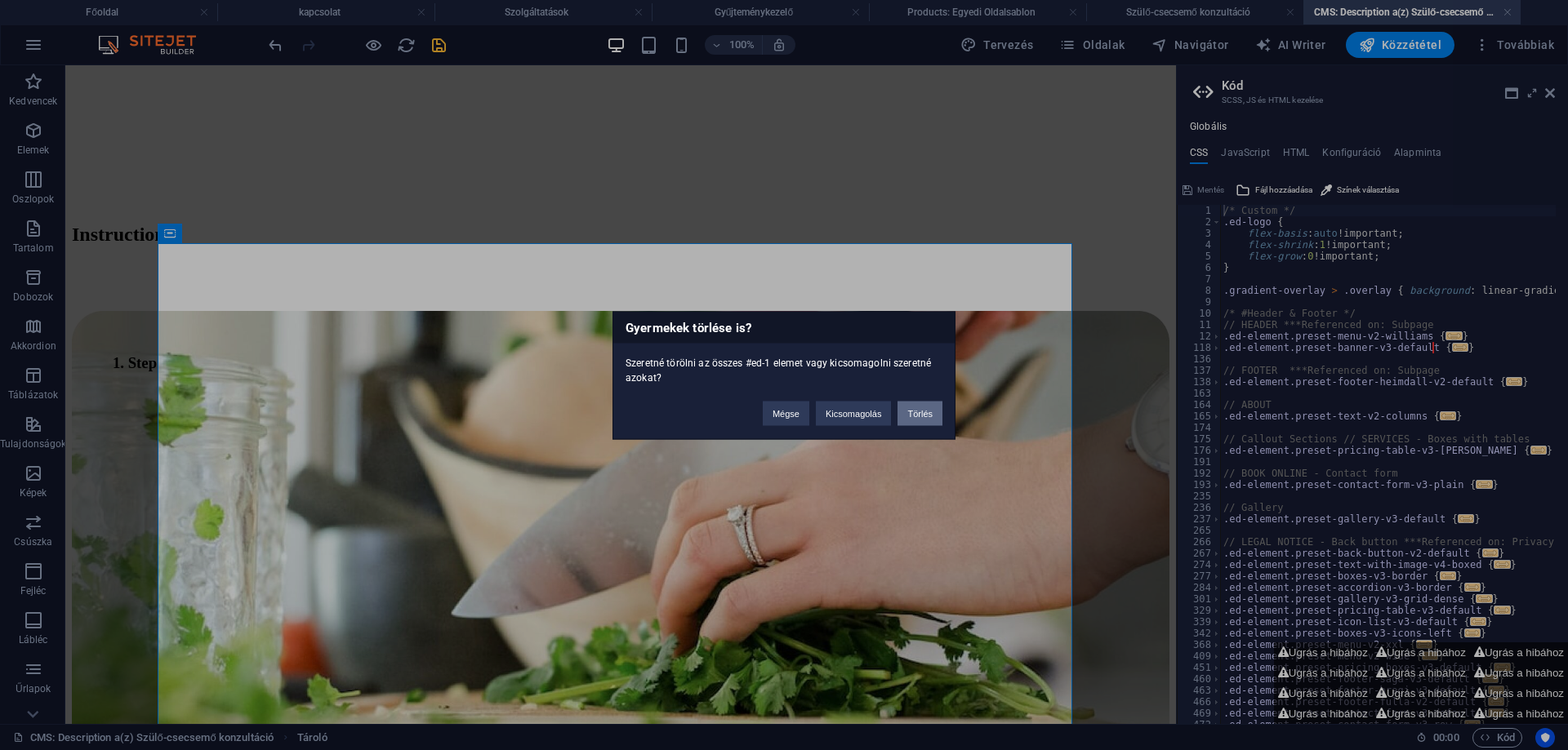
click at [929, 418] on button "Törlés" at bounding box center [919, 413] width 45 height 25
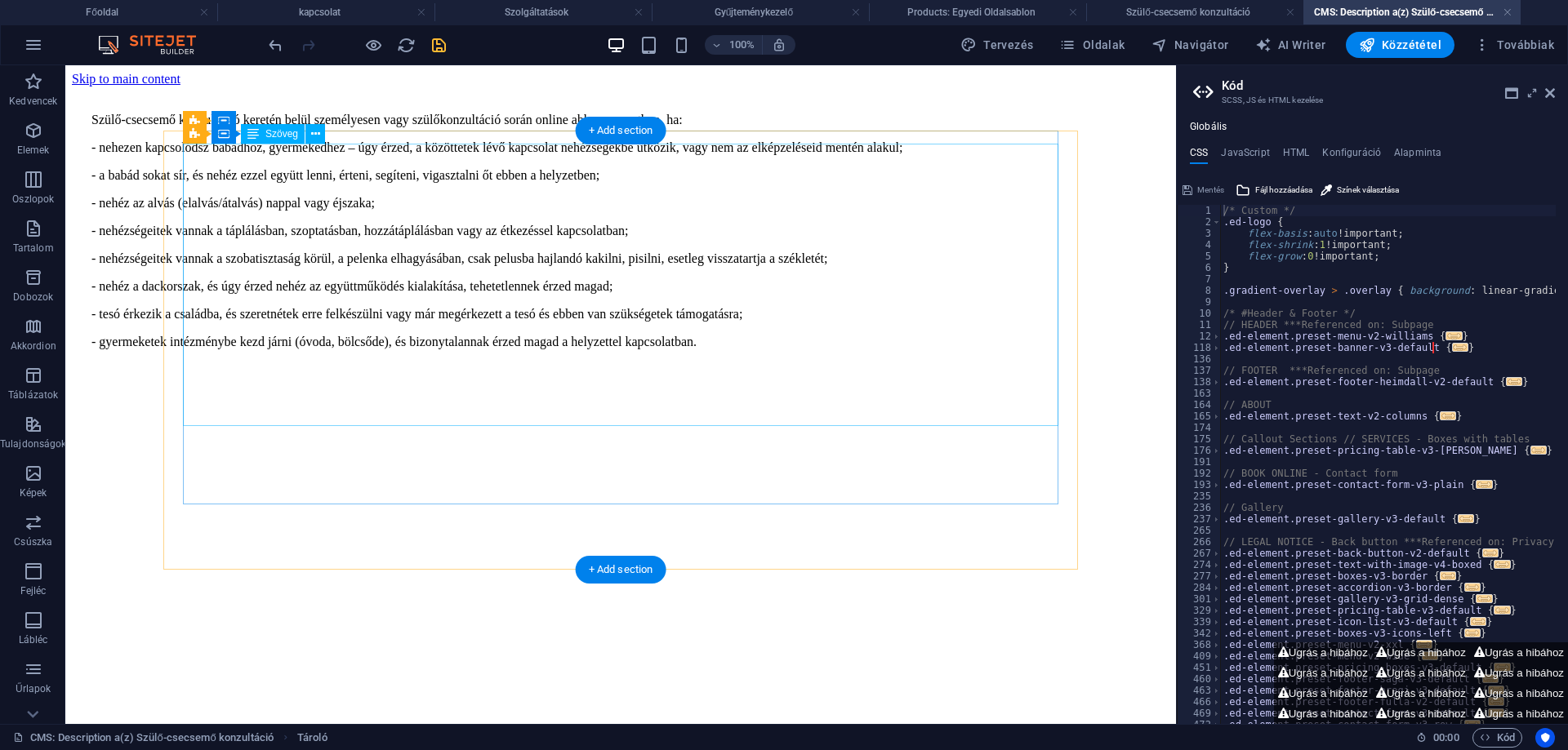
scroll to position [0, 0]
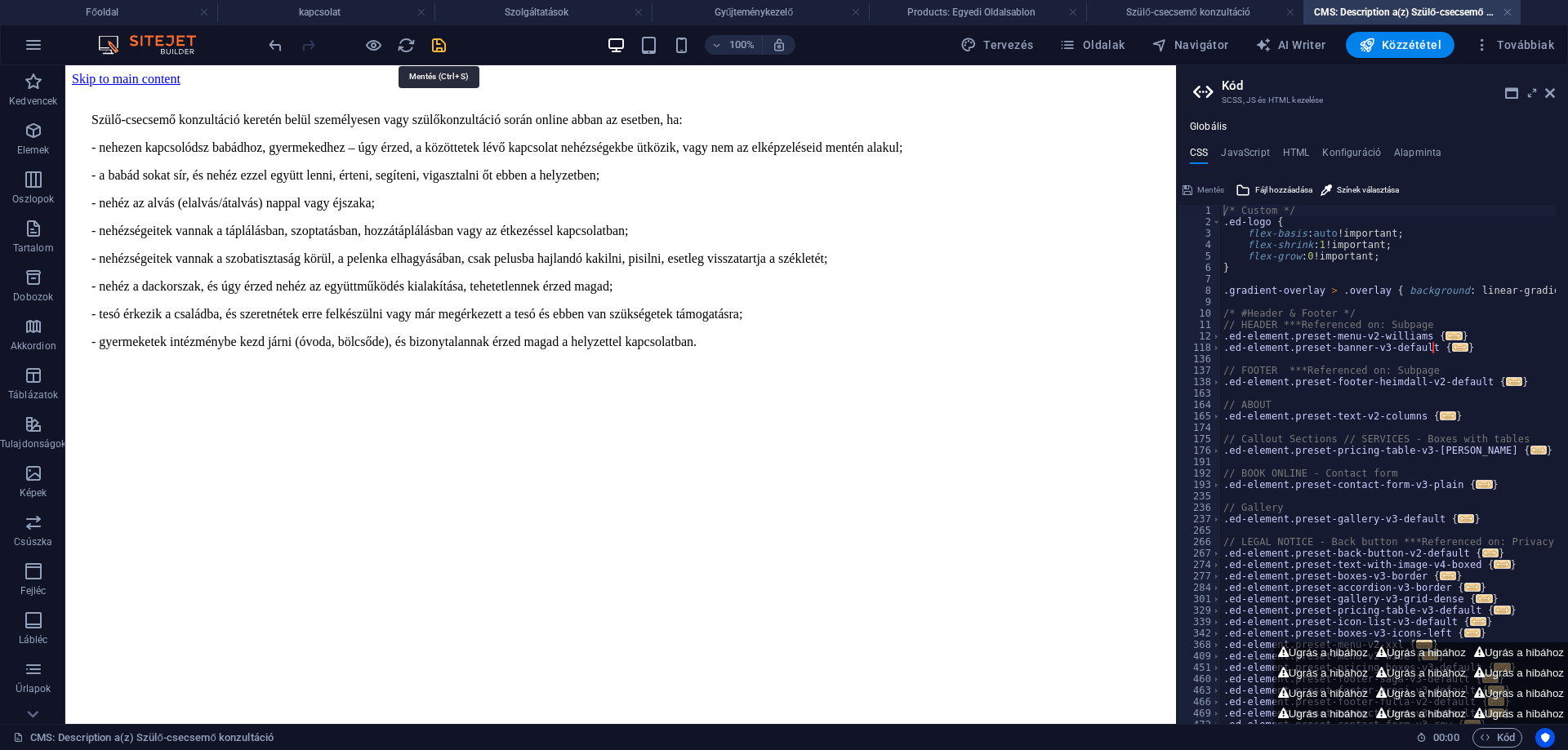
click at [438, 42] on icon "save" at bounding box center [438, 45] width 19 height 19
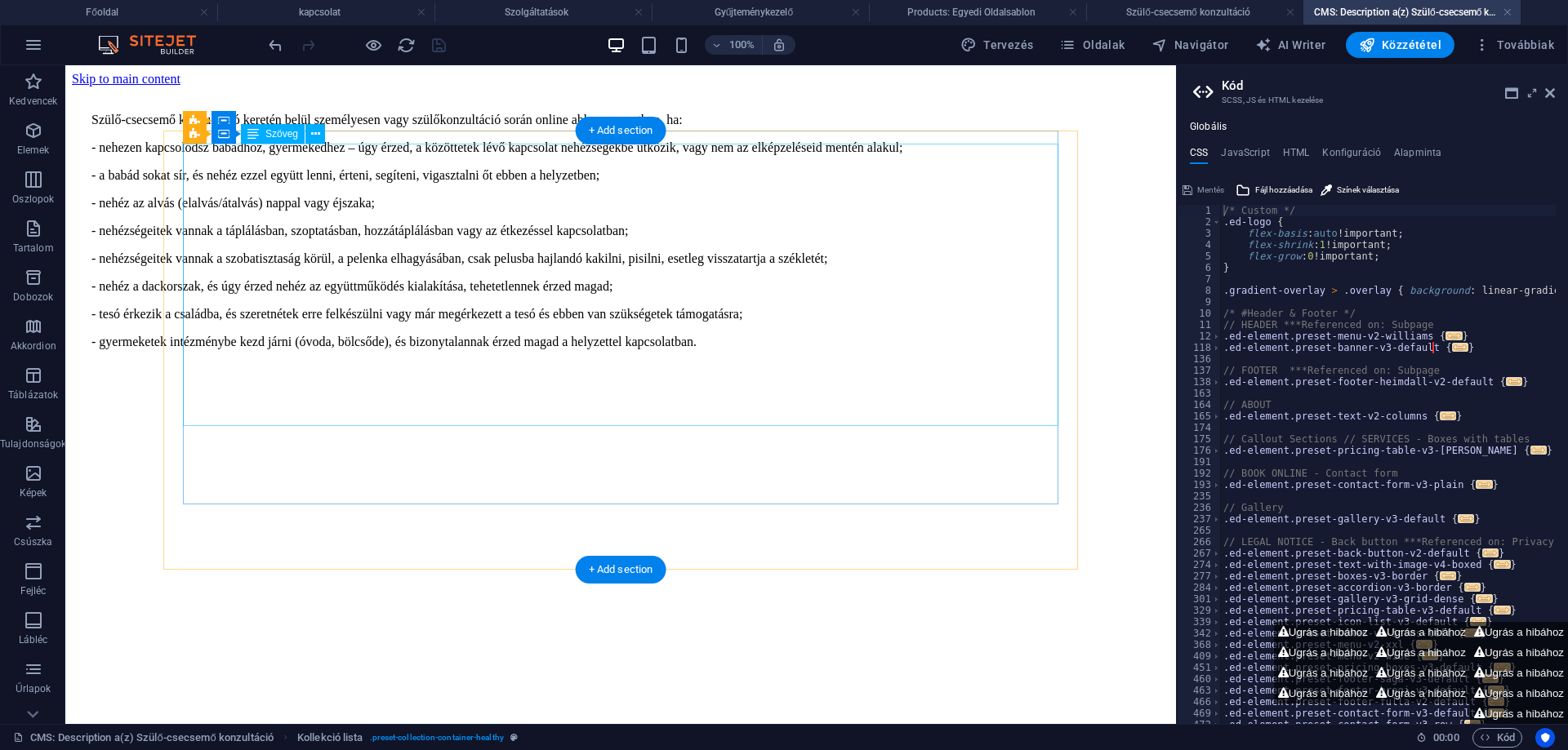
click at [925, 156] on div "Szülő-csecsemő konzultáció keretén belül személyesen vagy szülőkonzultáció sorá…" at bounding box center [620, 245] width 1058 height 264
click at [913, 153] on div "Szülő-csecsemő konzultáció keretén belül személyesen vagy szülőkonzultáció sorá…" at bounding box center [620, 245] width 1058 height 264
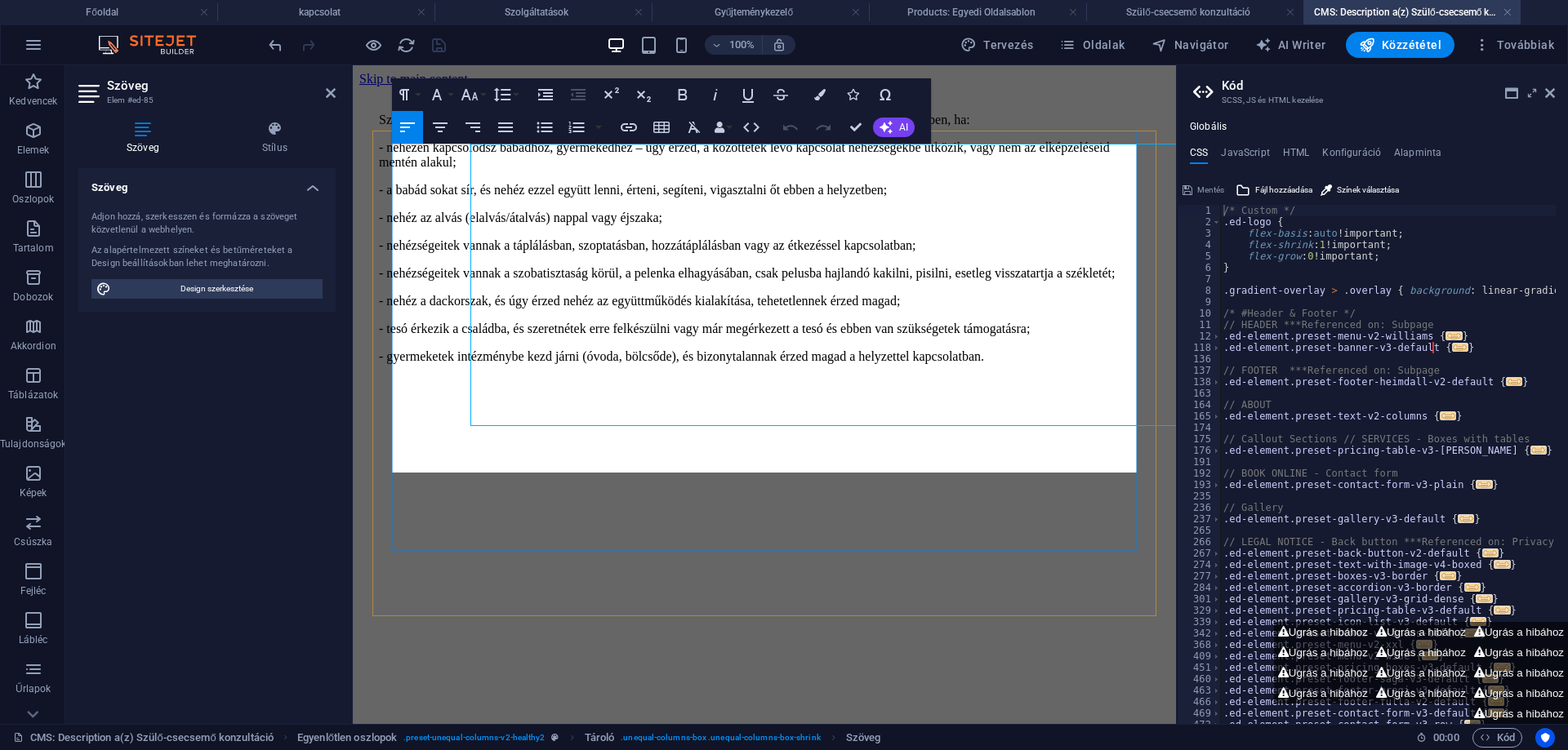
click at [913, 128] on p "Szülő-csecsemő konzultáció keretén belül személyesen vagy szülőkonzultáció sorá…" at bounding box center [765, 120] width 771 height 15
click at [1130, 128] on p "Szülő-csecsemő konzultáció keretén belül személyesen vagy szülőkonzultáció sorá…" at bounding box center [765, 120] width 771 height 15
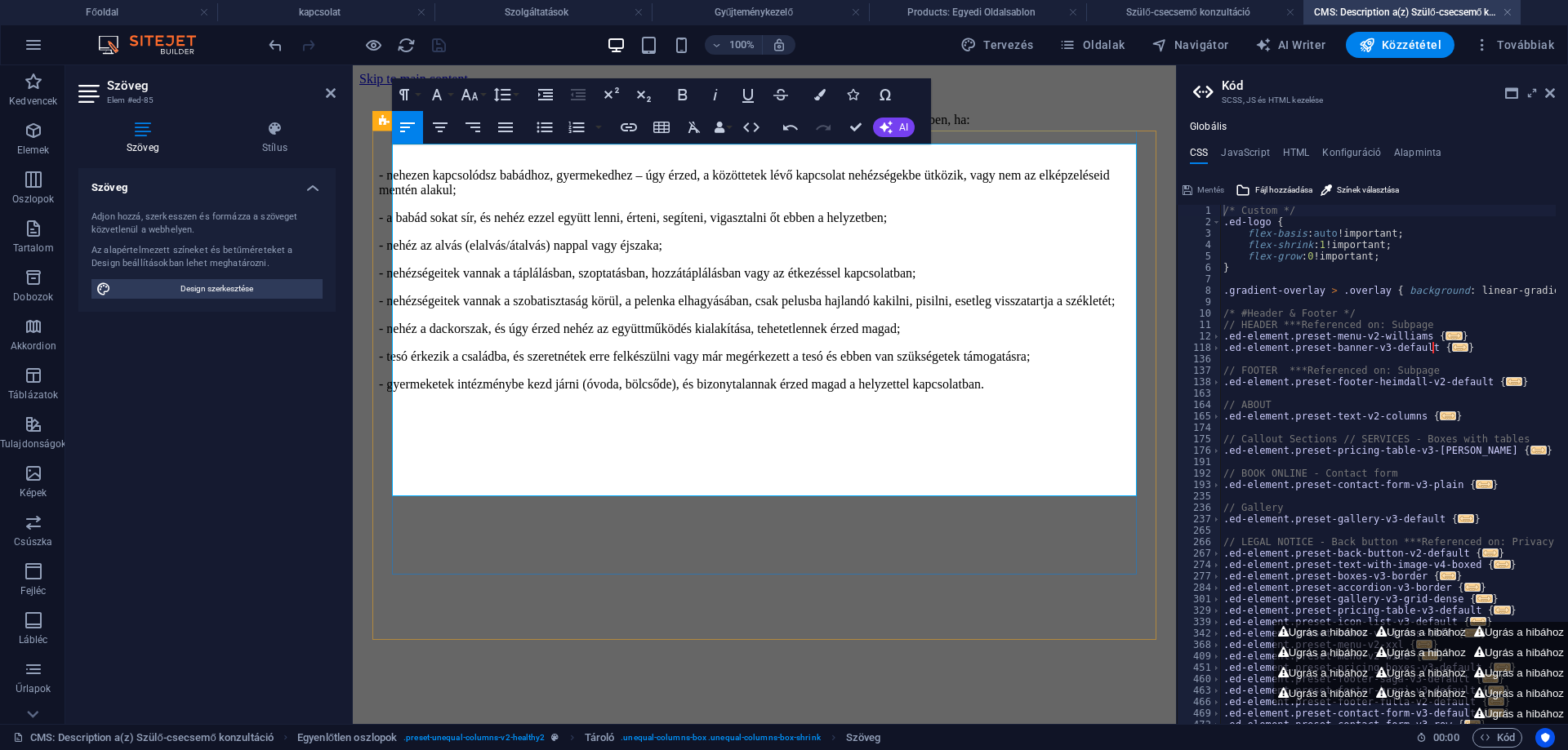
click at [435, 198] on p "- nehezen kapcsolódsz babádhoz, gyermekedhez – úgy érzed, a közöttetek lévő kap…" at bounding box center [765, 183] width 771 height 29
click at [999, 97] on div "Szülő-csecsemő konzultáció keretén belül személyesen vagy szülőkonzultáció sorá…" at bounding box center [764, 331] width 810 height 489
drag, startPoint x: 575, startPoint y: 324, endPoint x: 565, endPoint y: 338, distance: 17.2
click at [576, 309] on p "- nehézségeitek vannak a szobatisztaság körül, a pelenka elhagyásában, csak pel…" at bounding box center [765, 301] width 771 height 15
click at [363, 173] on div "Szülő-csecsemő konzultáció keretén belül személyesen vagy szülőkonzultáció sorá…" at bounding box center [764, 331] width 810 height 489
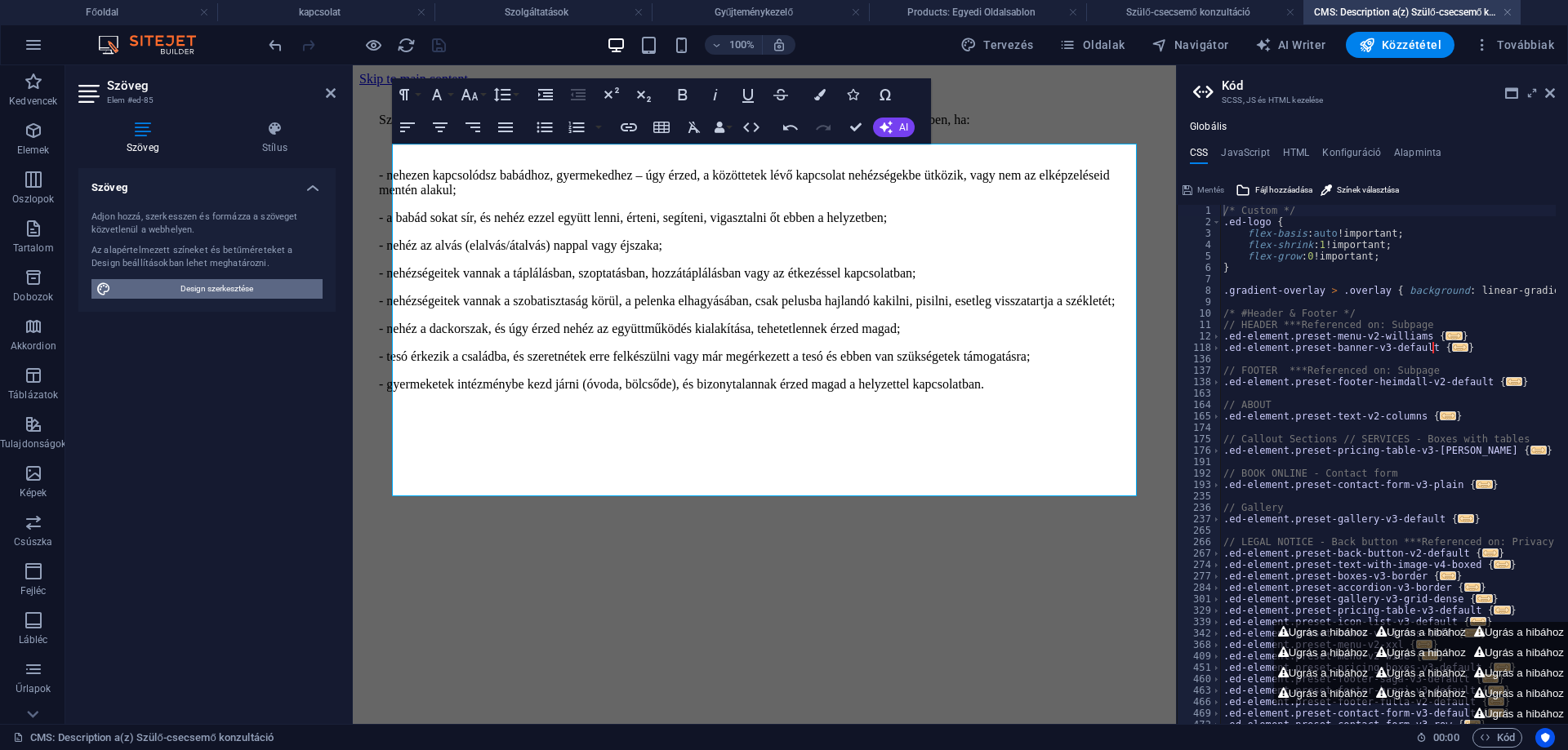
click at [211, 288] on span "Design szerkesztése" at bounding box center [216, 288] width 201 height 19
select select "px"
select select "400"
select select "px"
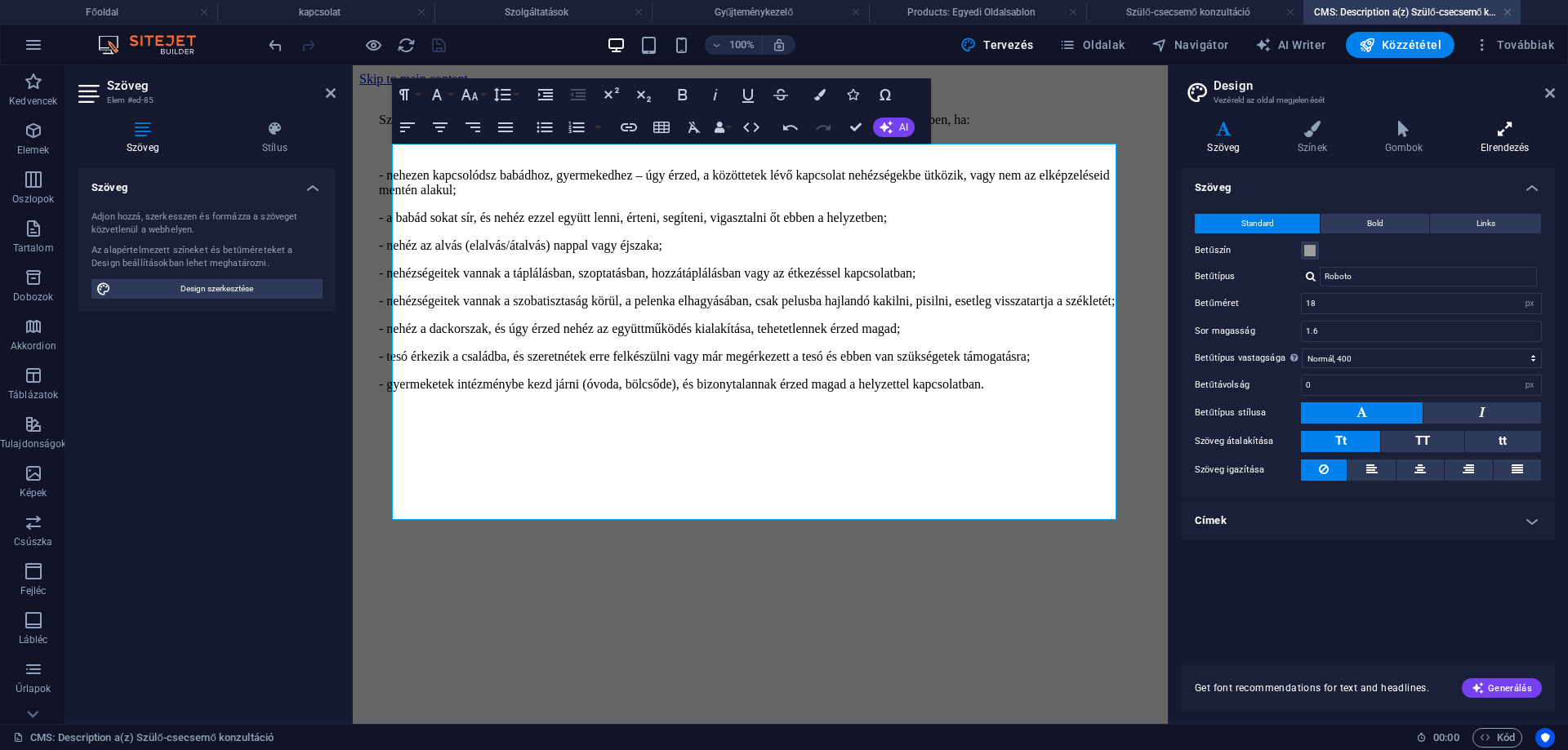
click at [1508, 141] on h4 "Elrendezés" at bounding box center [1504, 139] width 99 height 35
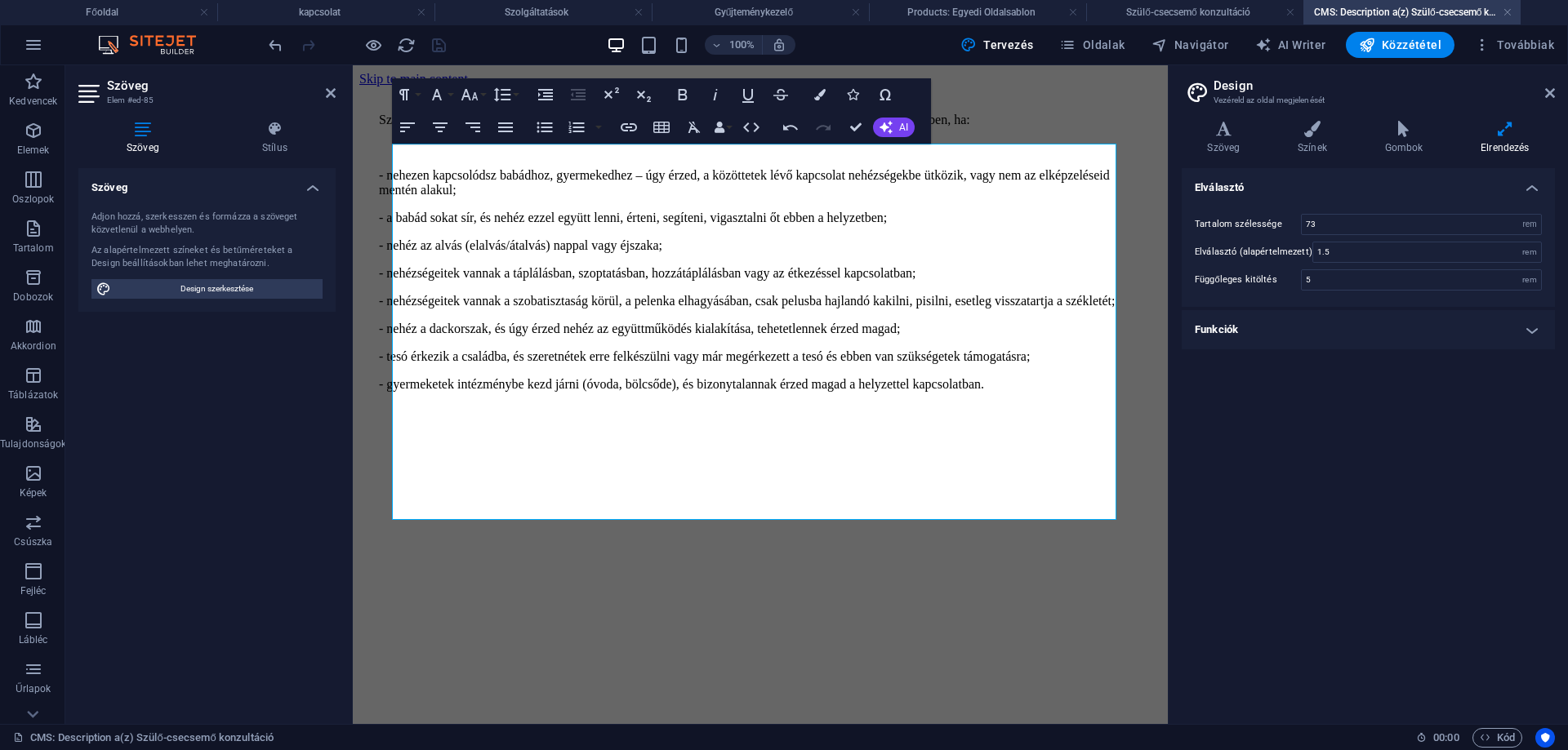
click at [997, 100] on div "Szülő-csecsemő konzultáció keretén belül személyesen vagy szülőkonzultáció sorá…" at bounding box center [760, 331] width 802 height 489
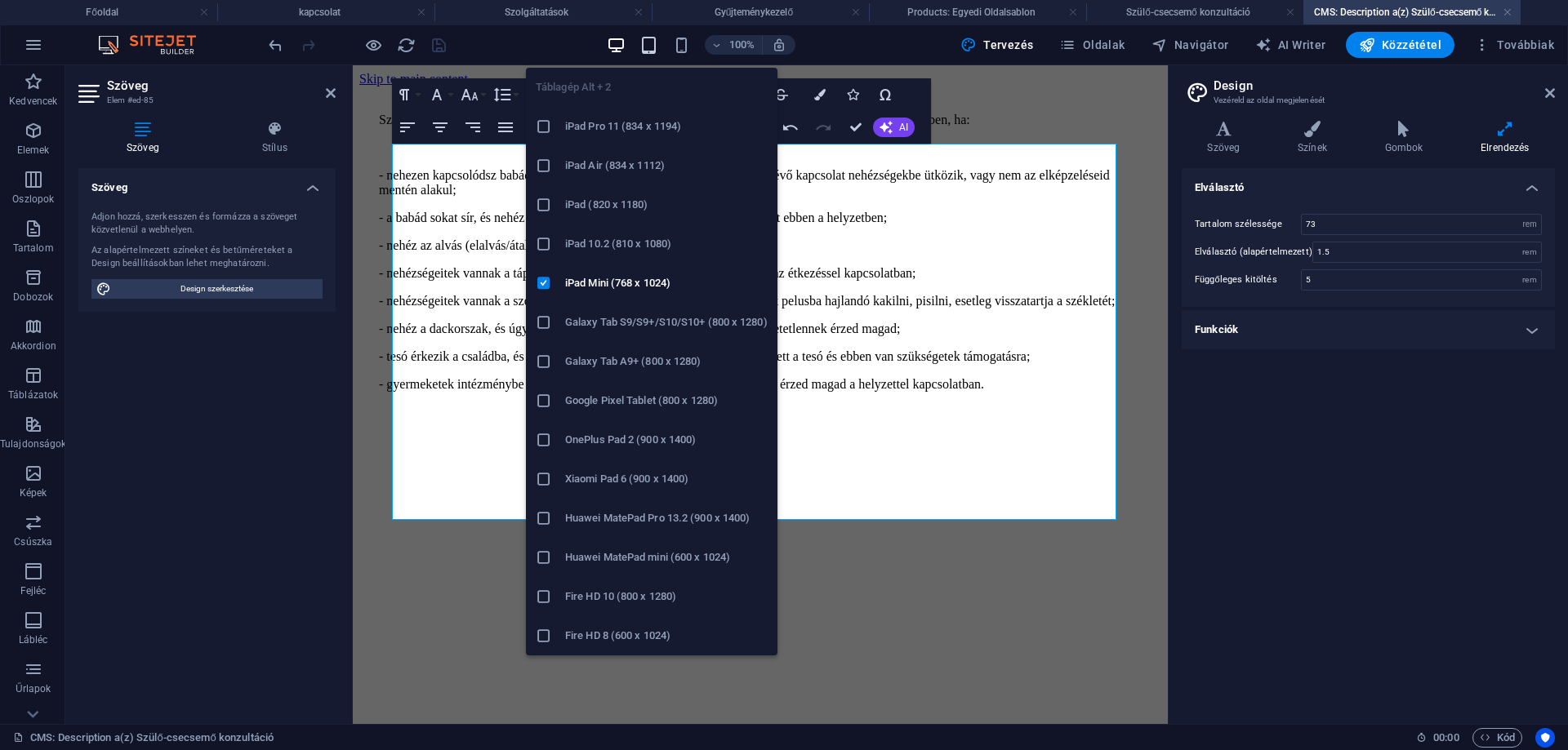
click at [655, 36] on icon "button" at bounding box center [648, 45] width 19 height 19
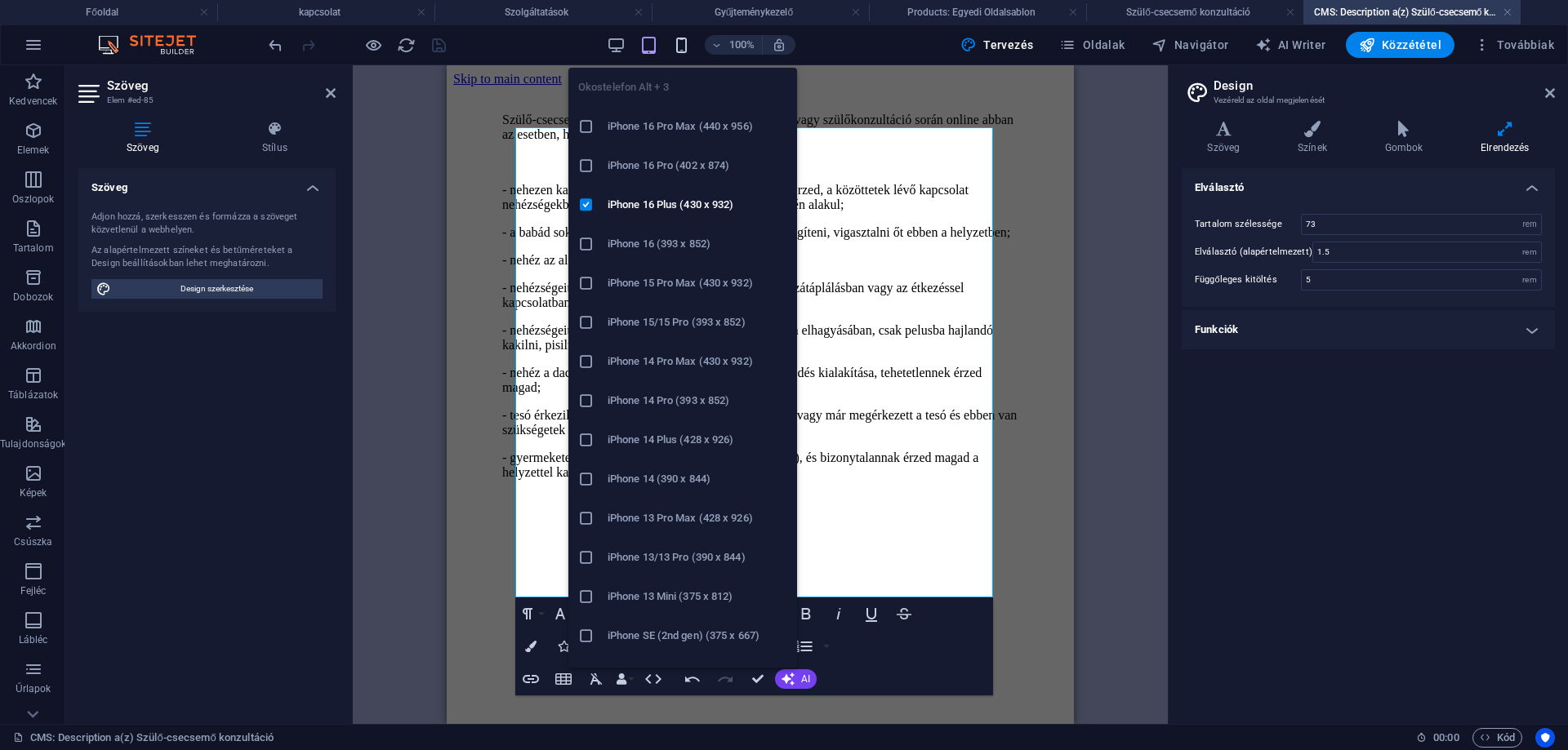
click at [681, 46] on icon "button" at bounding box center [681, 45] width 19 height 19
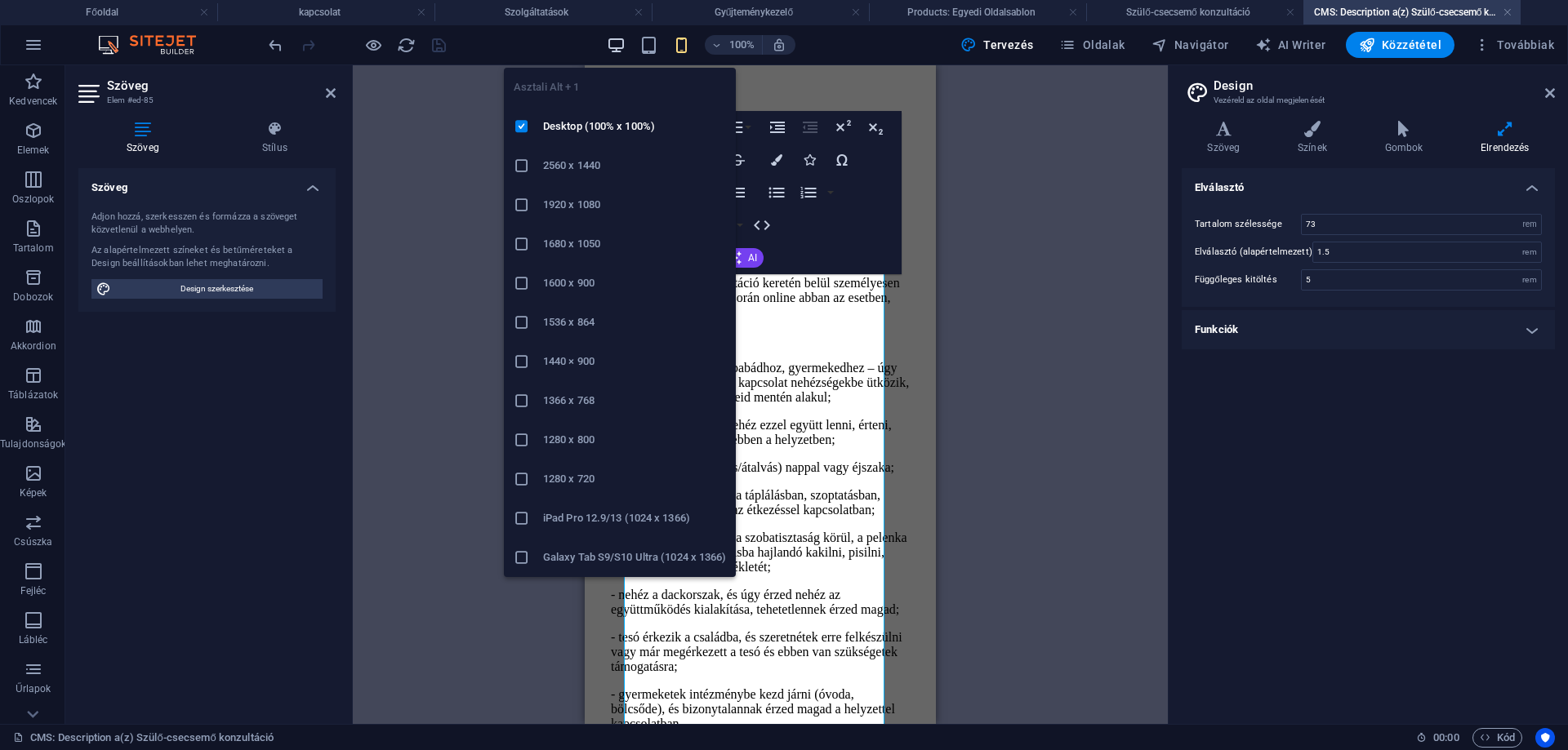
click at [619, 43] on icon "button" at bounding box center [616, 45] width 19 height 19
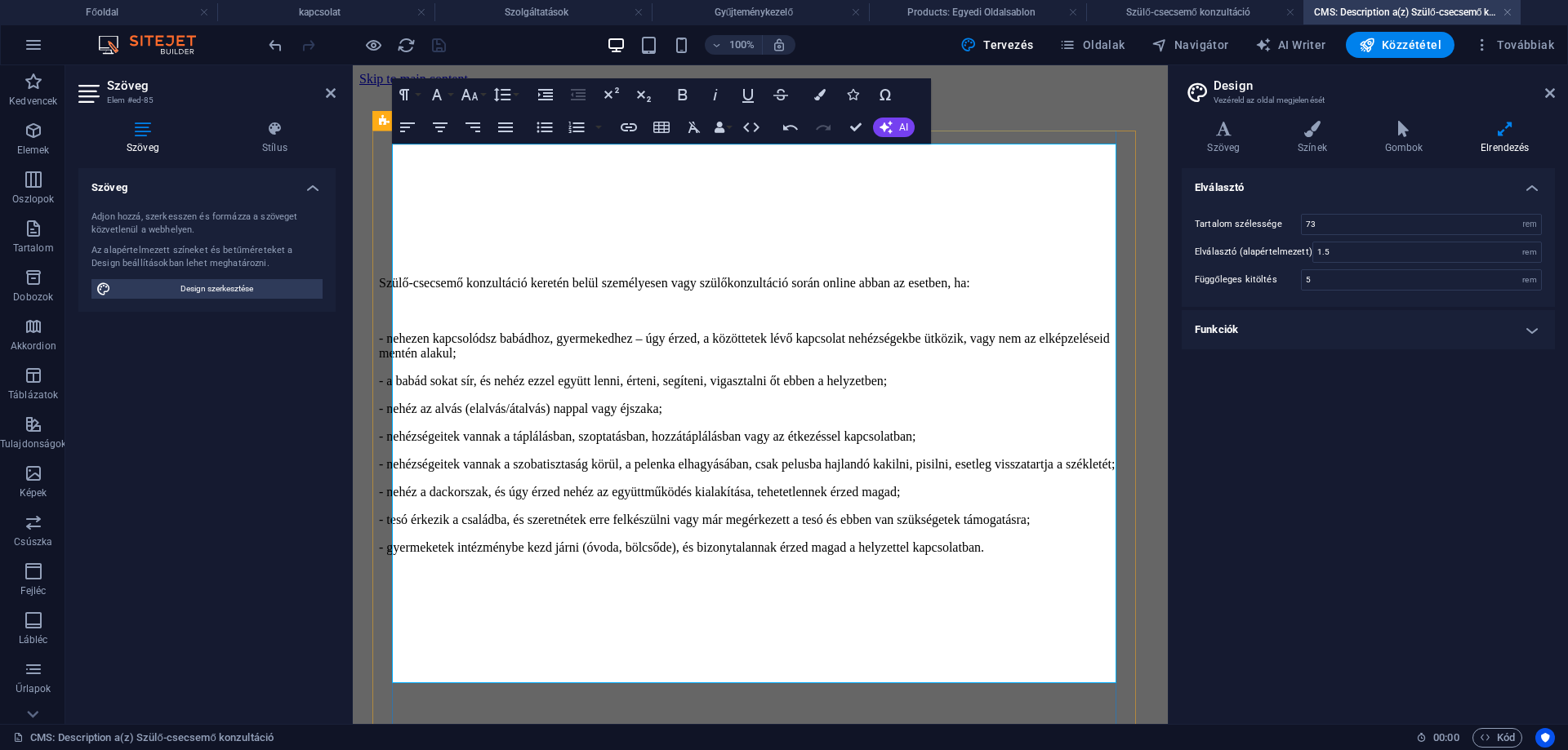
click at [550, 233] on div "Szülő-csecsemő konzultáció keretén belül személyesen vagy szülőkonzultáció sorá…" at bounding box center [760, 341] width 763 height 483
click at [362, 199] on div "Szülő-csecsemő konzultáció keretén belül személyesen vagy szülőkonzultáció sorá…" at bounding box center [760, 413] width 802 height 653
click at [394, 291] on p "Szülő-csecsemő konzultáció keretén belül személyesen vagy szülőkonzultáció sorá…" at bounding box center [760, 283] width 763 height 15
click at [277, 46] on icon "undo" at bounding box center [275, 45] width 19 height 19
click at [276, 43] on icon "undo" at bounding box center [275, 45] width 19 height 19
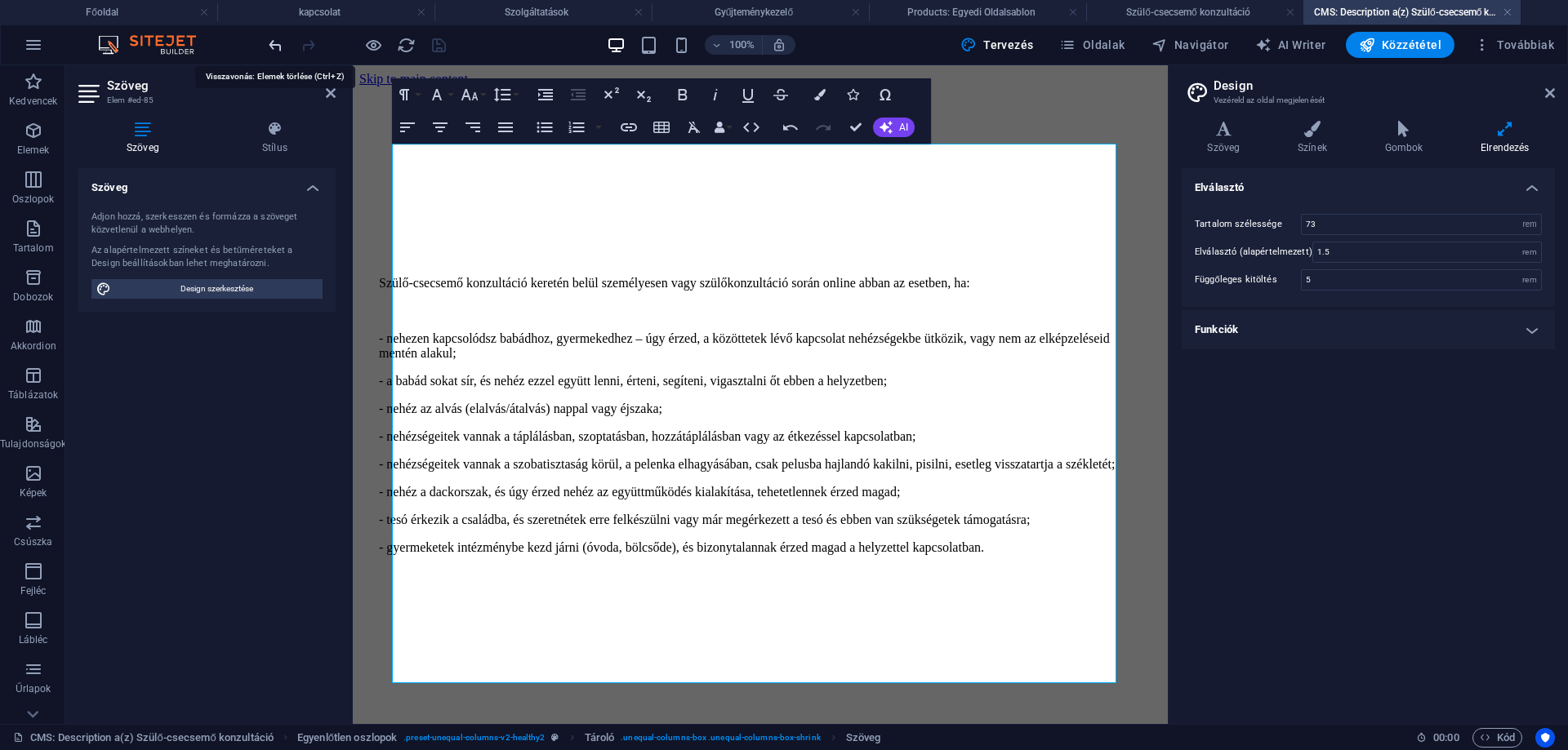
click at [273, 44] on icon "undo" at bounding box center [275, 45] width 19 height 19
click at [272, 43] on icon "undo" at bounding box center [275, 45] width 19 height 19
click at [272, 41] on icon "undo" at bounding box center [275, 45] width 19 height 19
click at [404, 43] on icon "reload" at bounding box center [406, 45] width 19 height 19
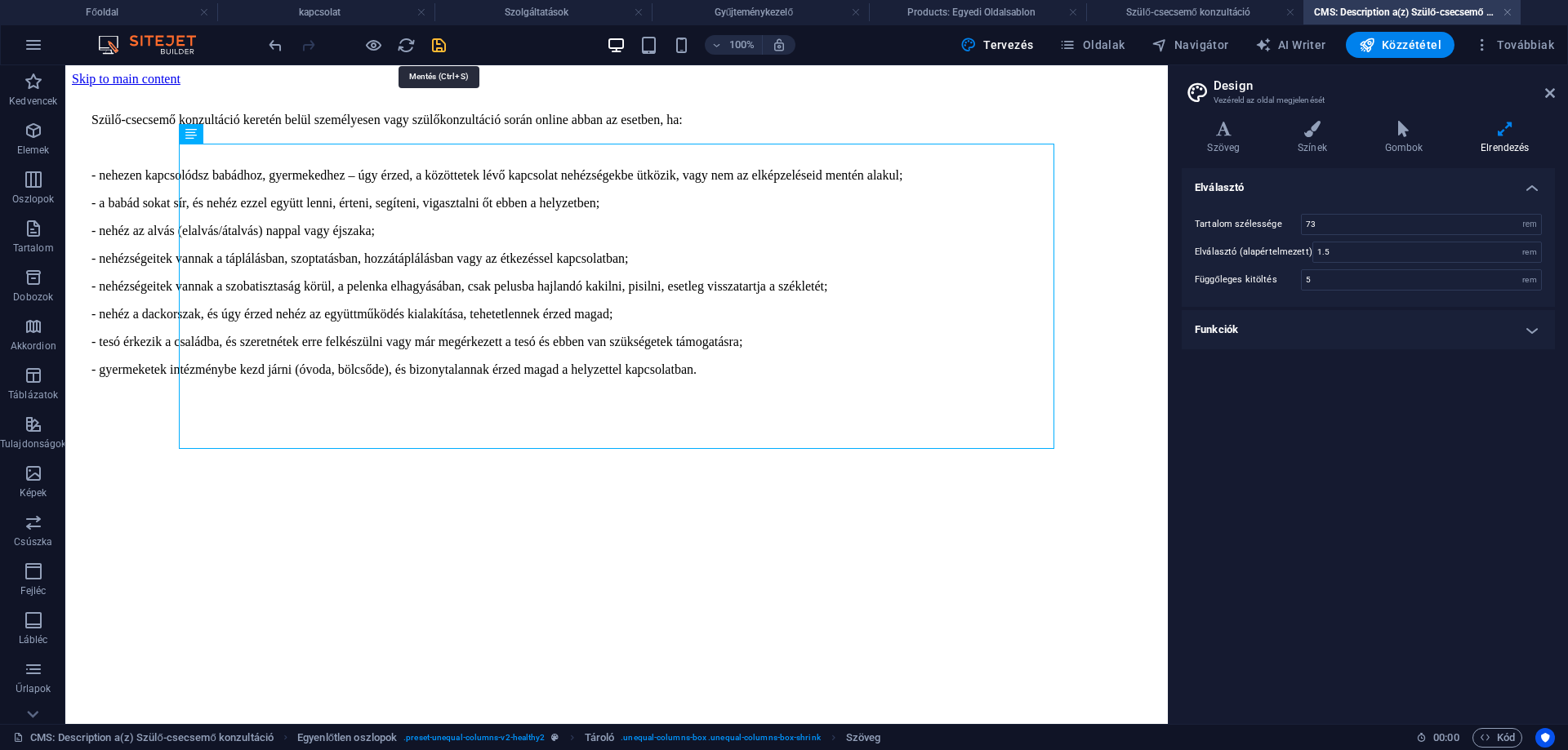
drag, startPoint x: 443, startPoint y: 42, endPoint x: 317, endPoint y: 61, distance: 127.4
click at [443, 42] on icon "save" at bounding box center [438, 45] width 19 height 19
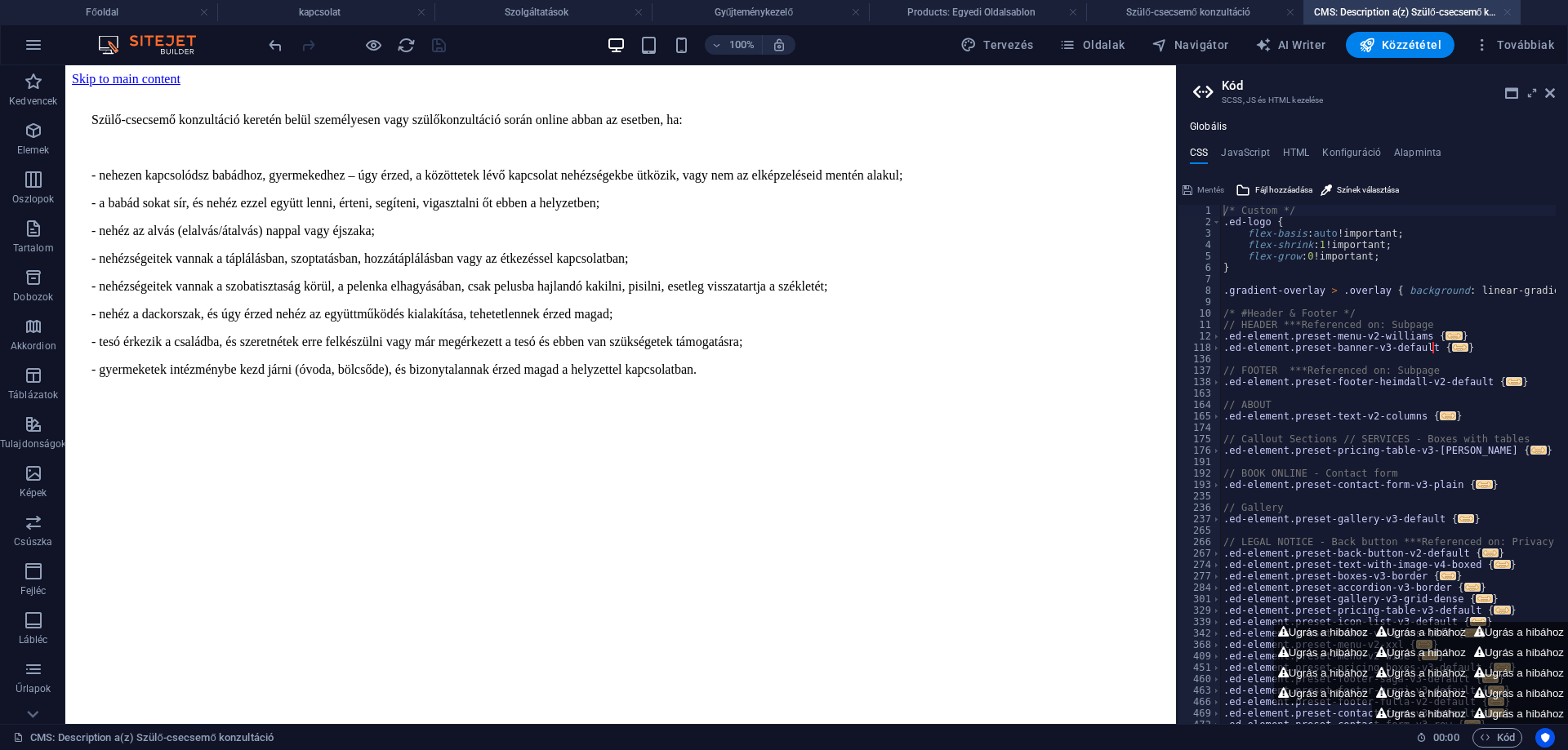
click at [1508, 12] on link at bounding box center [1507, 12] width 10 height 15
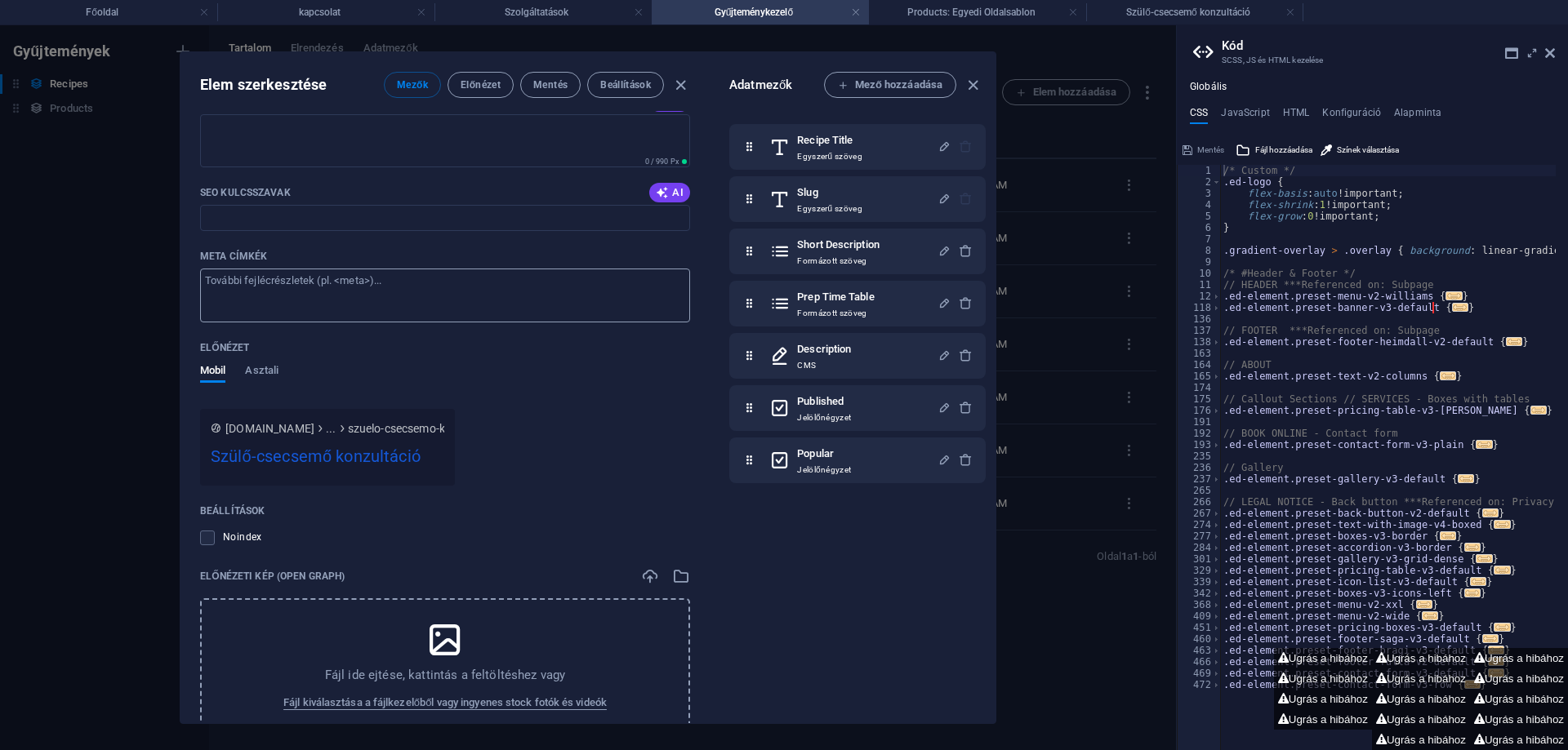
scroll to position [1138, 0]
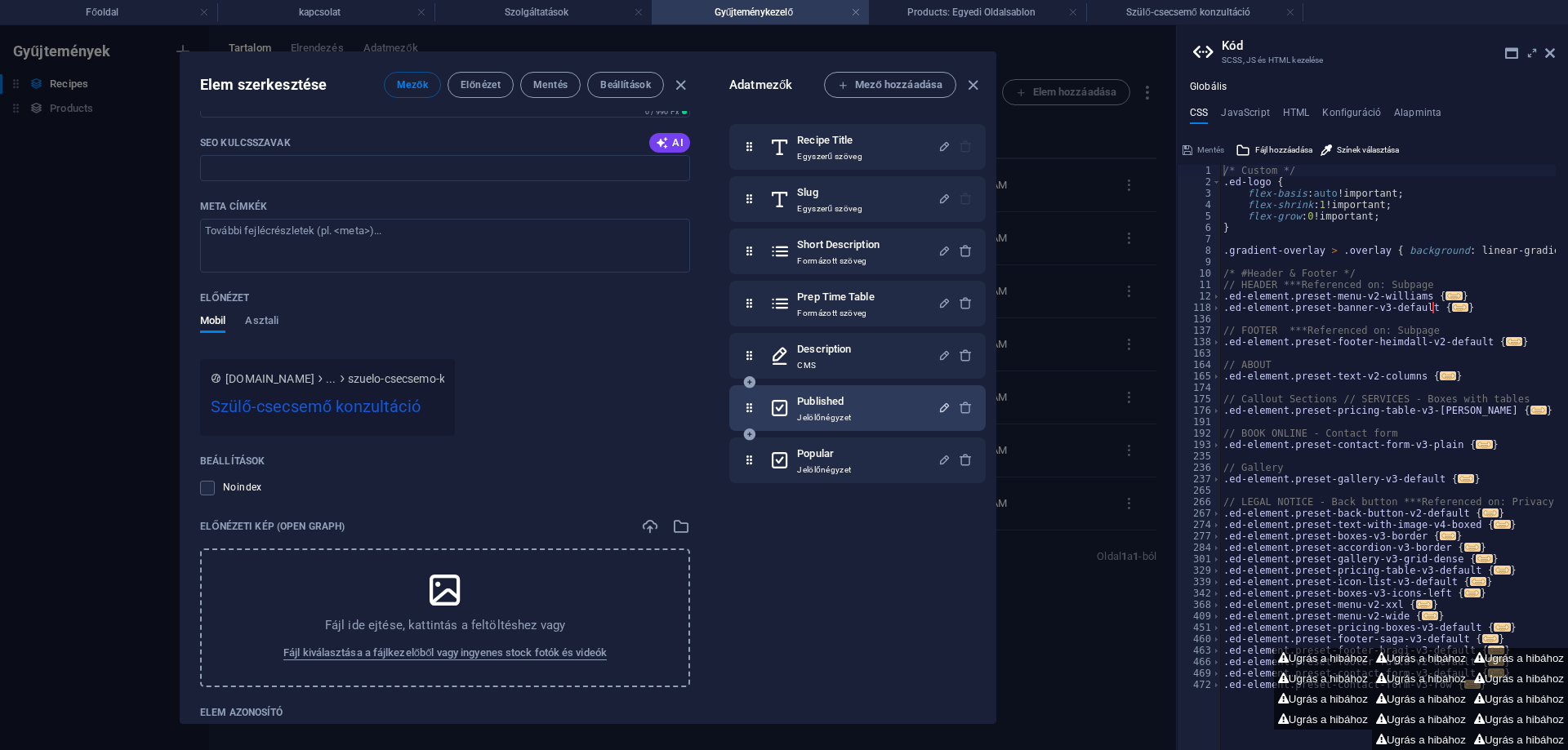
click at [938, 406] on icon "button" at bounding box center [944, 407] width 14 height 14
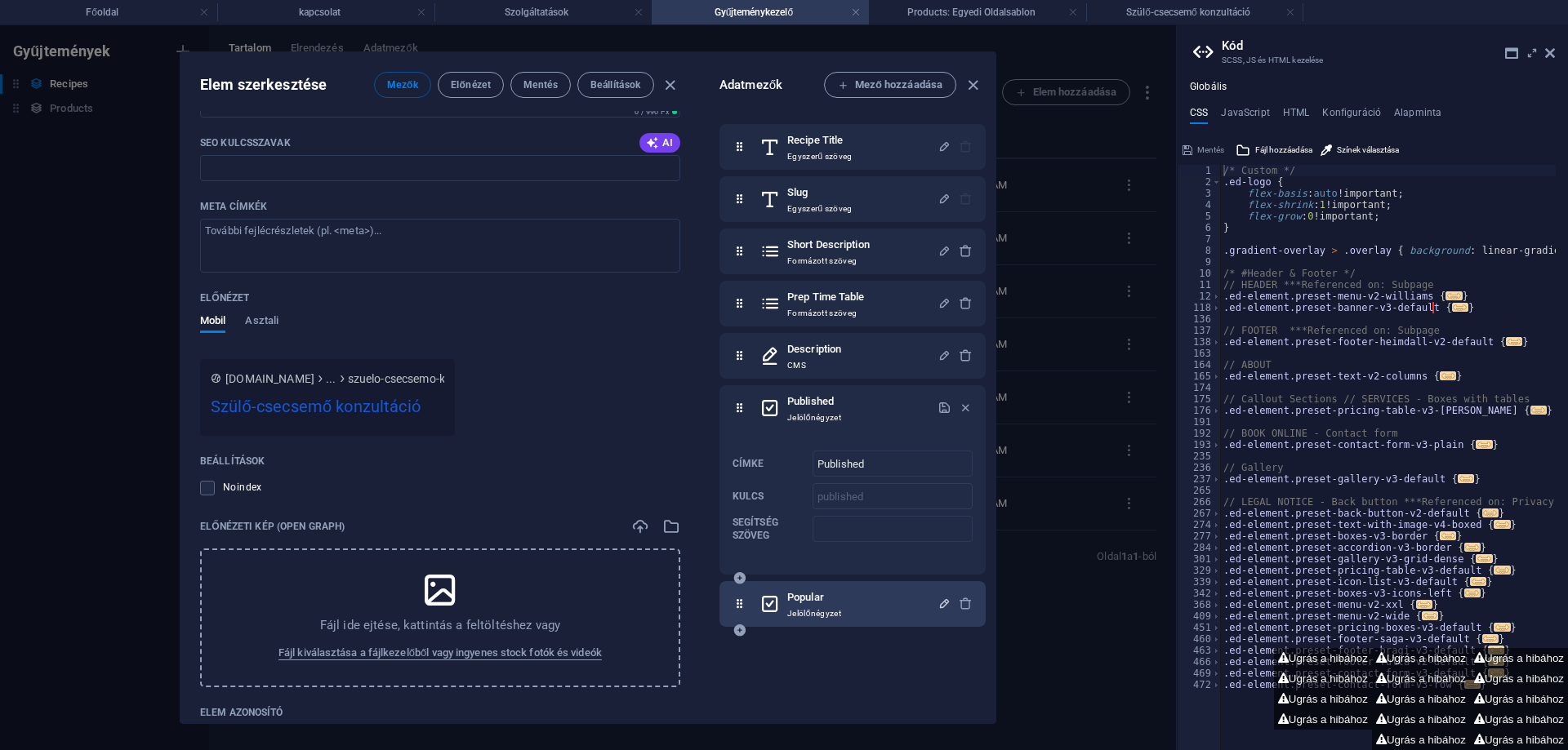
click at [941, 601] on icon "button" at bounding box center [944, 603] width 14 height 14
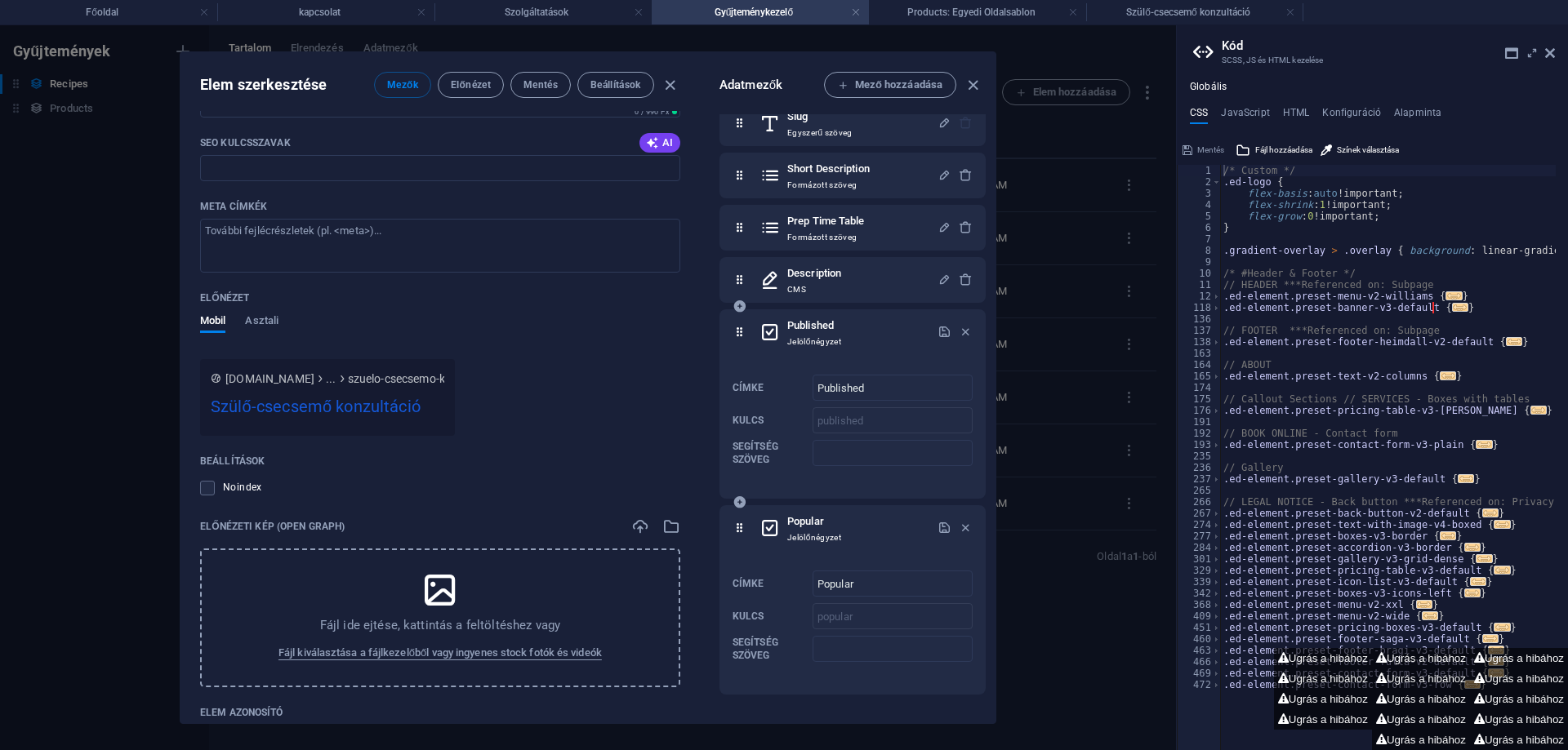
scroll to position [0, 0]
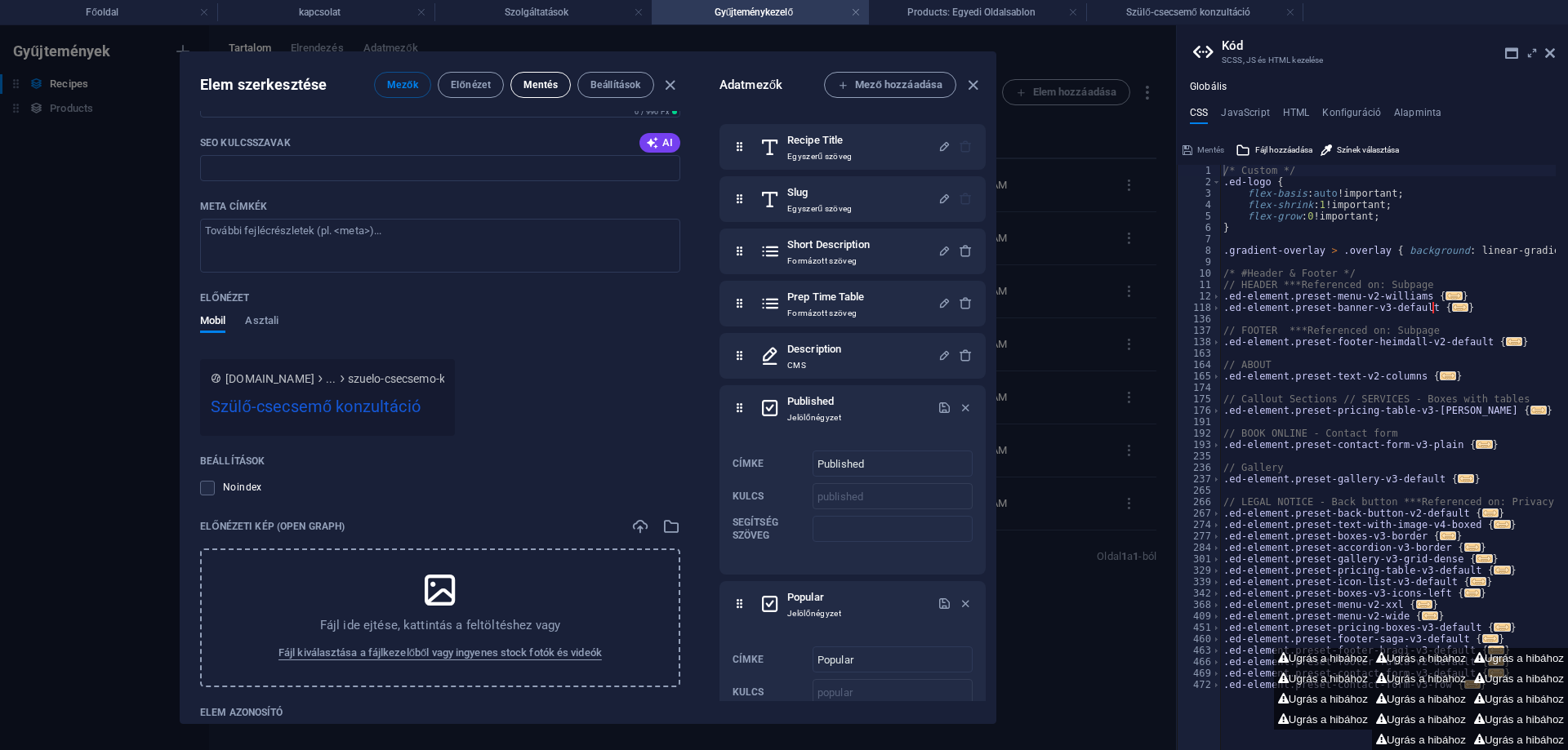
click at [536, 79] on span "Mentés" at bounding box center [541, 85] width 35 height 13
click at [970, 85] on icon "button" at bounding box center [973, 85] width 19 height 19
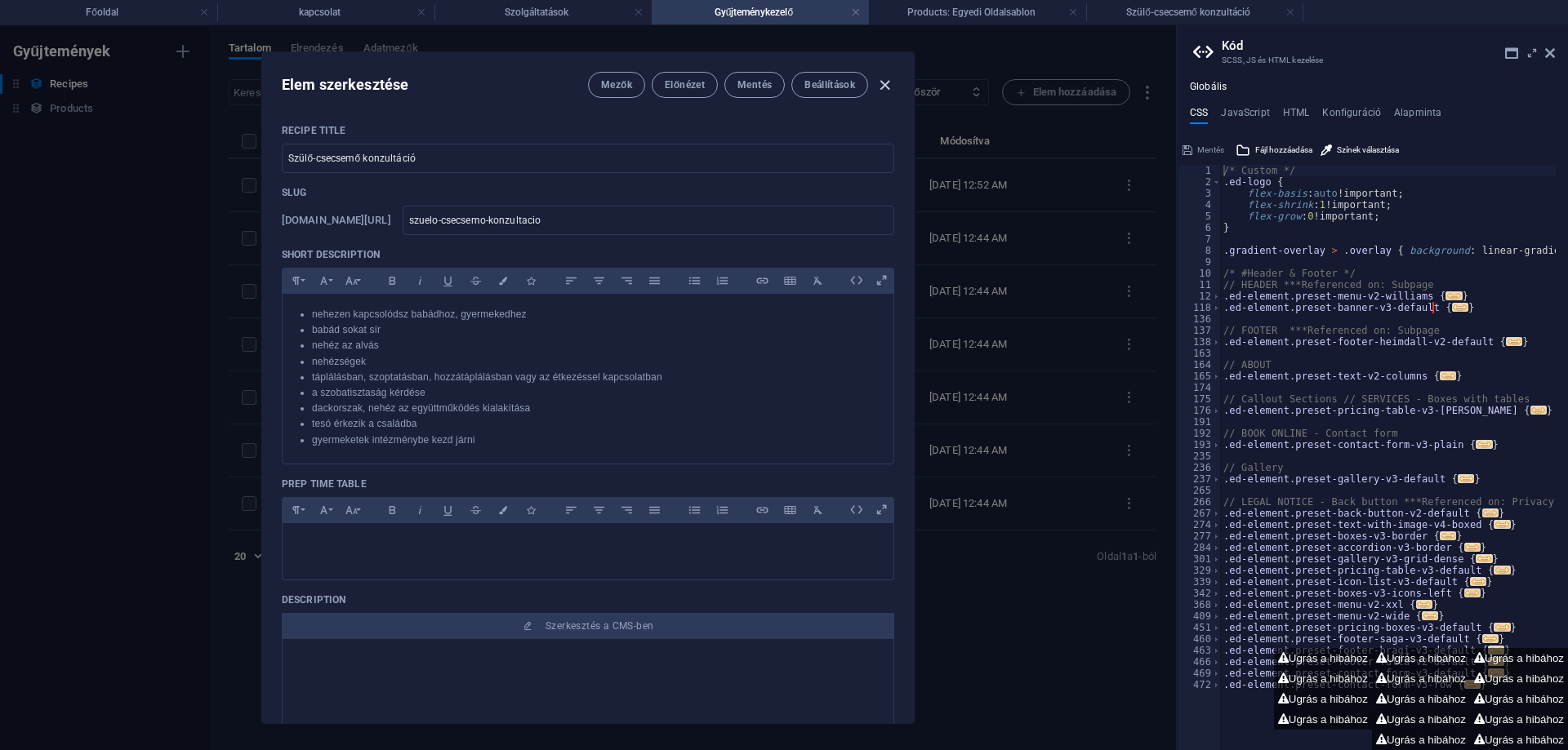
click at [883, 87] on icon "button" at bounding box center [884, 85] width 19 height 19
checkbox input "false"
type input "szuelo-csecsemo-konzultacio"
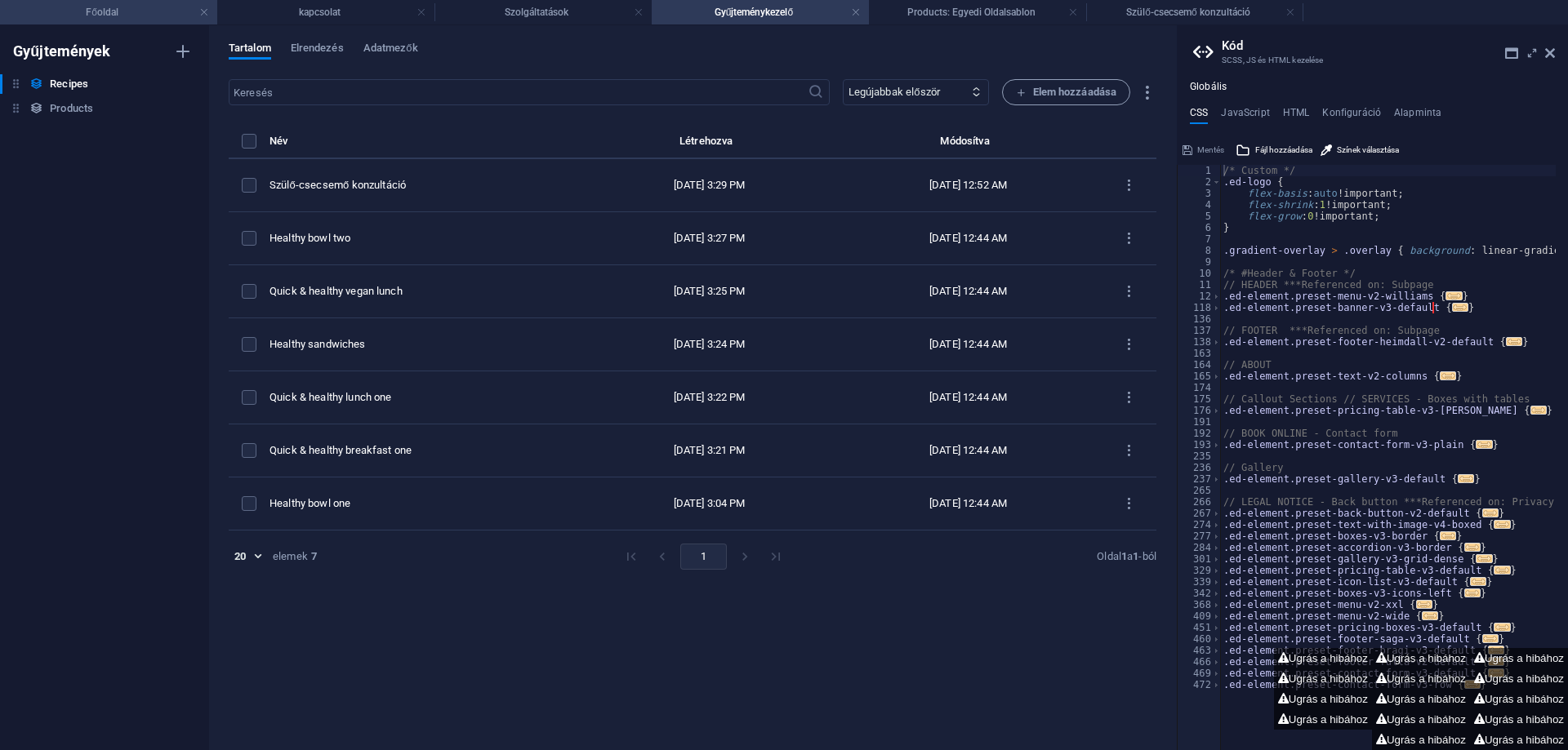
click at [125, 12] on h4 "Főoldal" at bounding box center [108, 13] width 217 height 18
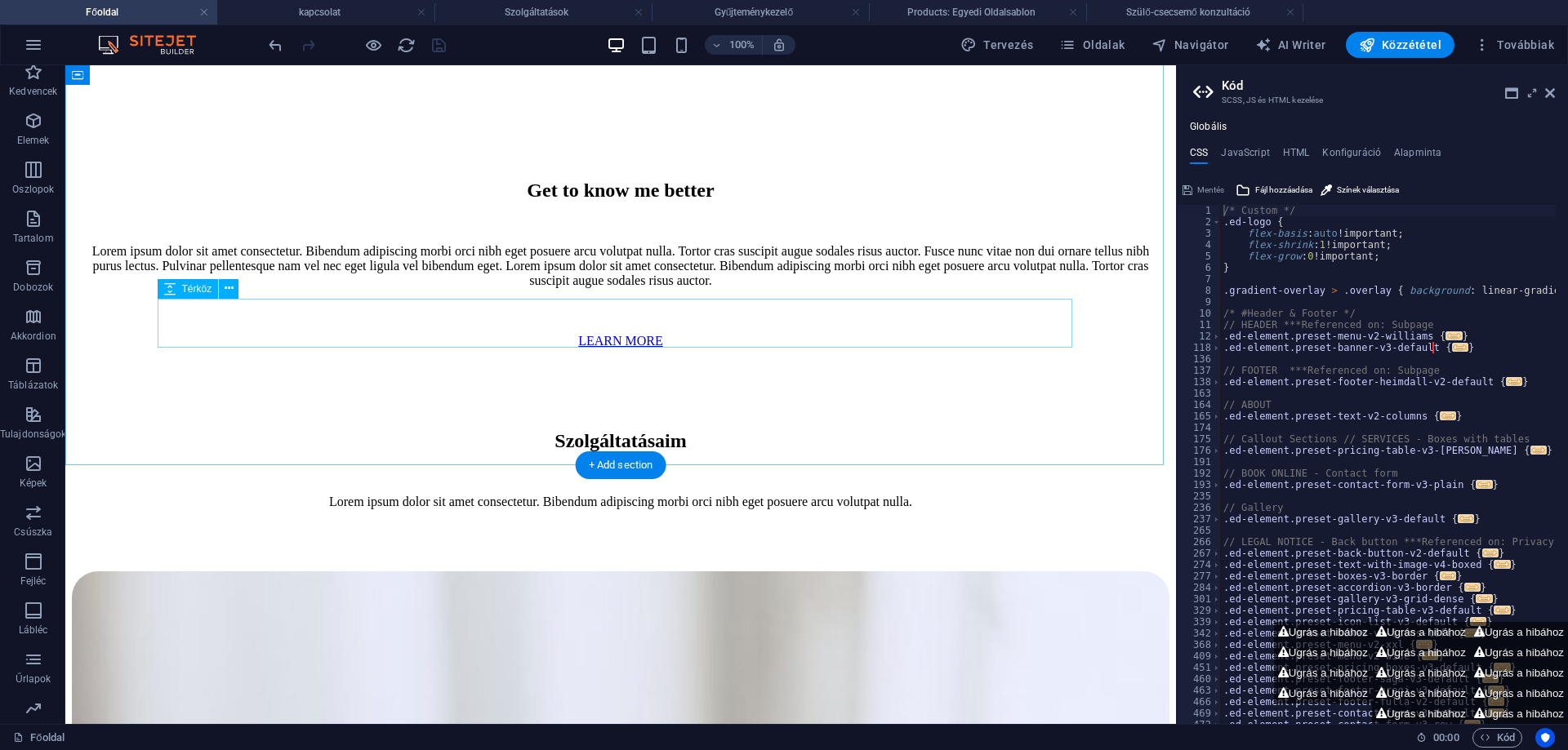
scroll to position [2868, 0]
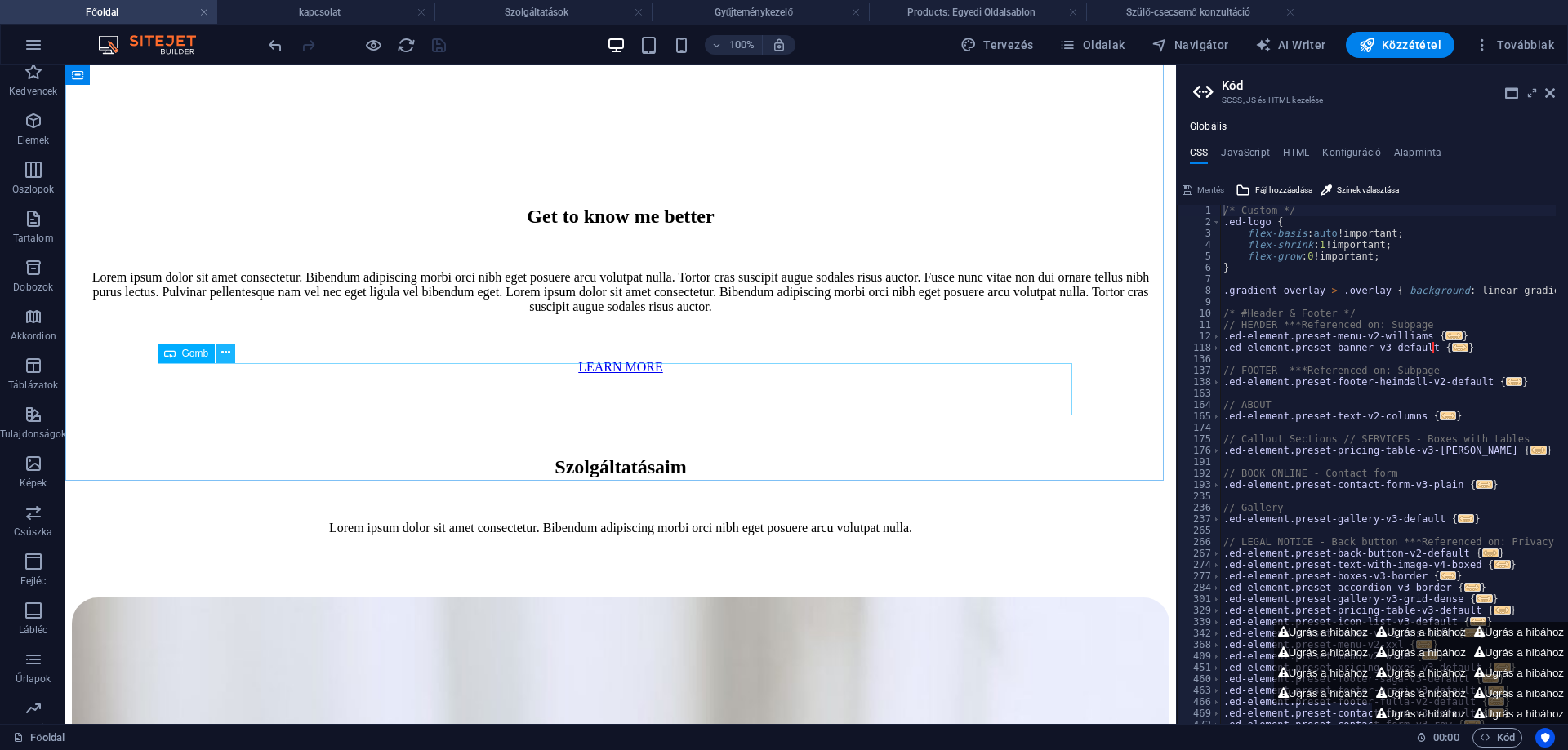
click at [226, 354] on icon at bounding box center [226, 353] width 9 height 17
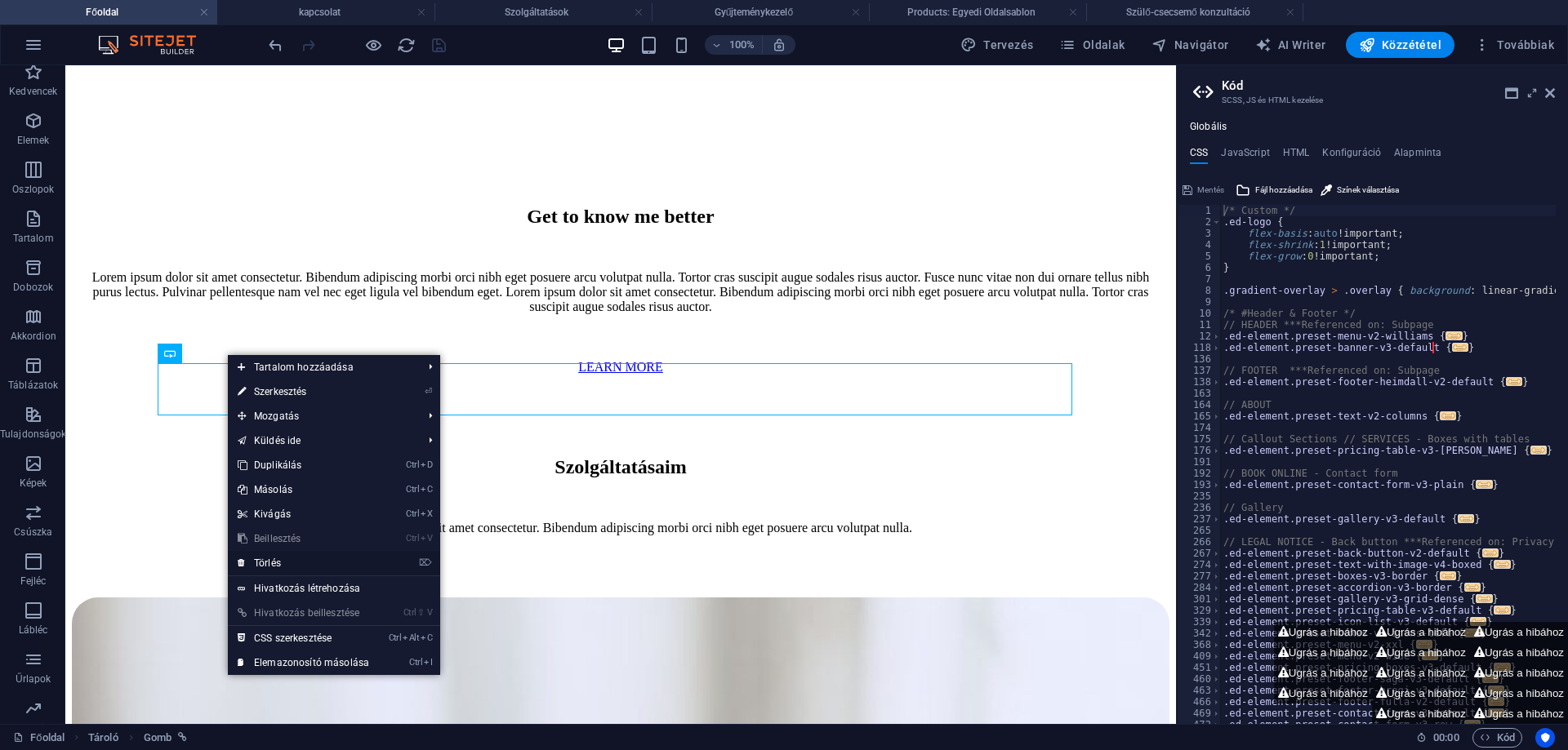
click at [263, 555] on link "⌦ Törlés" at bounding box center [304, 563] width 151 height 25
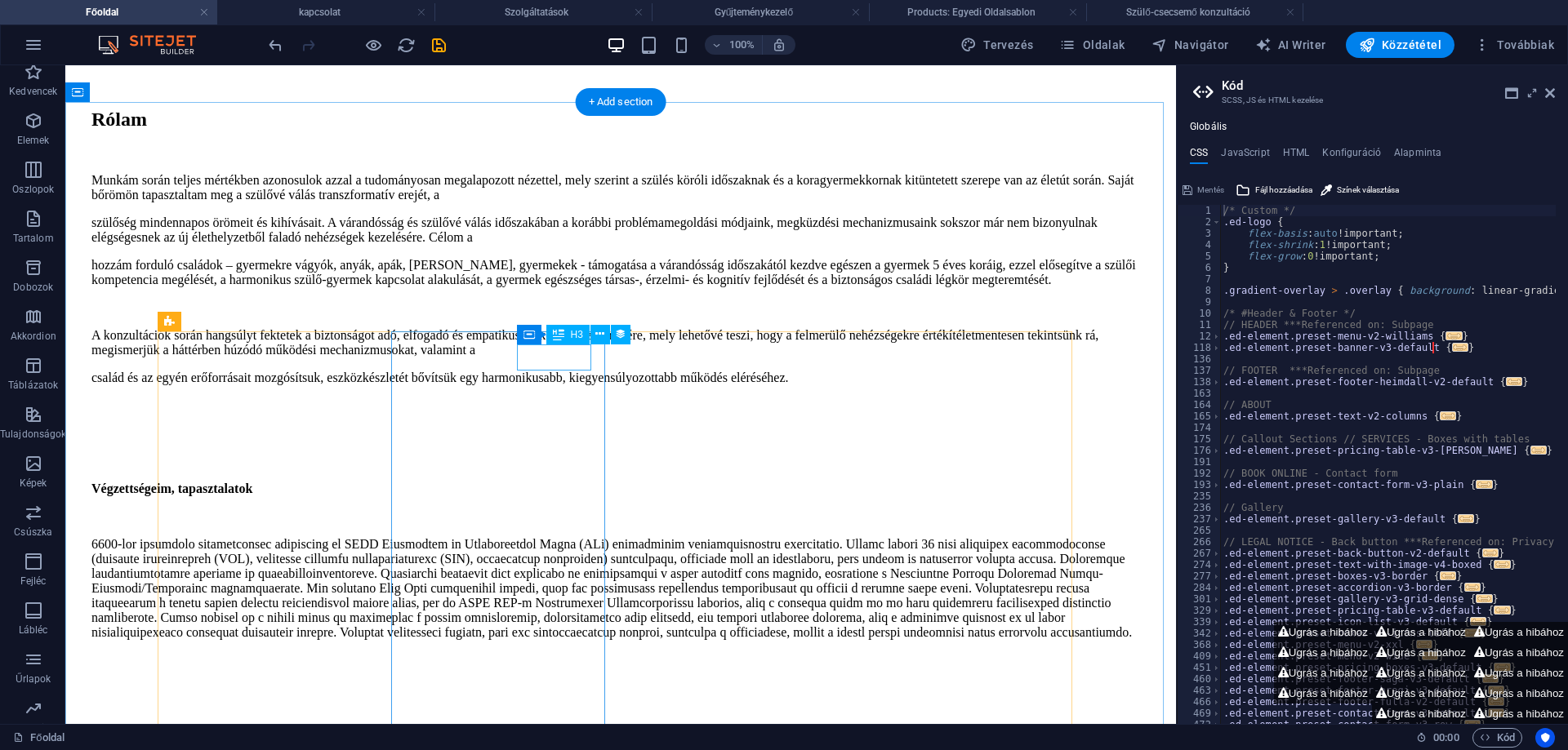
scroll to position [2378, 0]
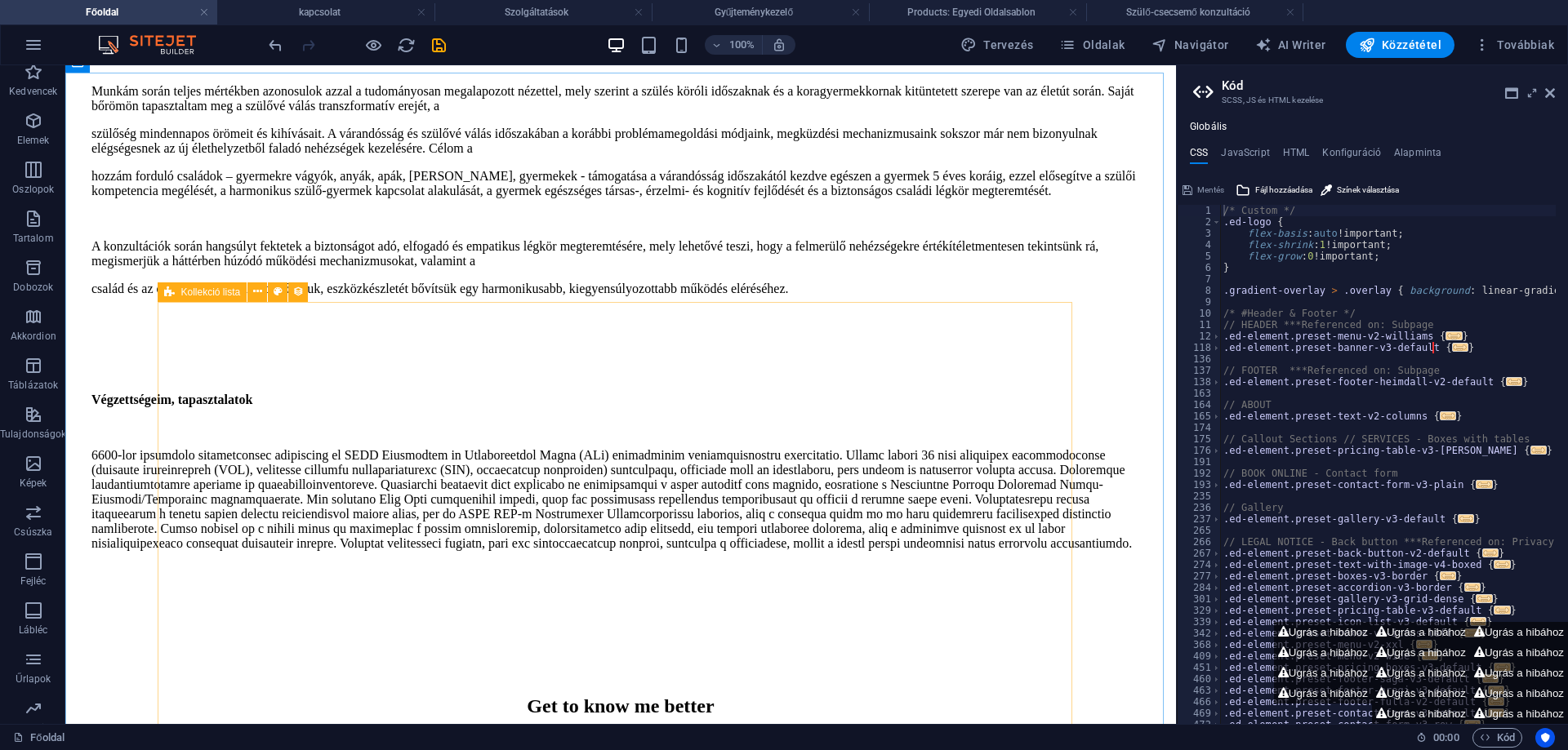
click at [193, 293] on span "Kollekció lista" at bounding box center [211, 292] width 59 height 10
click at [279, 293] on icon at bounding box center [278, 292] width 9 height 17
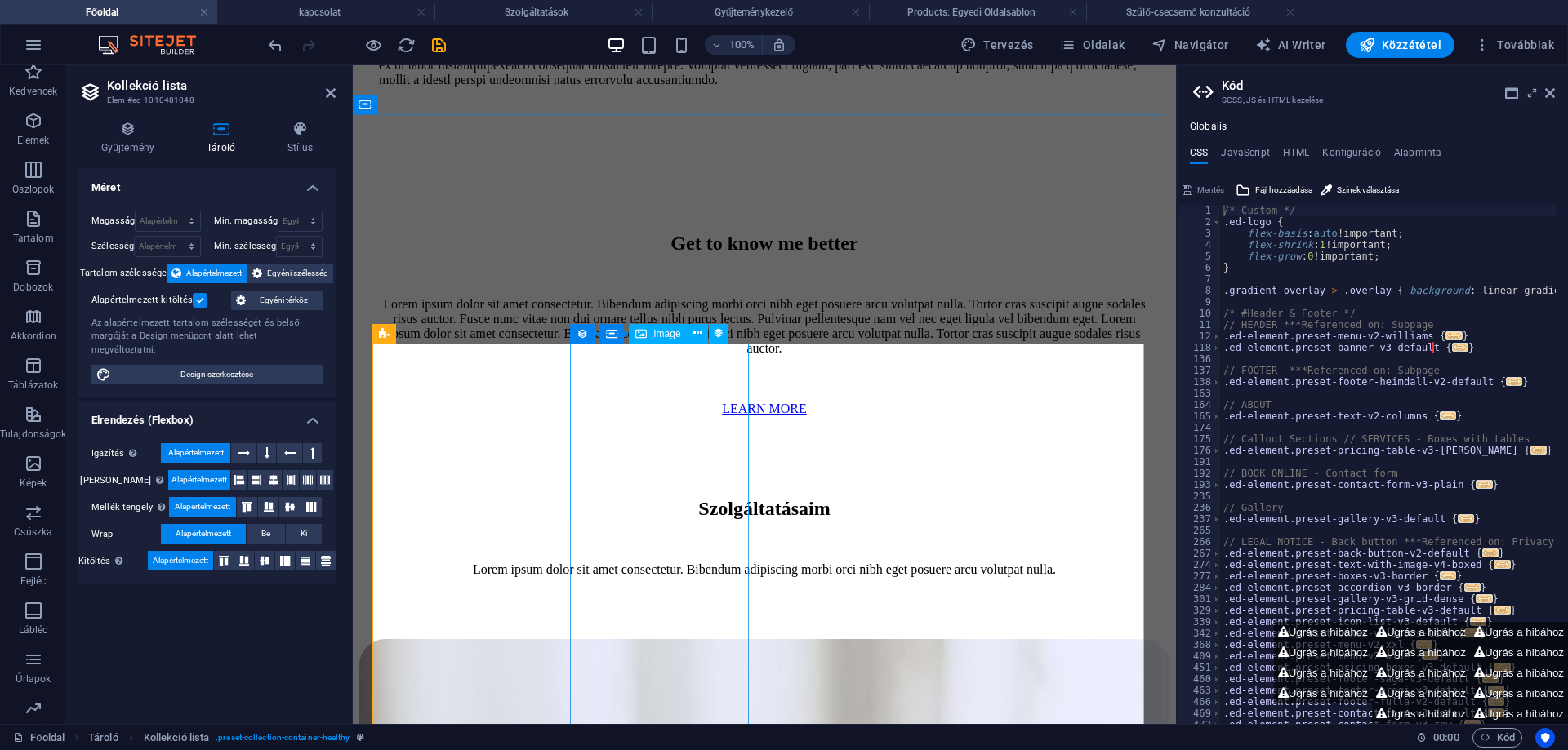
scroll to position [2568, 0]
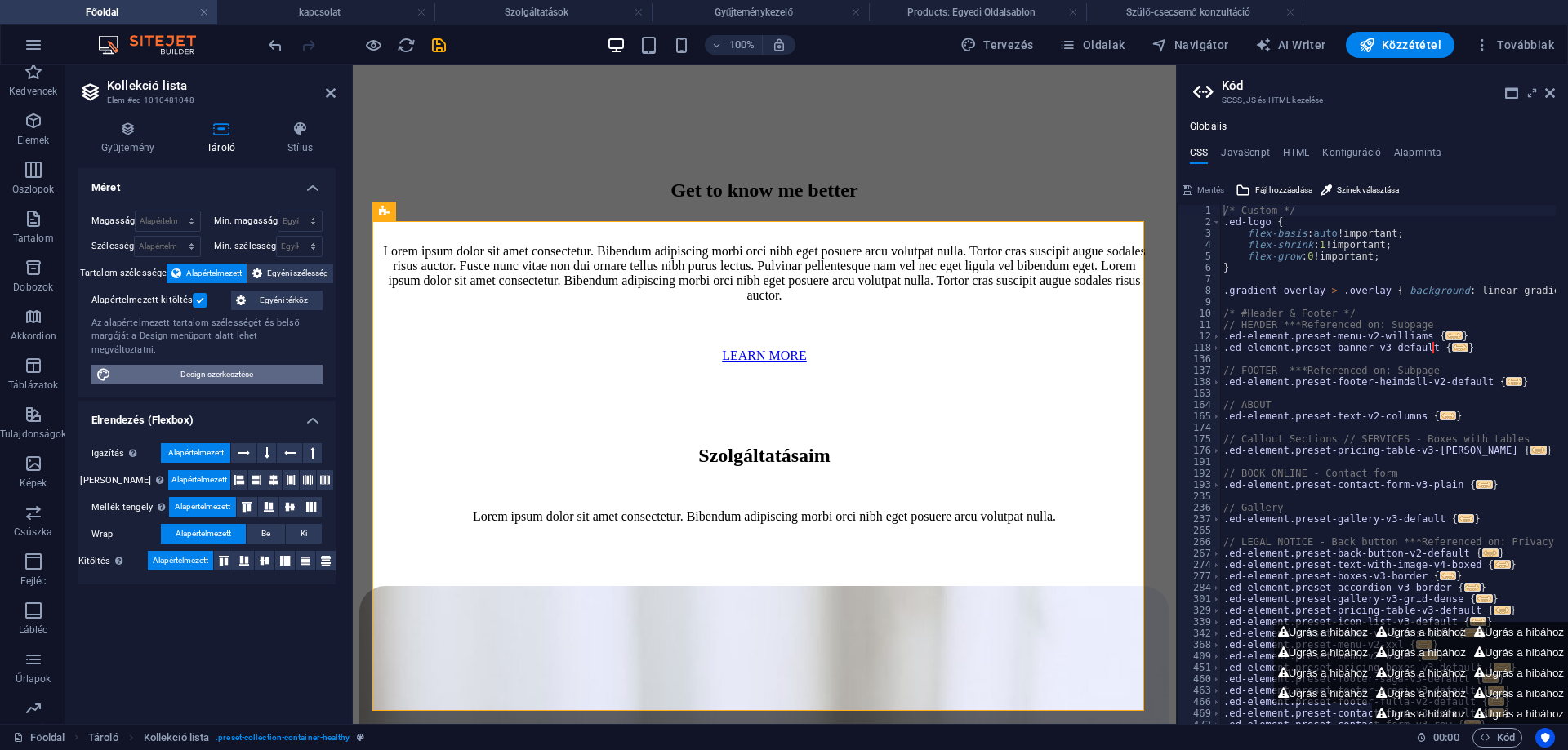
click at [198, 365] on span "Design szerkesztése" at bounding box center [216, 374] width 201 height 19
select select "rem"
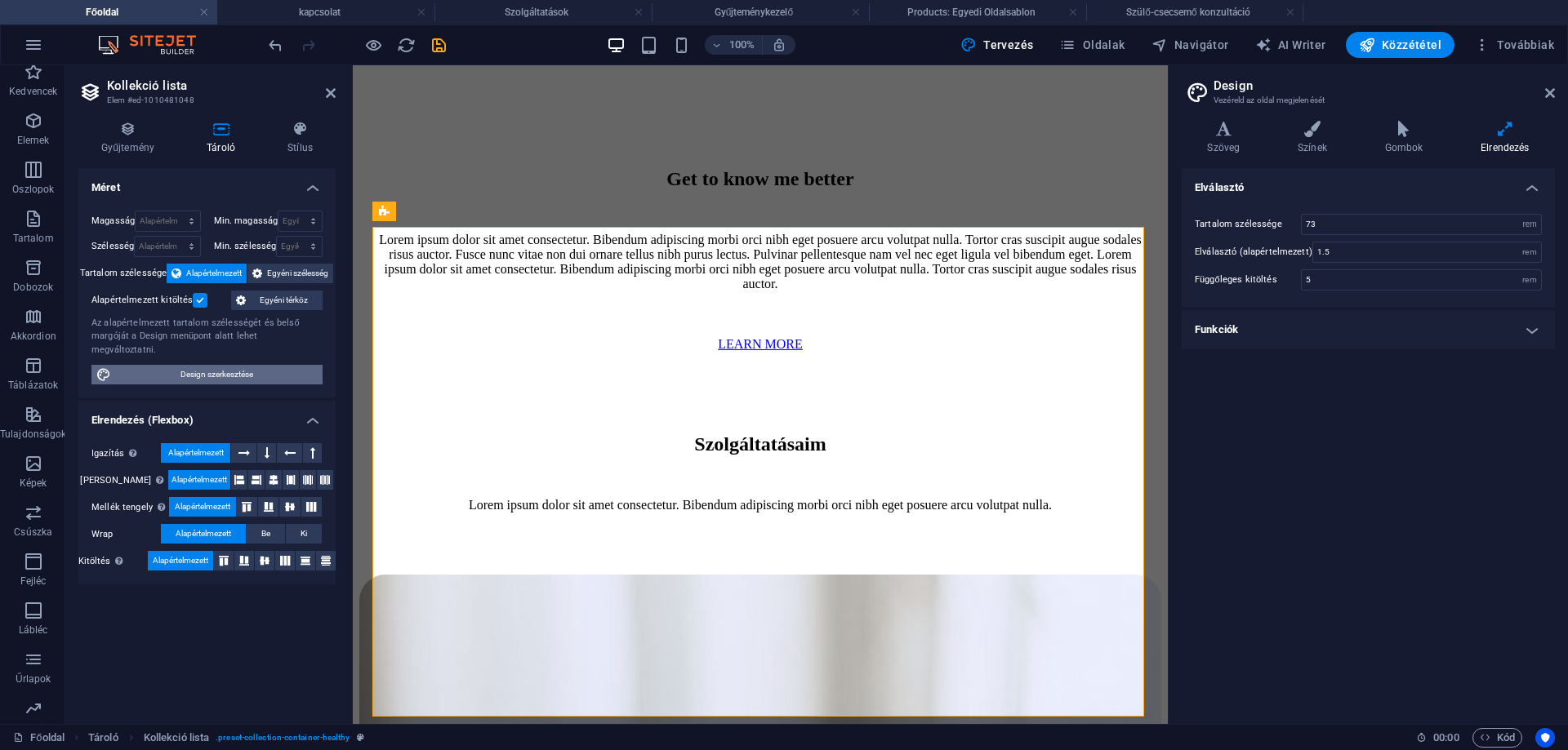
scroll to position [2563, 0]
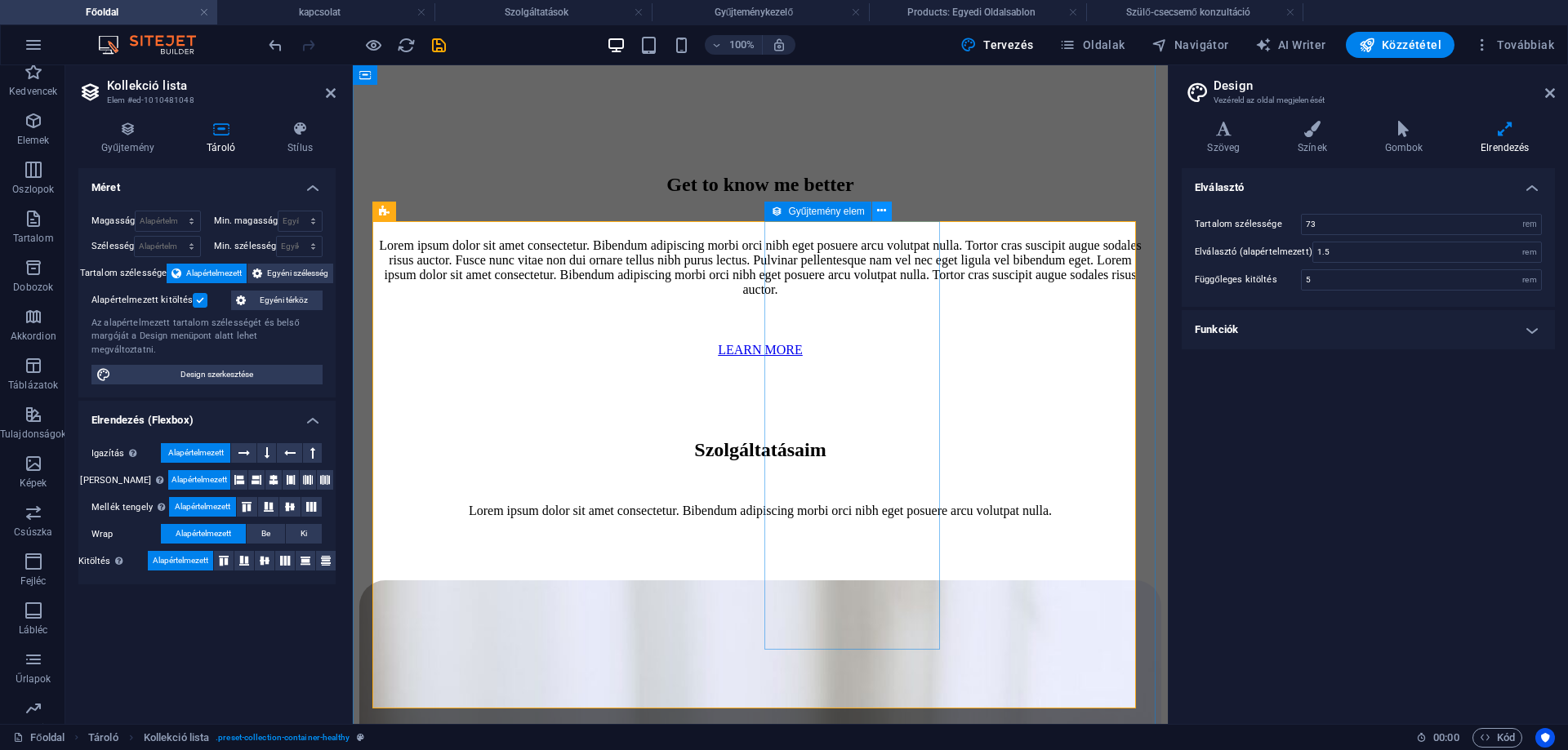
click at [879, 211] on icon at bounding box center [882, 211] width 9 height 17
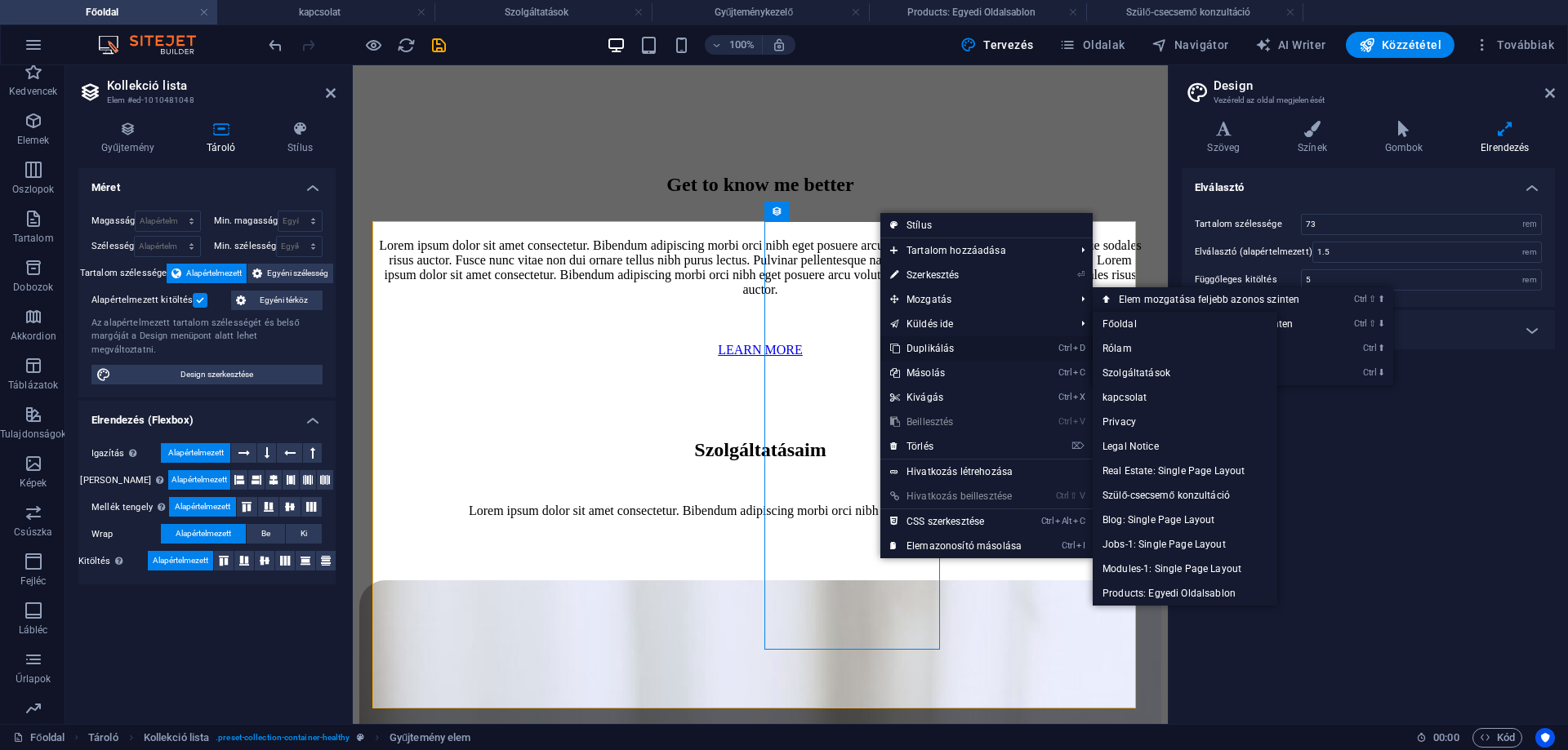
click at [932, 348] on link "Ctrl D Duplikálás" at bounding box center [956, 348] width 151 height 25
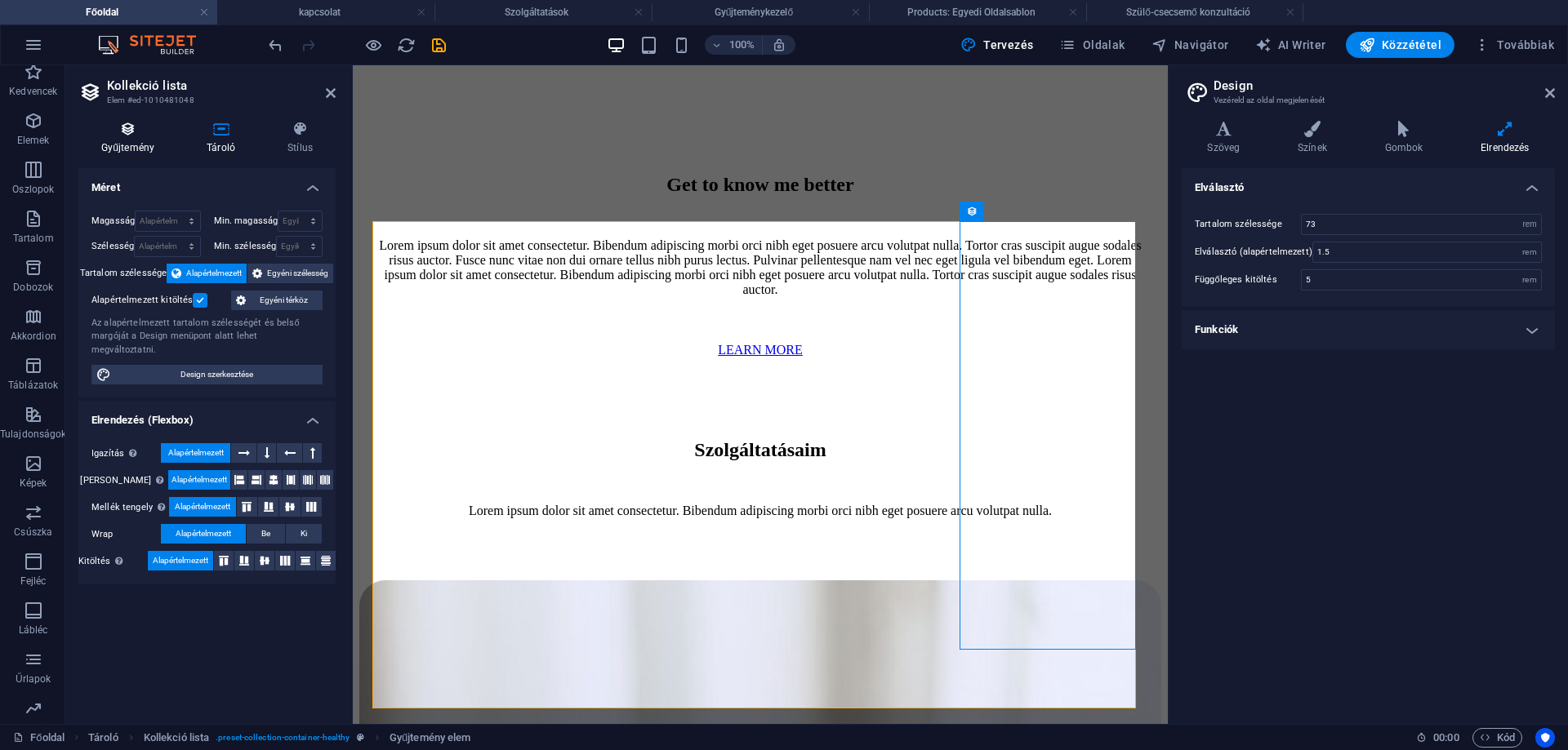
click at [129, 130] on icon at bounding box center [128, 129] width 98 height 16
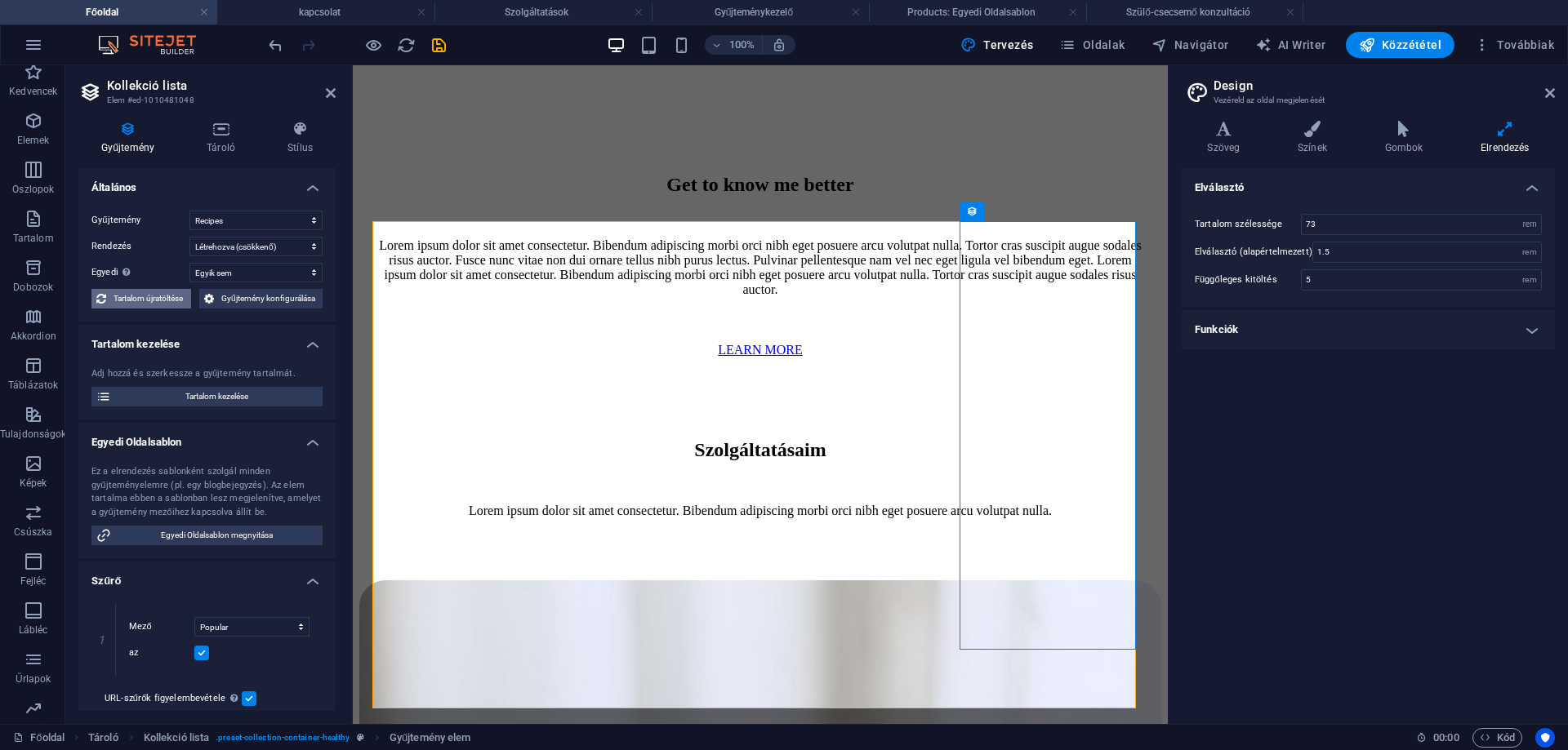
click at [150, 300] on span "Tartalom újratöltése" at bounding box center [149, 298] width 75 height 19
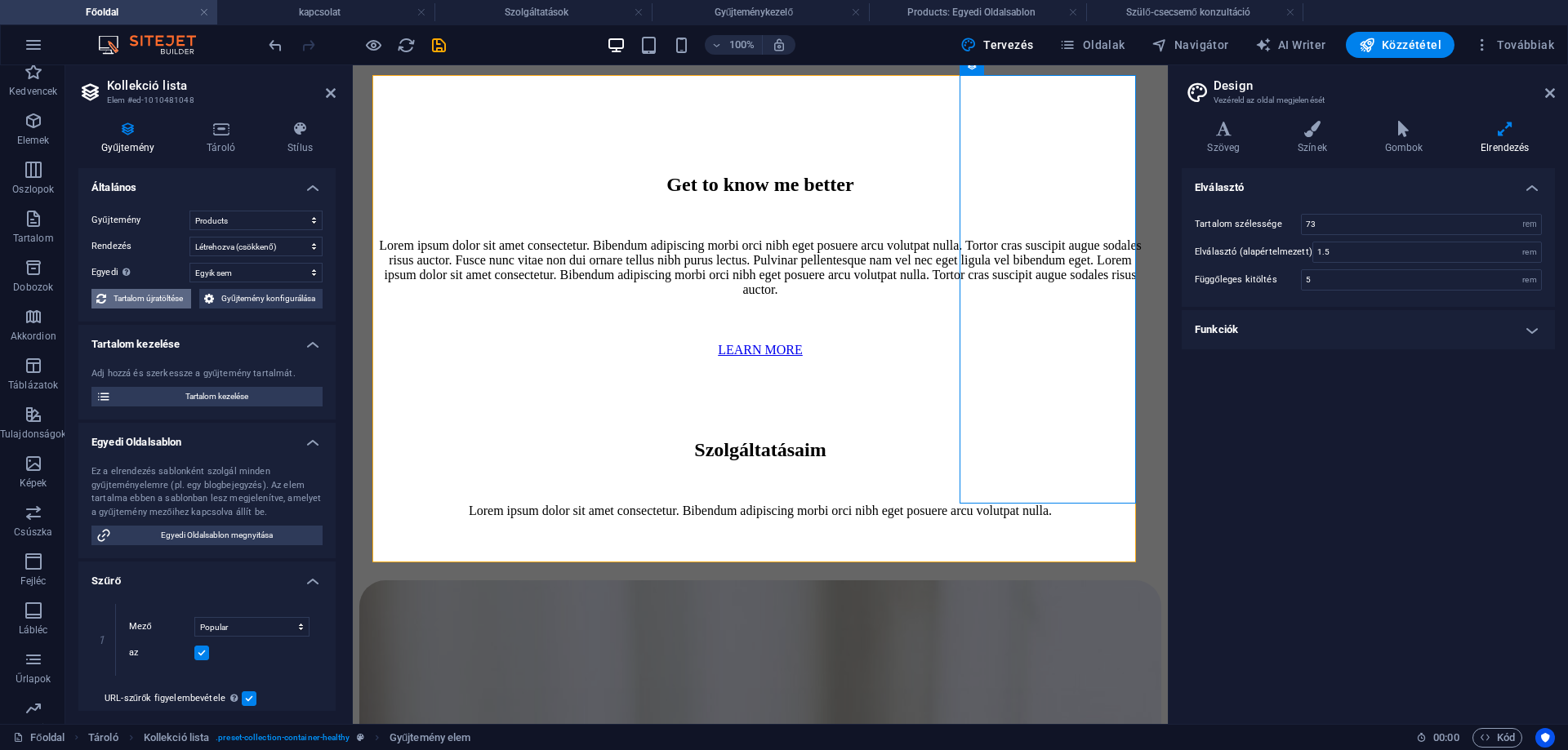
scroll to position [2708, 0]
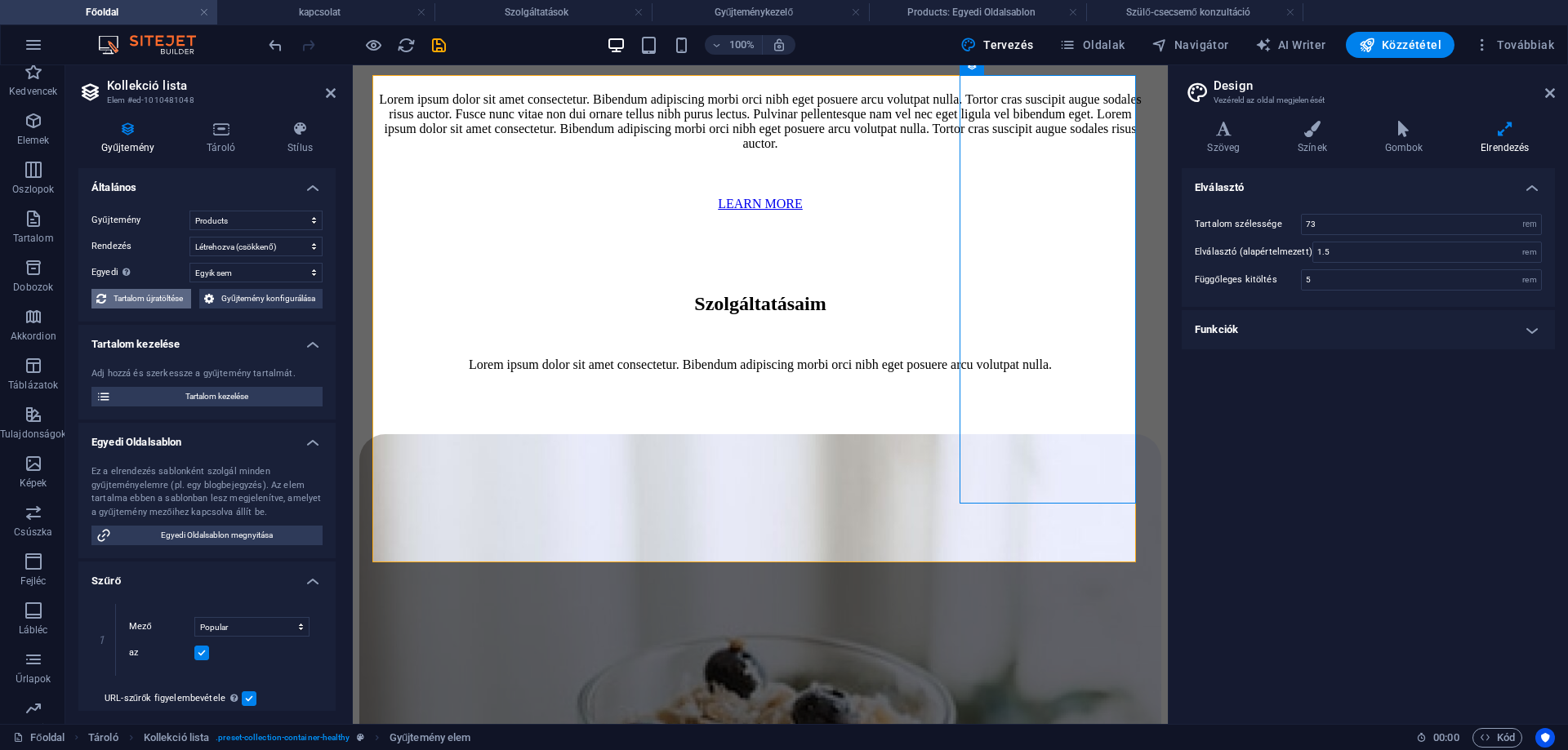
select select "createdAt_DESC"
select select "columns.popular"
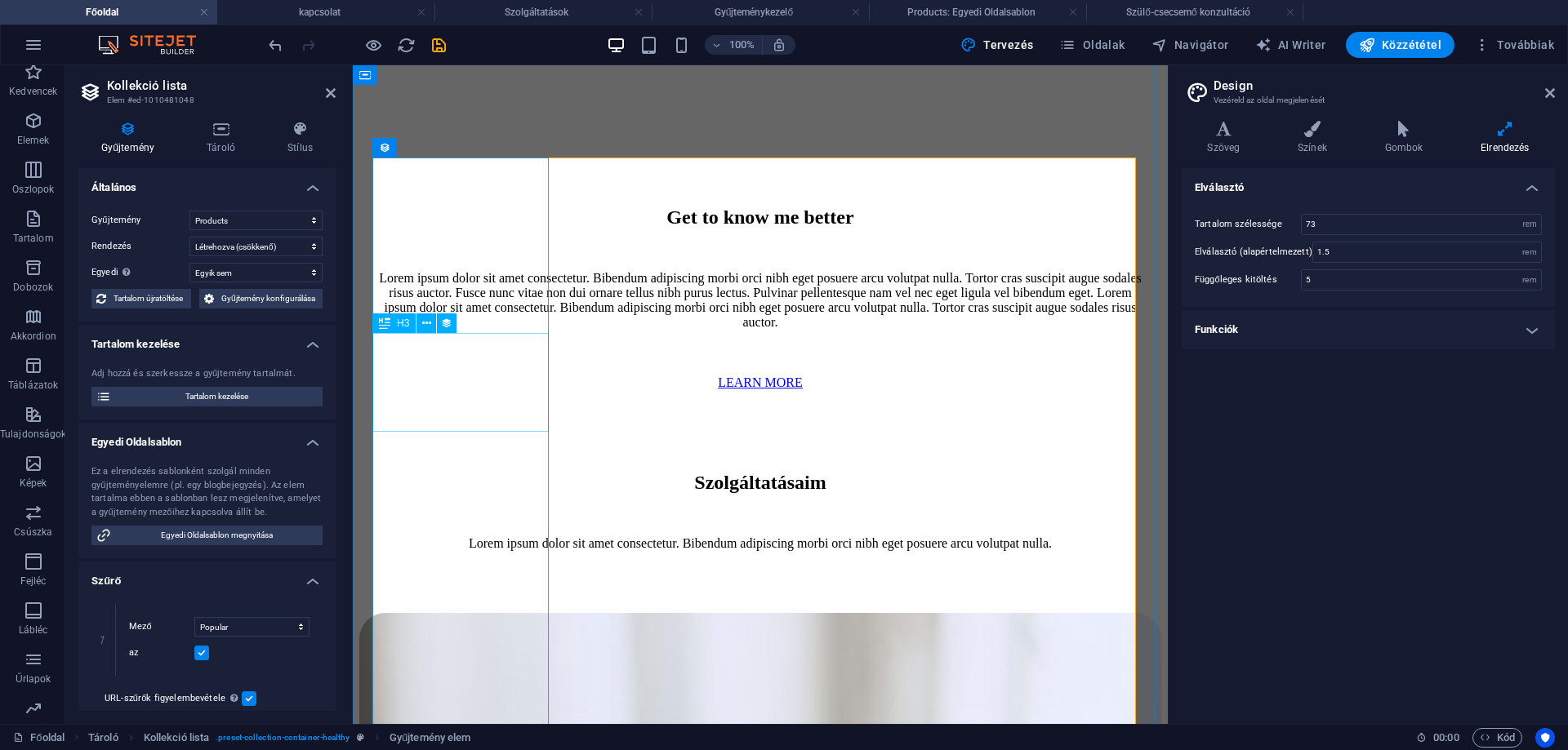
scroll to position [2627, 0]
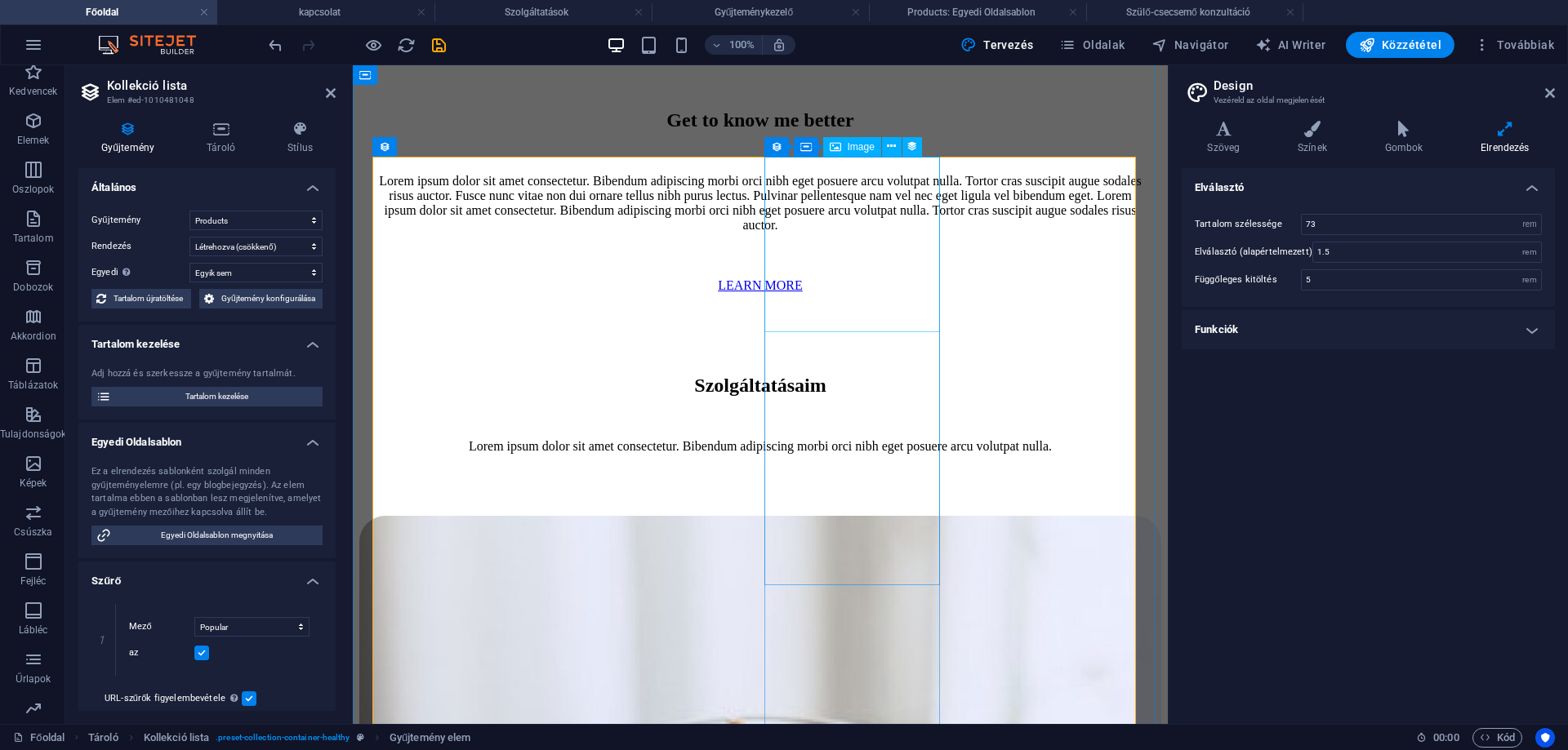
click at [881, 145] on icon at bounding box center [882, 146] width 9 height 17
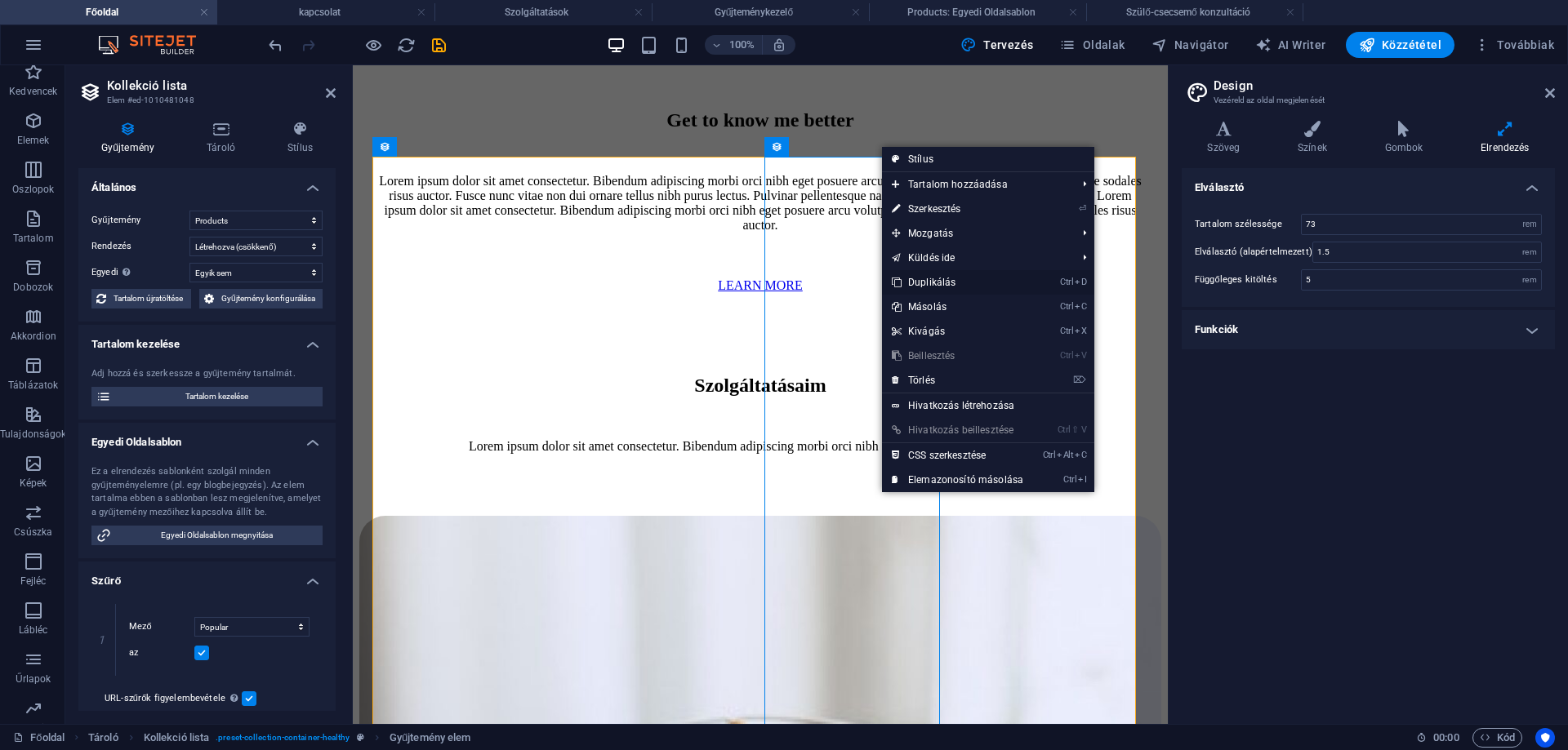
click at [930, 278] on link "Ctrl D Duplikálás" at bounding box center [957, 283] width 151 height 25
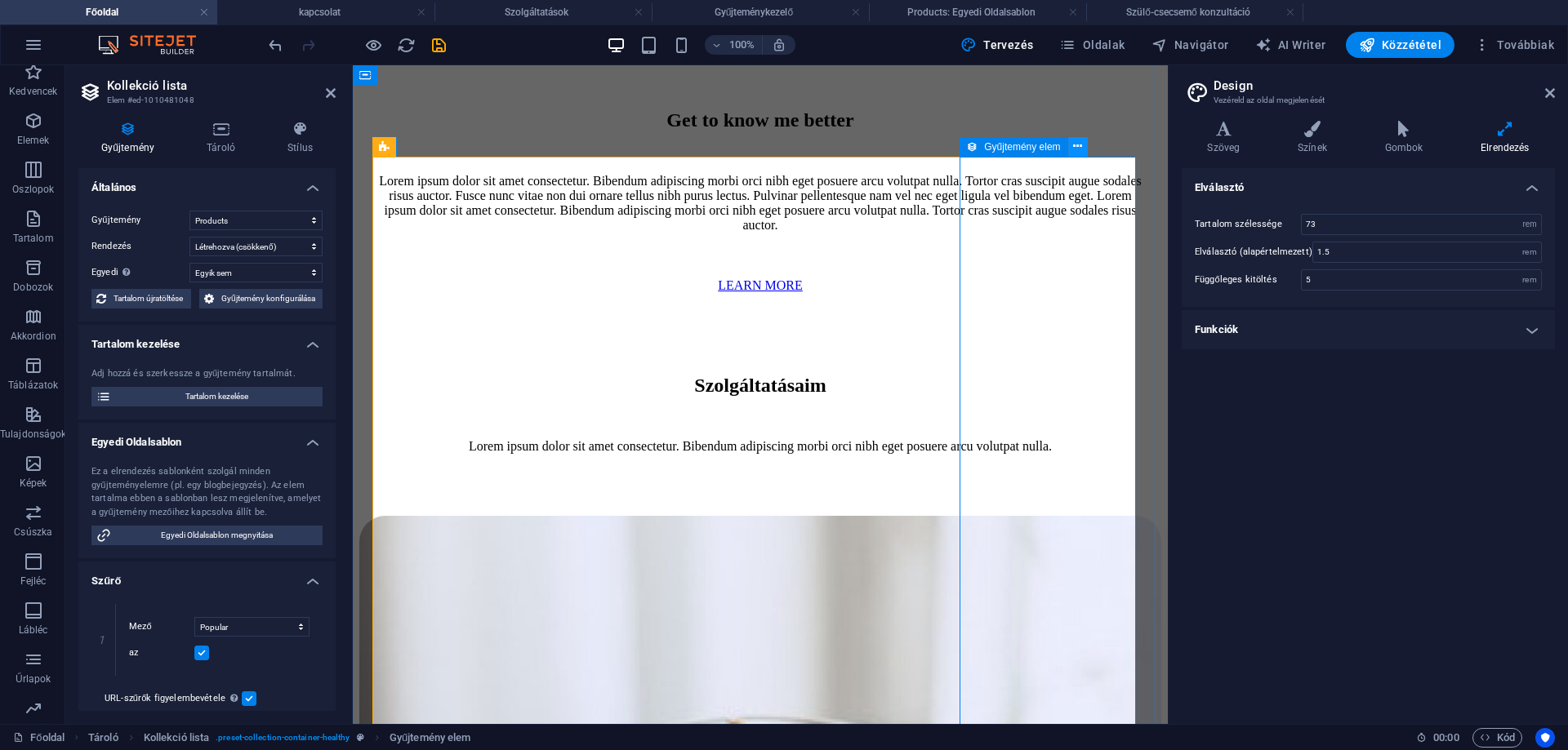
click at [1080, 144] on icon at bounding box center [1078, 146] width 9 height 17
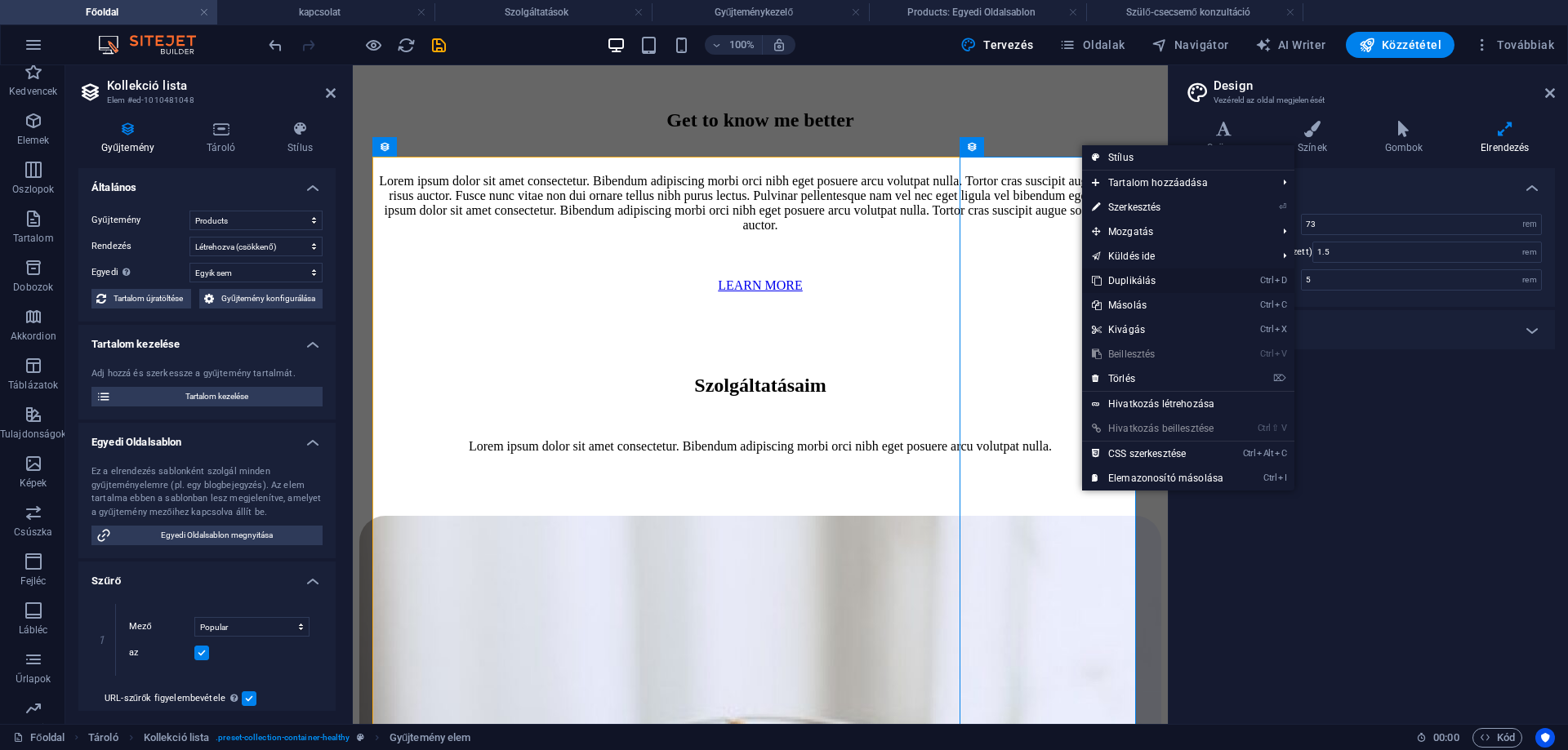
click at [1130, 278] on link "Ctrl D Duplikálás" at bounding box center [1158, 281] width 151 height 25
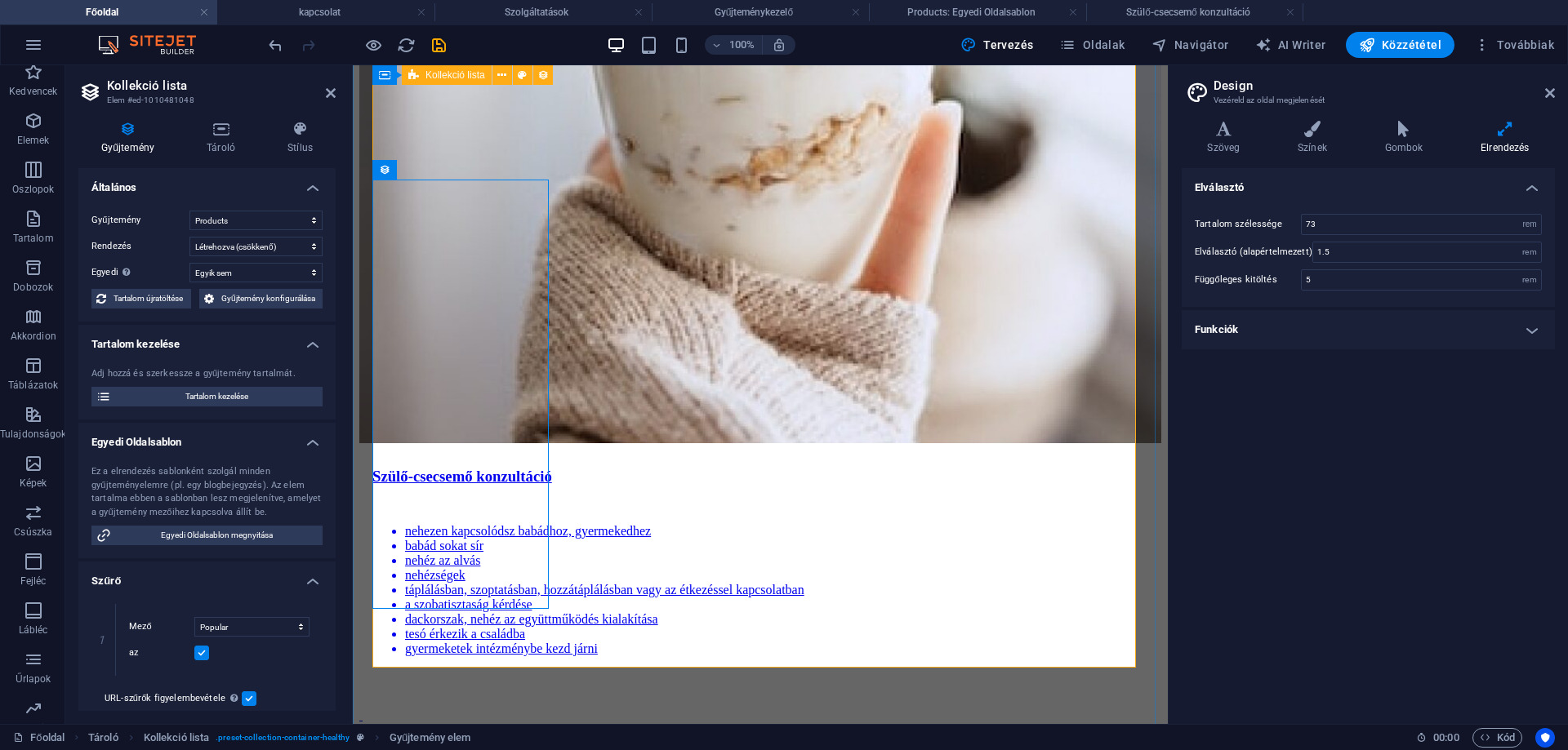
scroll to position [3504, 0]
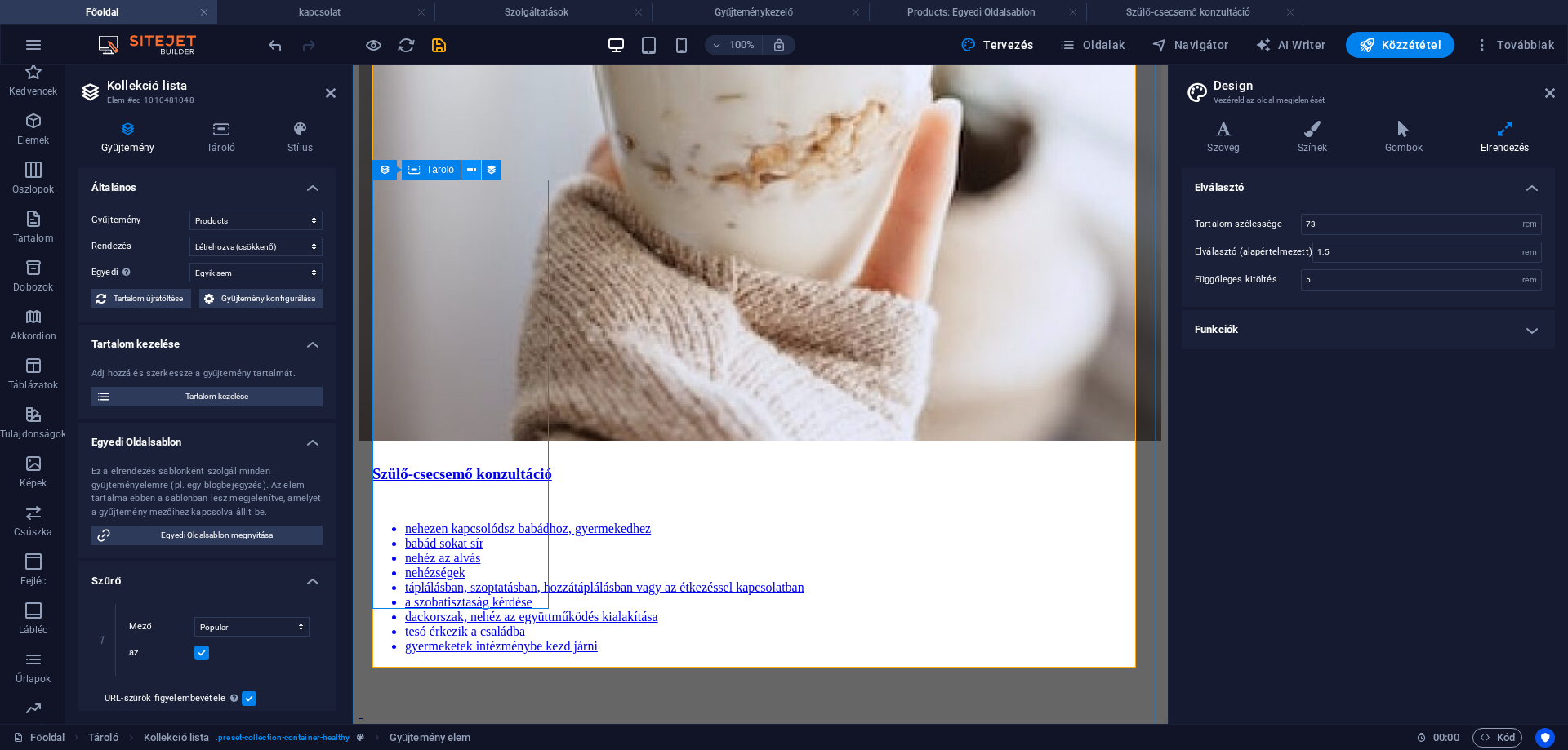
click at [472, 169] on icon at bounding box center [471, 170] width 9 height 17
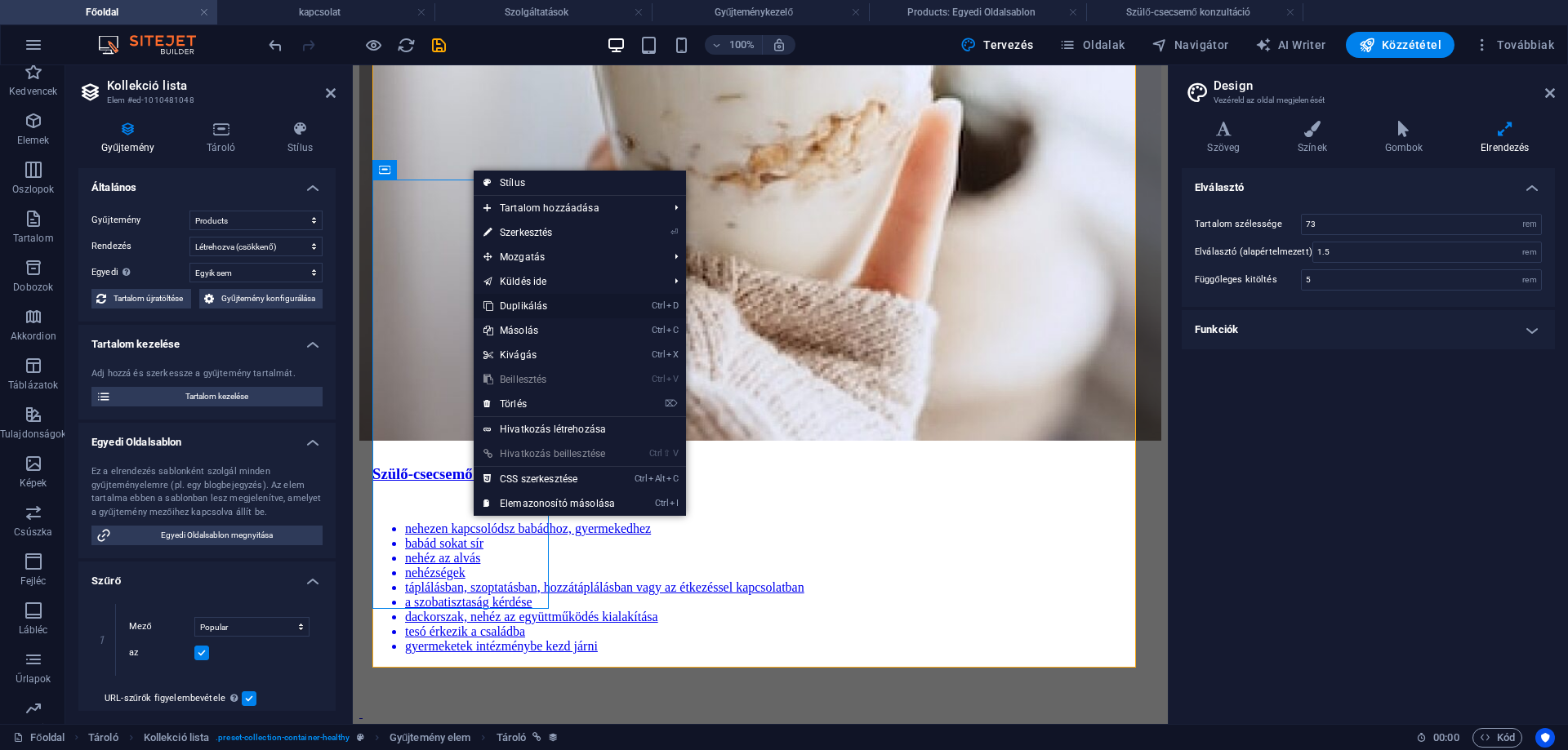
click at [533, 305] on link "Ctrl D Duplikálás" at bounding box center [550, 305] width 151 height 25
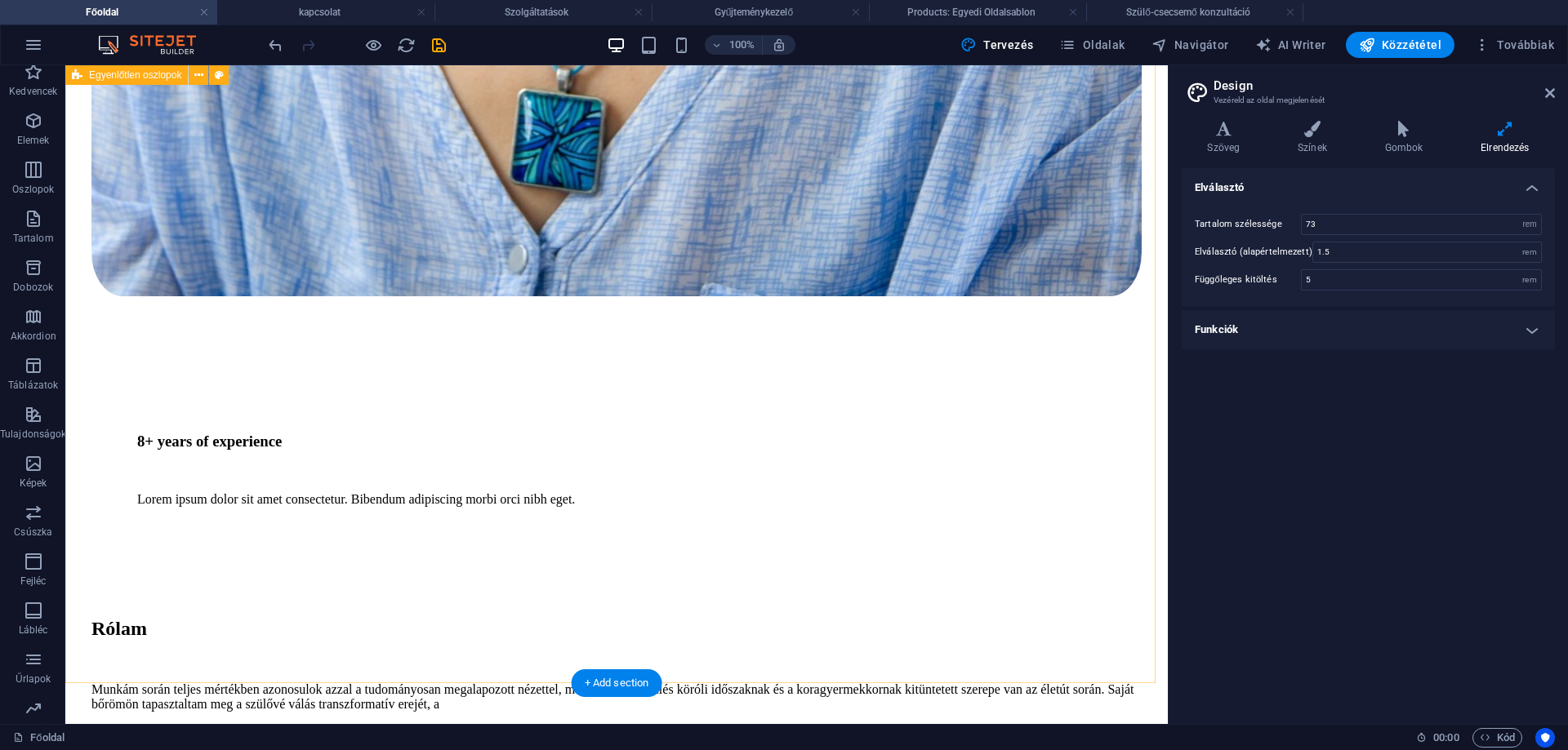
scroll to position [1767, 0]
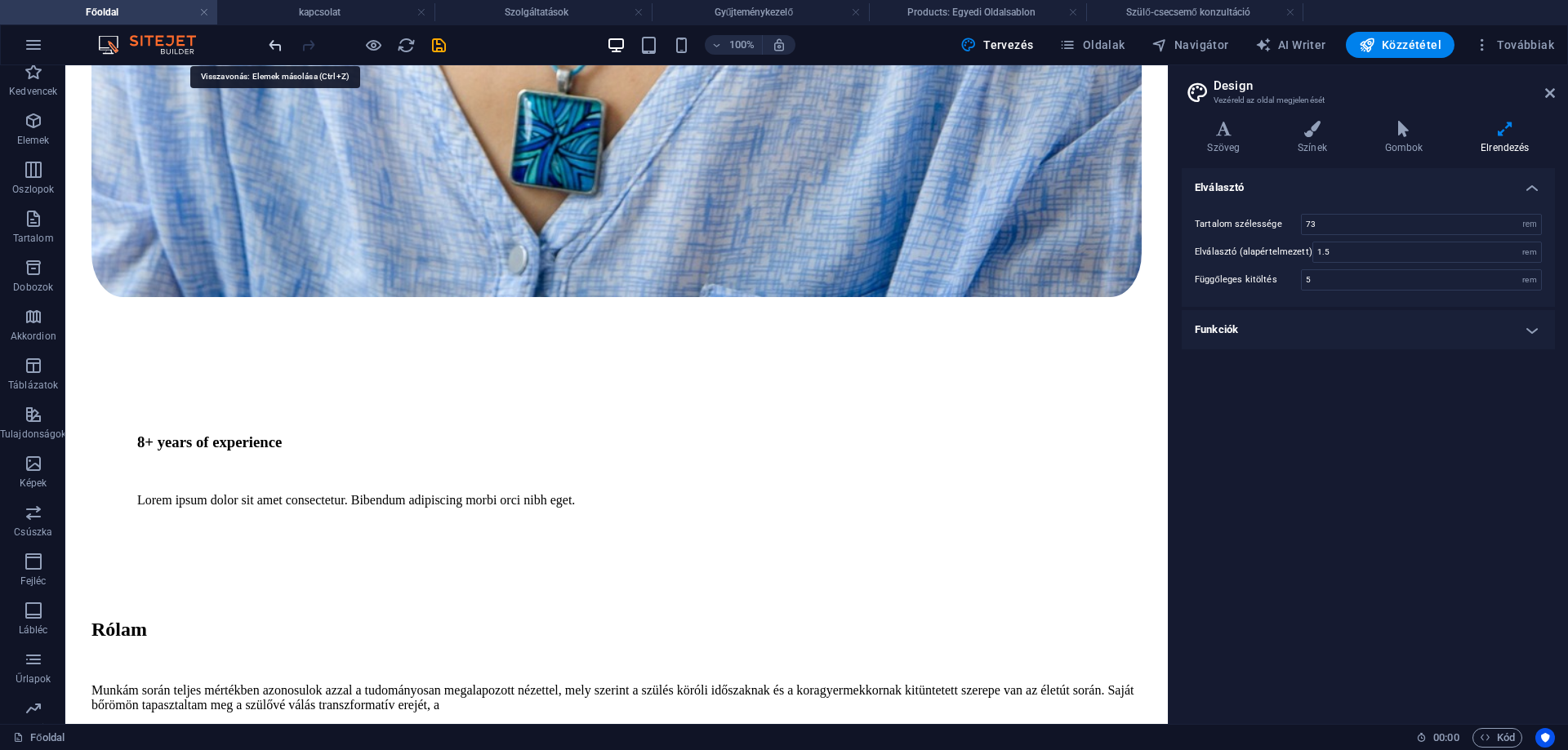
click at [277, 45] on icon "undo" at bounding box center [275, 45] width 19 height 19
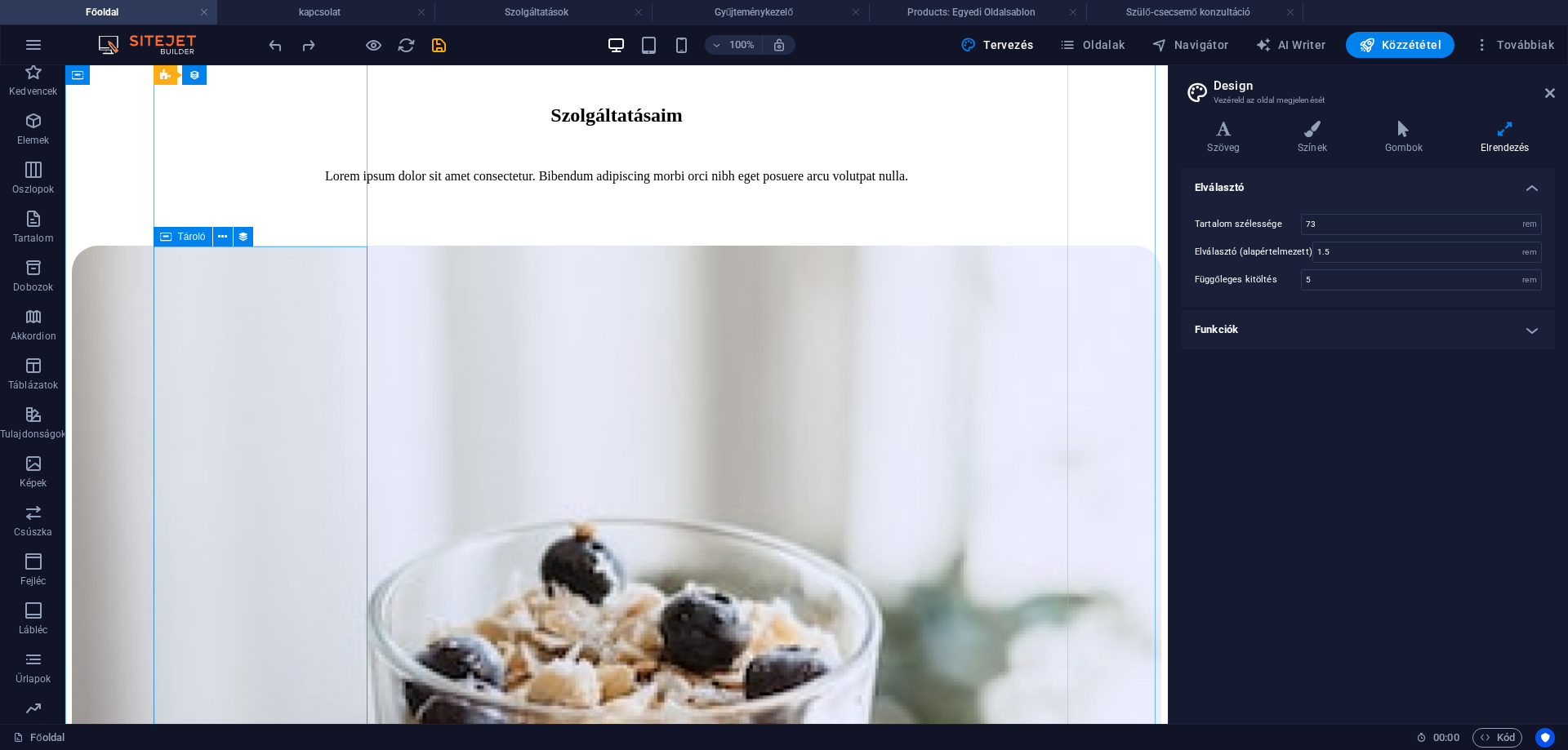
scroll to position [3074, 0]
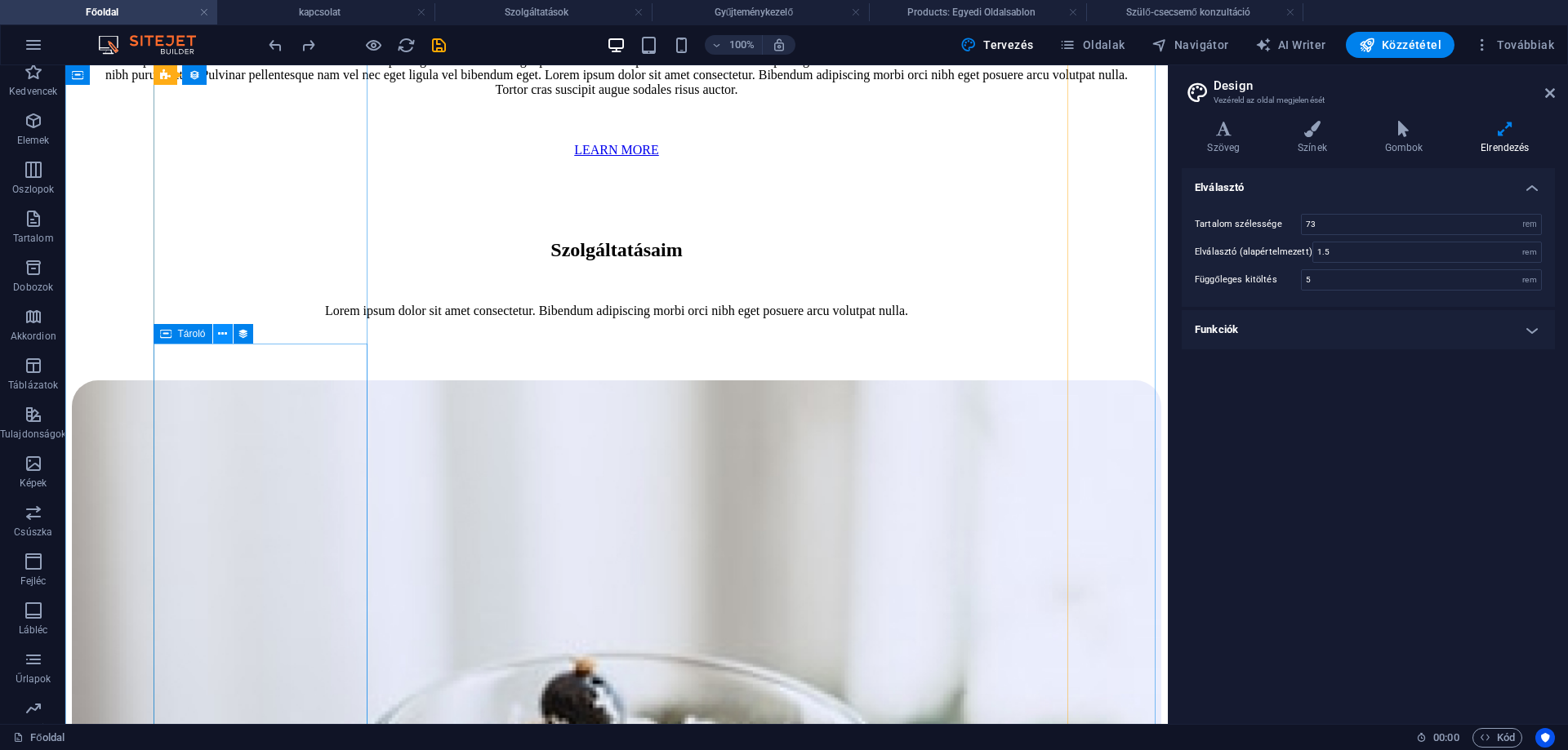
click at [226, 332] on icon at bounding box center [222, 334] width 9 height 17
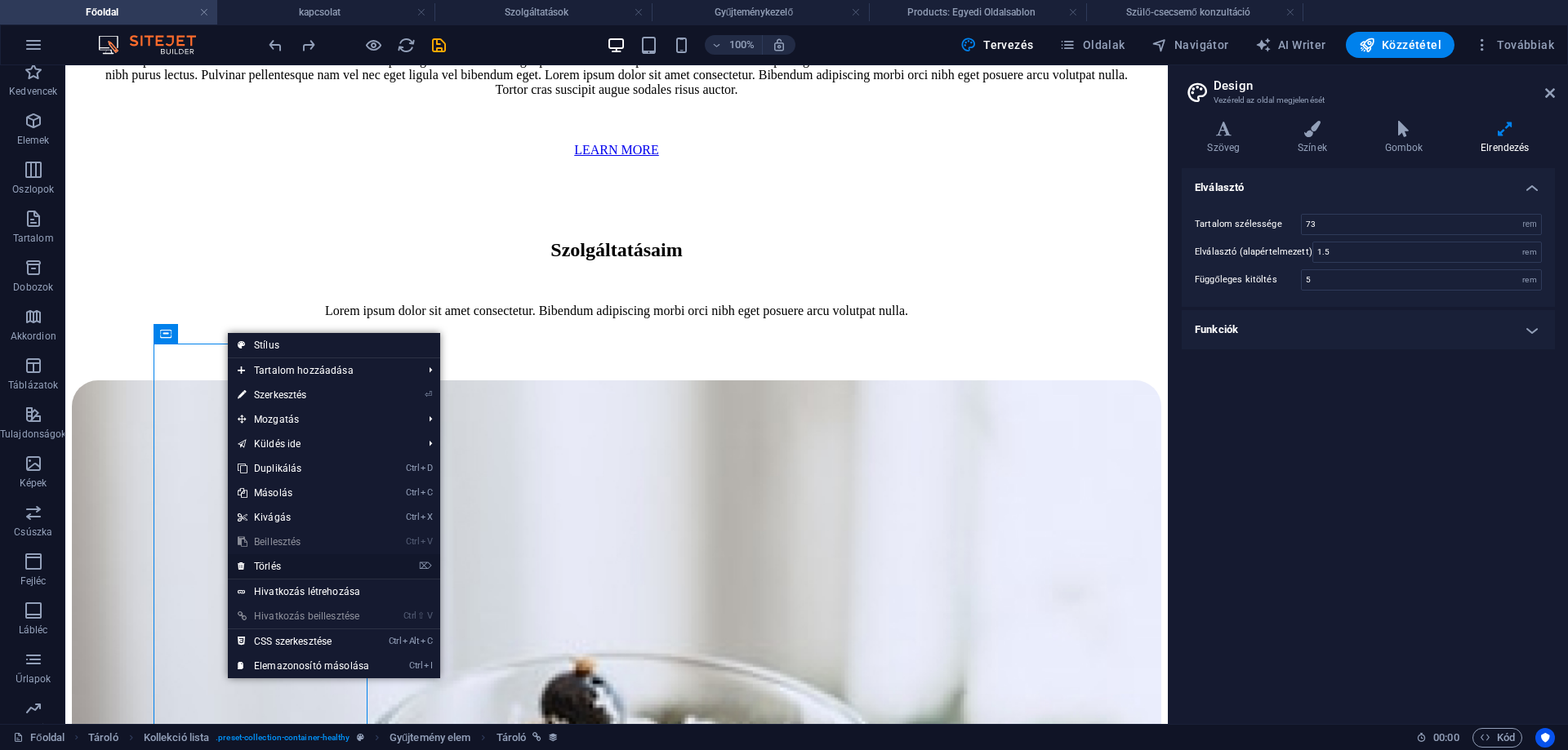
click at [268, 559] on link "⌦ Törlés" at bounding box center [304, 566] width 151 height 25
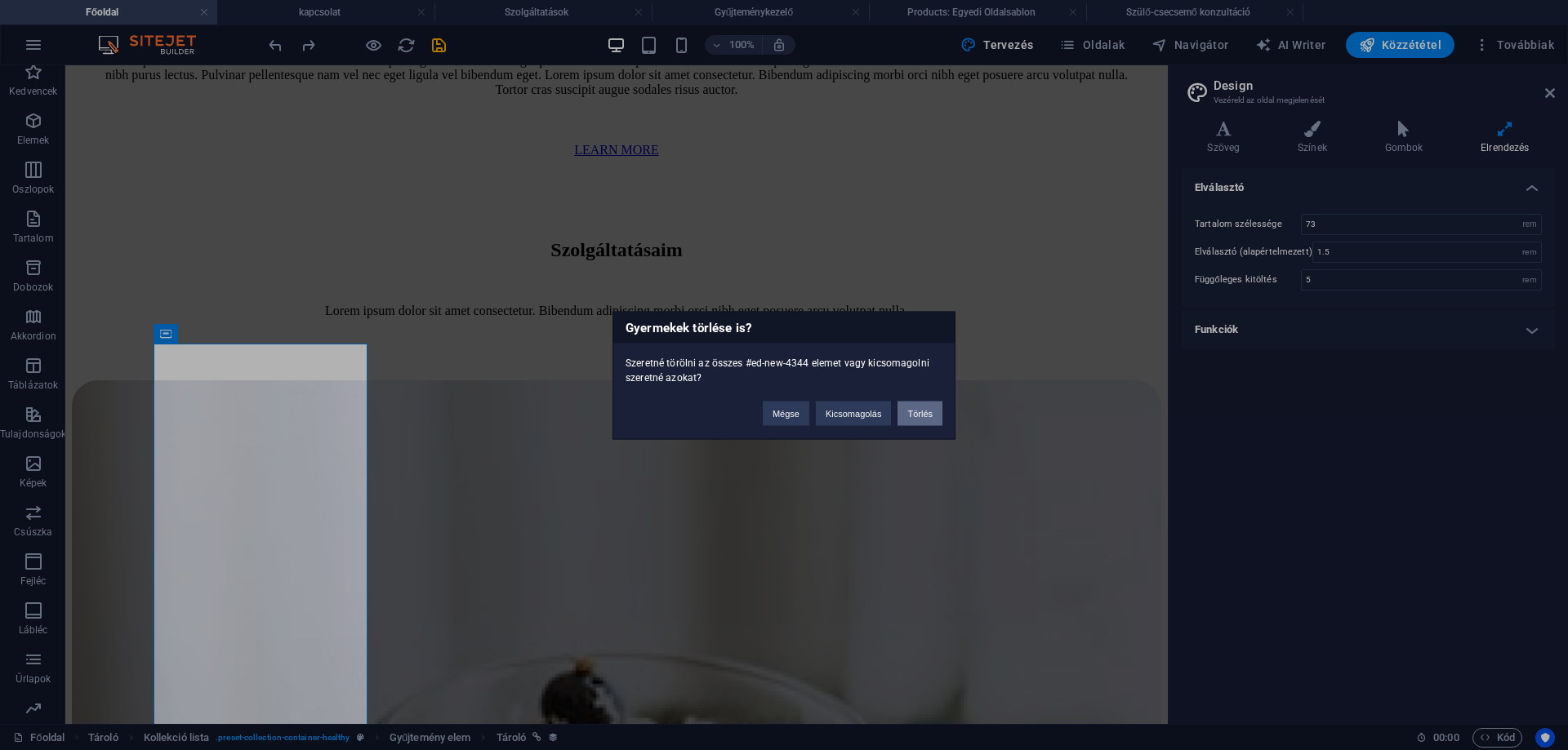
click at [913, 415] on button "Törlés" at bounding box center [919, 413] width 45 height 25
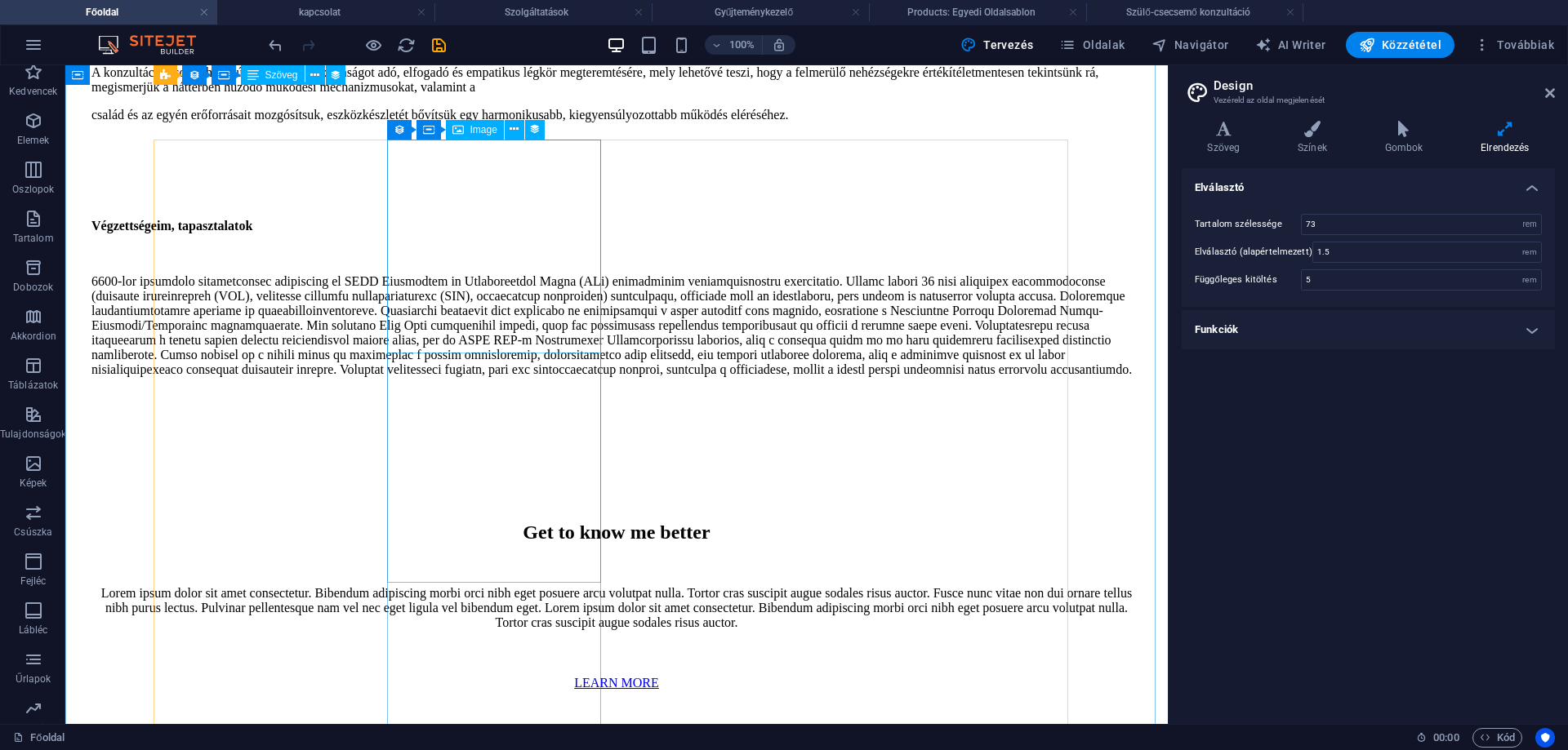
scroll to position [2502, 0]
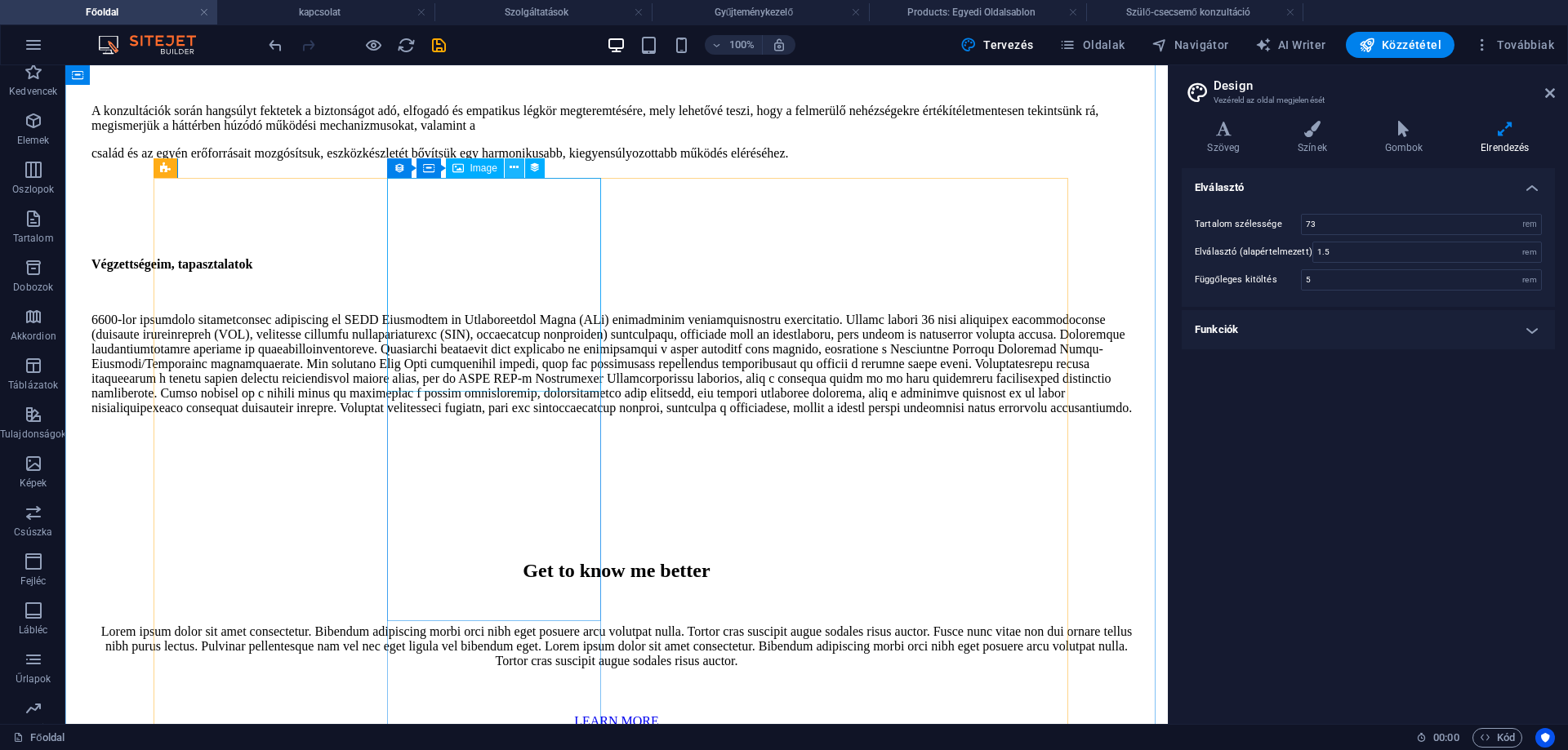
click at [513, 168] on icon at bounding box center [514, 168] width 9 height 17
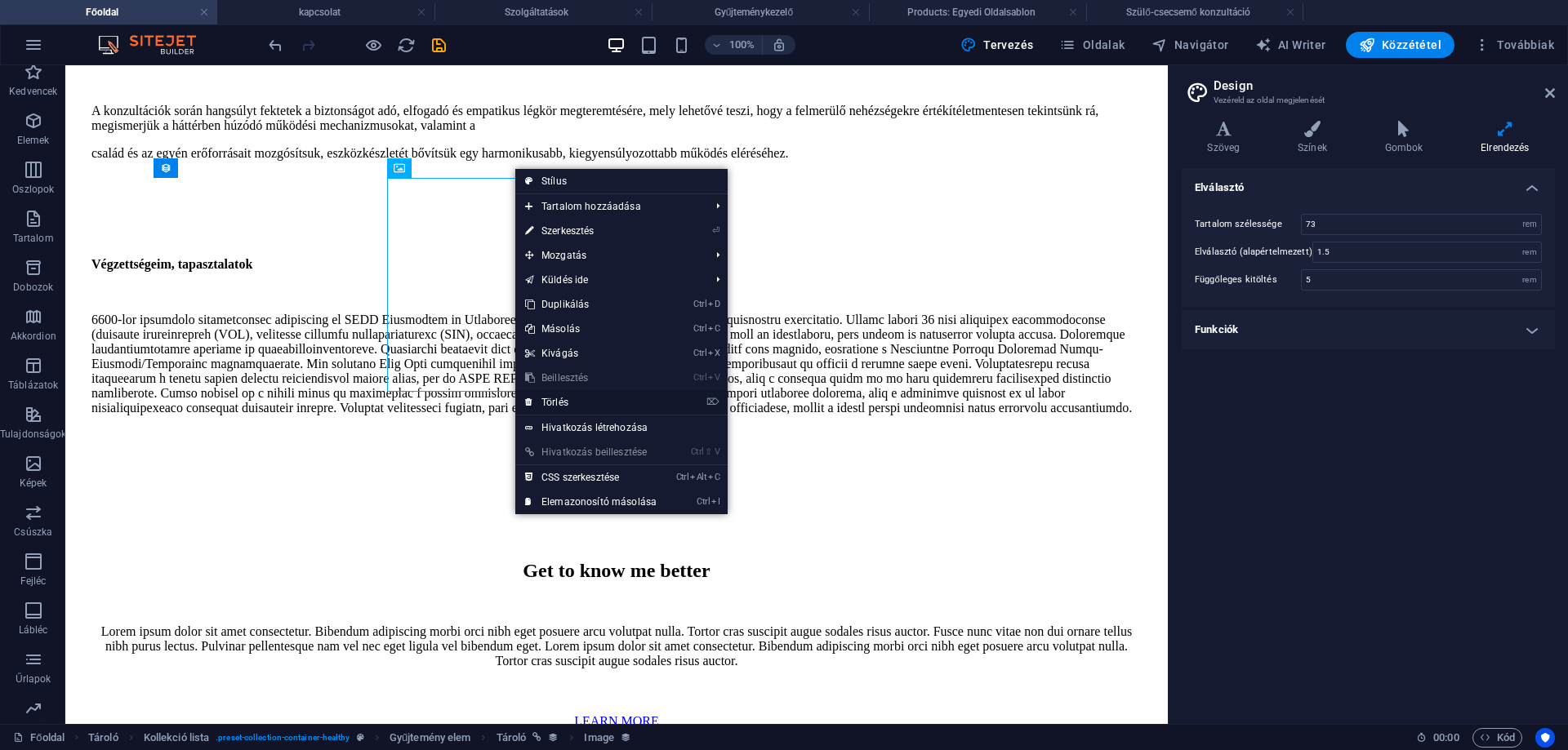
click at [559, 394] on link "⌦ Törlés" at bounding box center [591, 402] width 151 height 25
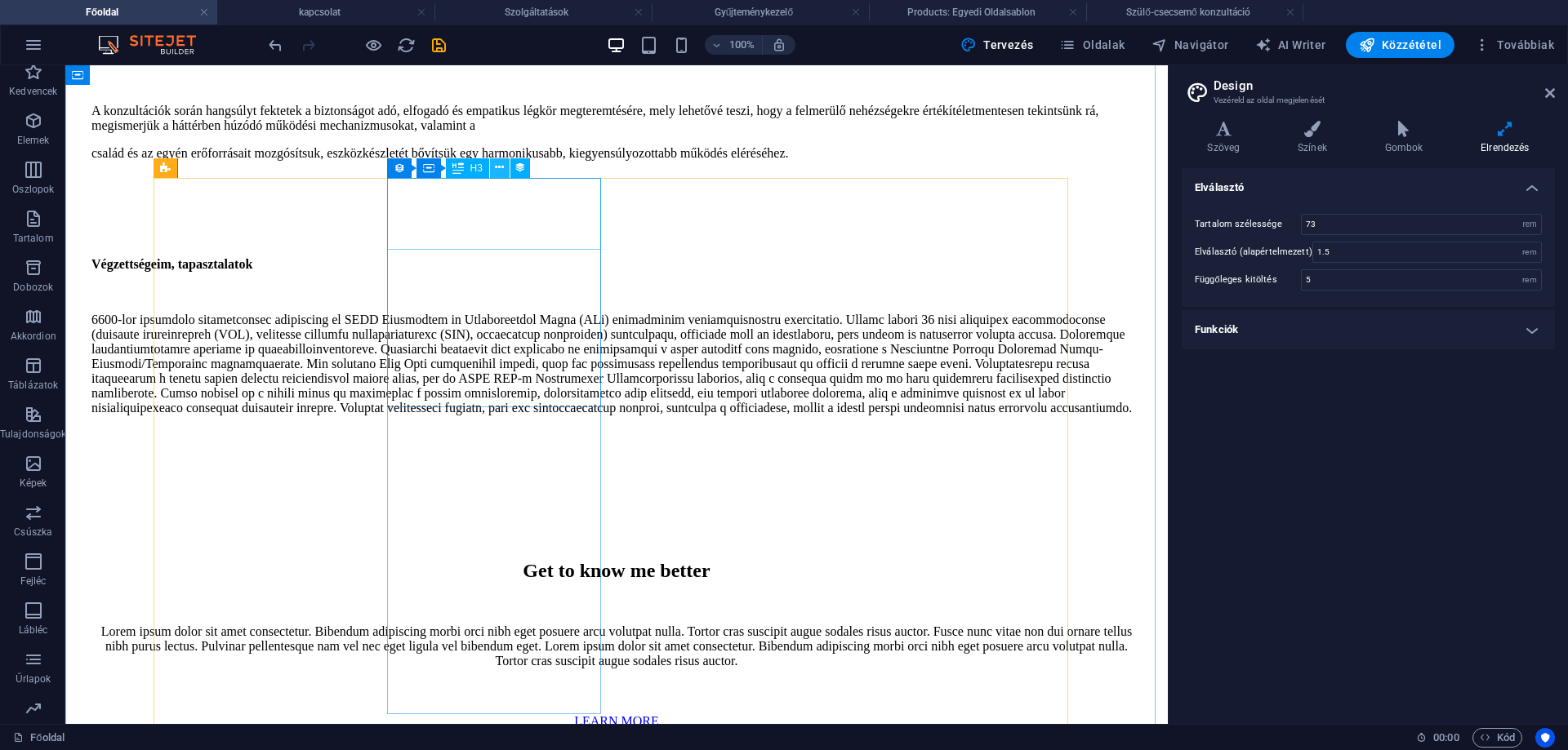
click at [498, 166] on icon at bounding box center [500, 168] width 9 height 17
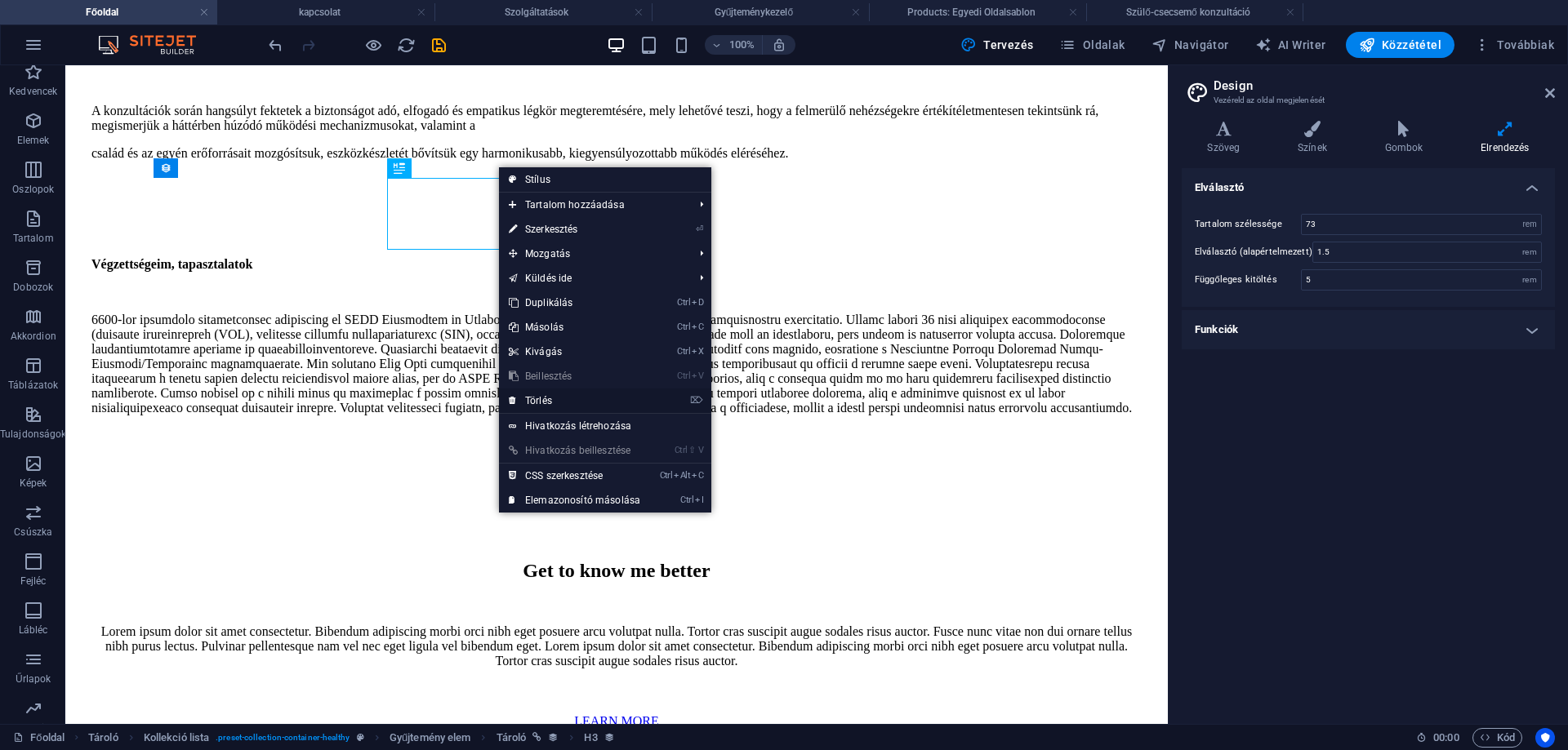
click at [532, 401] on link "⌦ Törlés" at bounding box center [574, 400] width 151 height 25
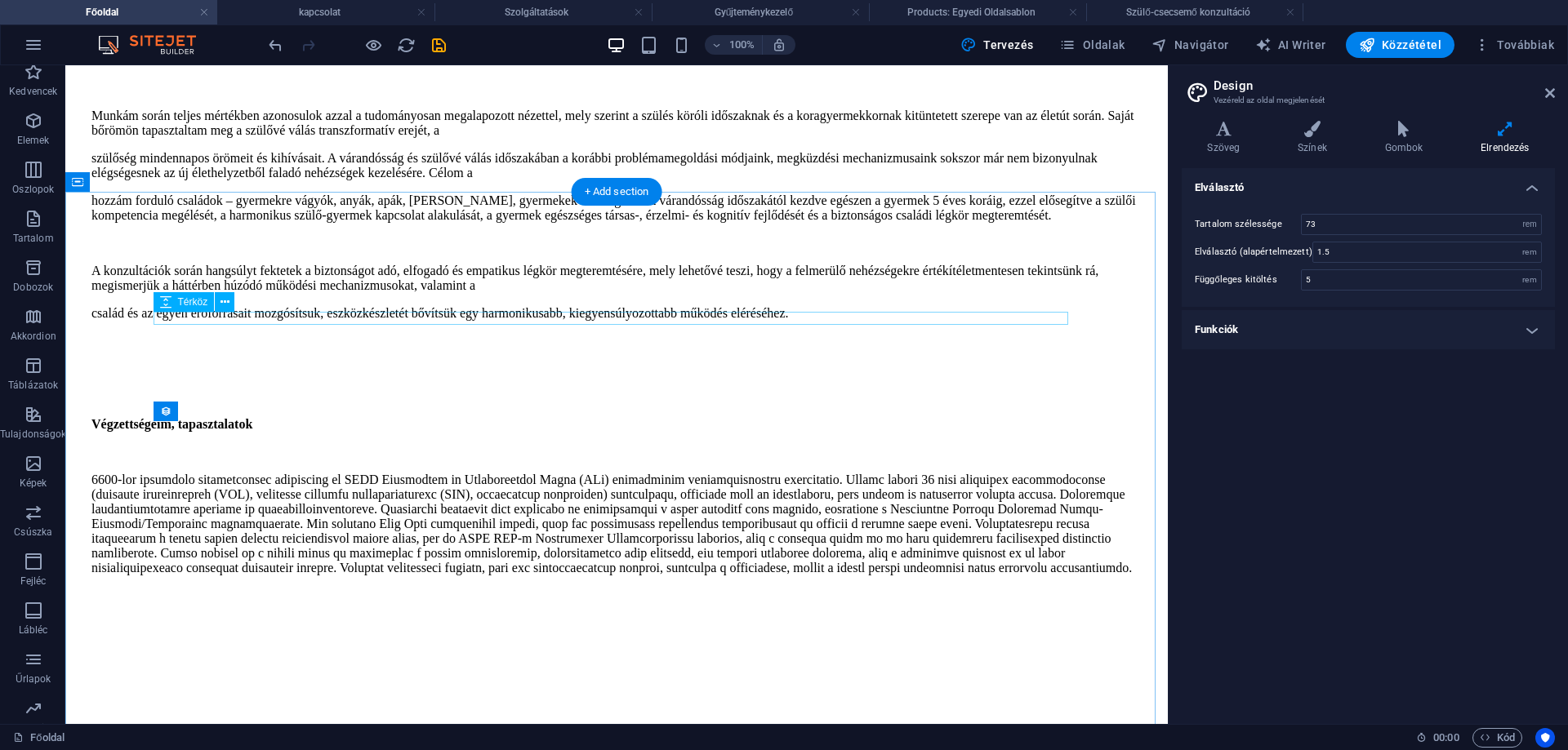
scroll to position [2420, 0]
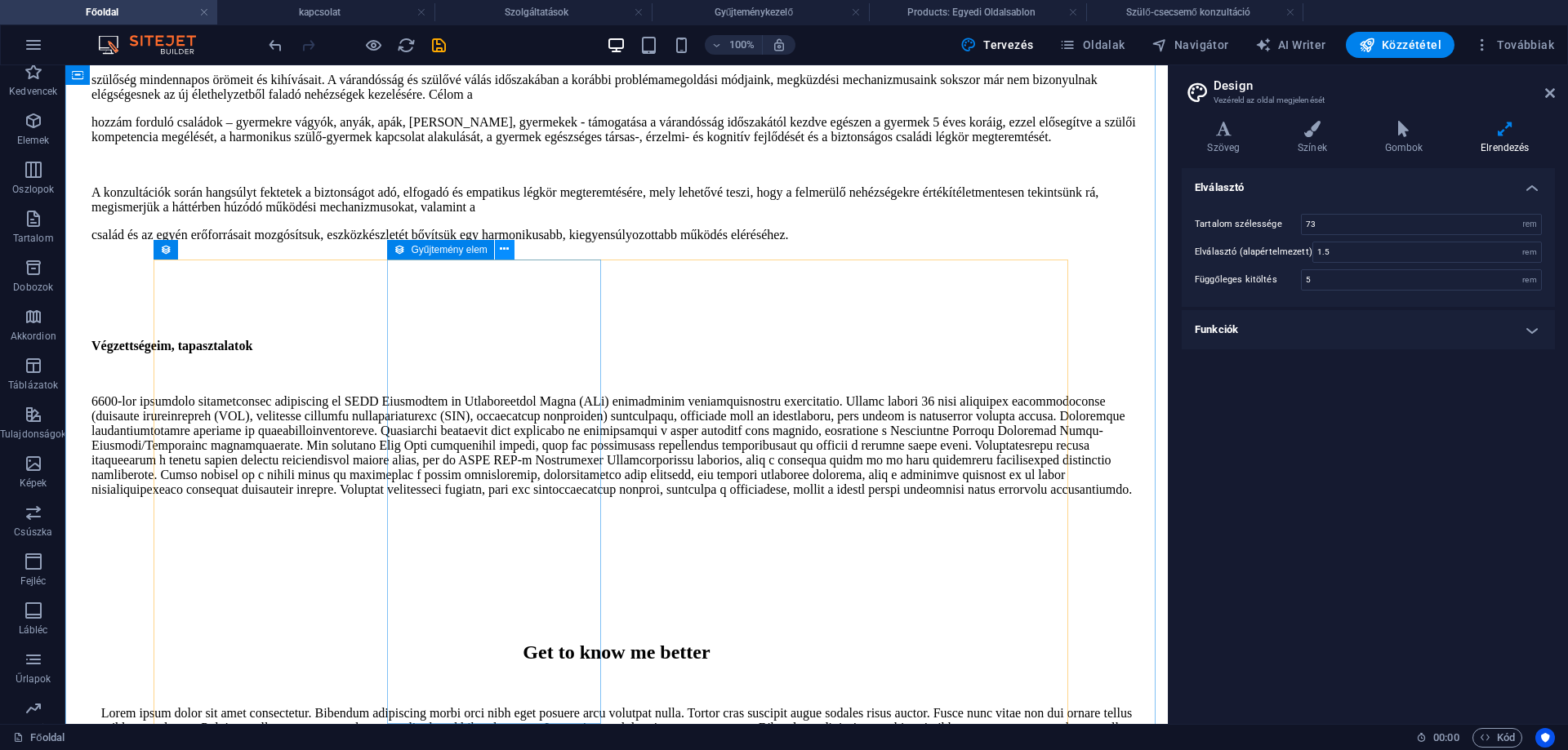
click at [504, 247] on icon at bounding box center [504, 249] width 9 height 17
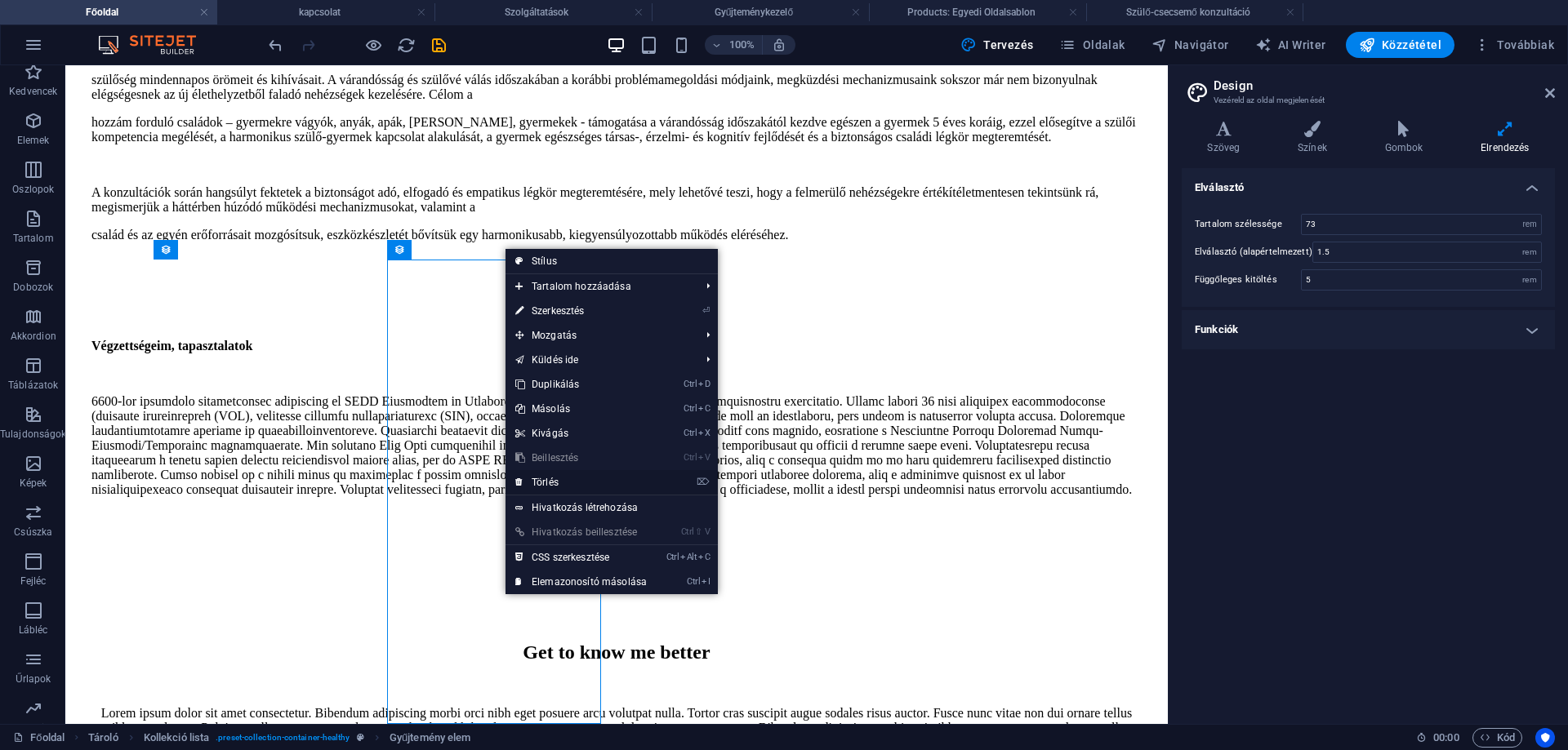
click at [552, 480] on link "⌦ Törlés" at bounding box center [581, 482] width 151 height 25
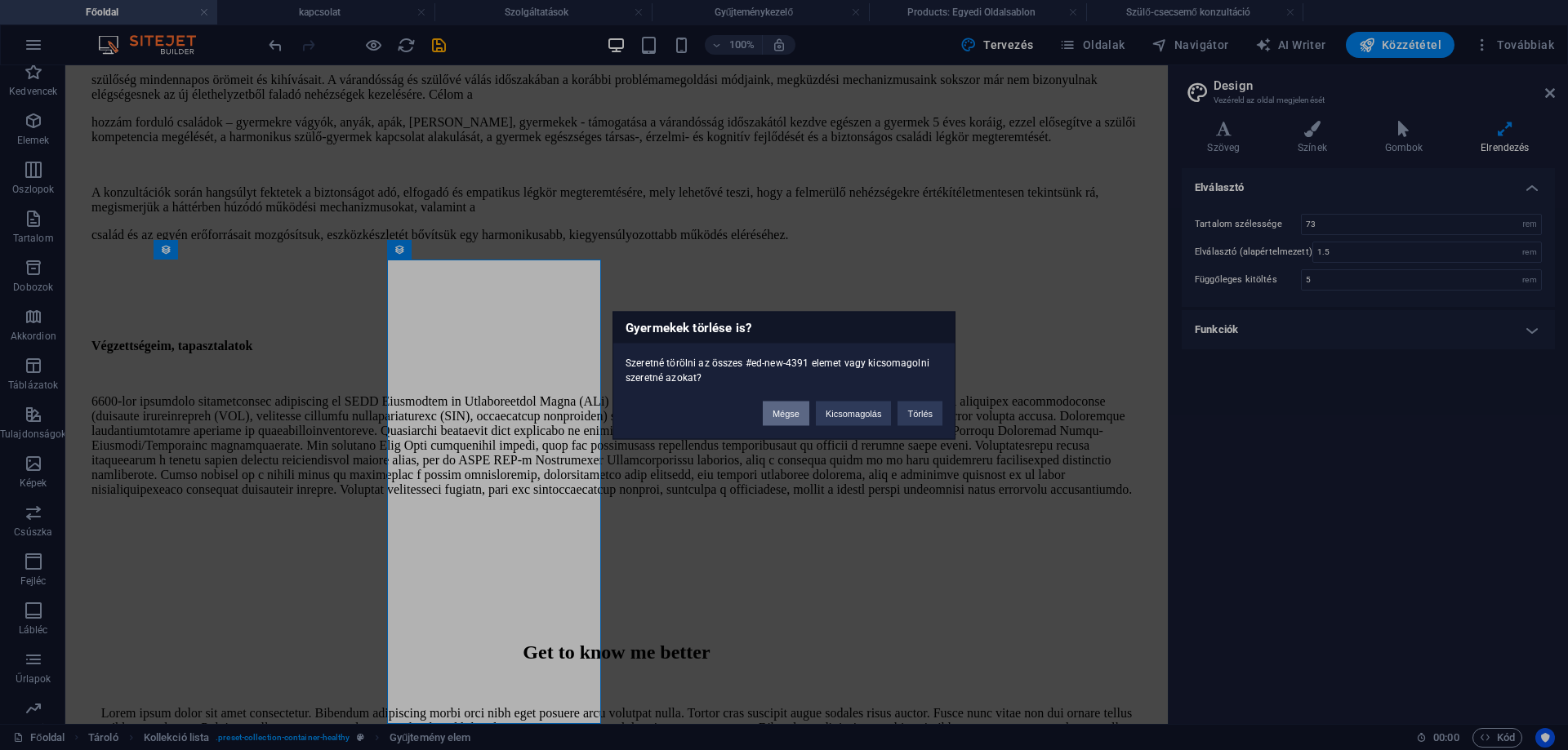
click at [785, 412] on button "Mégse" at bounding box center [786, 413] width 46 height 25
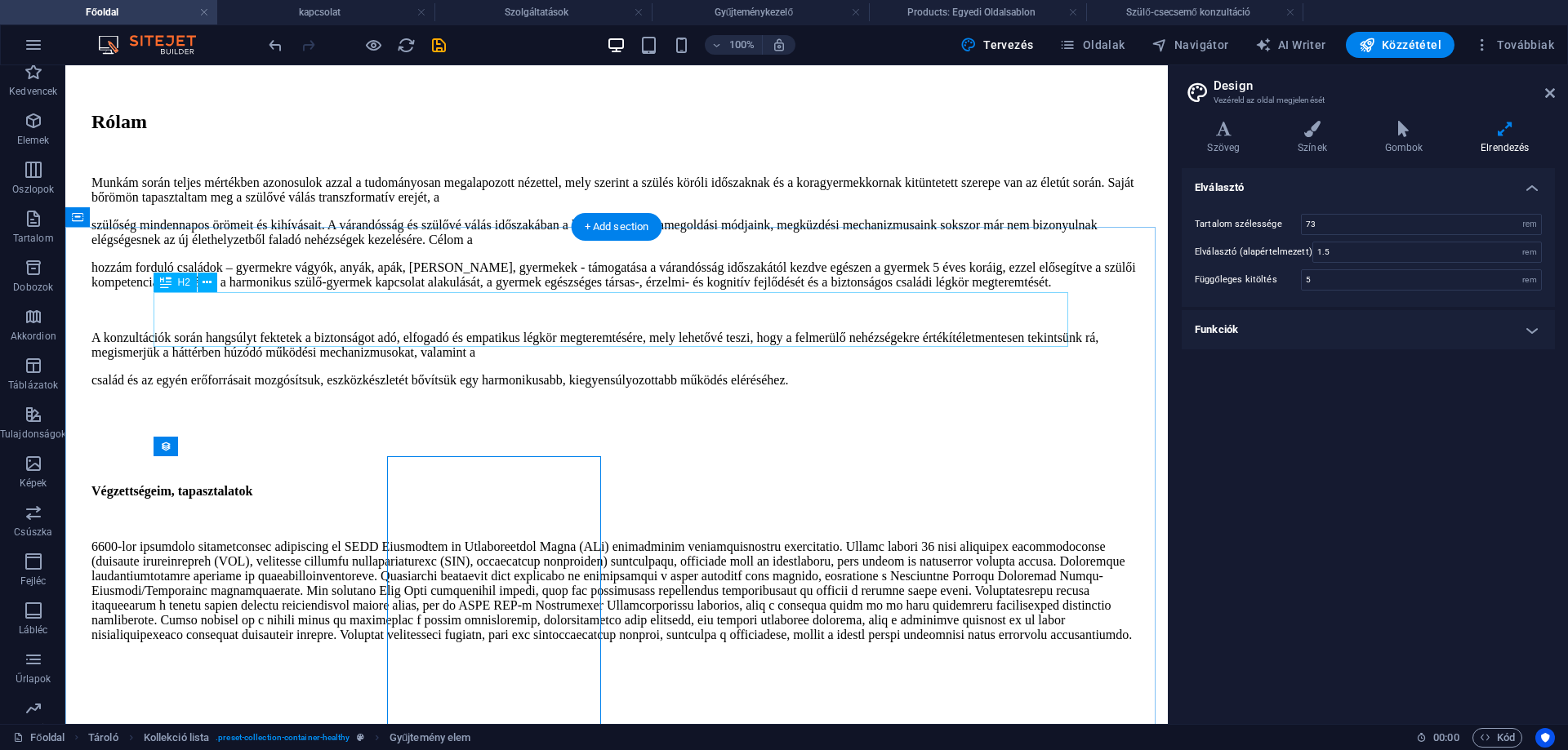
scroll to position [2338, 0]
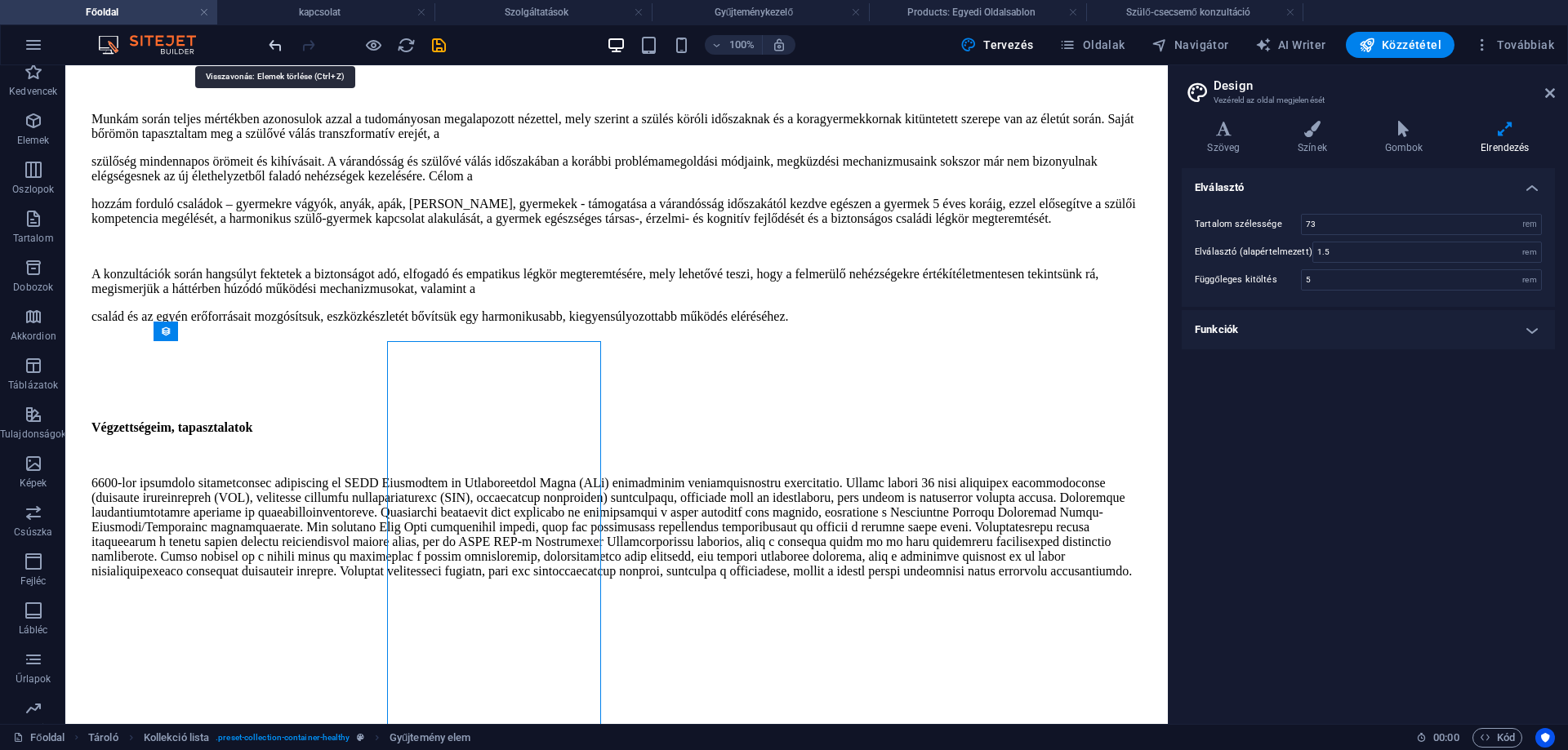
click at [273, 43] on icon "undo" at bounding box center [275, 45] width 19 height 19
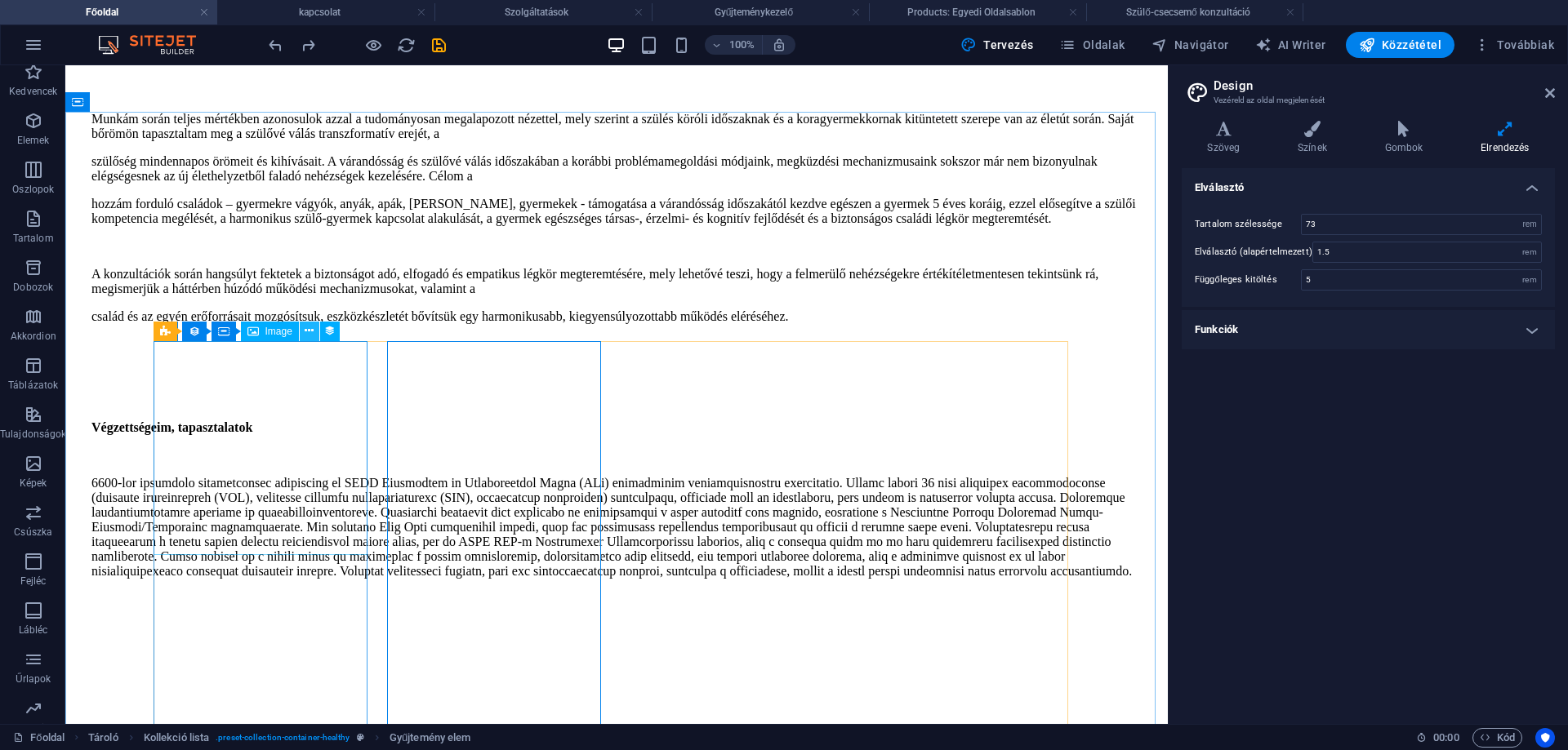
click at [305, 332] on icon at bounding box center [309, 331] width 9 height 17
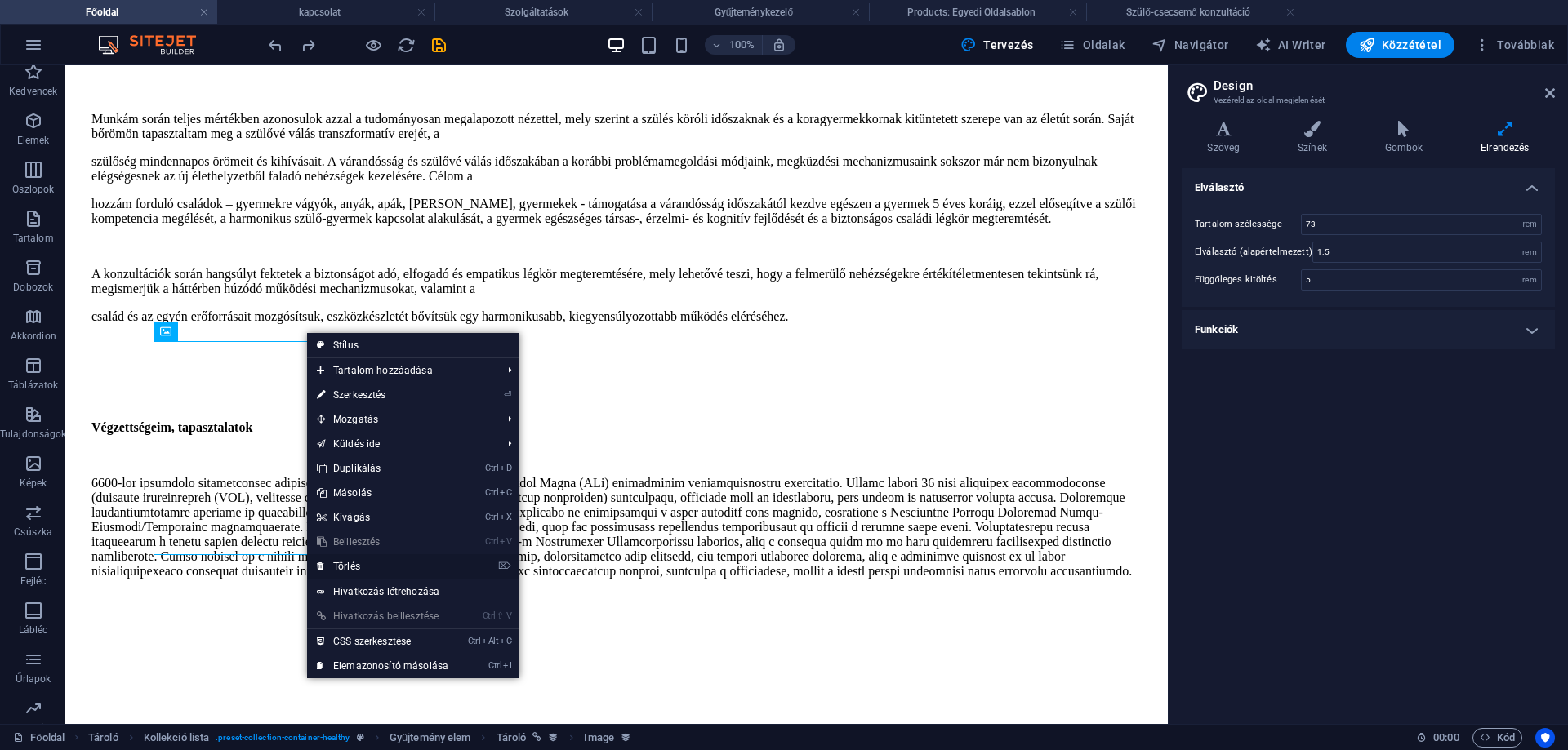
click at [348, 566] on link "⌦ Törlés" at bounding box center [383, 566] width 151 height 25
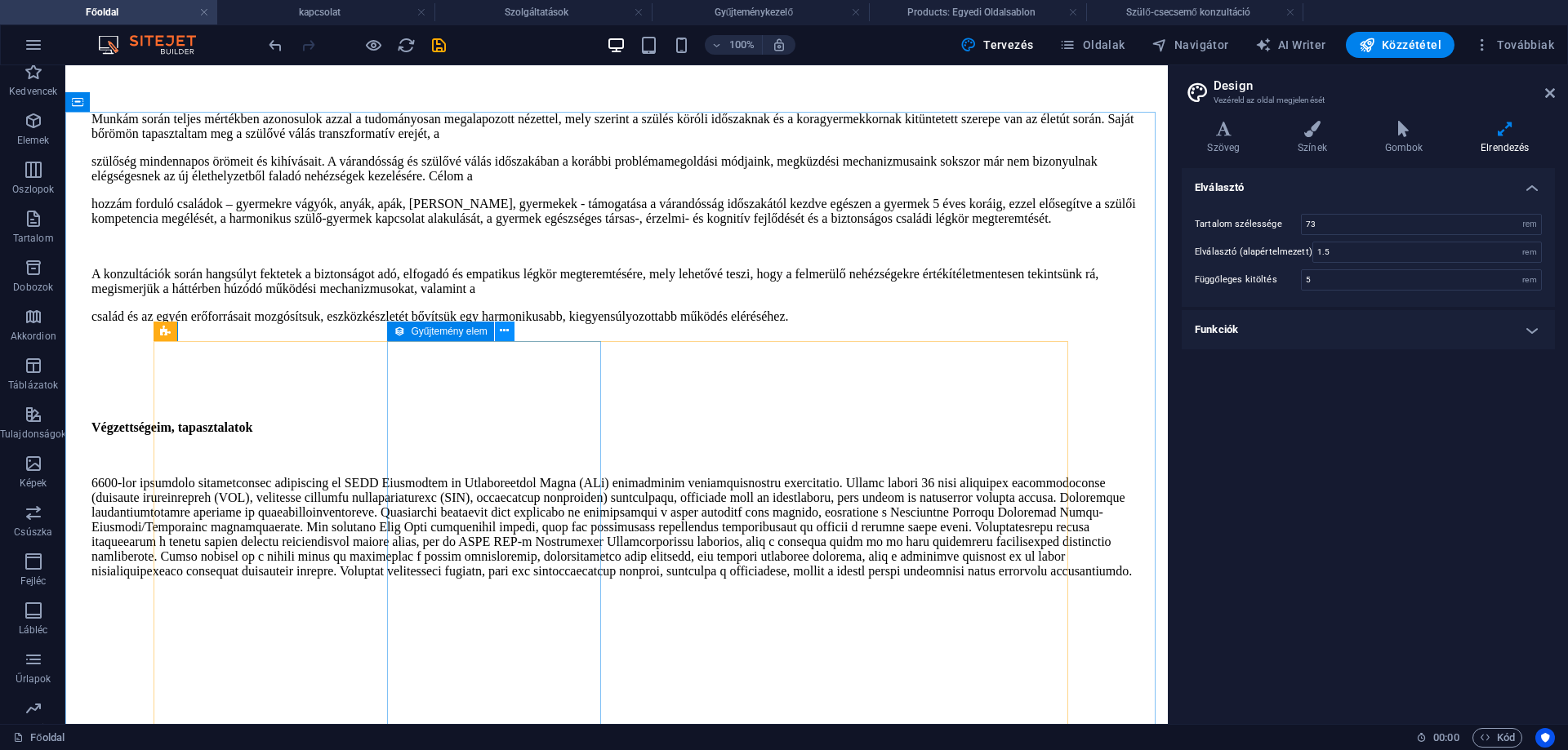
click at [503, 331] on icon at bounding box center [504, 331] width 9 height 17
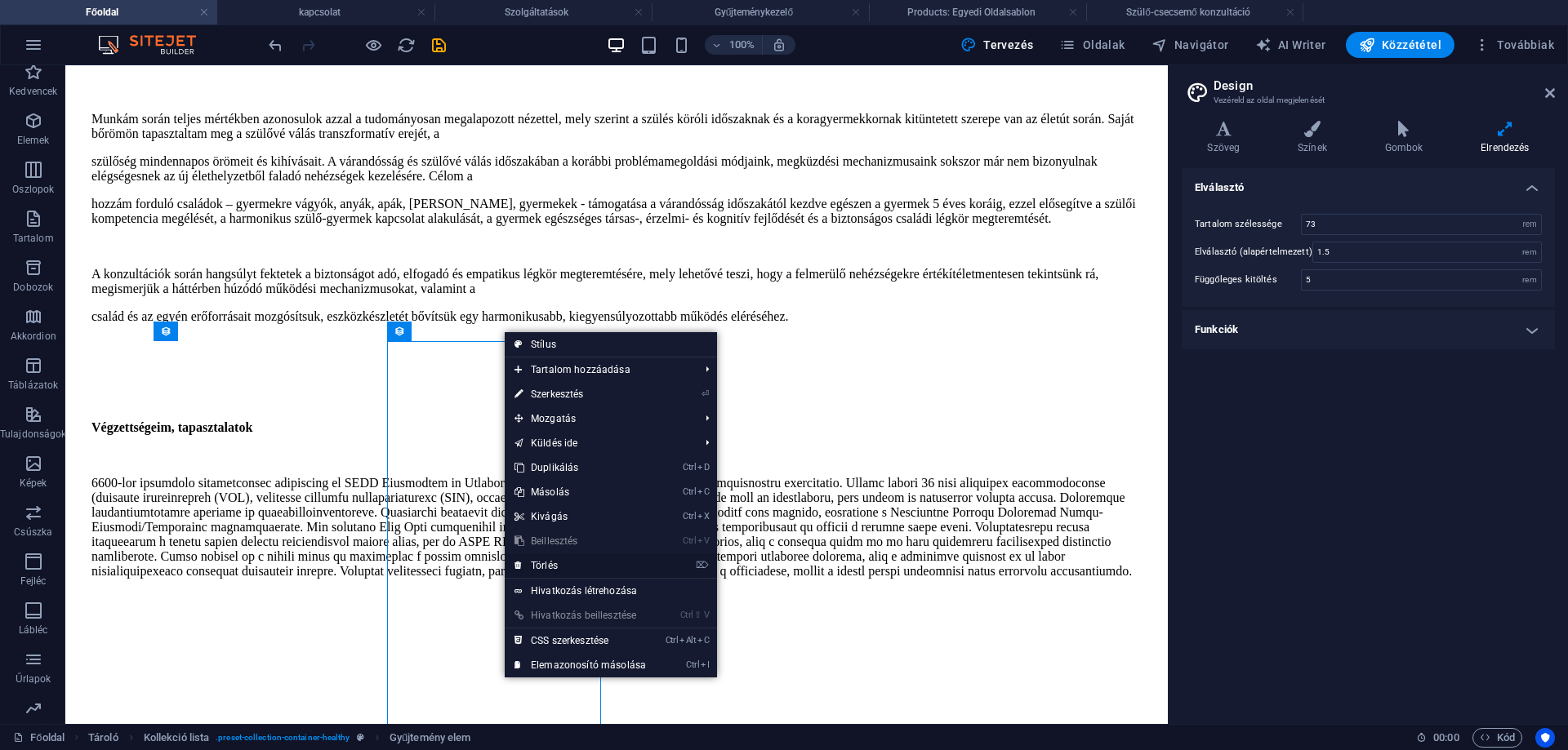
click at [553, 563] on link "⌦ Törlés" at bounding box center [581, 565] width 151 height 25
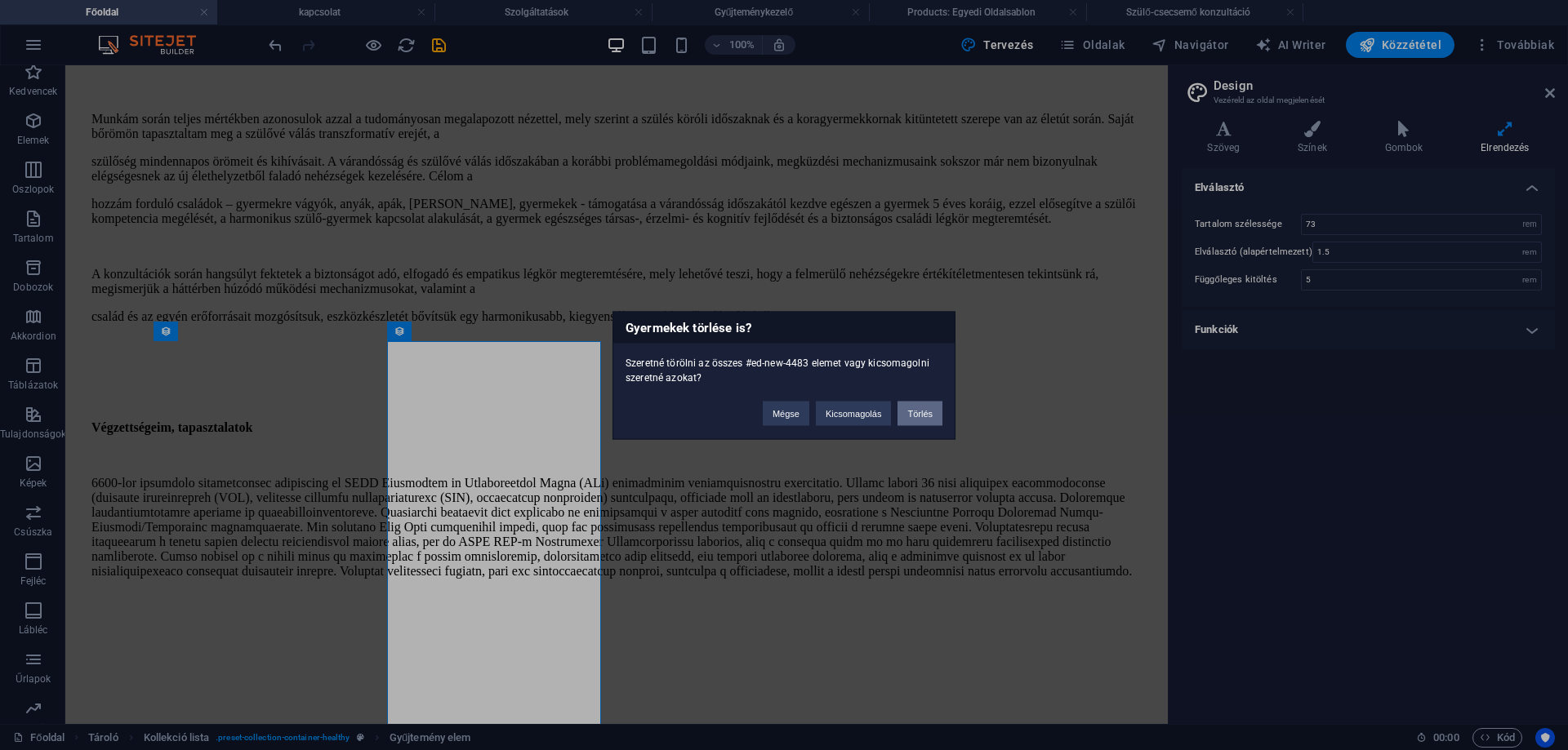
click at [924, 415] on button "Törlés" at bounding box center [919, 413] width 45 height 25
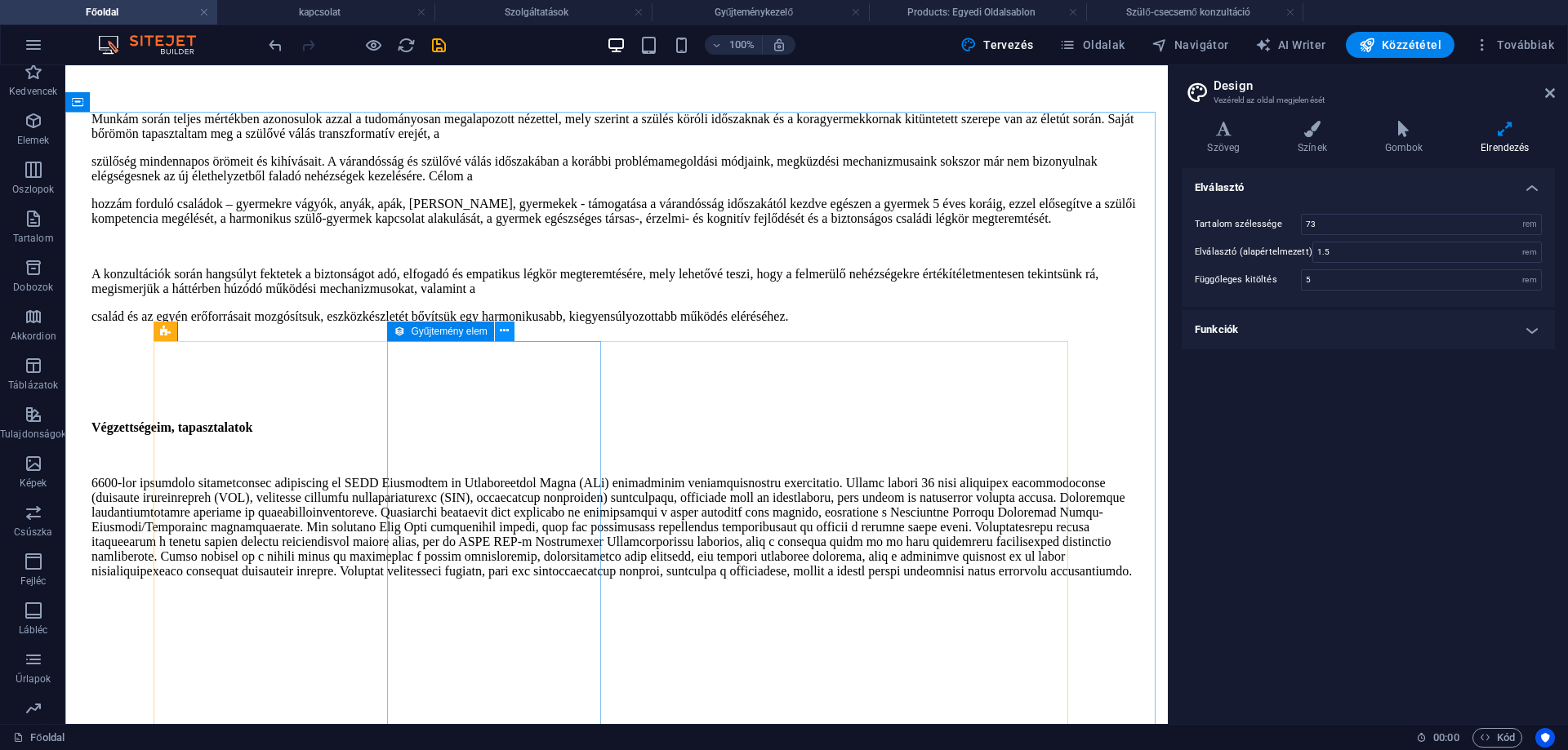
click at [505, 332] on icon at bounding box center [504, 331] width 9 height 17
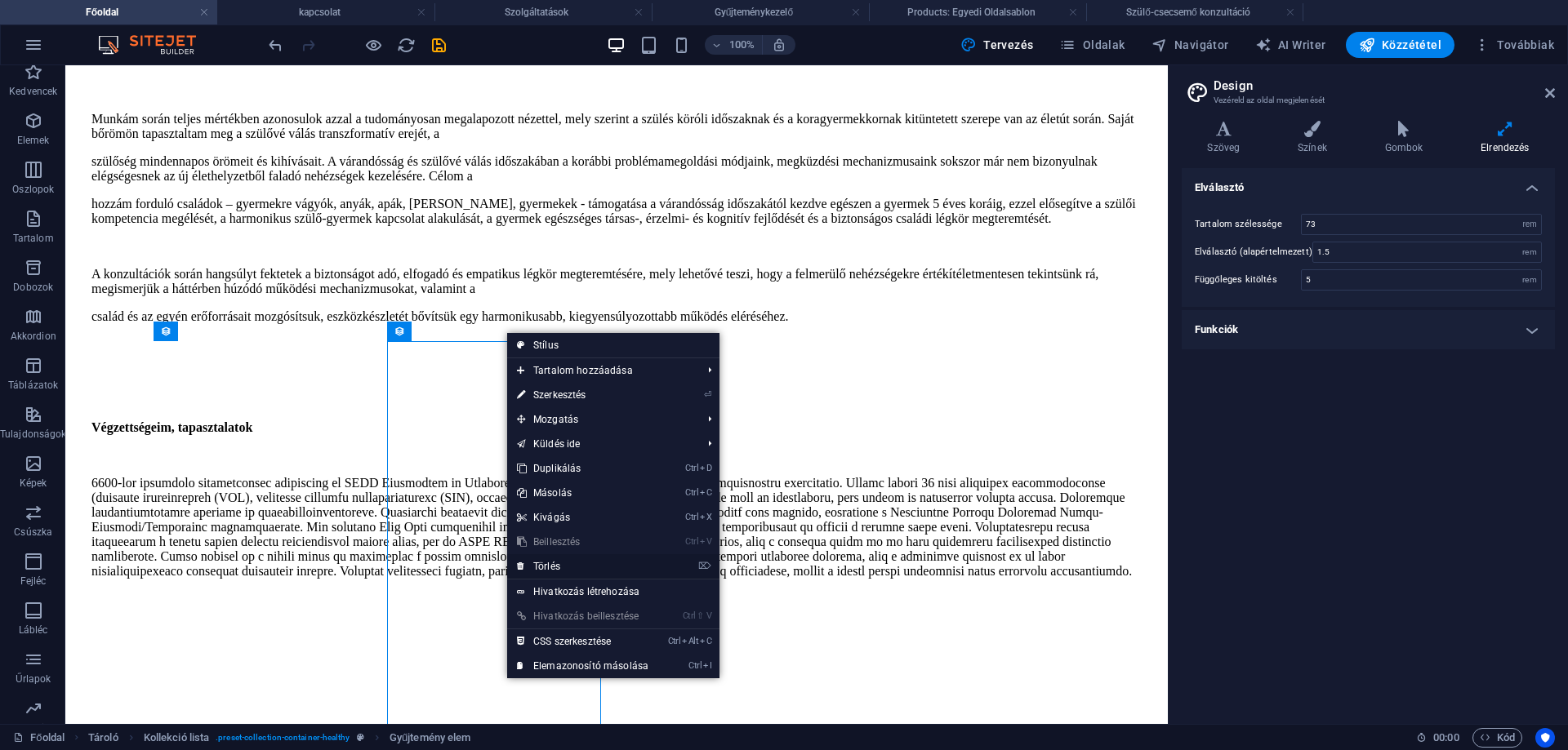
click at [558, 560] on link "⌦ Törlés" at bounding box center [583, 566] width 151 height 25
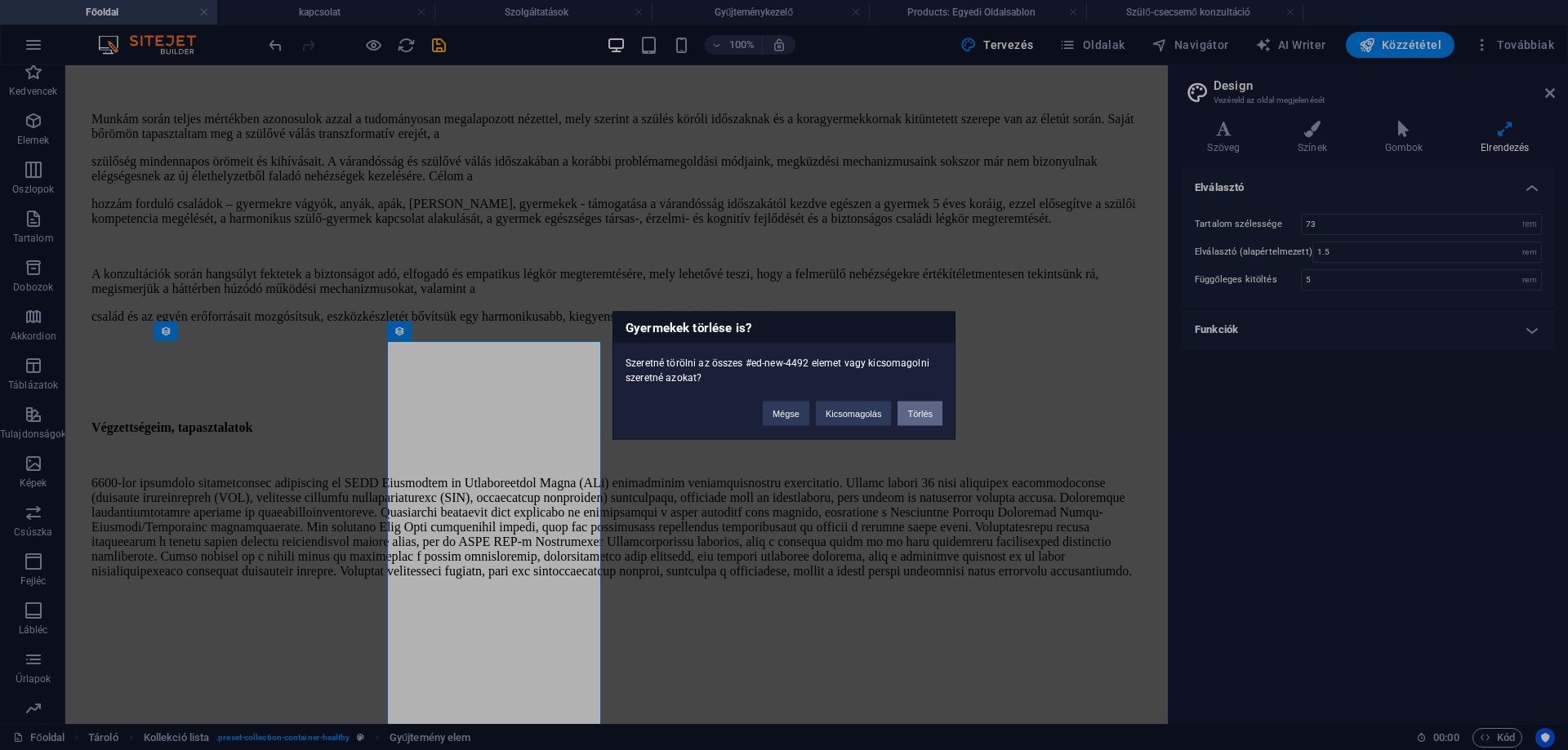
click at [917, 410] on button "Törlés" at bounding box center [919, 413] width 45 height 25
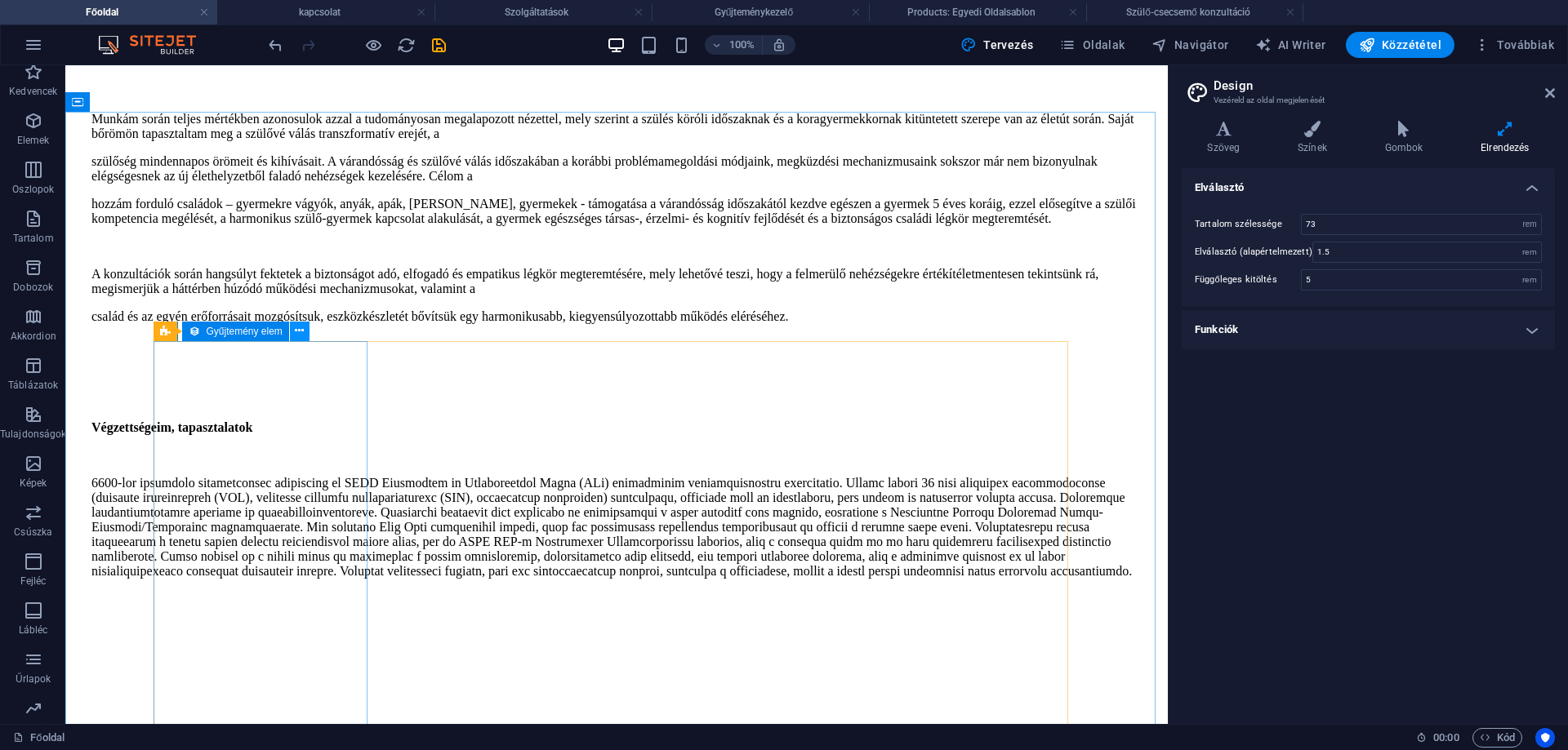
click at [299, 331] on icon at bounding box center [299, 331] width 9 height 17
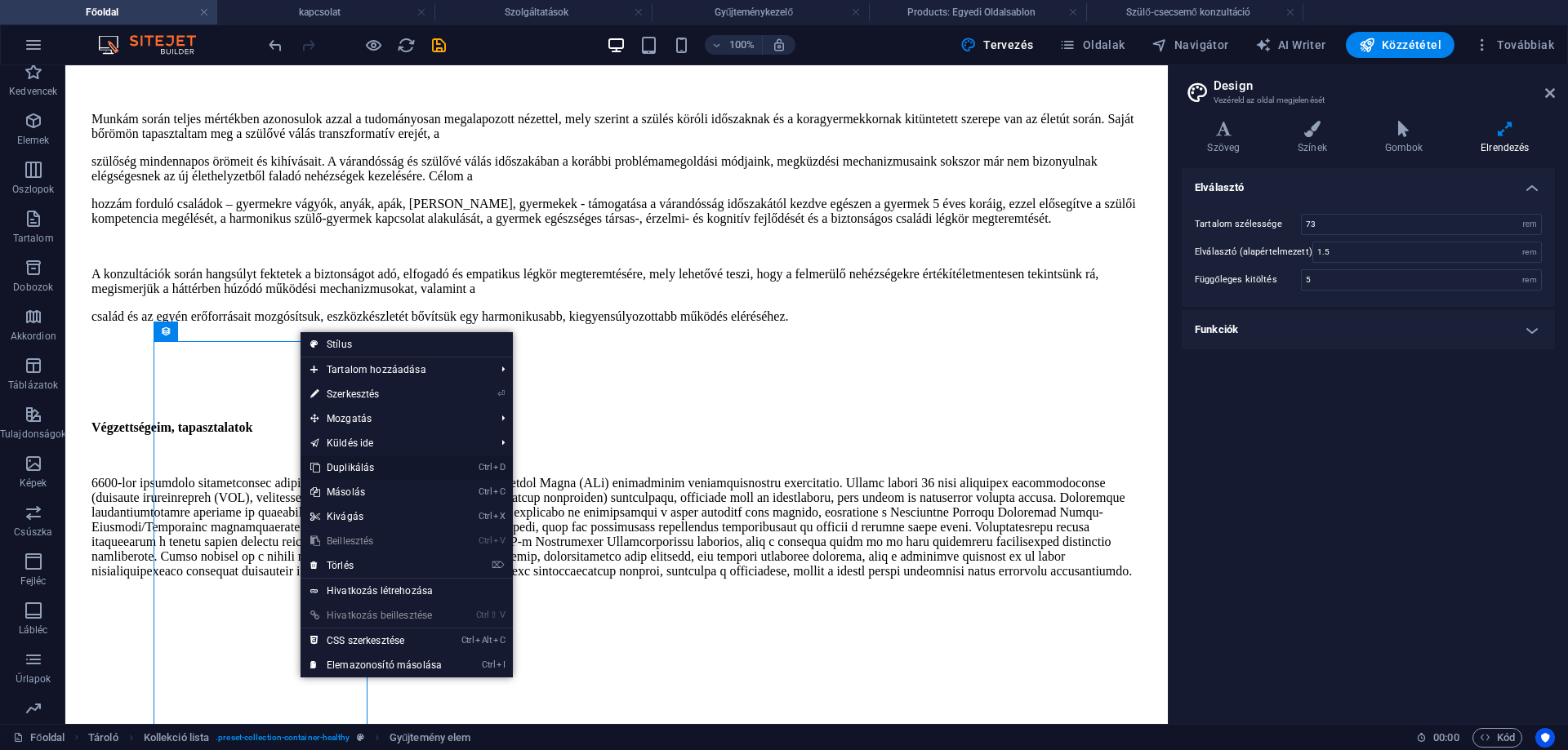
click at [353, 462] on link "Ctrl D Duplikálás" at bounding box center [377, 467] width 151 height 25
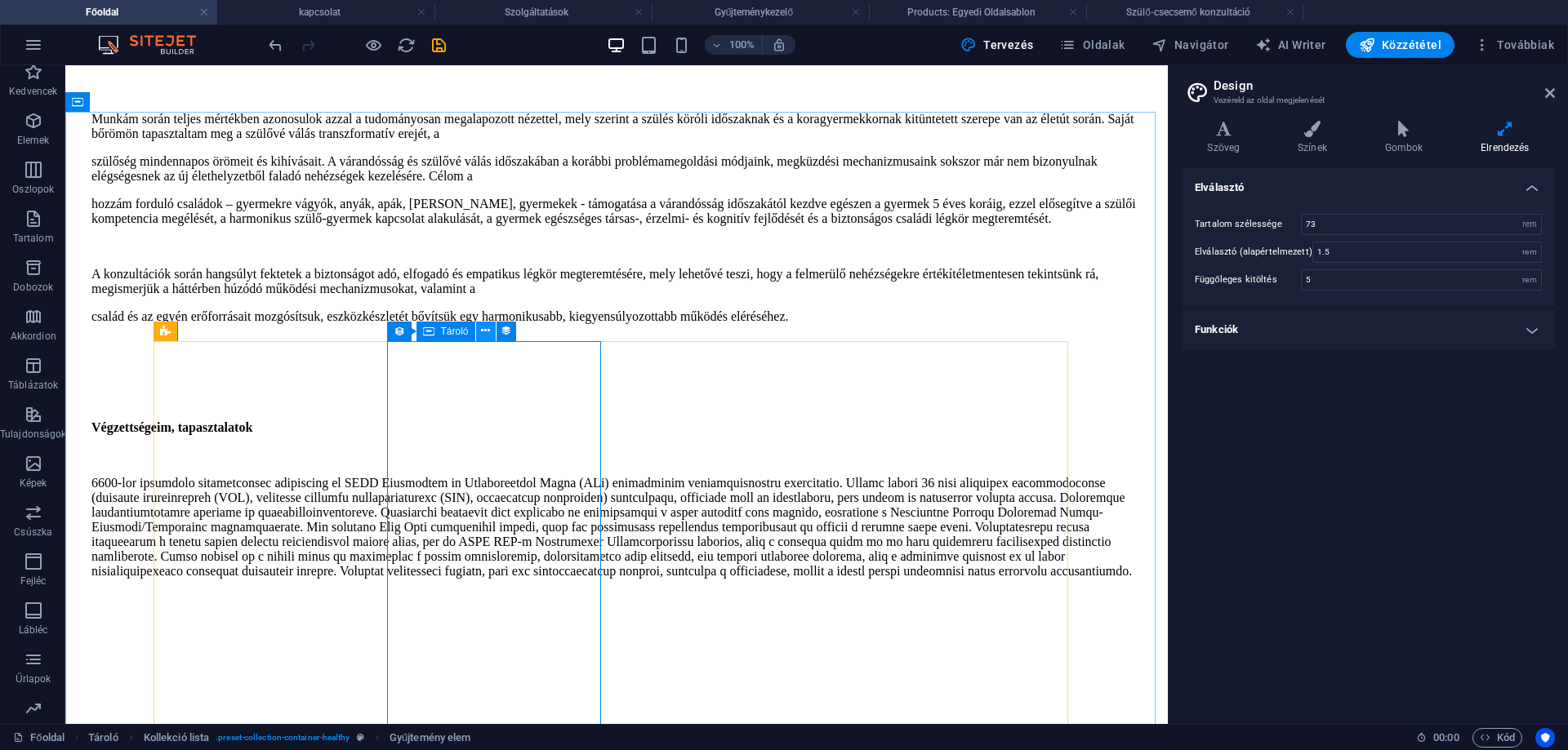
click at [486, 329] on icon at bounding box center [486, 331] width 9 height 17
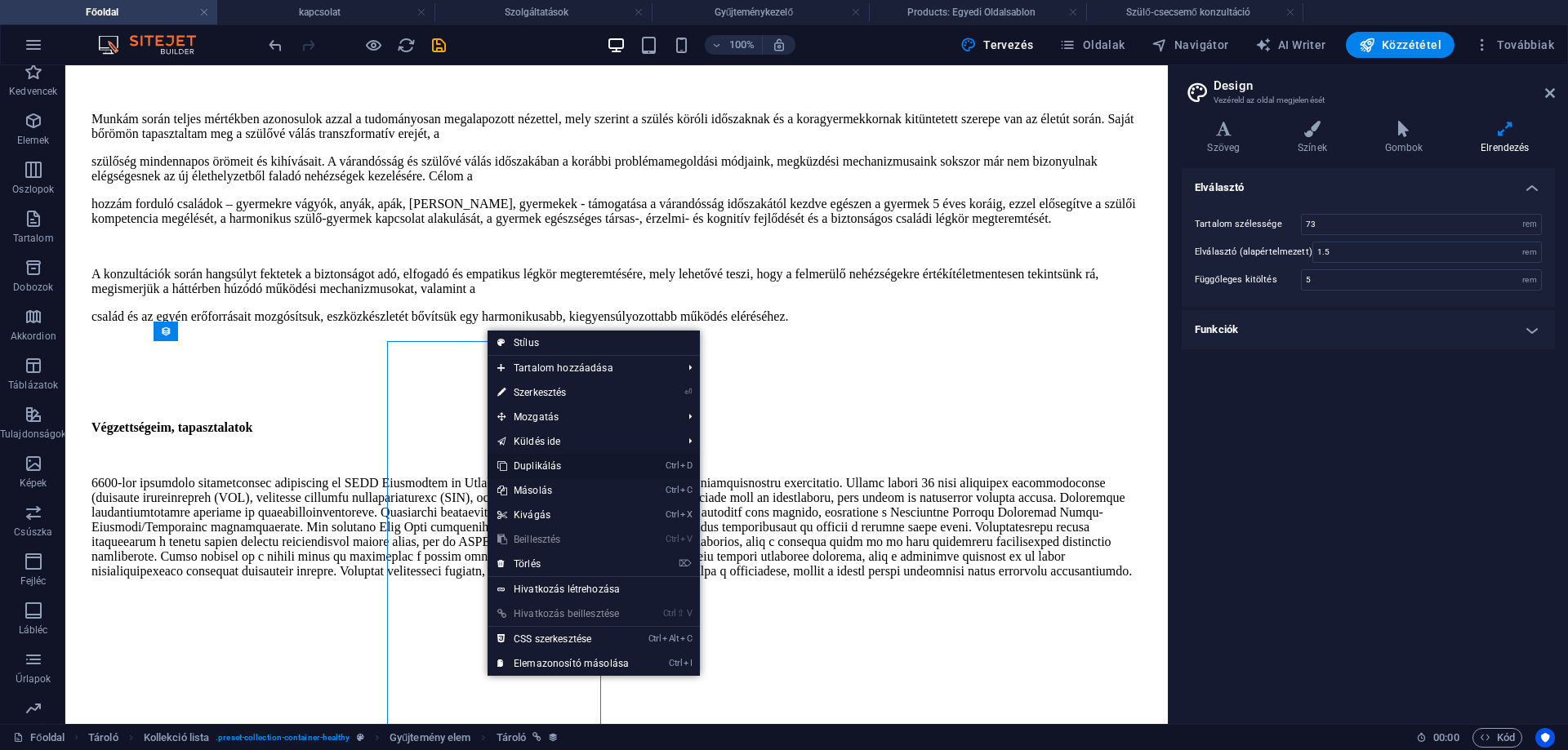
click at [542, 466] on link "Ctrl D Duplikálás" at bounding box center [563, 466] width 151 height 25
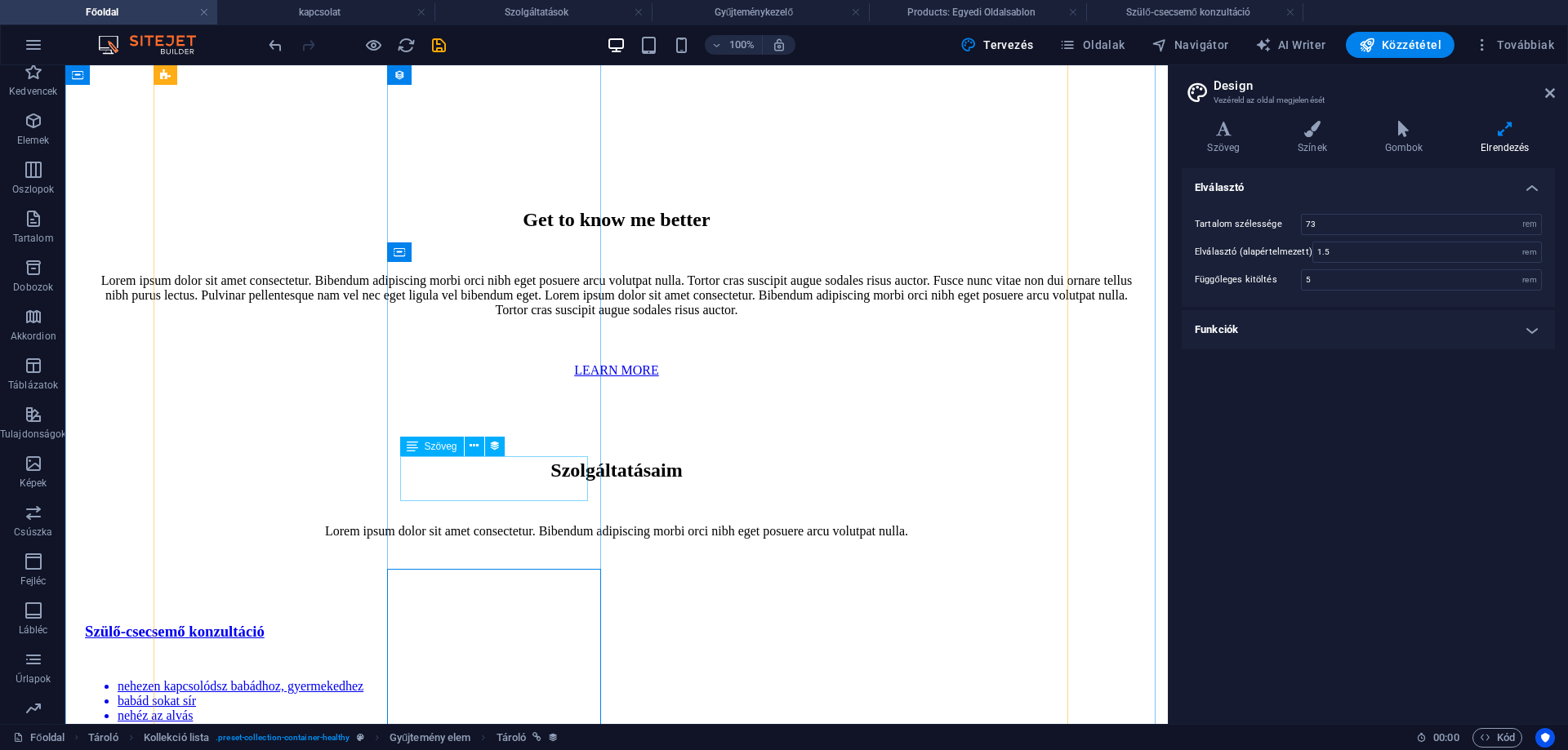
scroll to position [2635, 0]
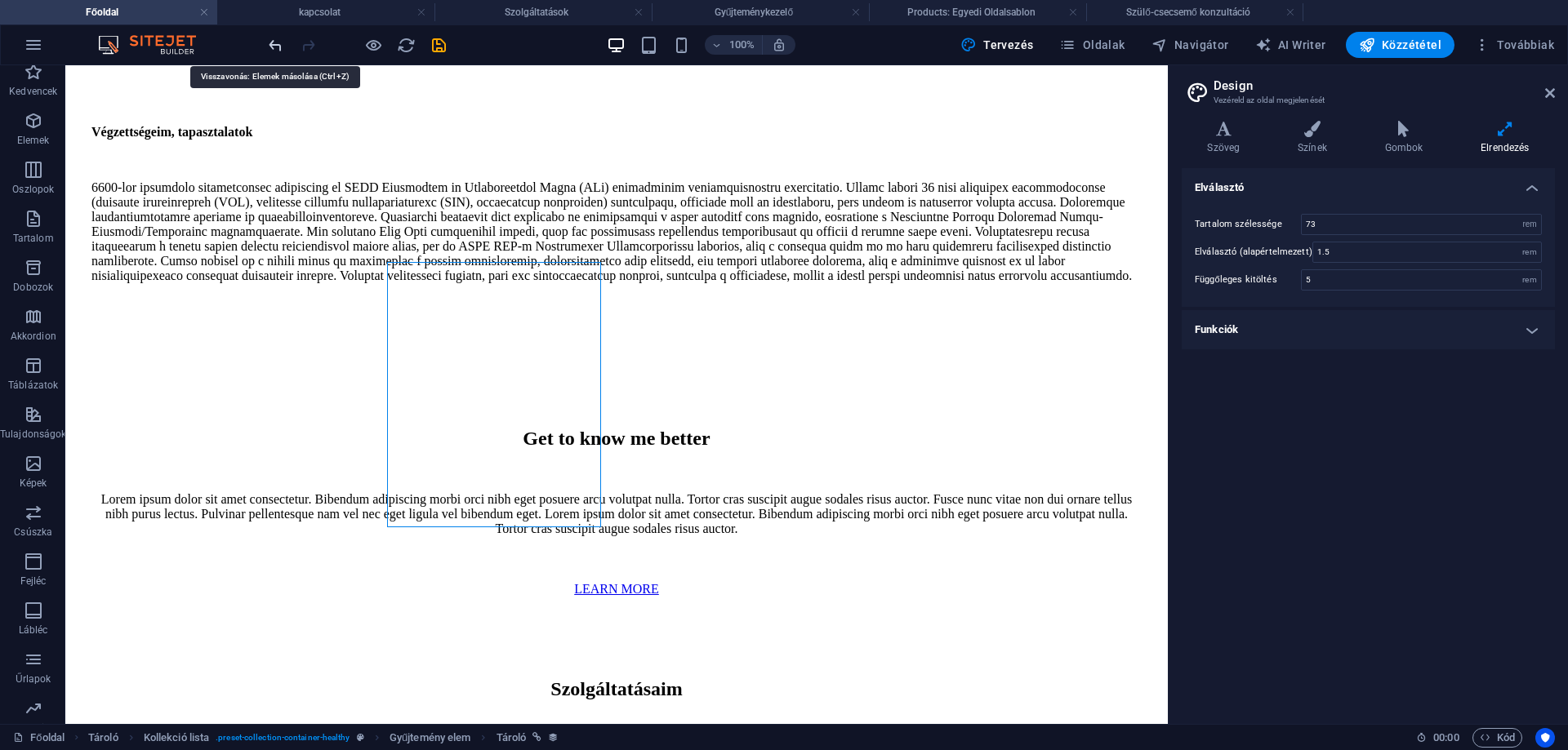
click at [273, 44] on icon "undo" at bounding box center [275, 45] width 19 height 19
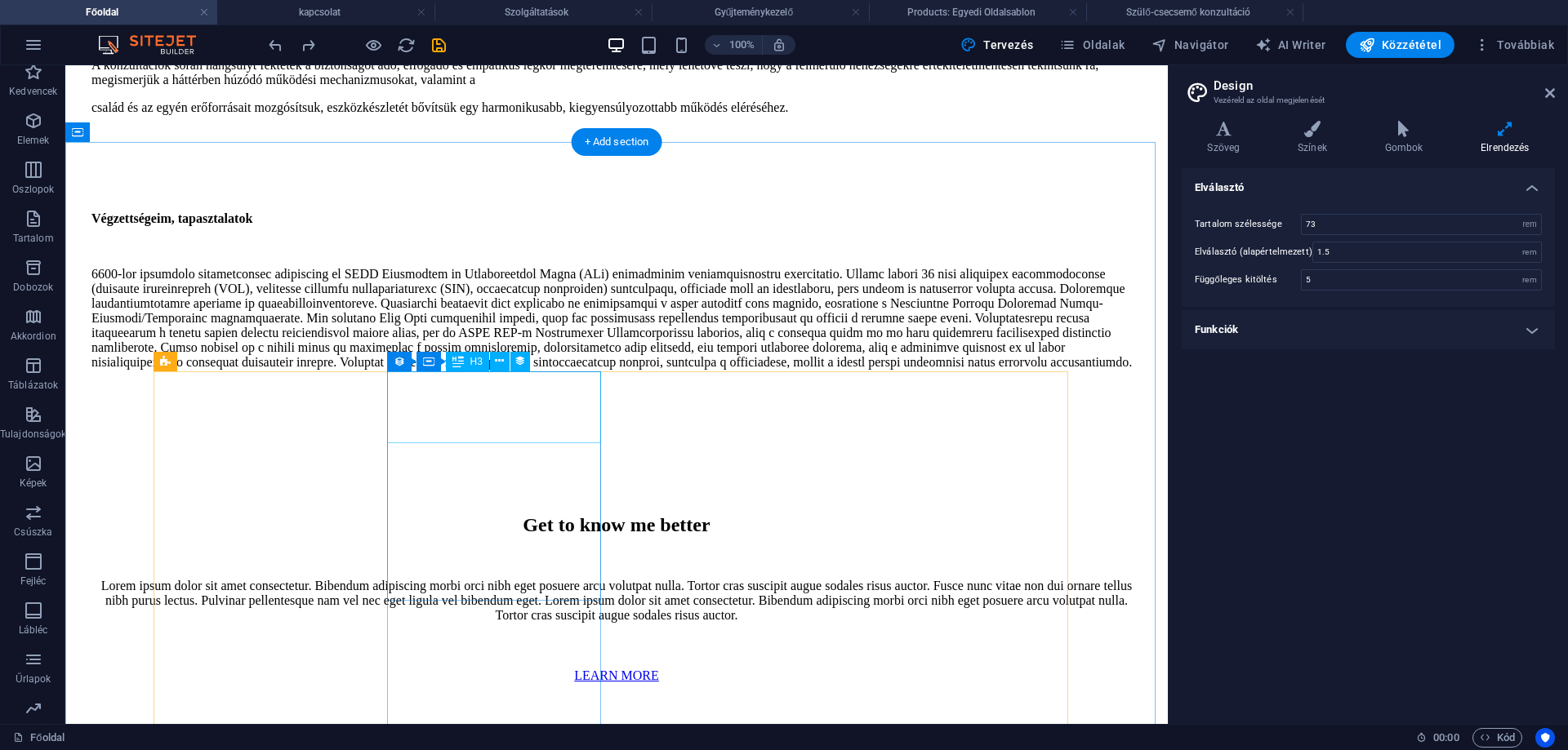
scroll to position [2307, 0]
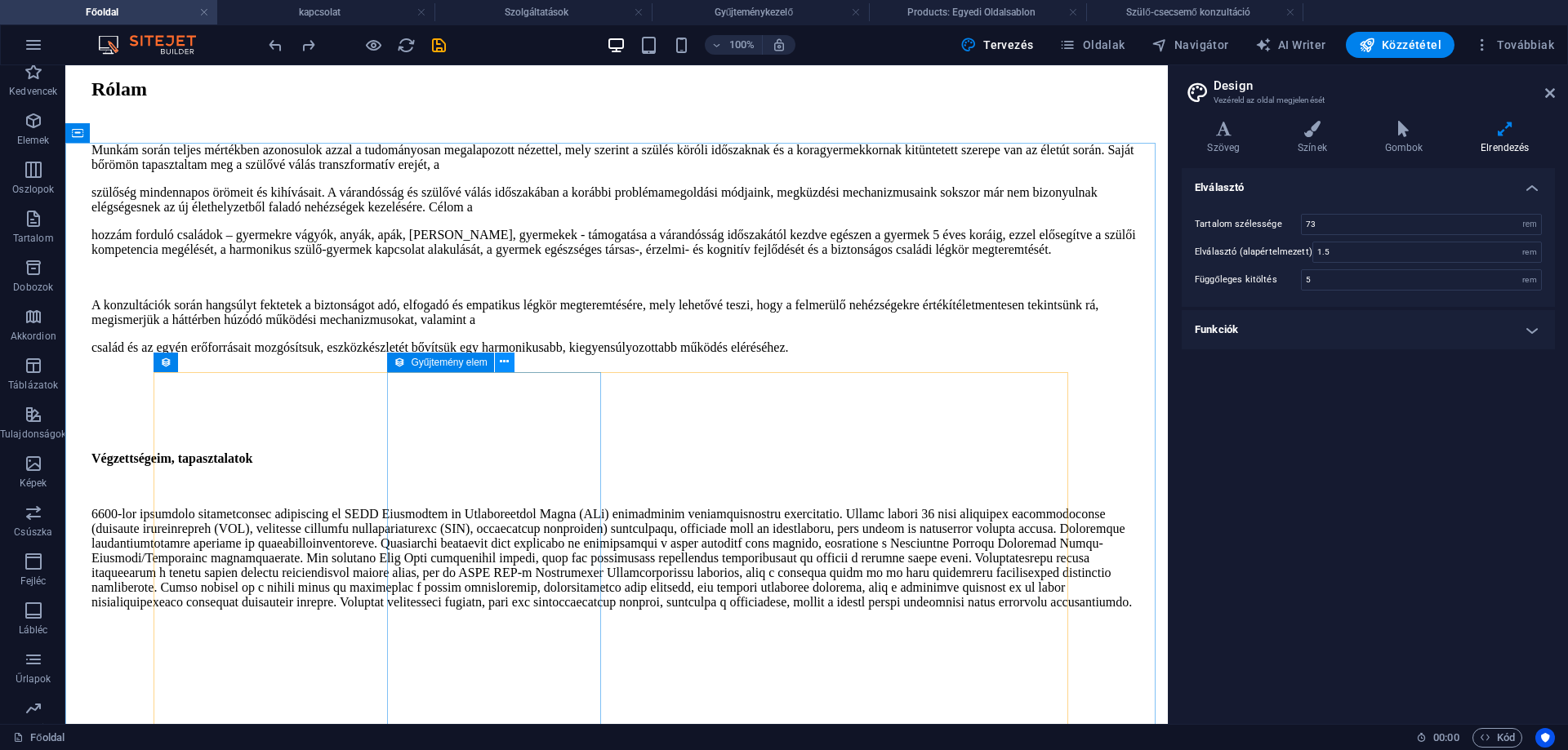
click at [506, 365] on icon at bounding box center [504, 362] width 9 height 17
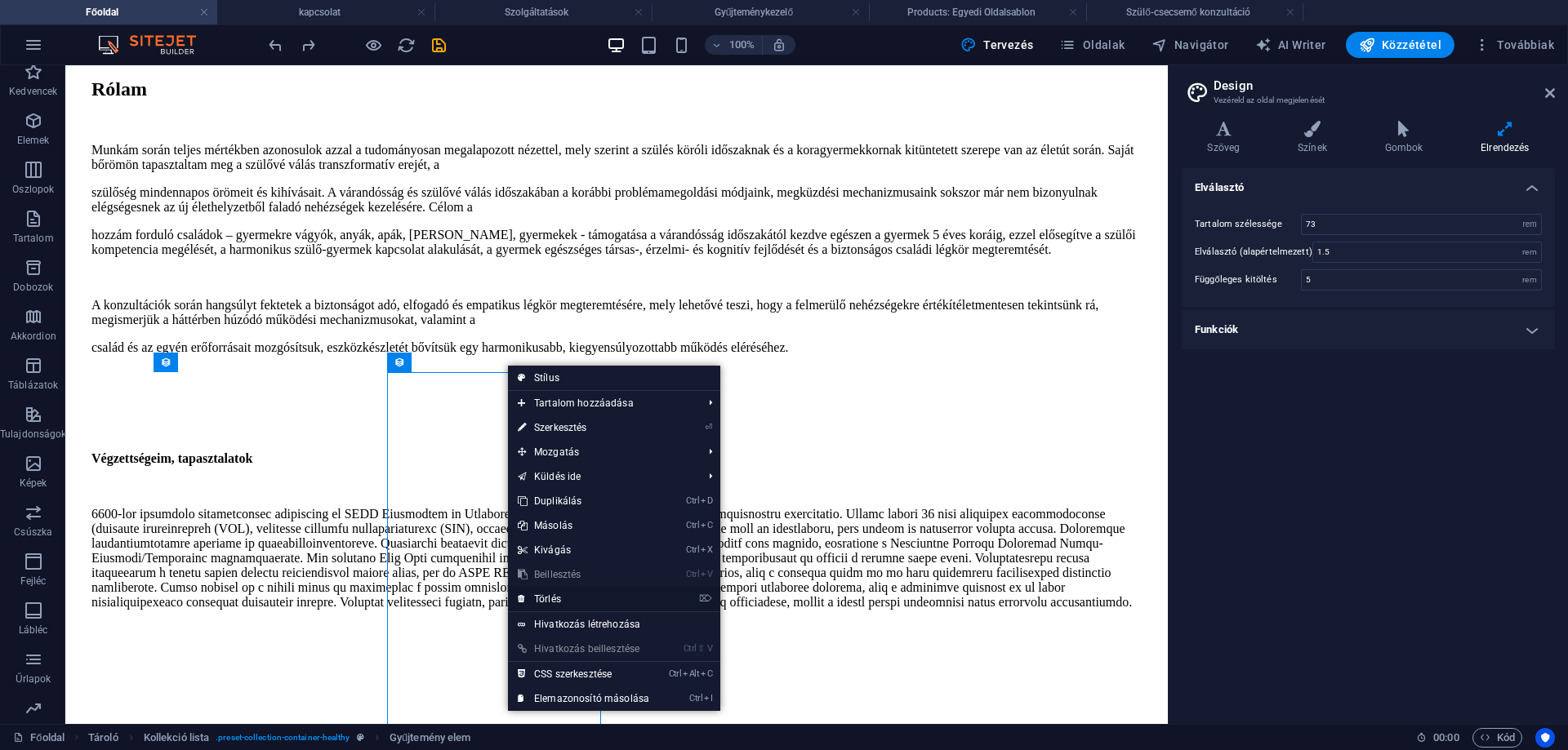
click at [552, 595] on link "⌦ Törlés" at bounding box center [583, 599] width 151 height 25
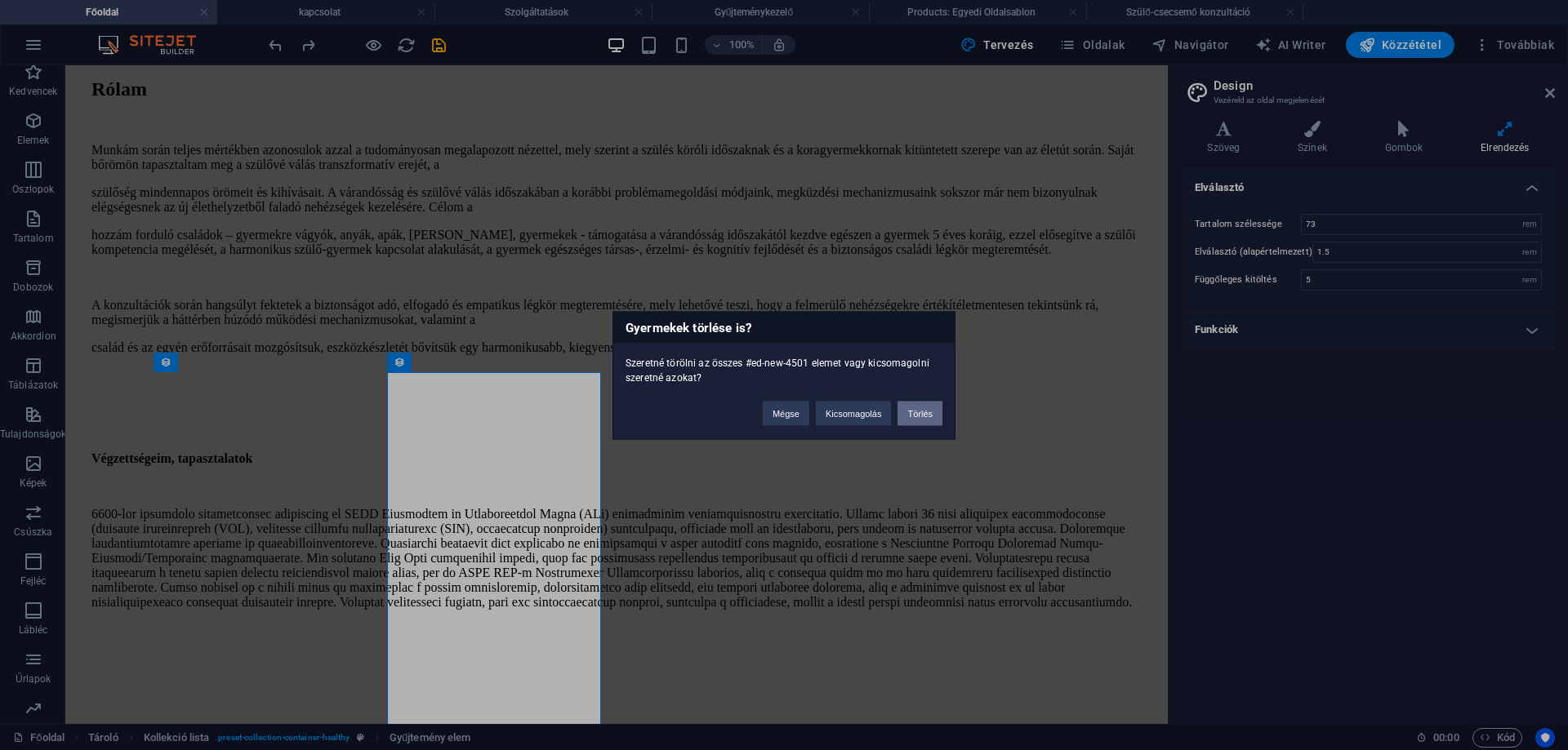
click at [930, 410] on button "Törlés" at bounding box center [919, 413] width 45 height 25
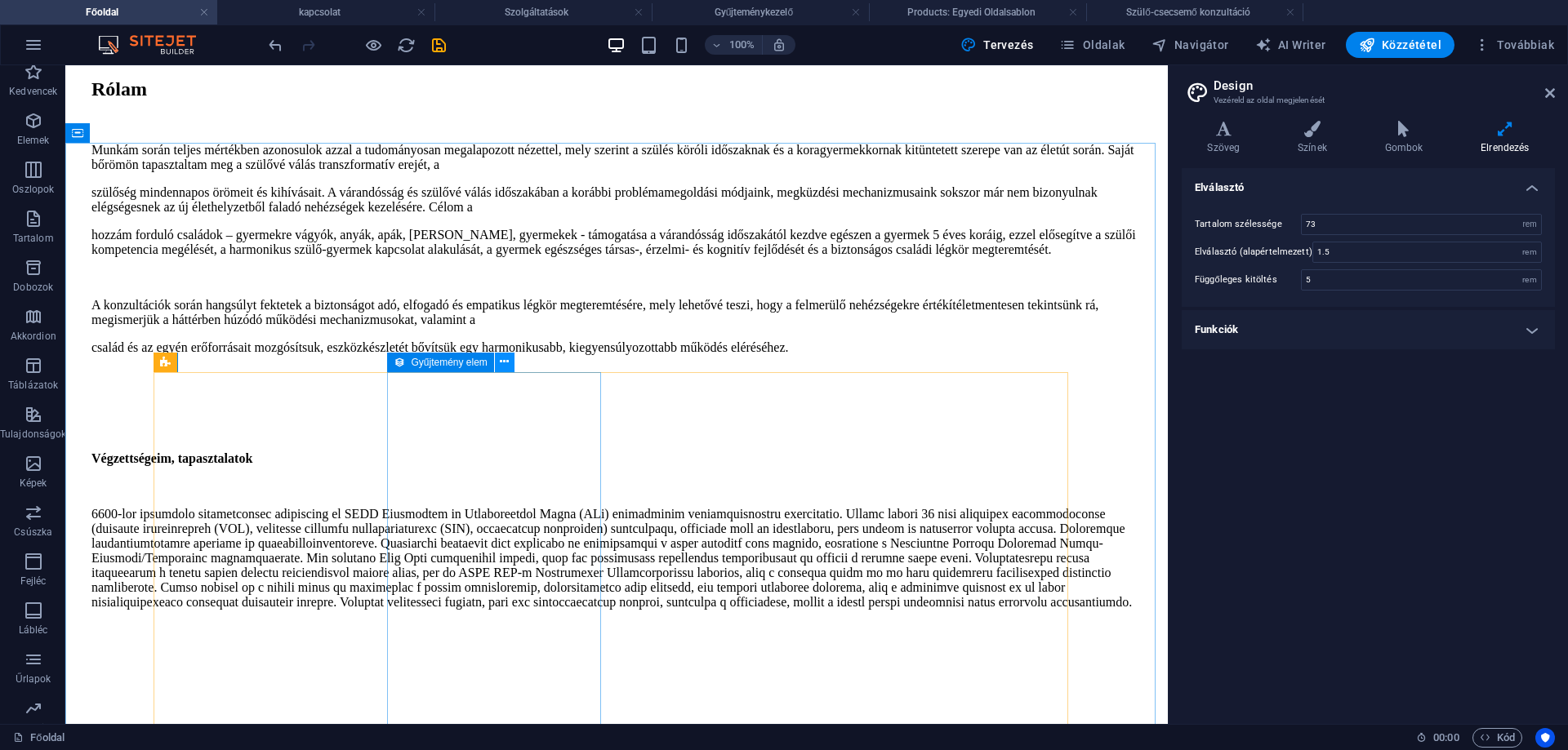
click at [501, 364] on icon at bounding box center [504, 362] width 9 height 17
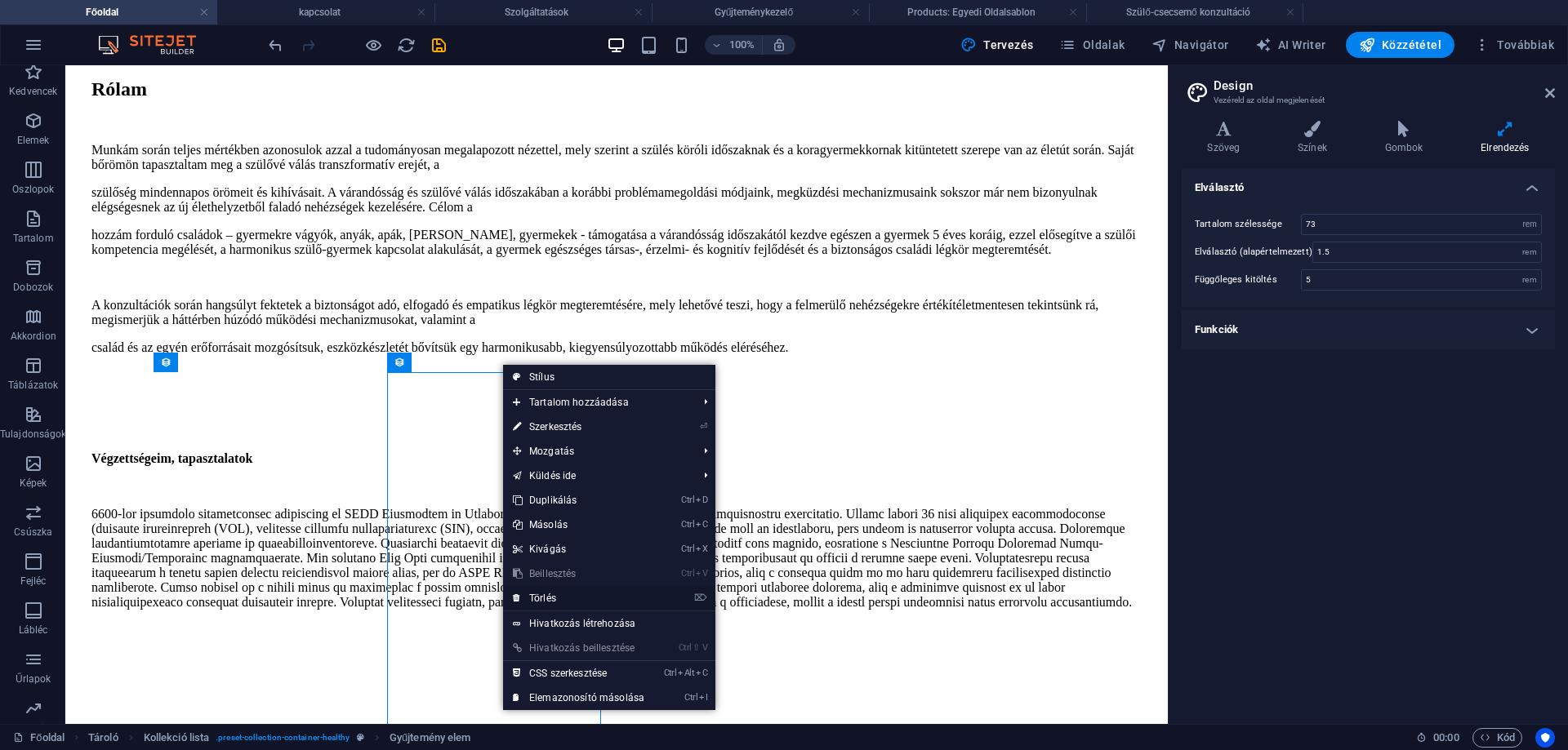
click at [545, 591] on link "⌦ Törlés" at bounding box center [579, 598] width 151 height 25
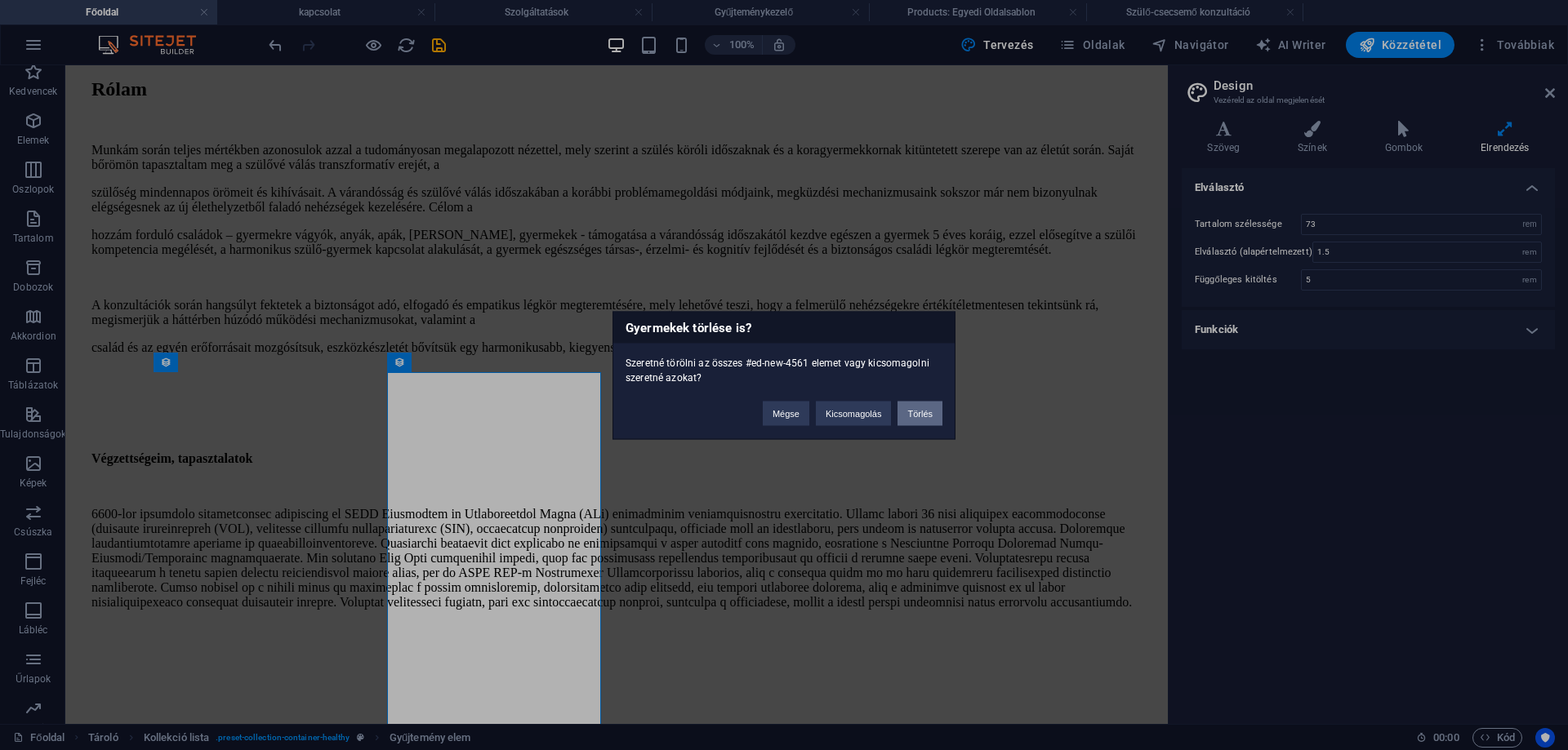
click at [913, 409] on button "Törlés" at bounding box center [919, 413] width 45 height 25
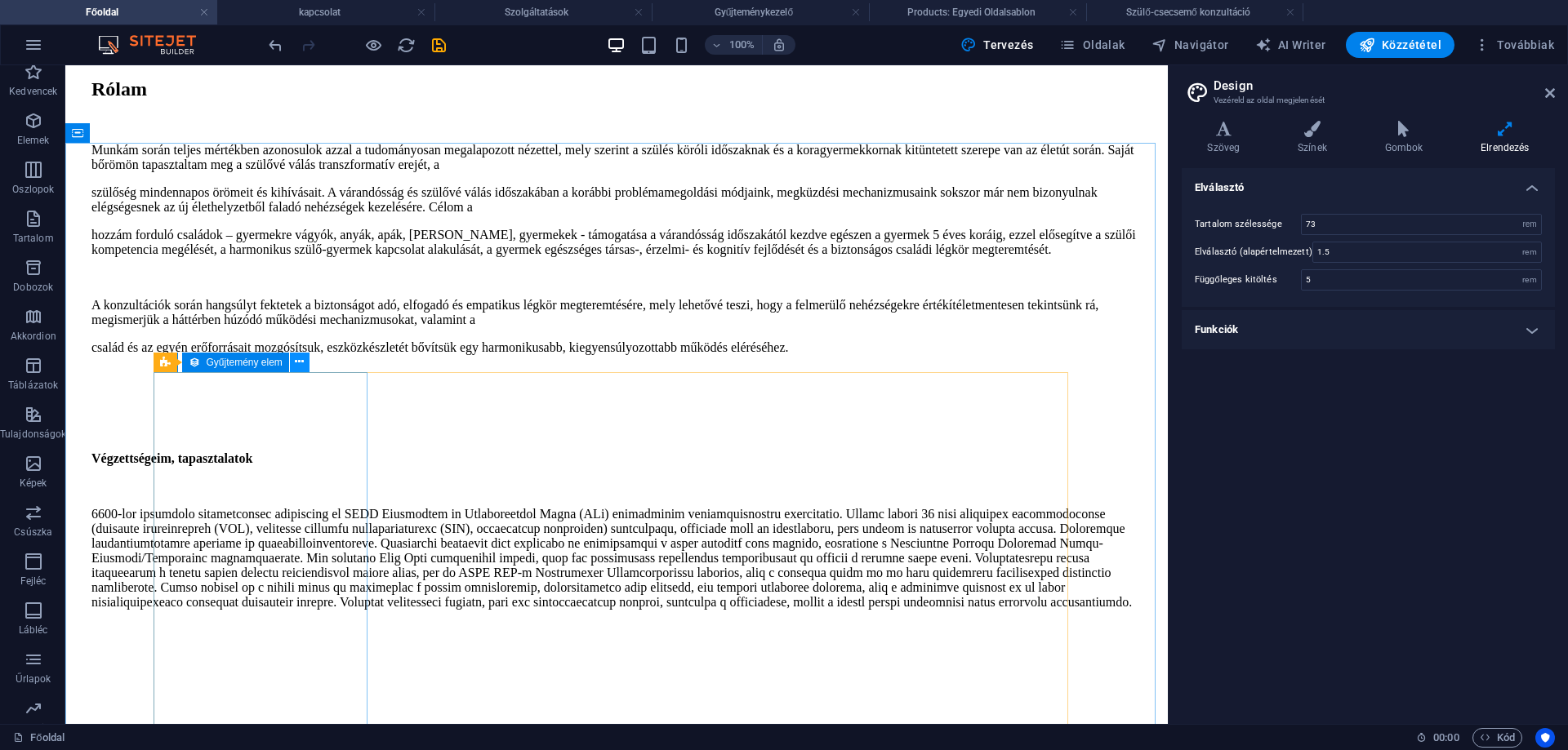
click at [300, 363] on icon at bounding box center [299, 362] width 9 height 17
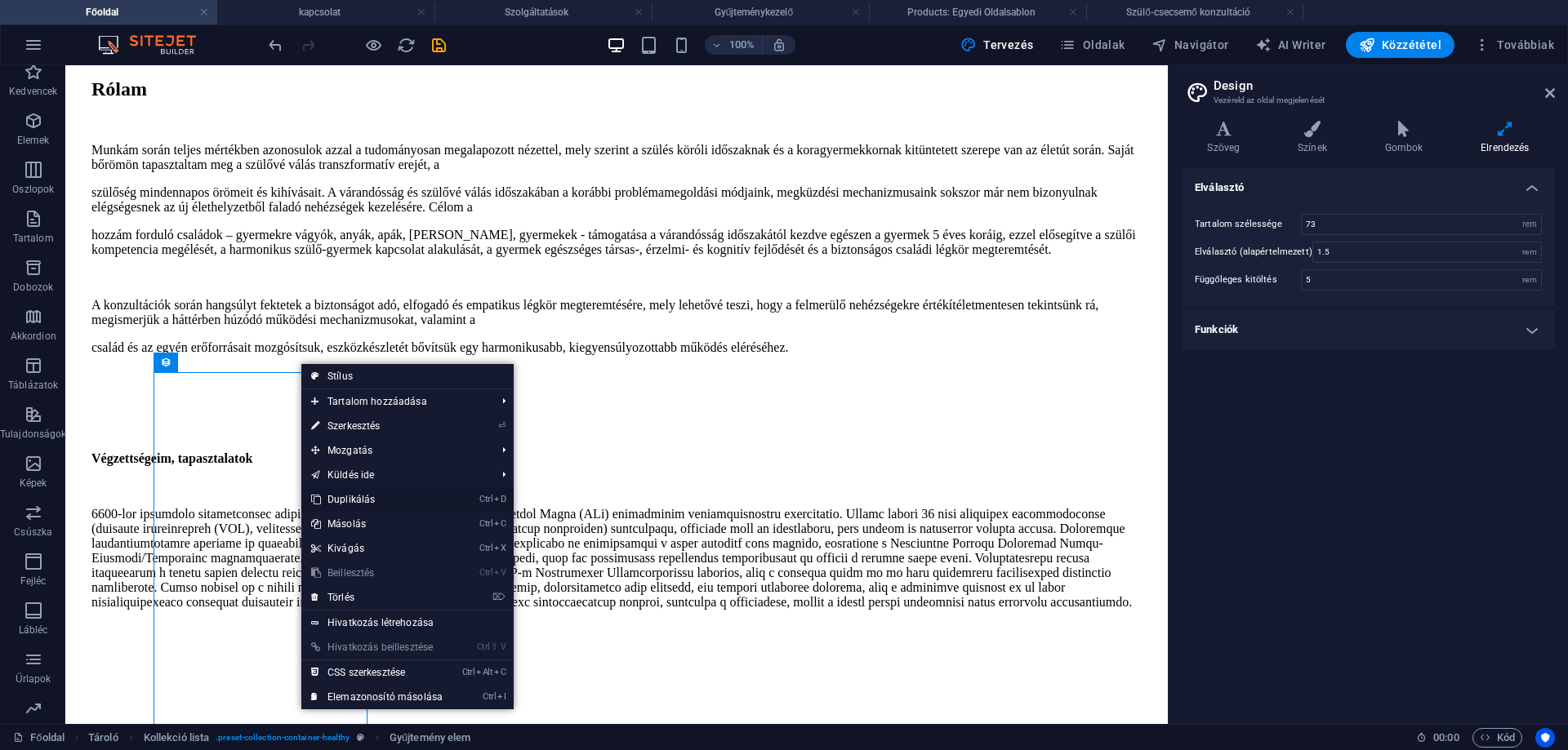
click at [356, 498] on link "Ctrl D Duplikálás" at bounding box center [377, 499] width 151 height 25
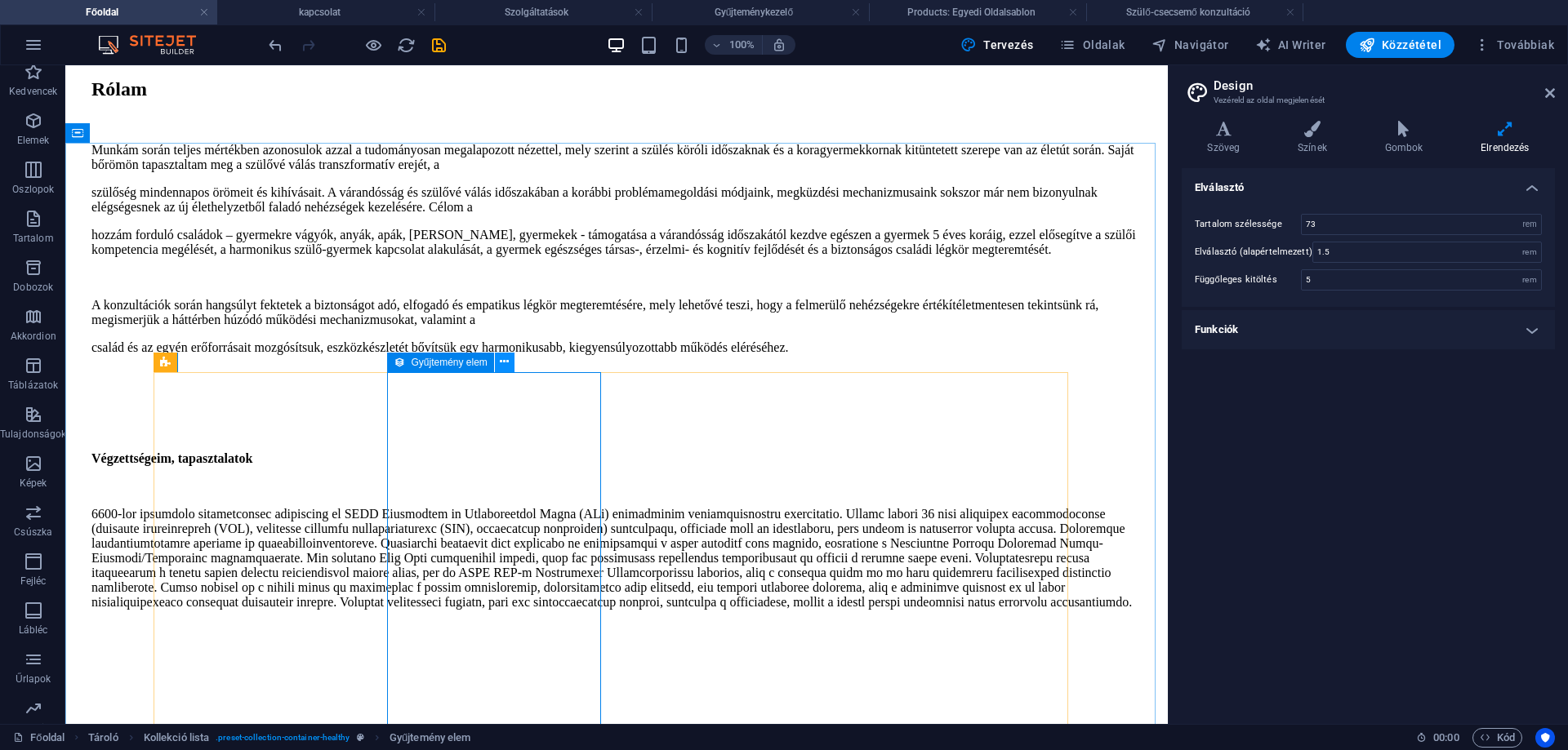
click at [503, 365] on icon at bounding box center [504, 362] width 9 height 17
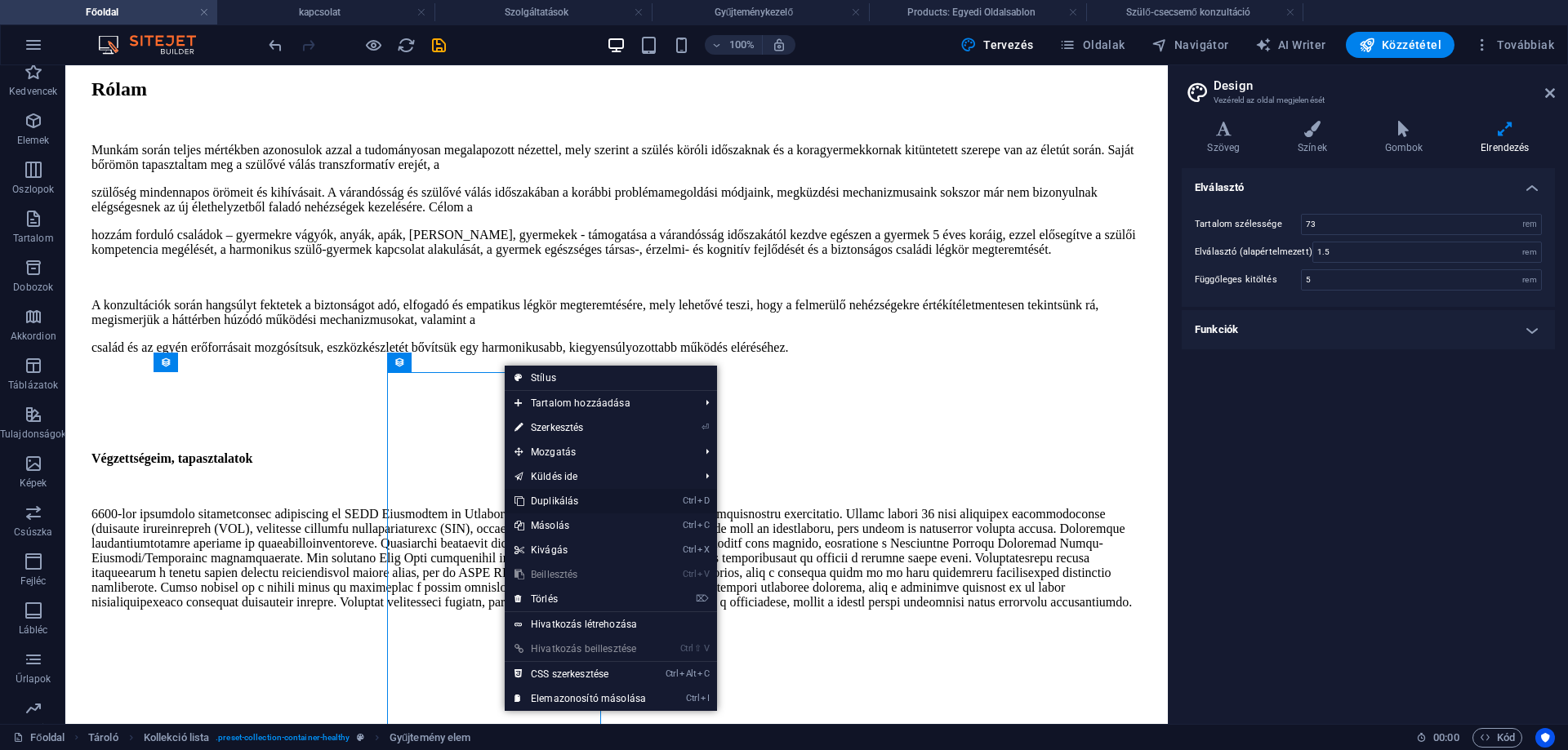
click at [562, 498] on link "Ctrl D Duplikálás" at bounding box center [581, 501] width 151 height 25
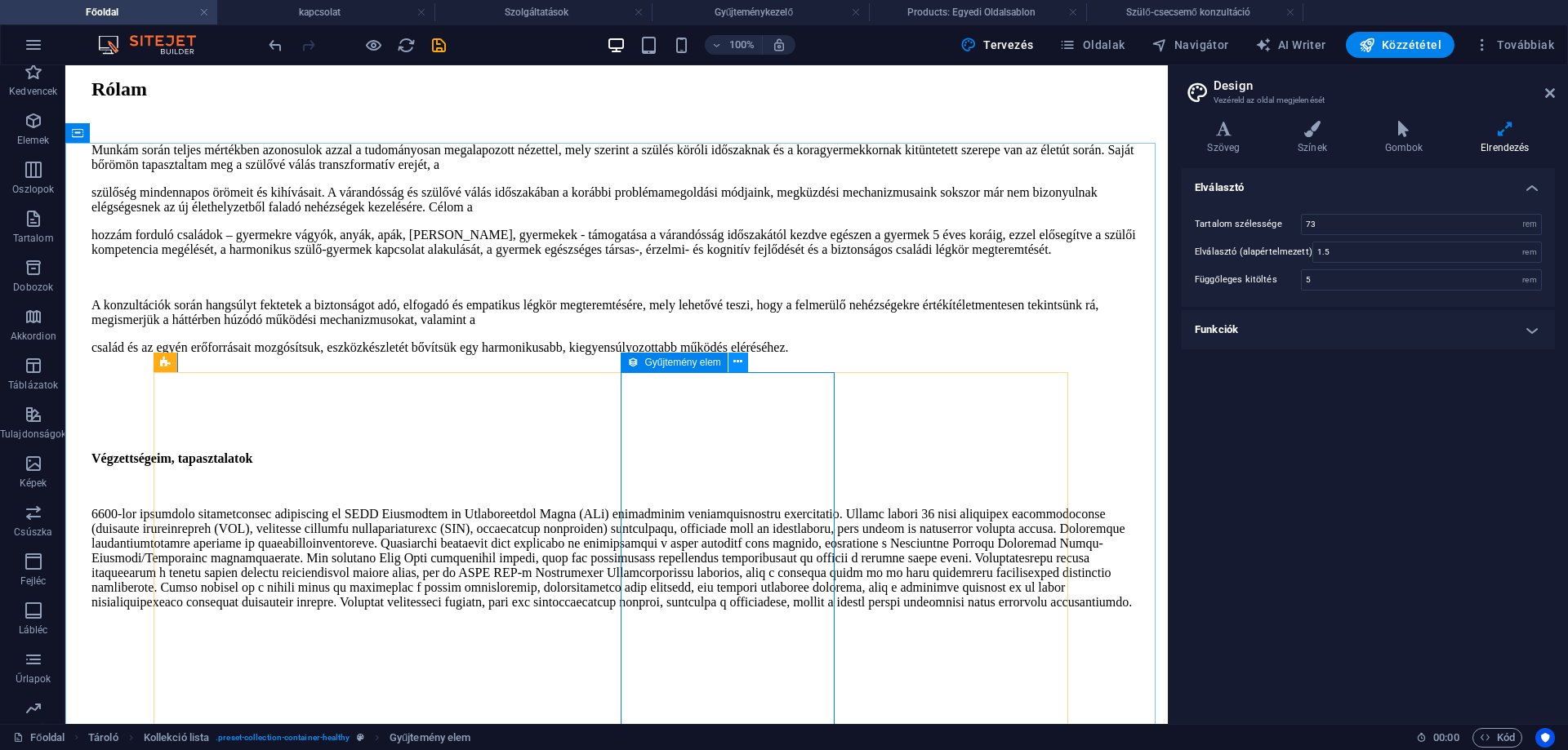
click at [739, 364] on icon at bounding box center [738, 362] width 9 height 17
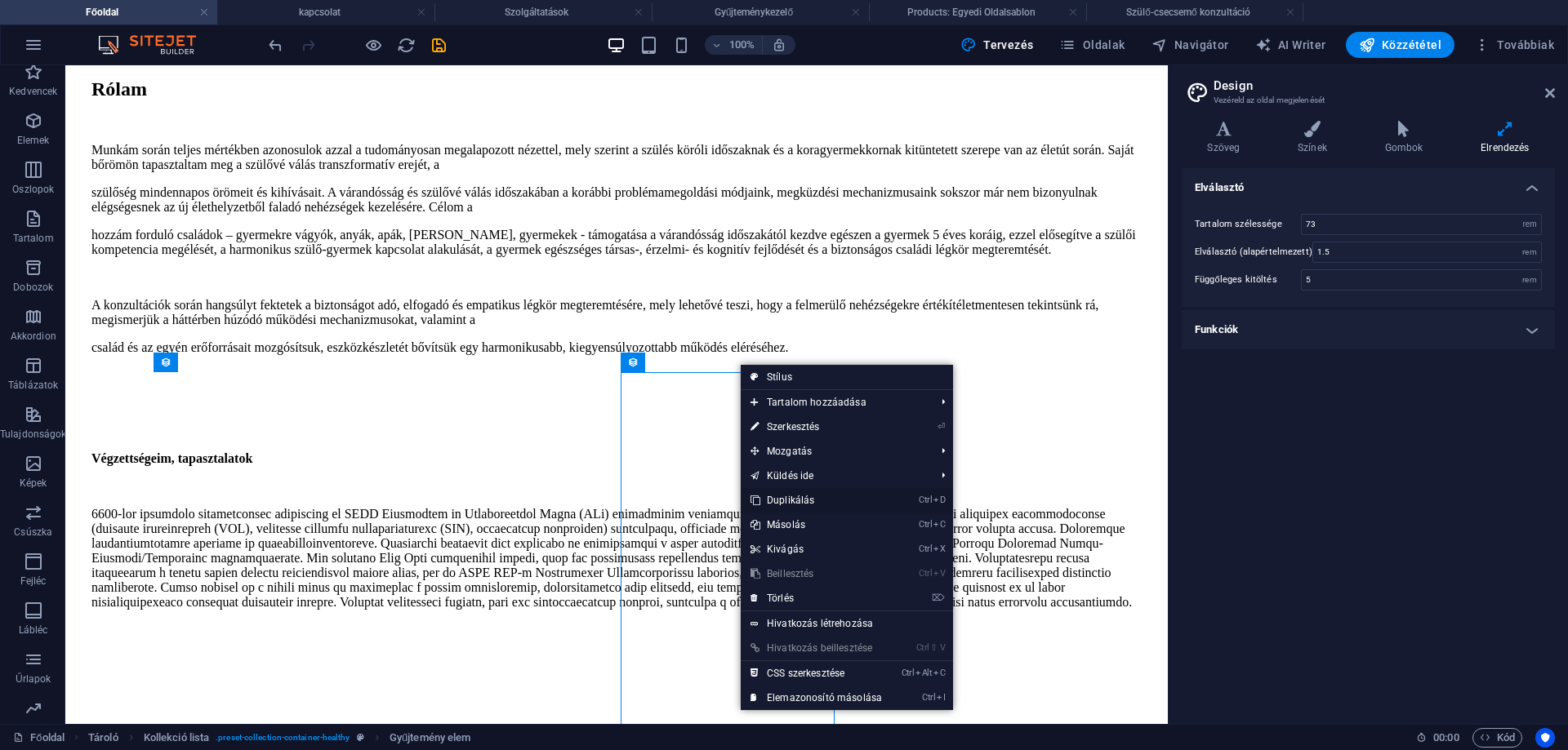
click at [803, 498] on link "Ctrl D Duplikálás" at bounding box center [816, 500] width 151 height 25
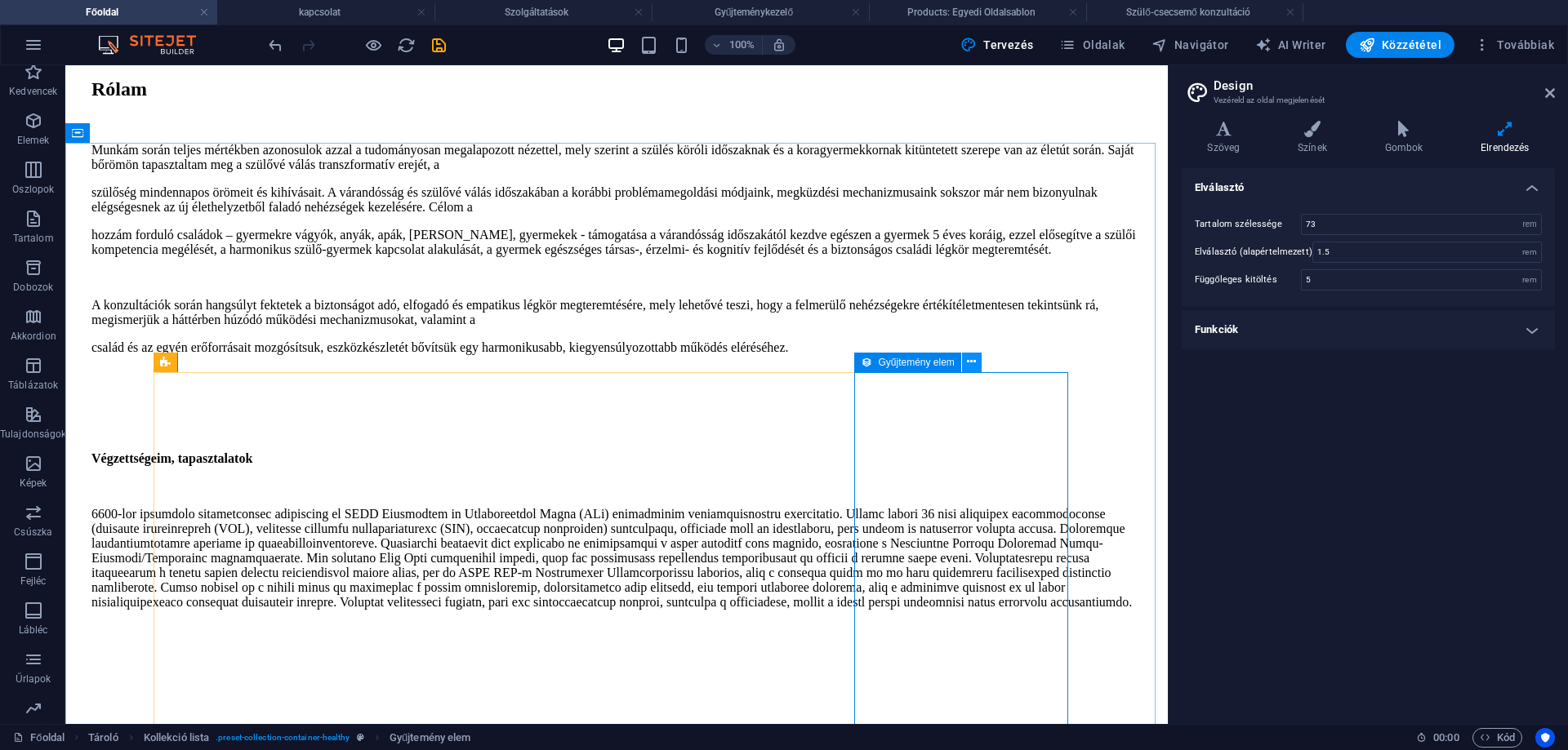
click at [968, 363] on icon at bounding box center [972, 362] width 9 height 17
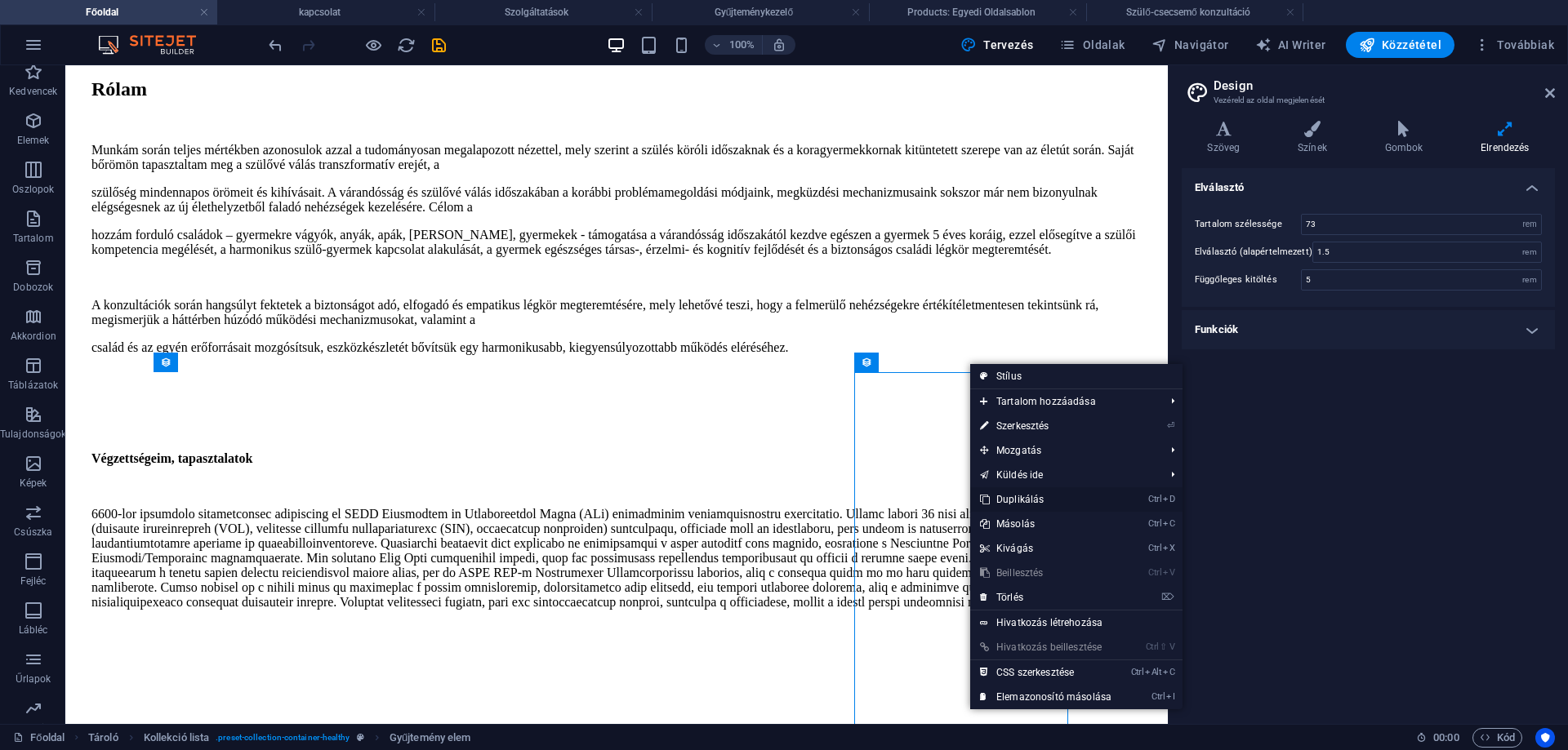
click at [1034, 497] on link "Ctrl D Duplikálás" at bounding box center [1046, 499] width 151 height 25
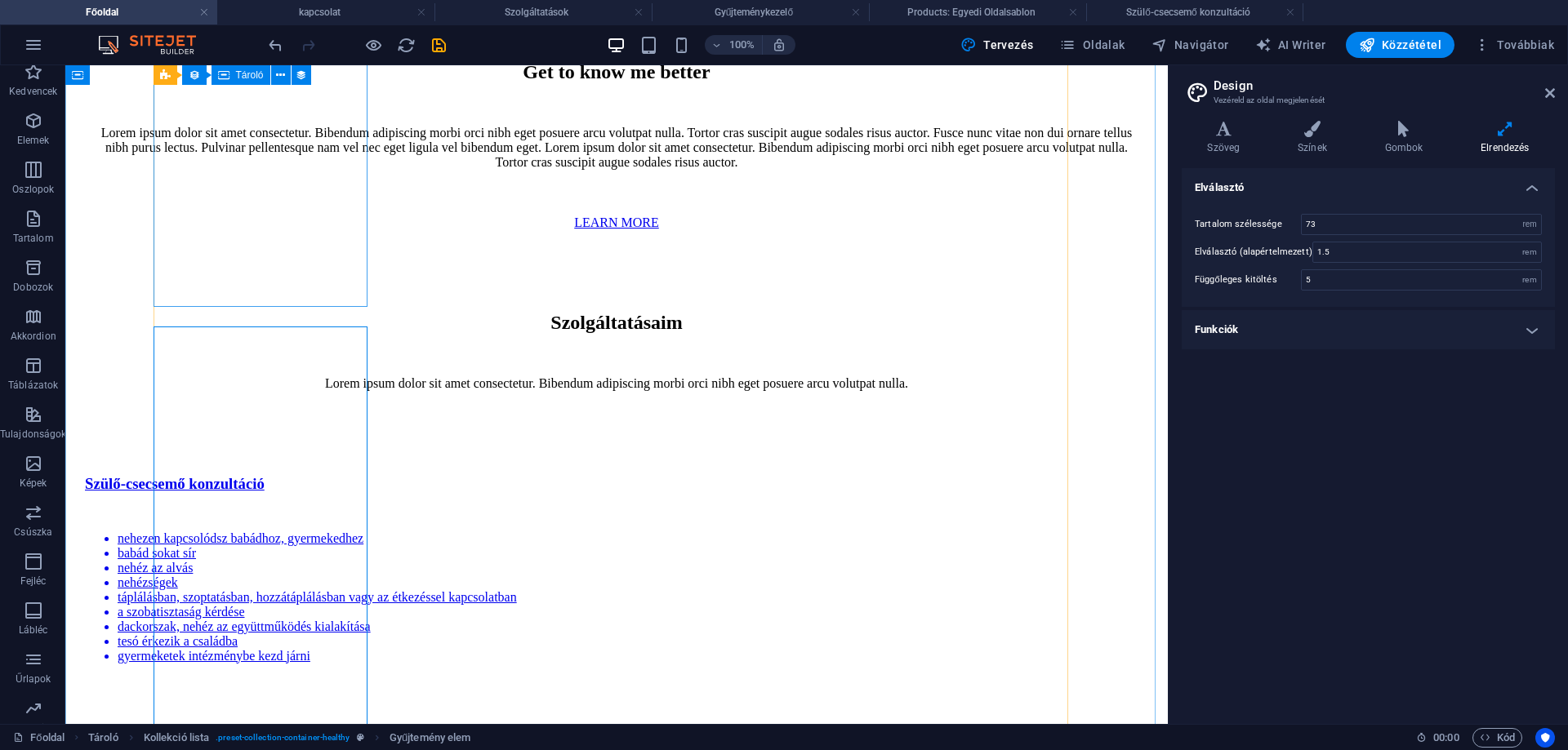
scroll to position [2865, 0]
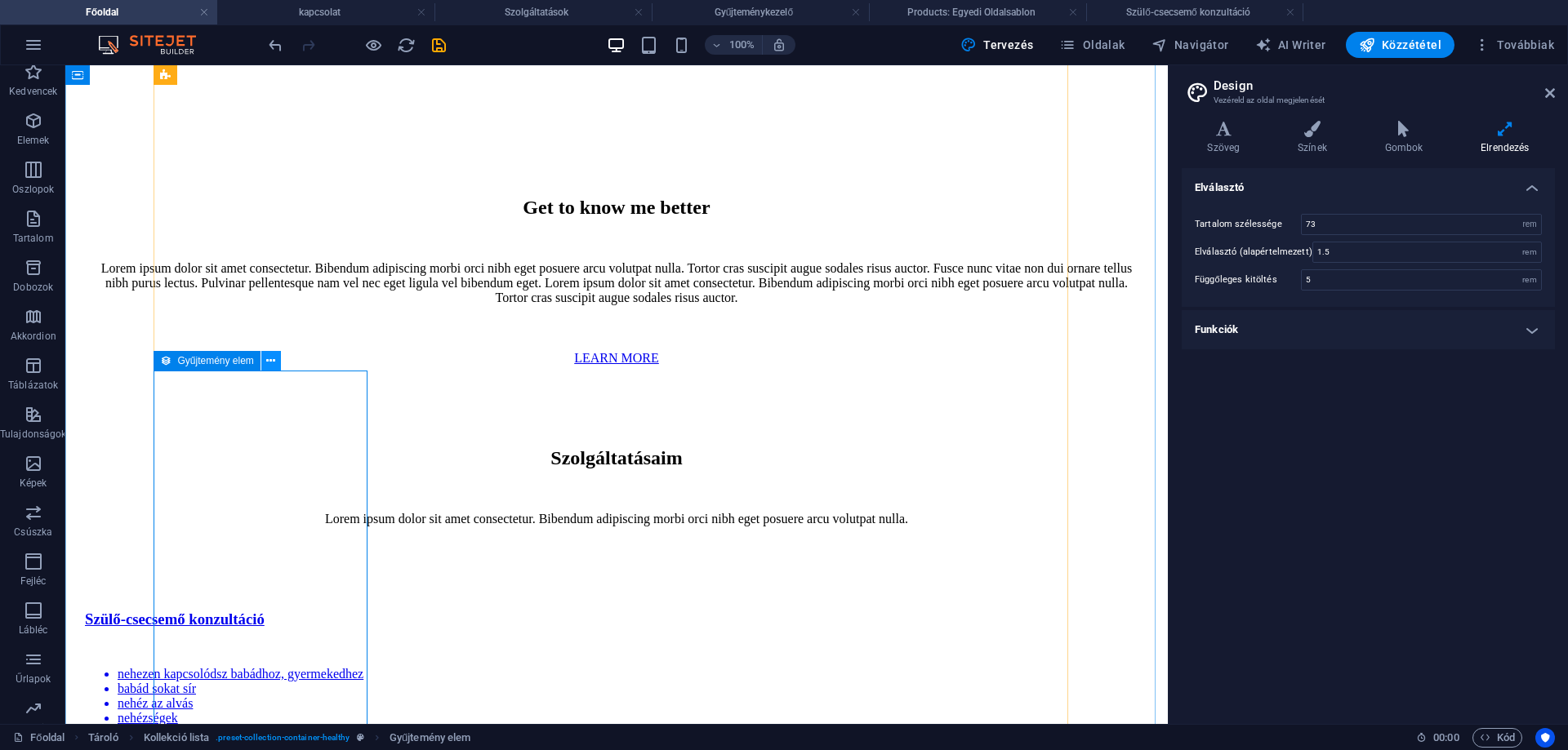
click at [271, 361] on icon at bounding box center [271, 361] width 9 height 17
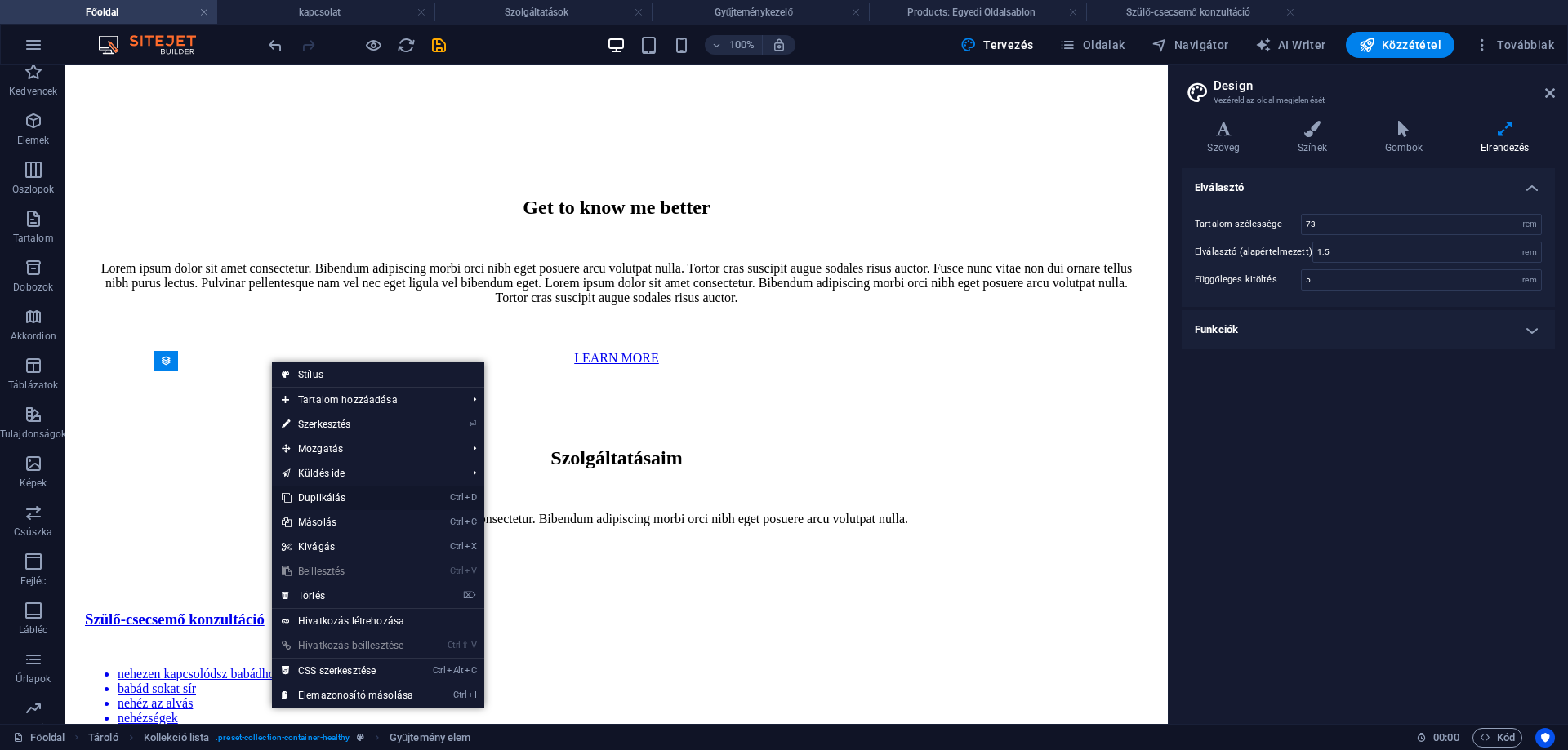
click at [333, 492] on link "Ctrl D Duplikálás" at bounding box center [347, 498] width 151 height 25
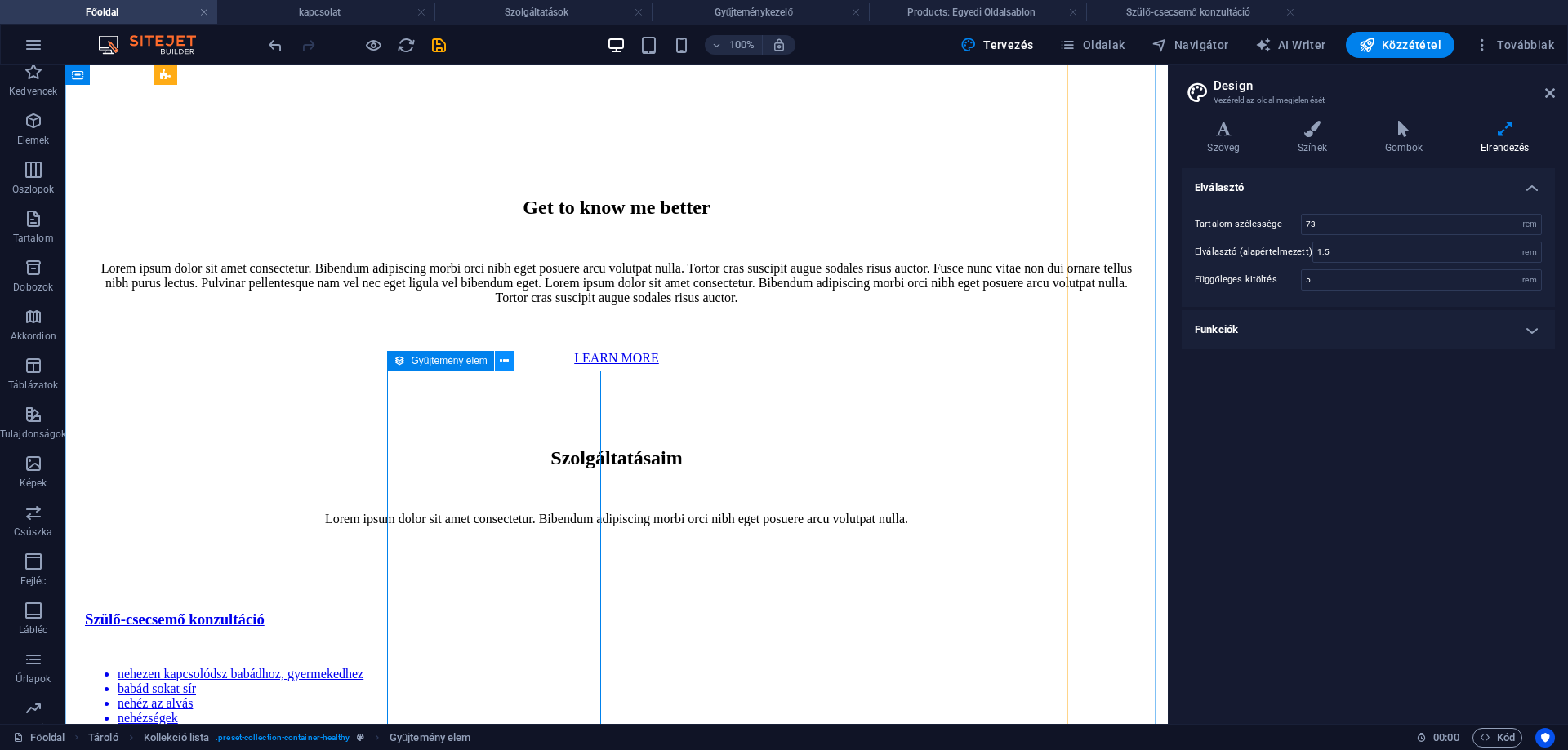
click at [505, 360] on icon at bounding box center [504, 361] width 9 height 17
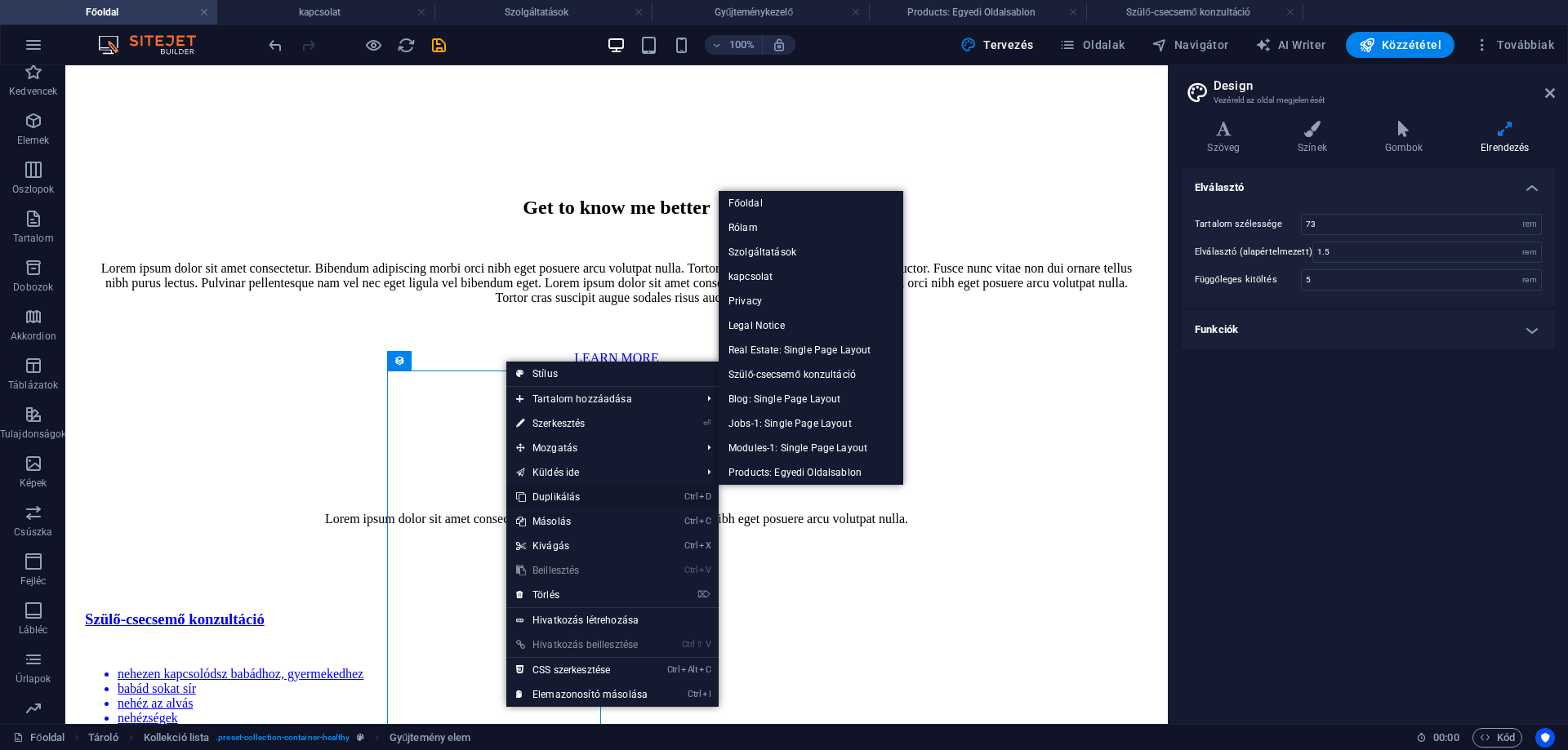
click at [555, 492] on link "Ctrl D Duplikálás" at bounding box center [582, 497] width 151 height 25
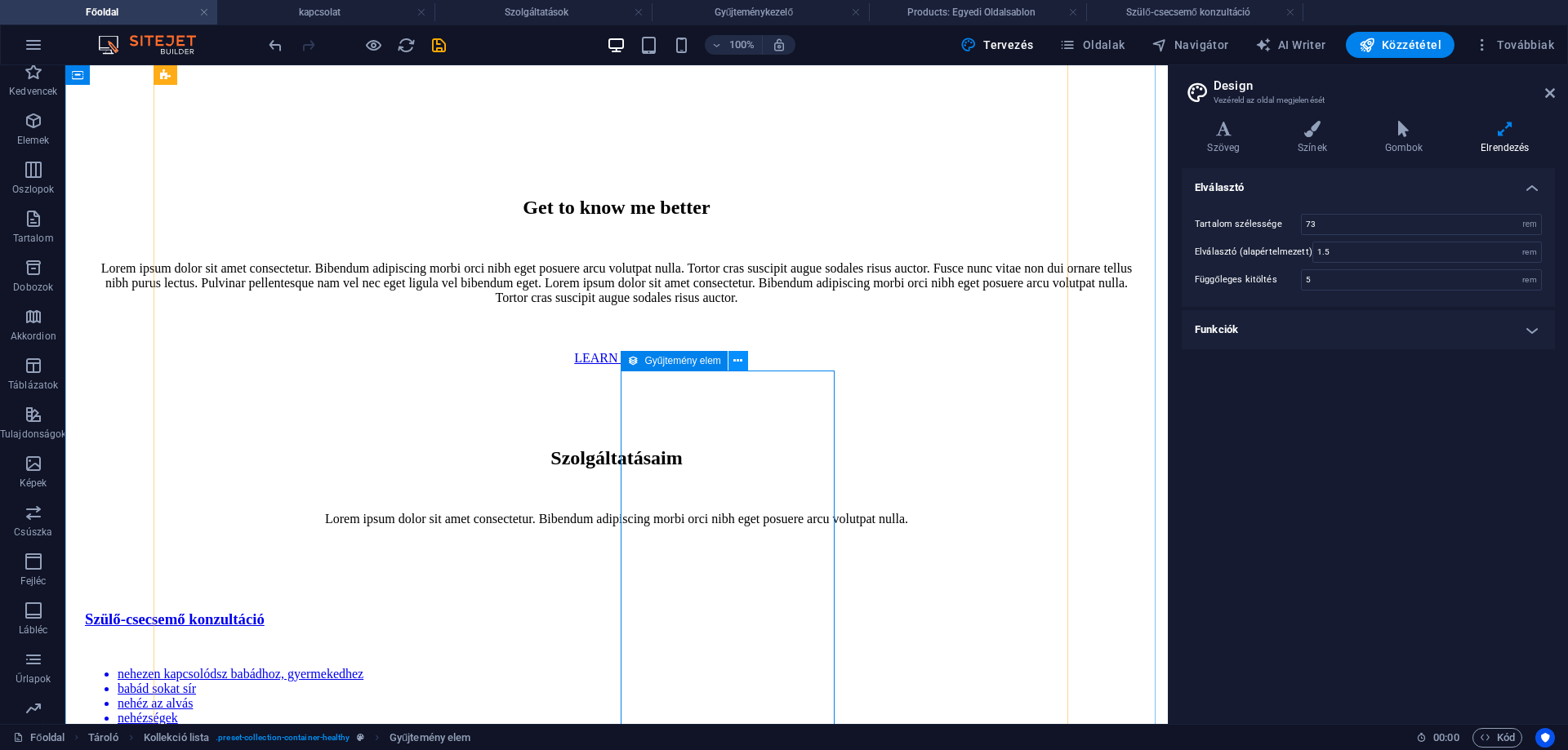
click at [738, 362] on icon at bounding box center [738, 361] width 9 height 17
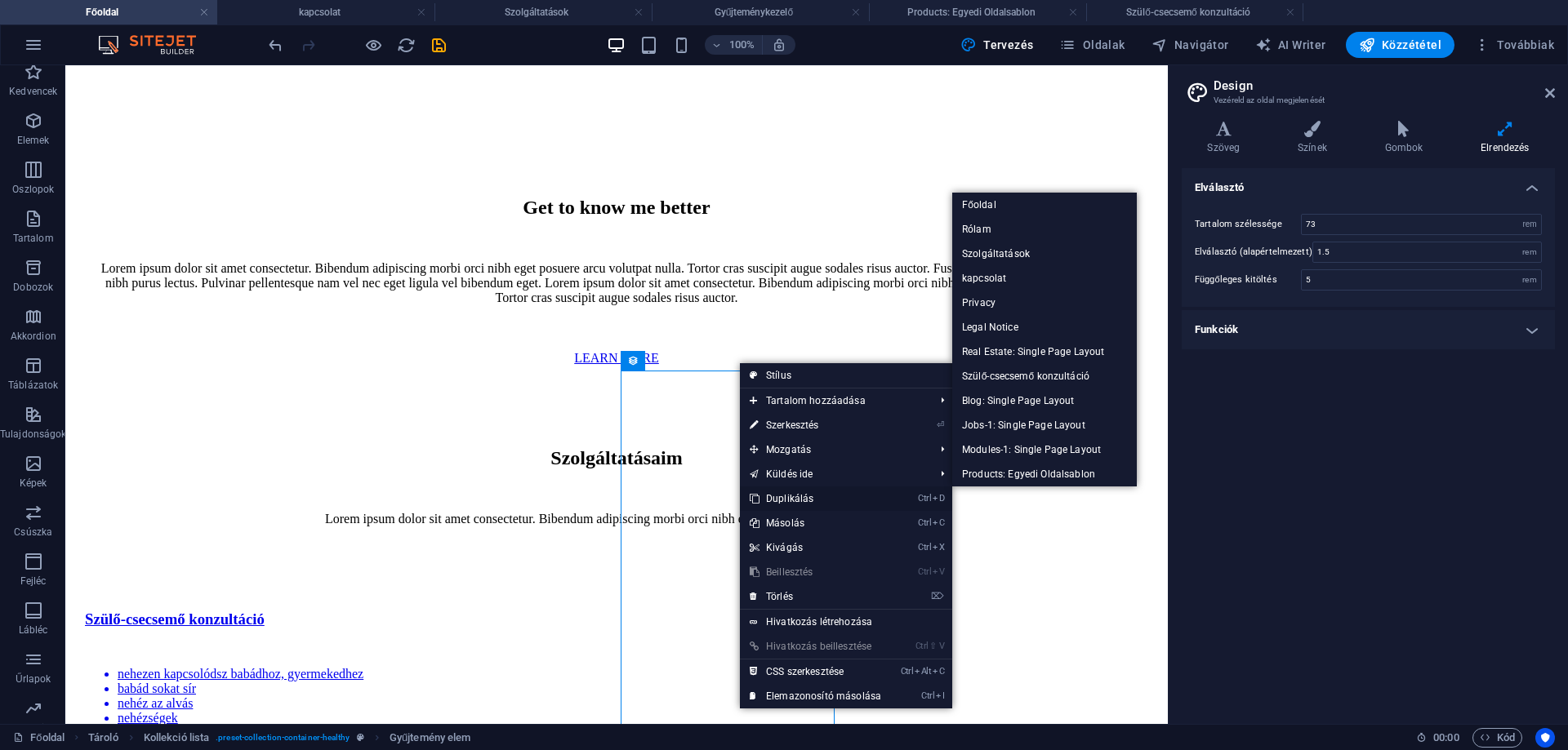
click at [805, 492] on link "Ctrl D Duplikálás" at bounding box center [816, 498] width 151 height 25
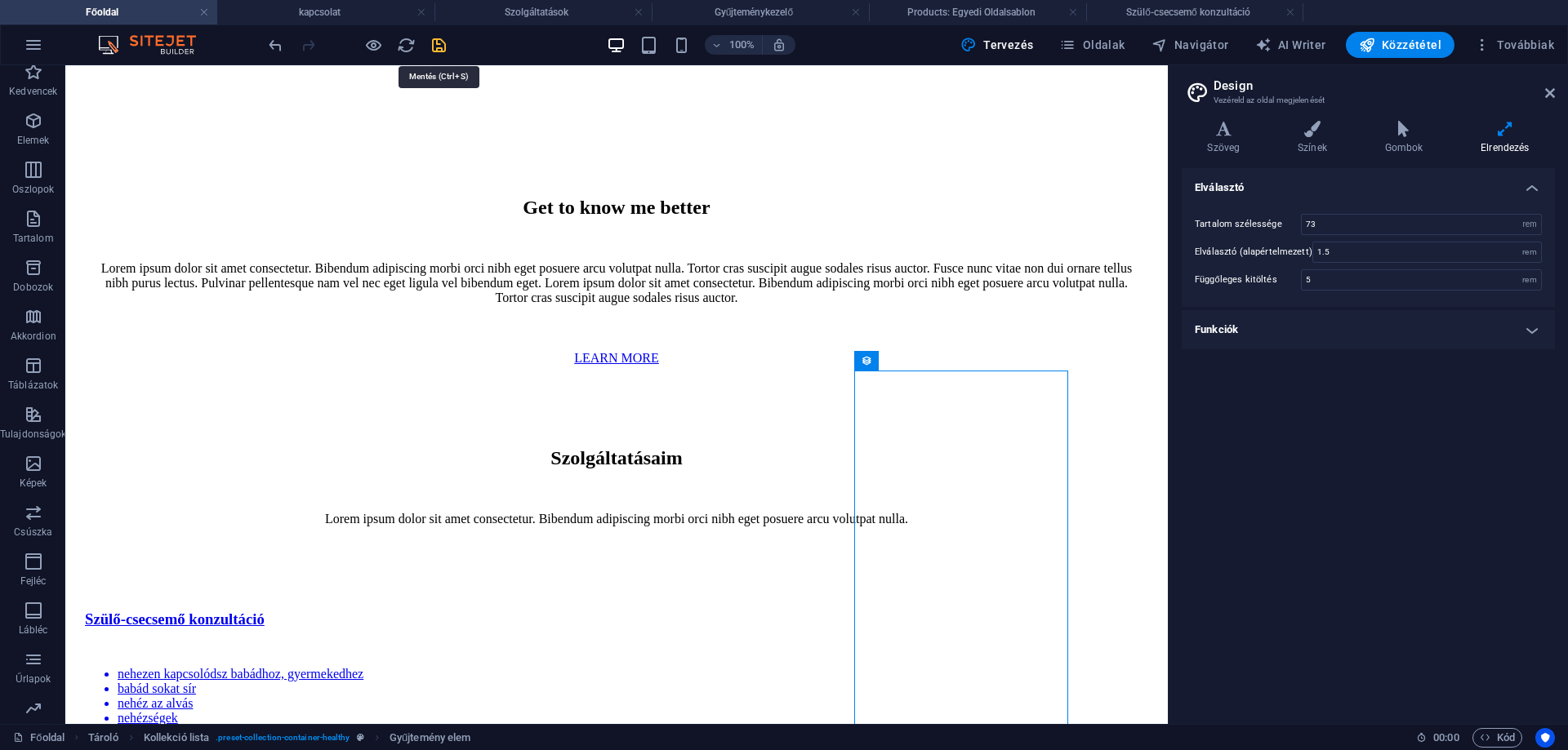
drag, startPoint x: 438, startPoint y: 40, endPoint x: 253, endPoint y: 134, distance: 207.5
click at [438, 40] on icon "save" at bounding box center [438, 45] width 19 height 19
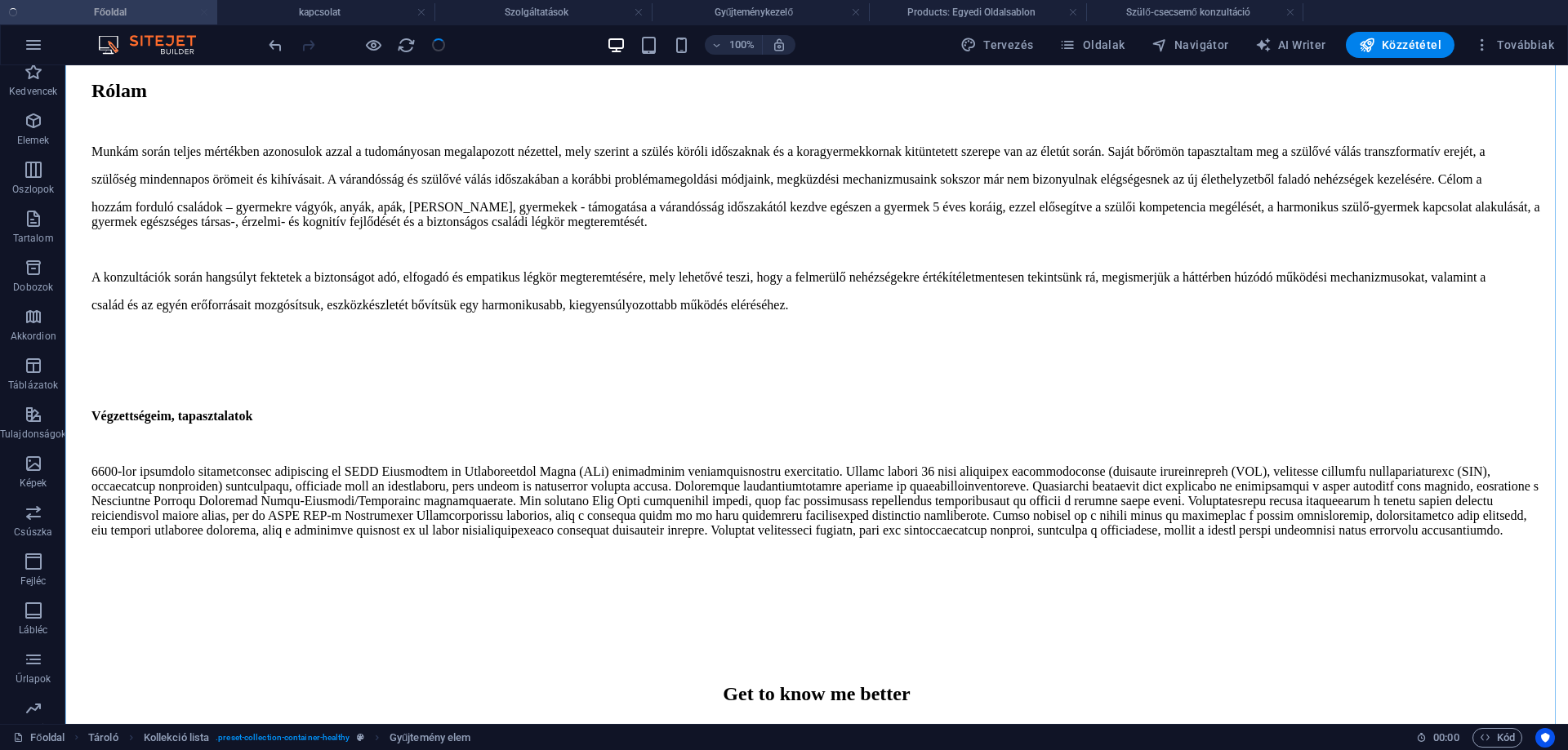
checkbox input "false"
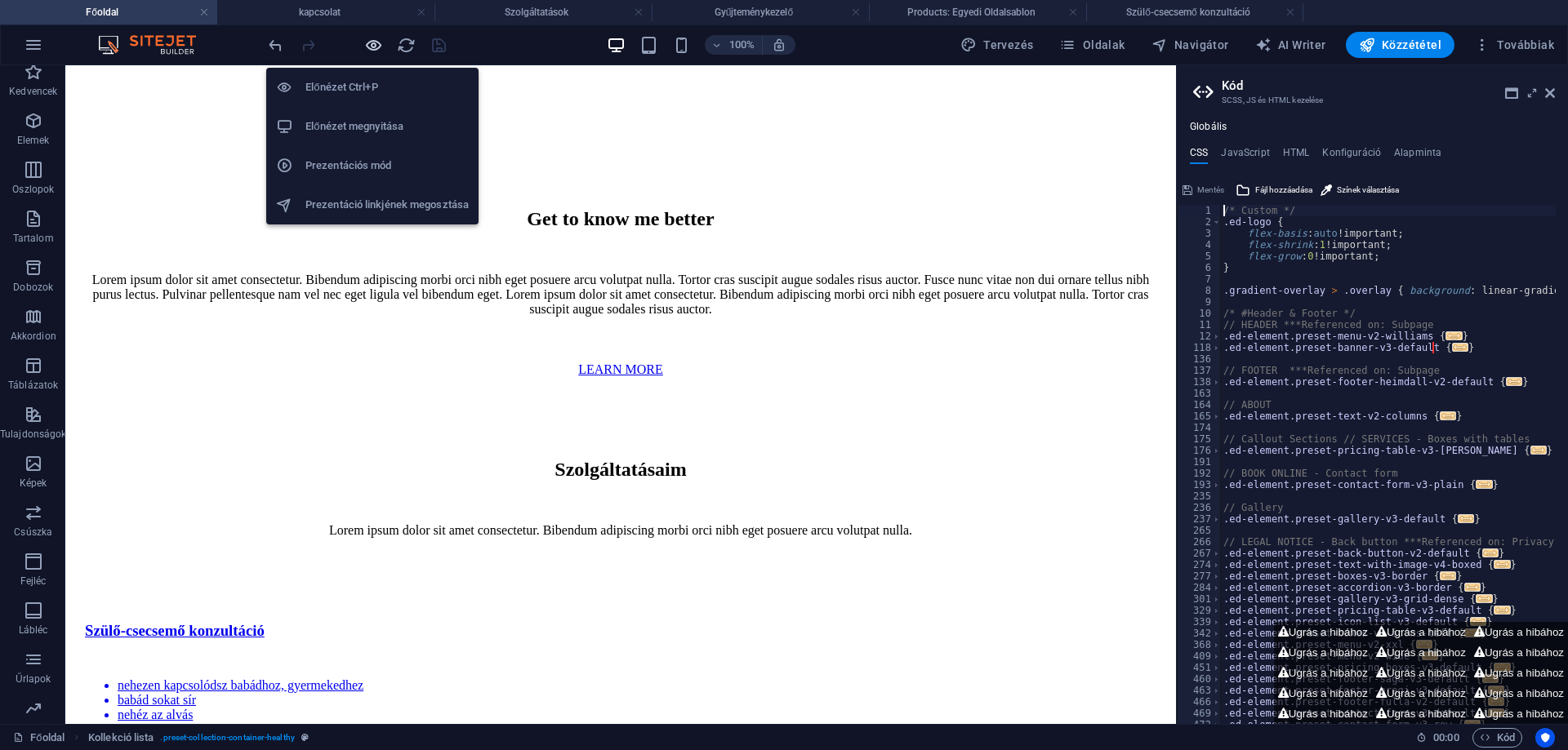
click at [375, 40] on icon "button" at bounding box center [374, 45] width 19 height 19
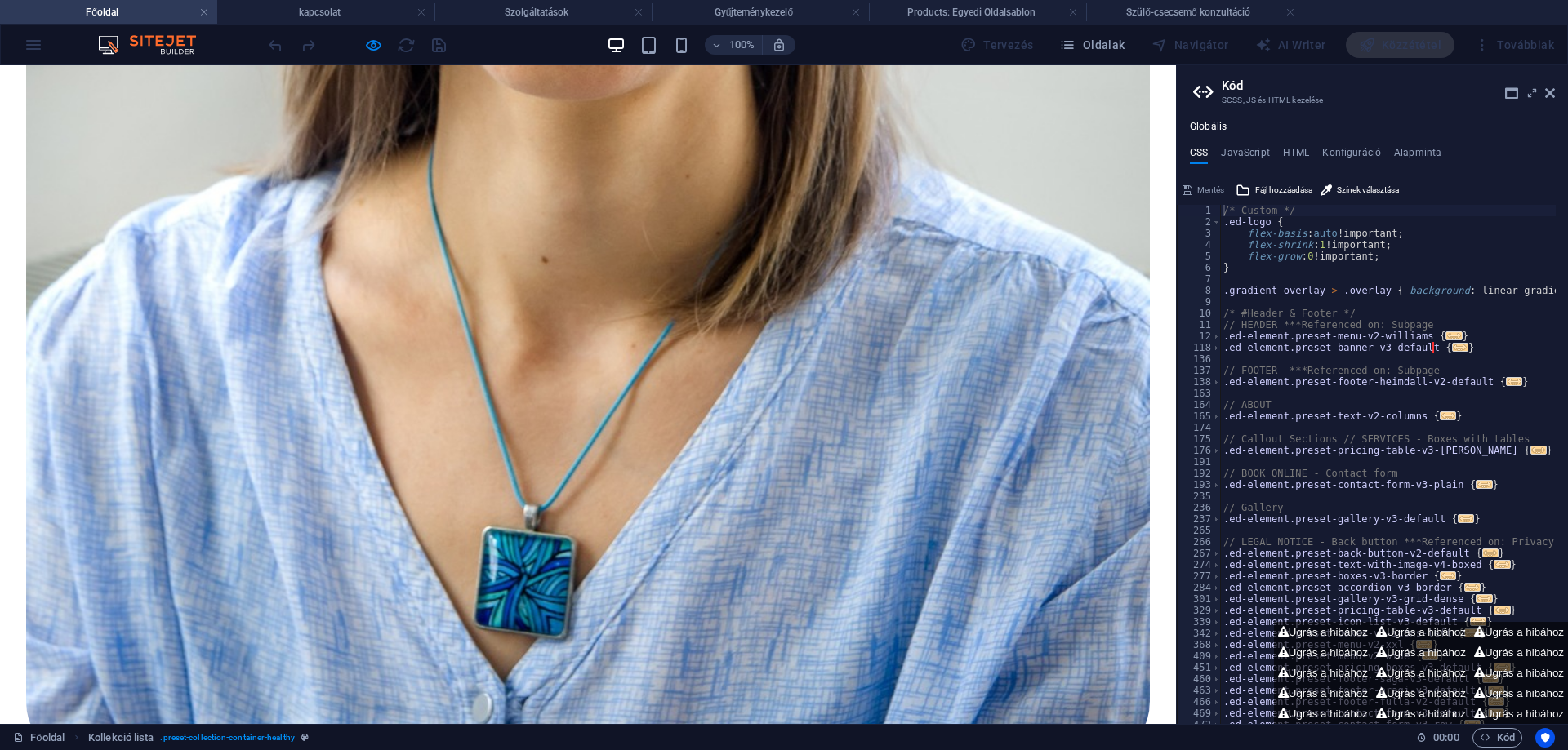
scroll to position [1720, 0]
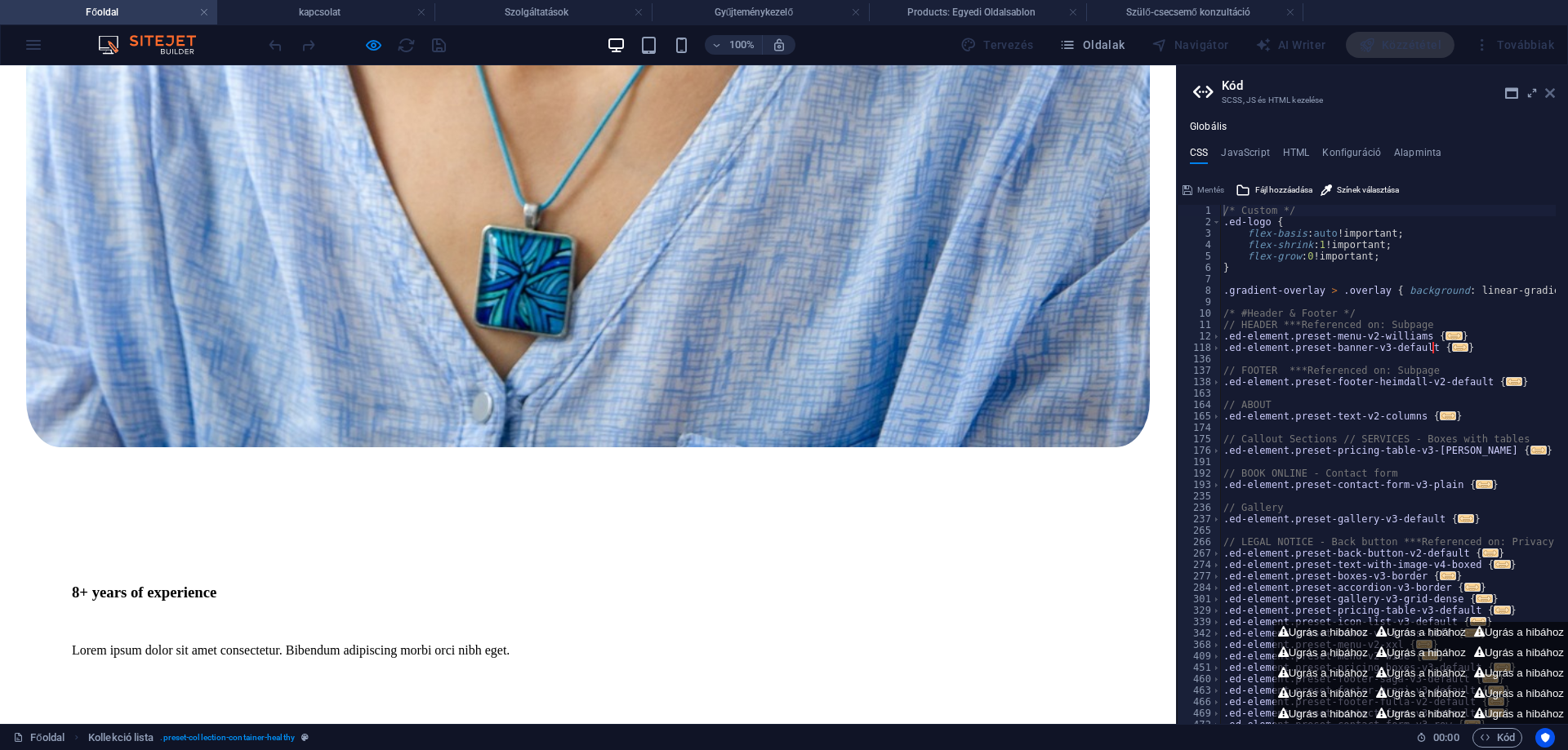
click at [1553, 91] on icon at bounding box center [1550, 93] width 10 height 13
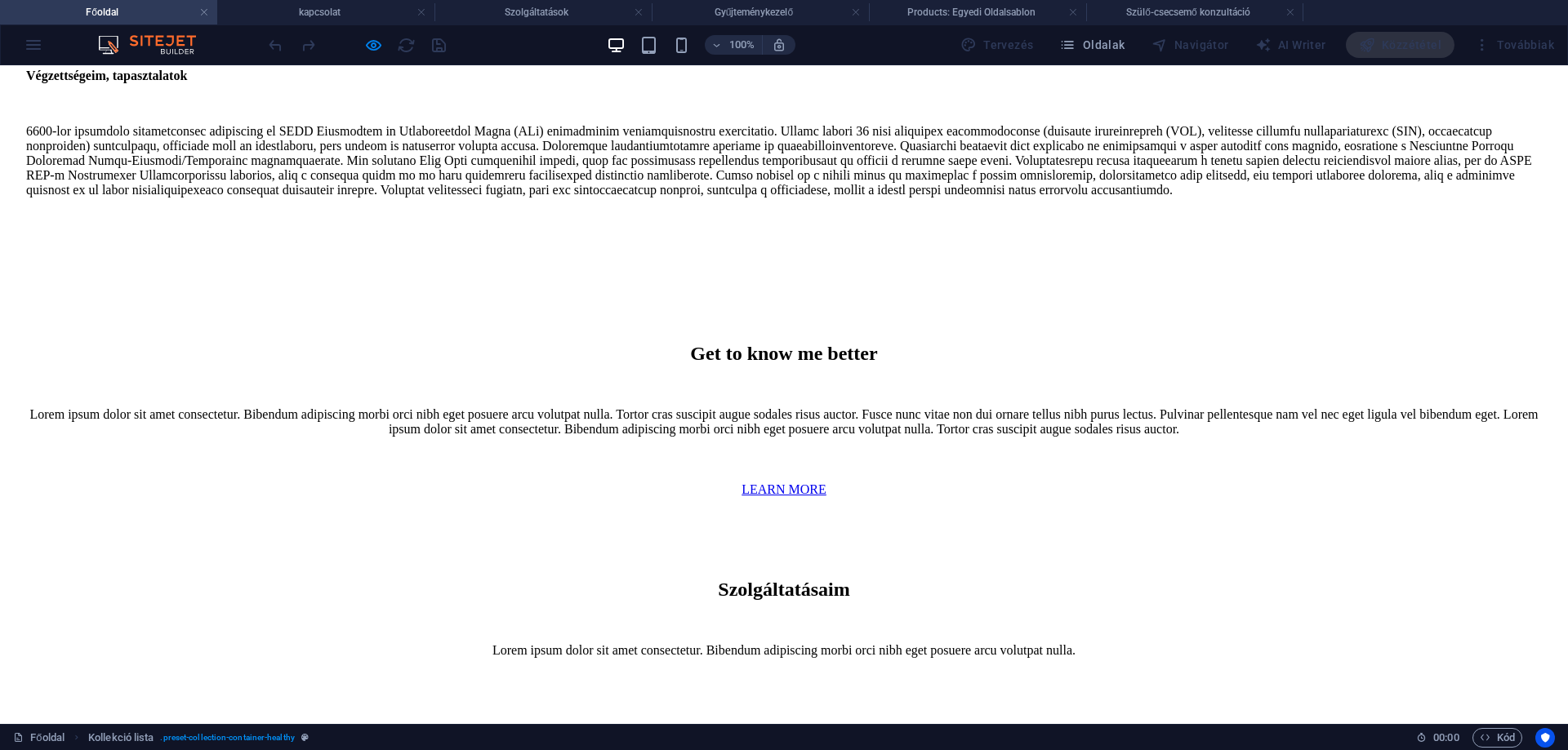
scroll to position [3353, 0]
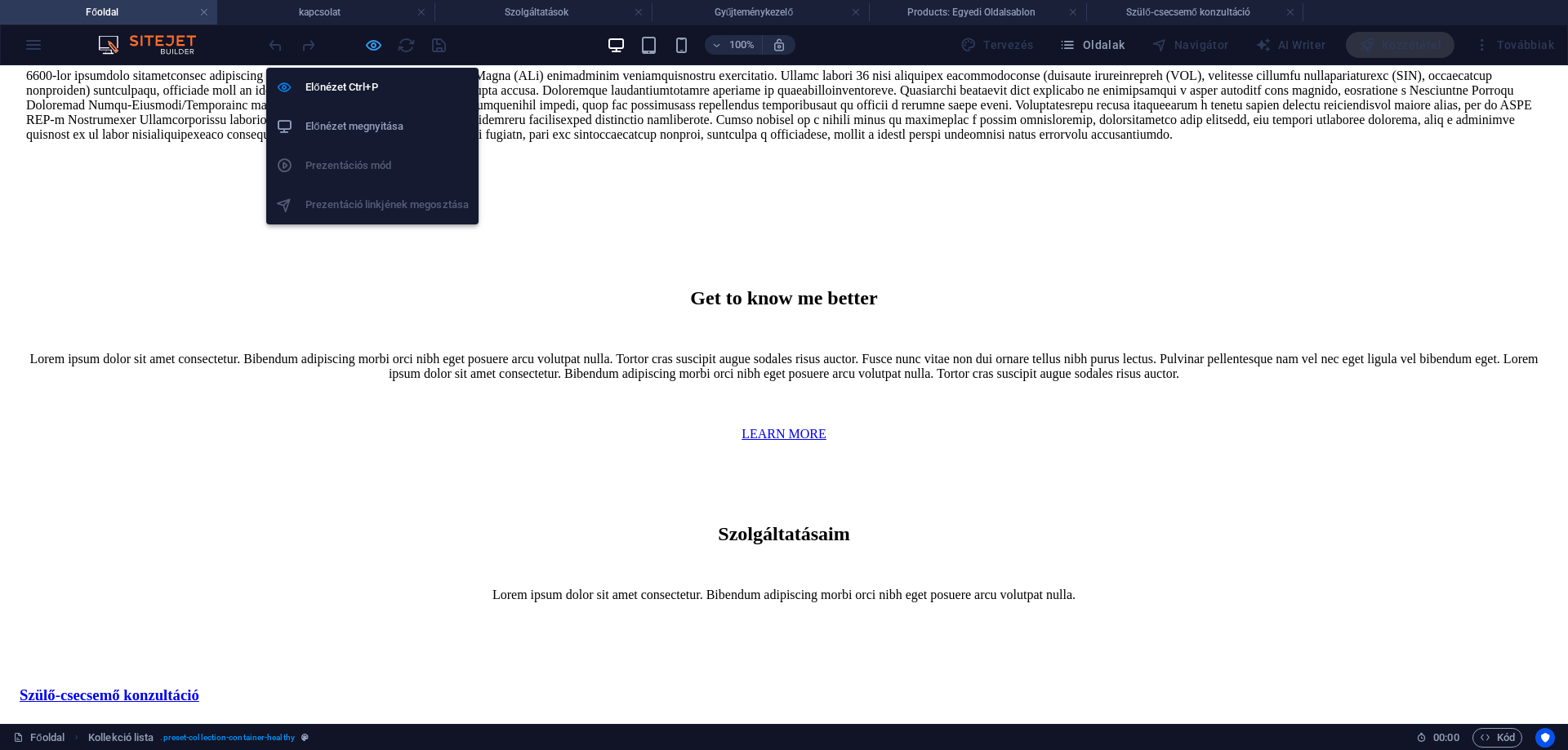
click at [374, 43] on icon "button" at bounding box center [374, 45] width 19 height 19
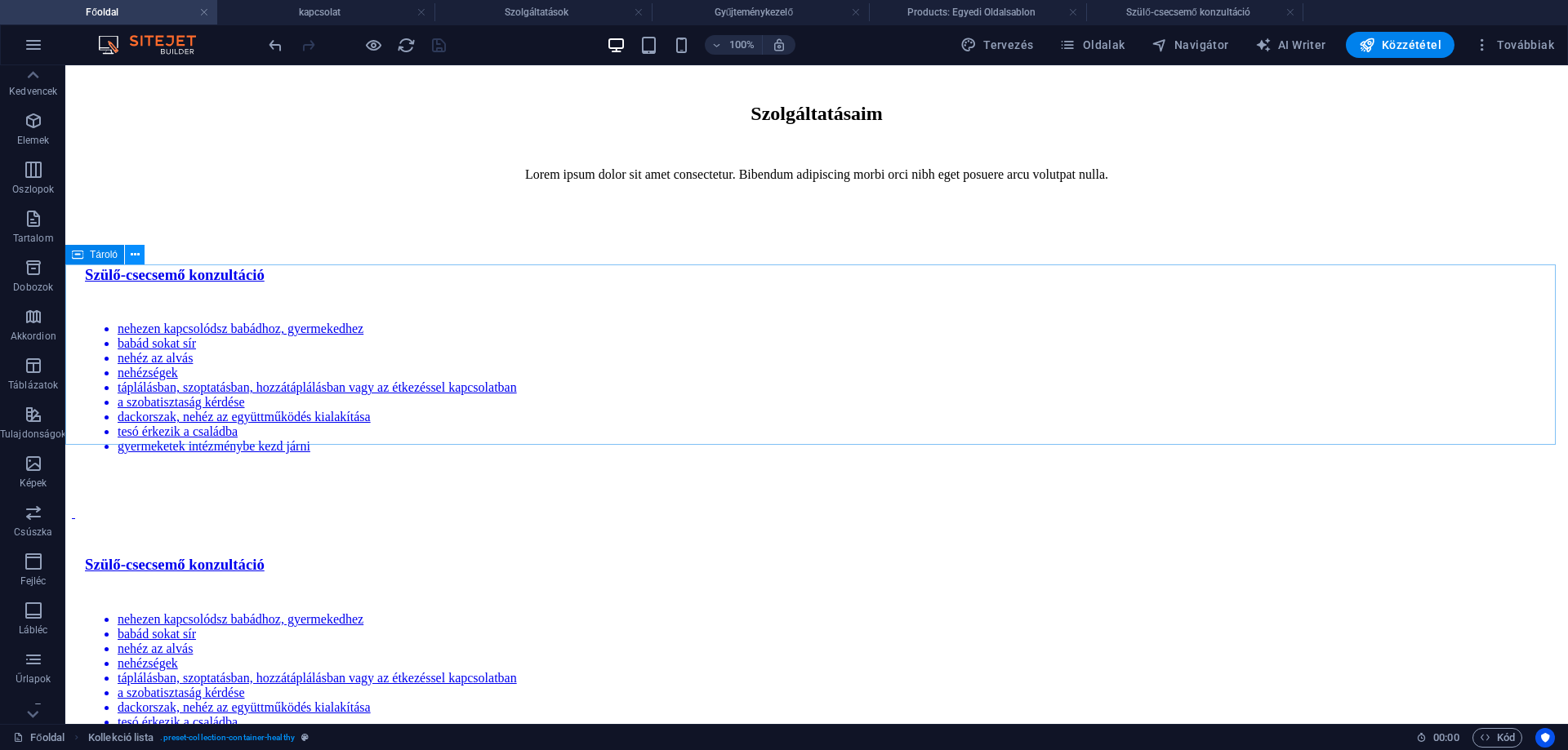
click at [131, 256] on icon at bounding box center [135, 255] width 9 height 17
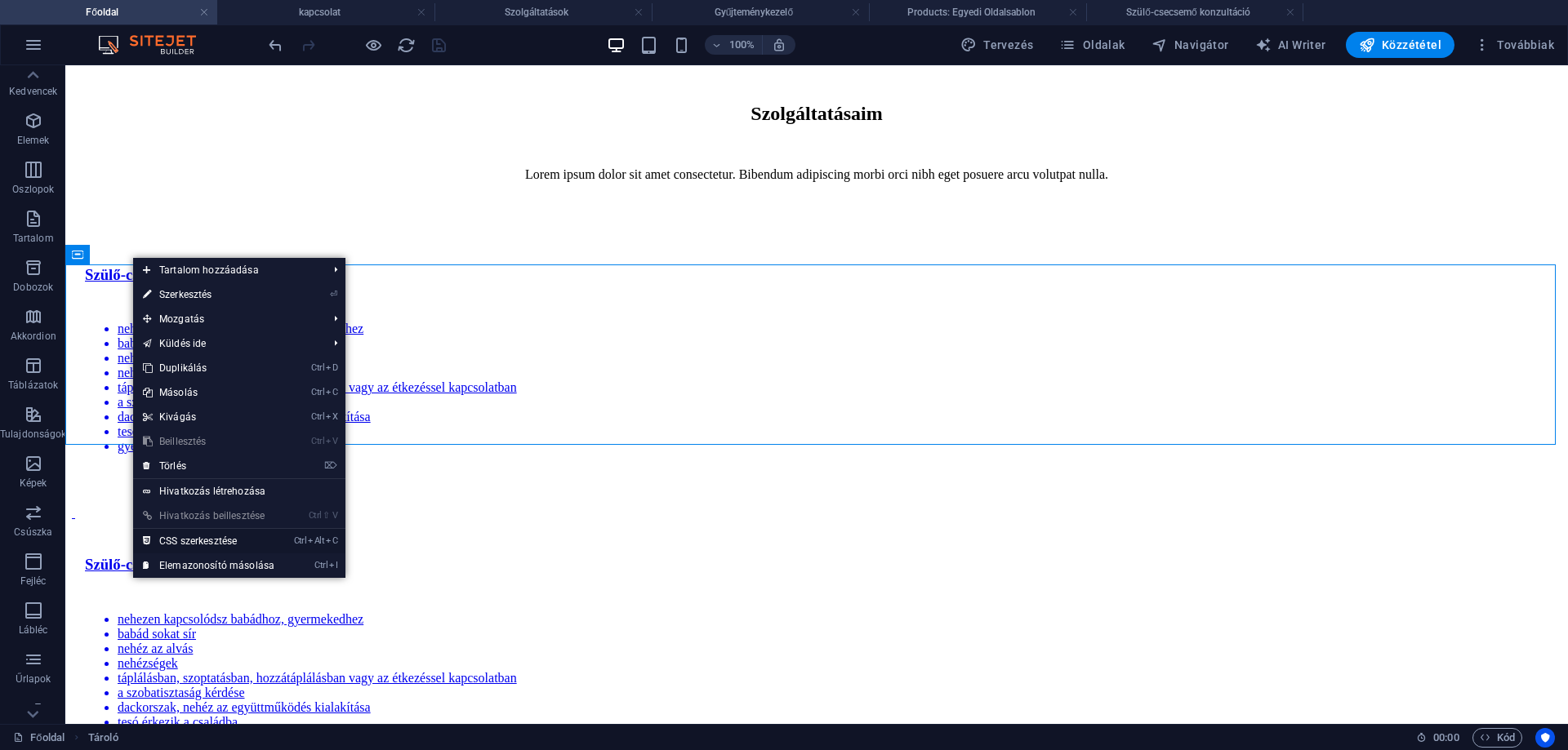
drag, startPoint x: 186, startPoint y: 544, endPoint x: 121, endPoint y: 479, distance: 91.9
click at [187, 544] on link "Ctrl Alt C CSS szerkesztése" at bounding box center [209, 540] width 151 height 25
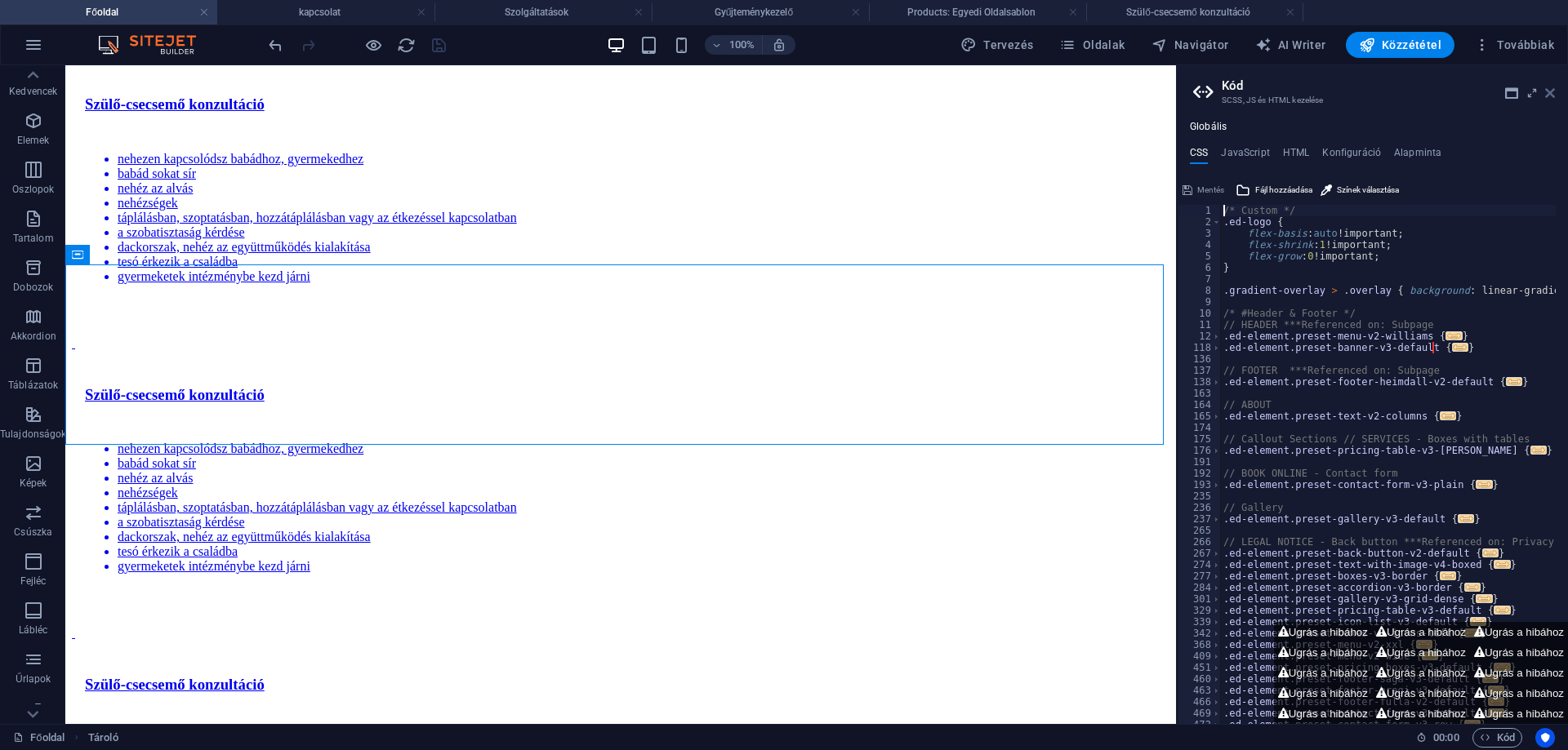
click at [1550, 94] on icon at bounding box center [1550, 93] width 10 height 13
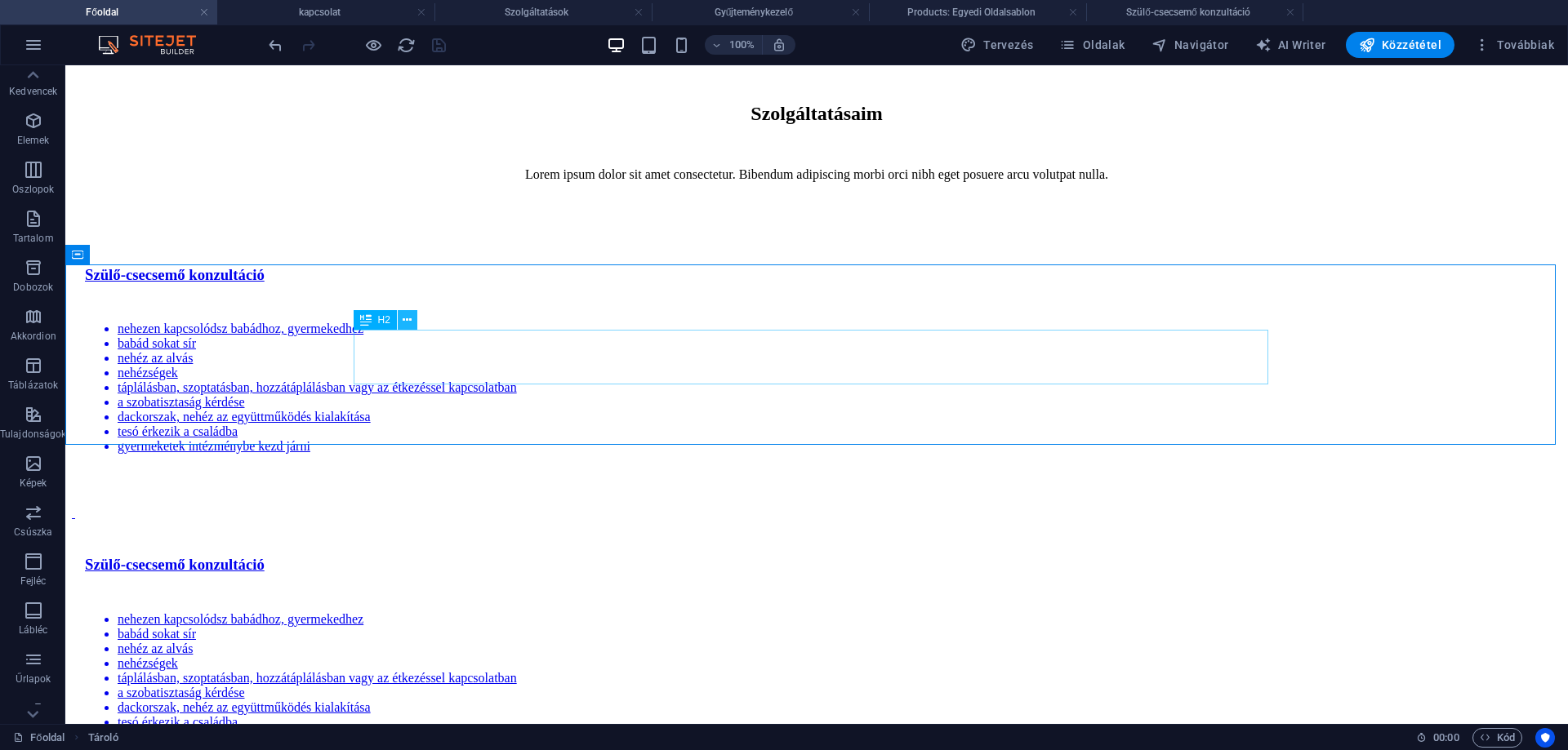
click at [410, 319] on icon at bounding box center [407, 320] width 9 height 17
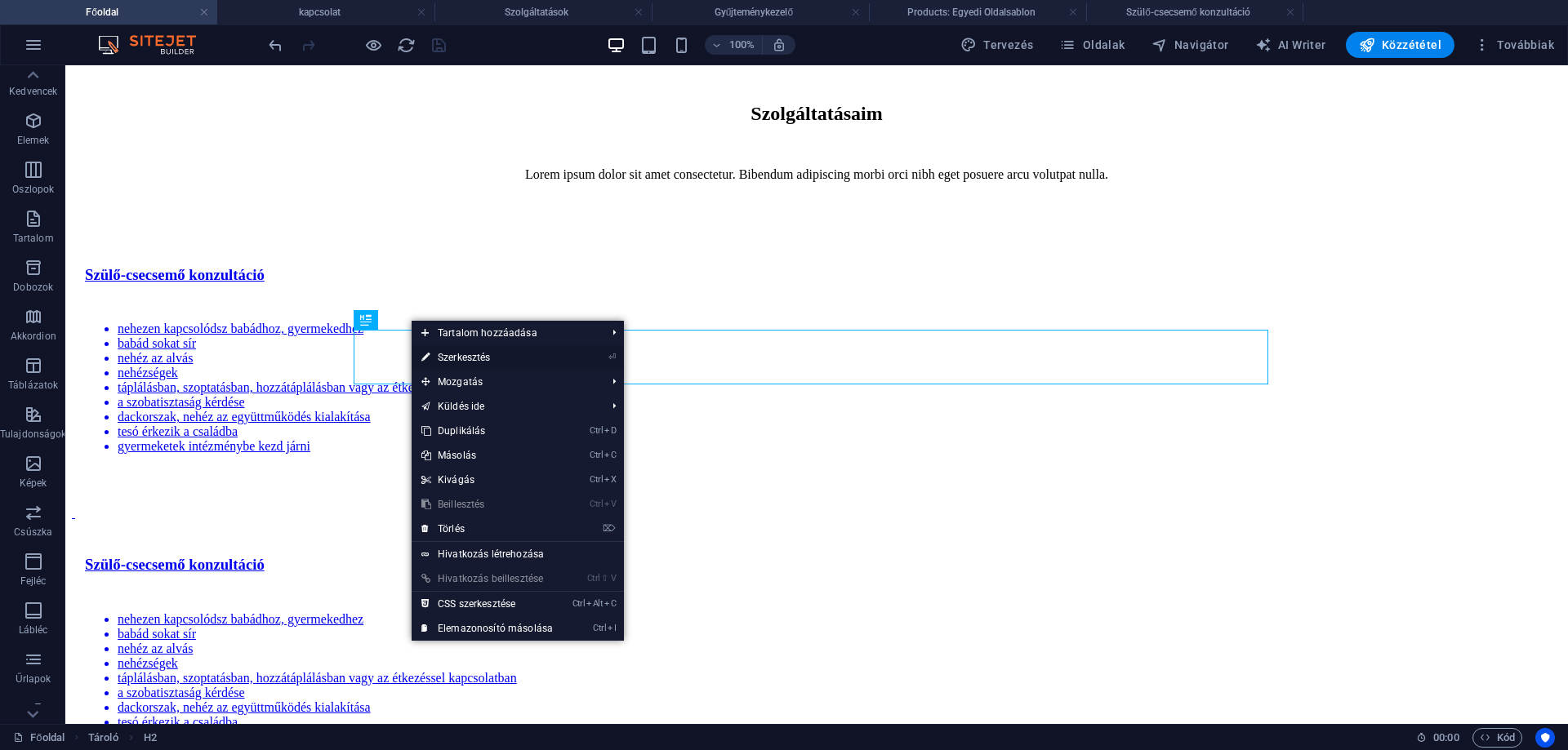
click at [459, 356] on link "⏎ Szerkesztés" at bounding box center [487, 357] width 151 height 25
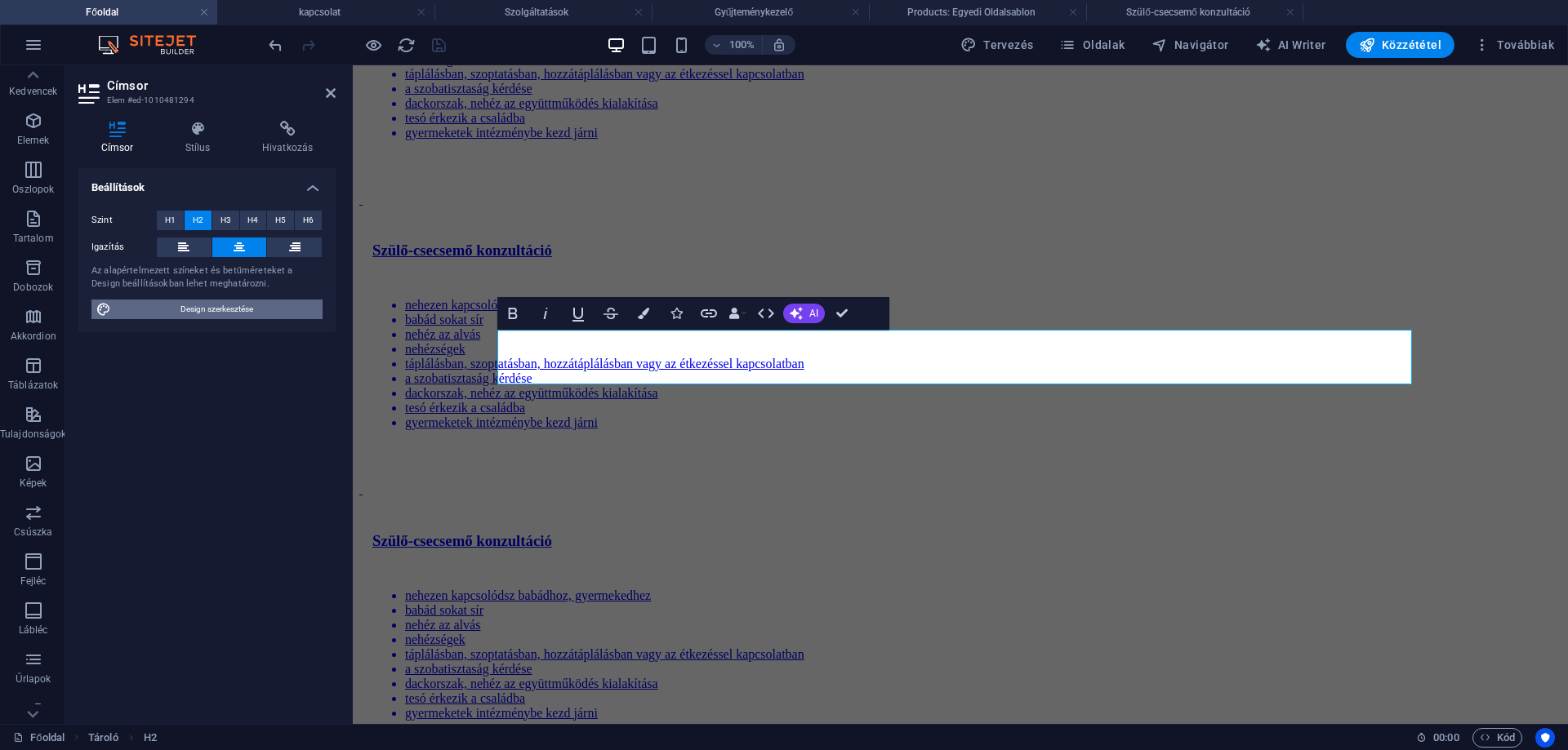
click at [220, 307] on span "Design szerkesztése" at bounding box center [216, 309] width 201 height 19
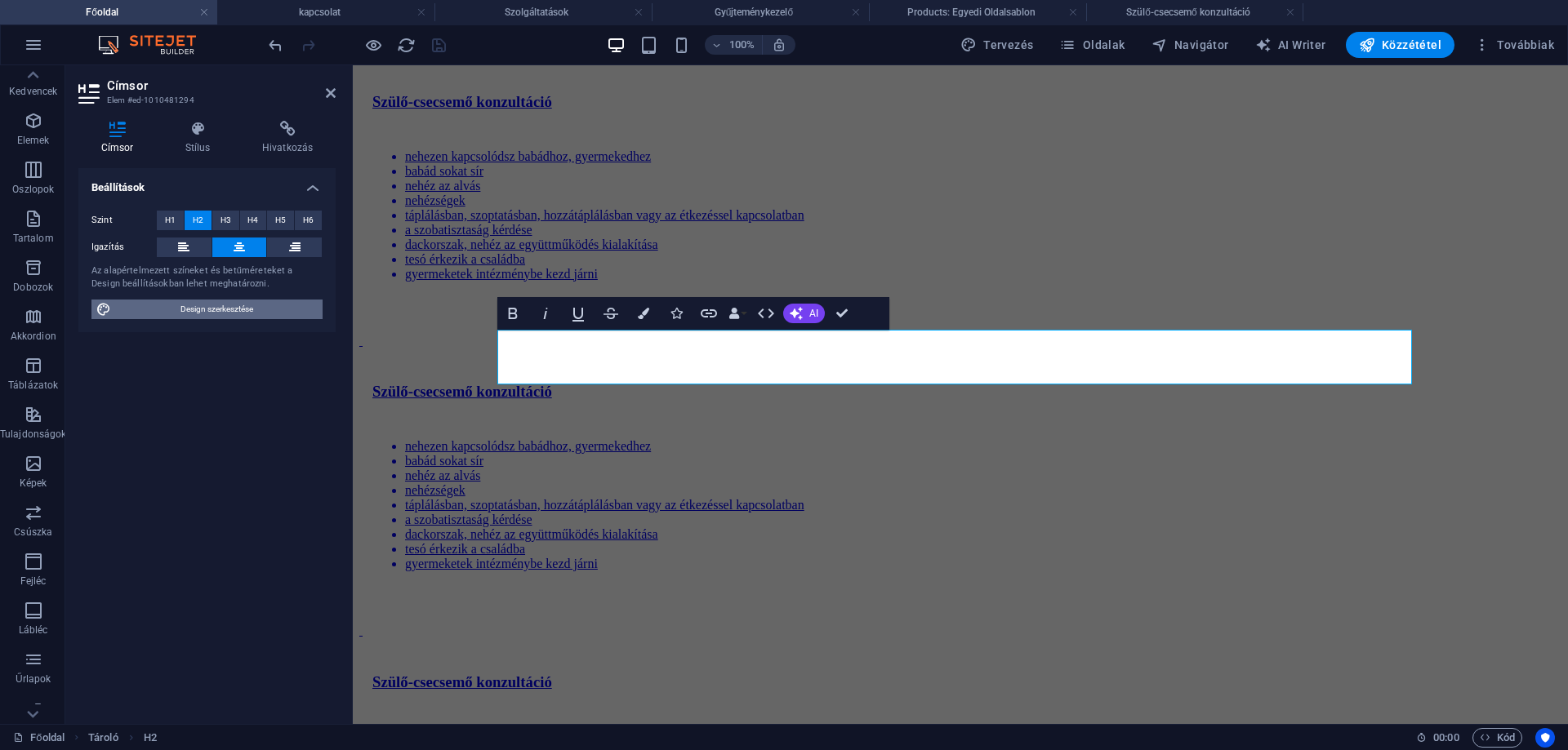
select select "px"
select select "400"
select select "px"
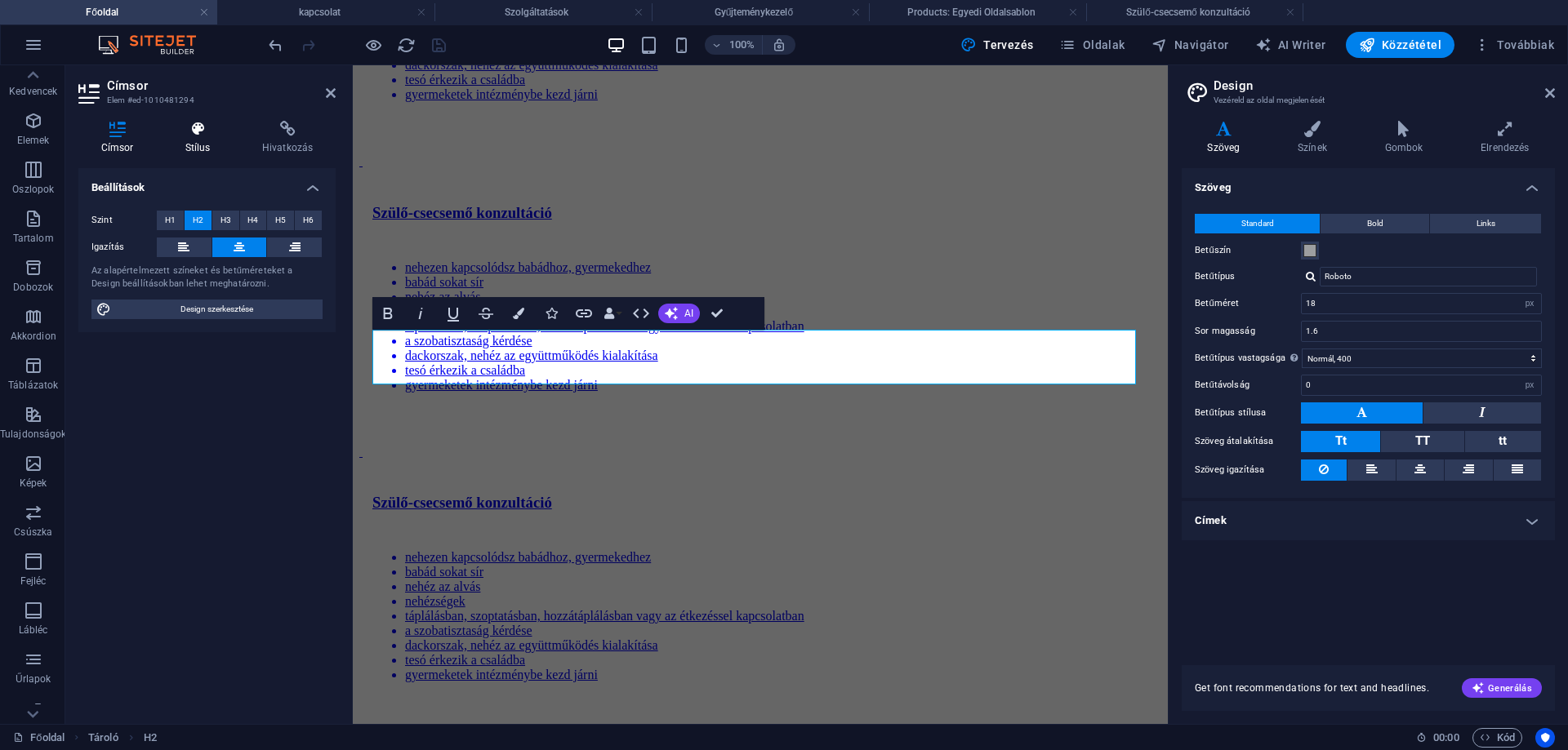
click at [197, 129] on icon at bounding box center [197, 129] width 70 height 16
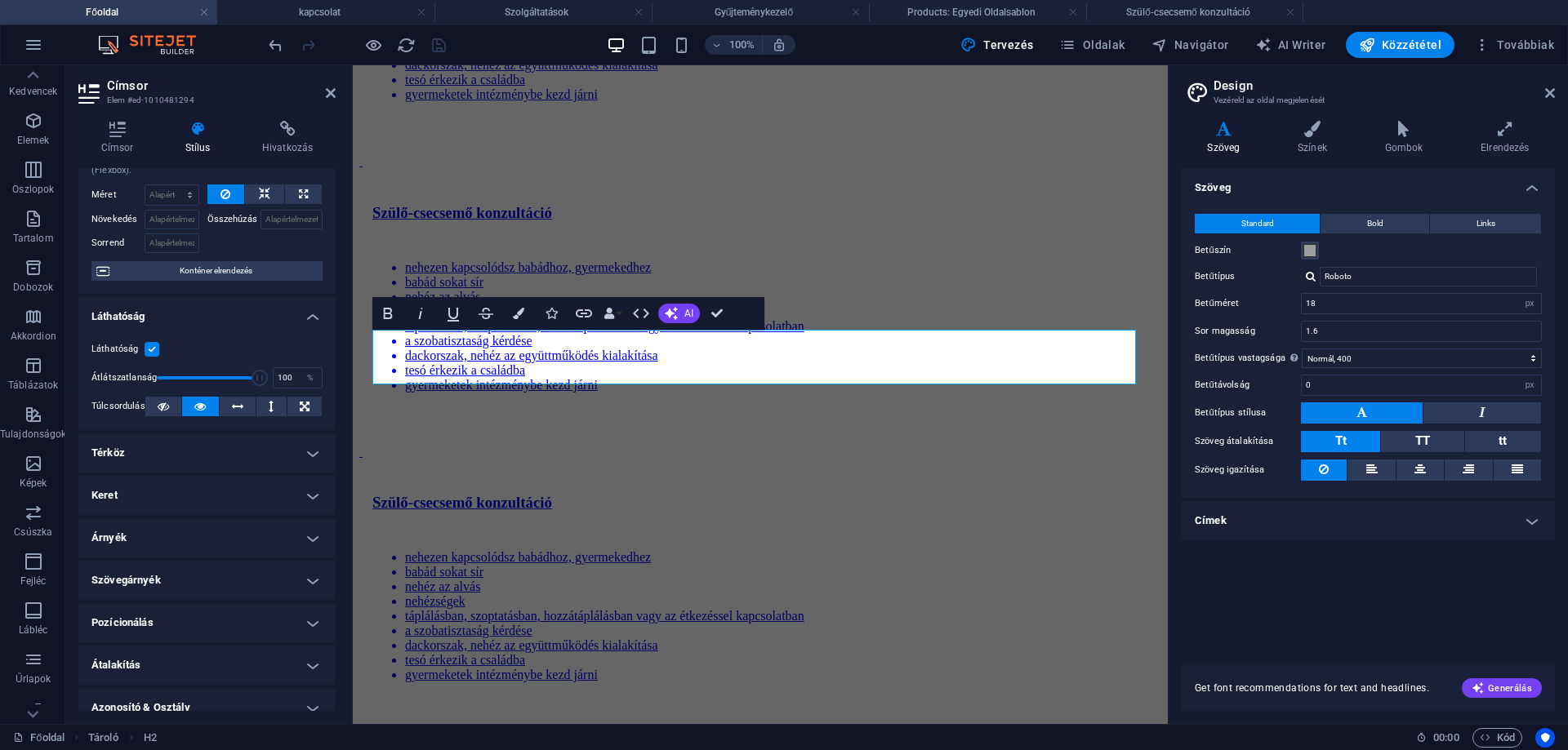
scroll to position [0, 0]
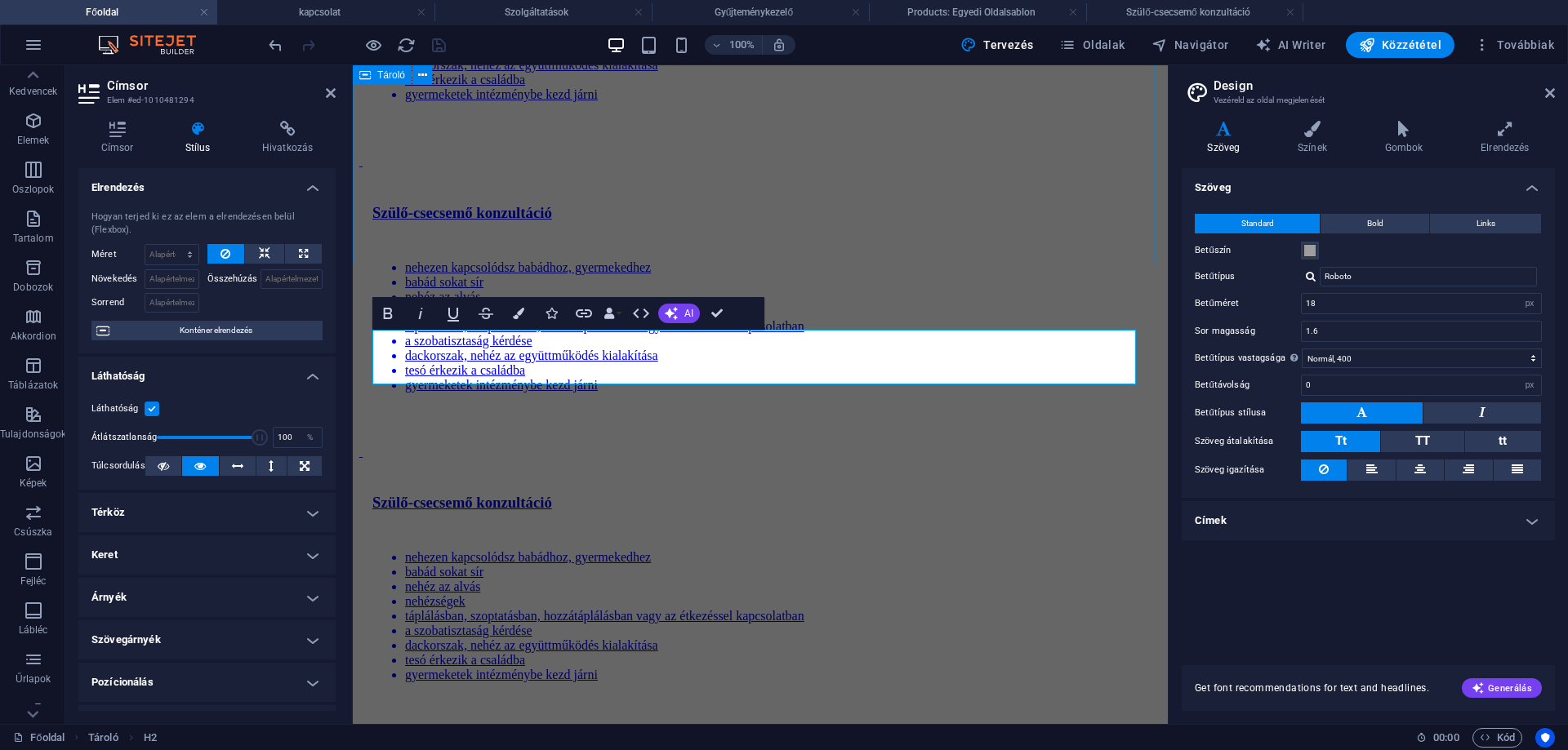
click at [637, 220] on div "Szolgáltatásaim Lorem ipsum dolor sit amet consectetur. Bibendum adipiscing mor…" at bounding box center [760, 151] width 802 height 2541
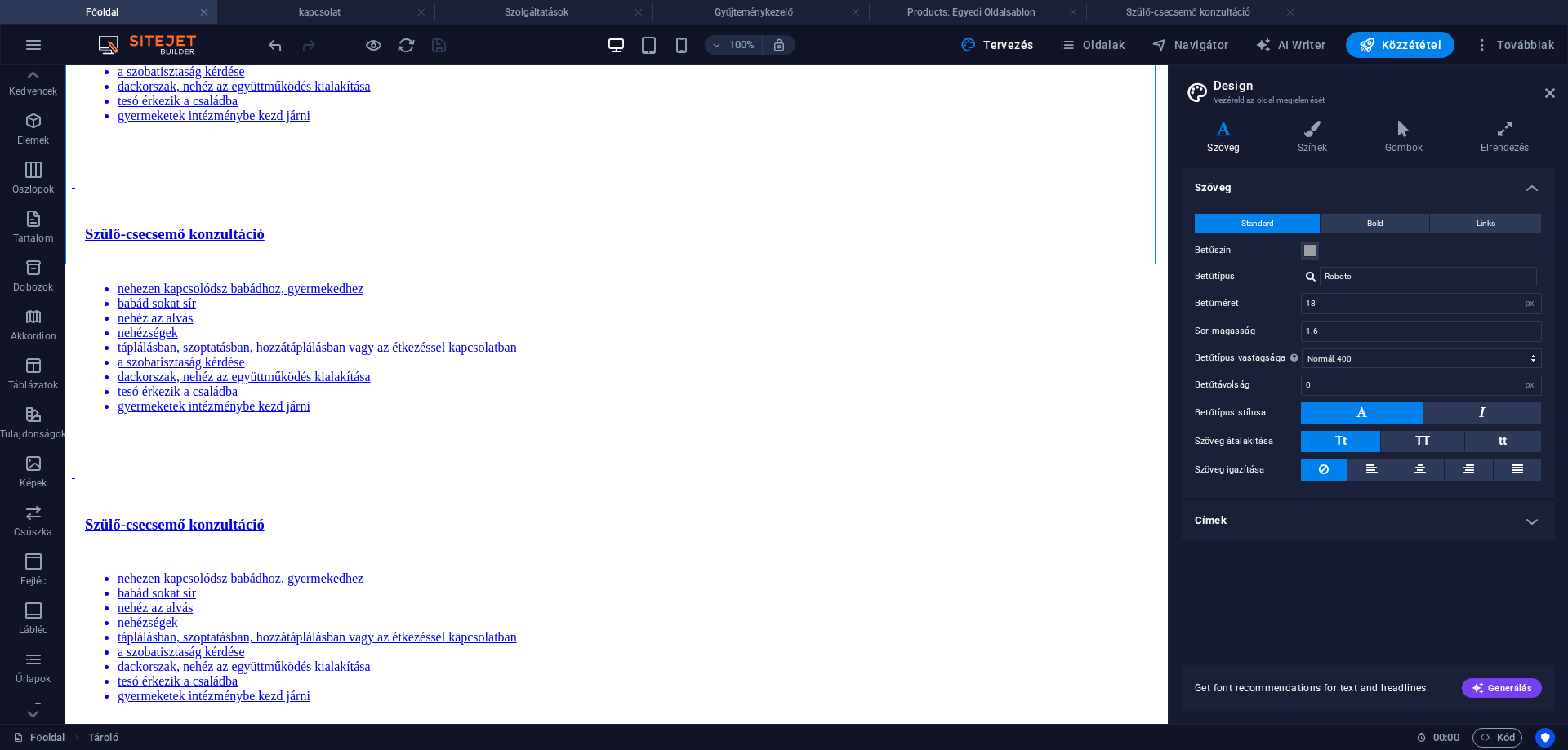
scroll to position [3682, 0]
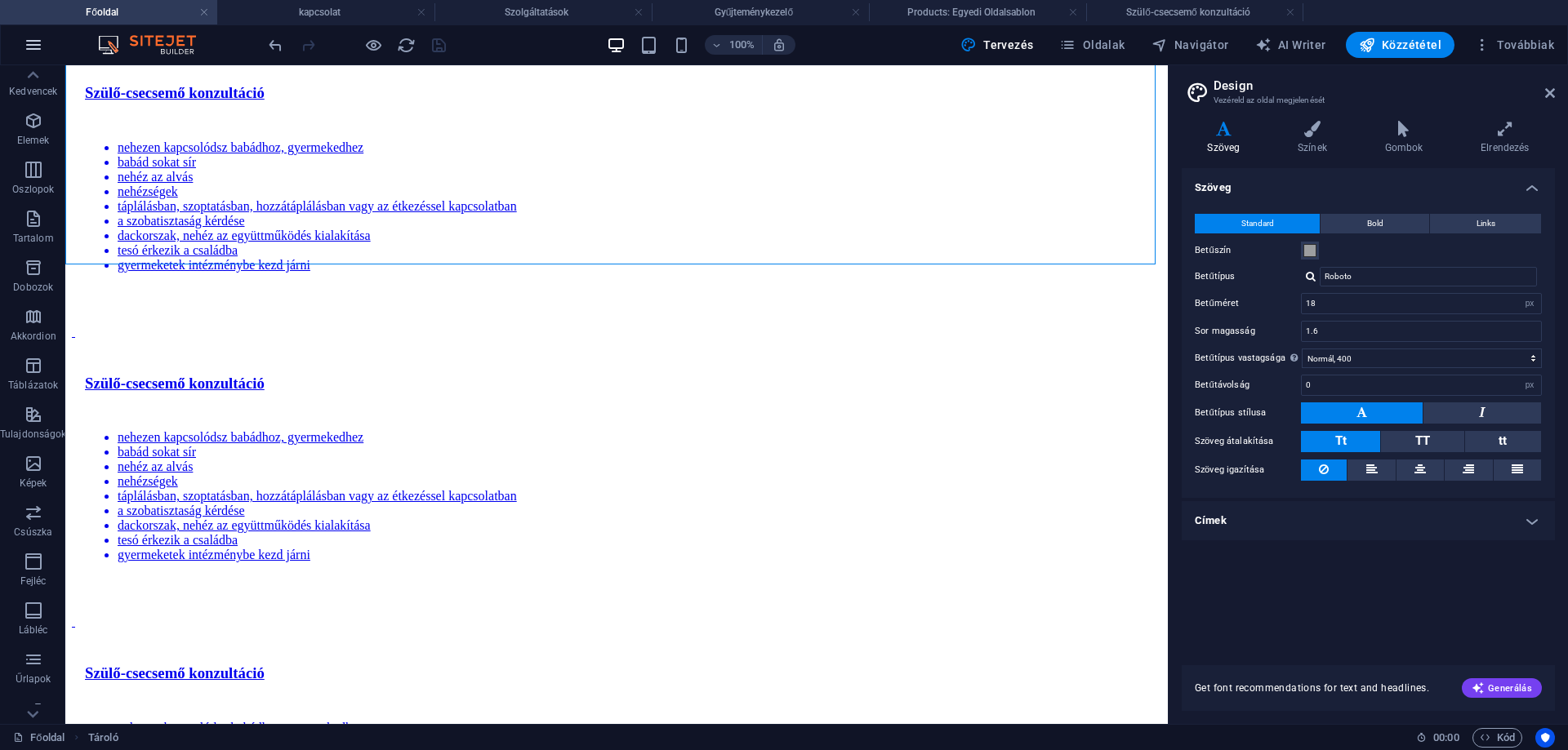
click at [30, 42] on icon "button" at bounding box center [33, 45] width 19 height 19
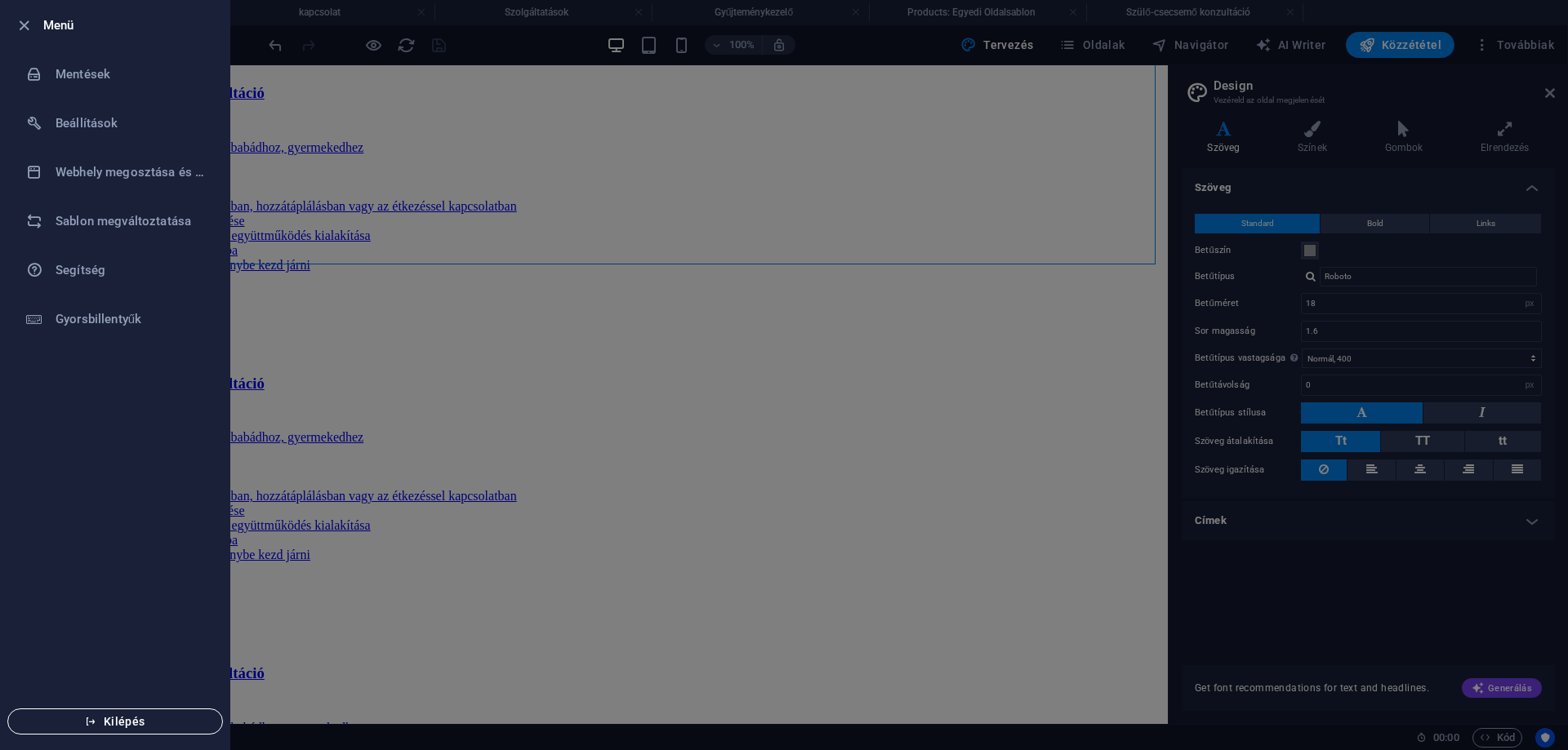
click at [108, 724] on span "Kilépés" at bounding box center [115, 722] width 188 height 13
